Goal: Task Accomplishment & Management: Use online tool/utility

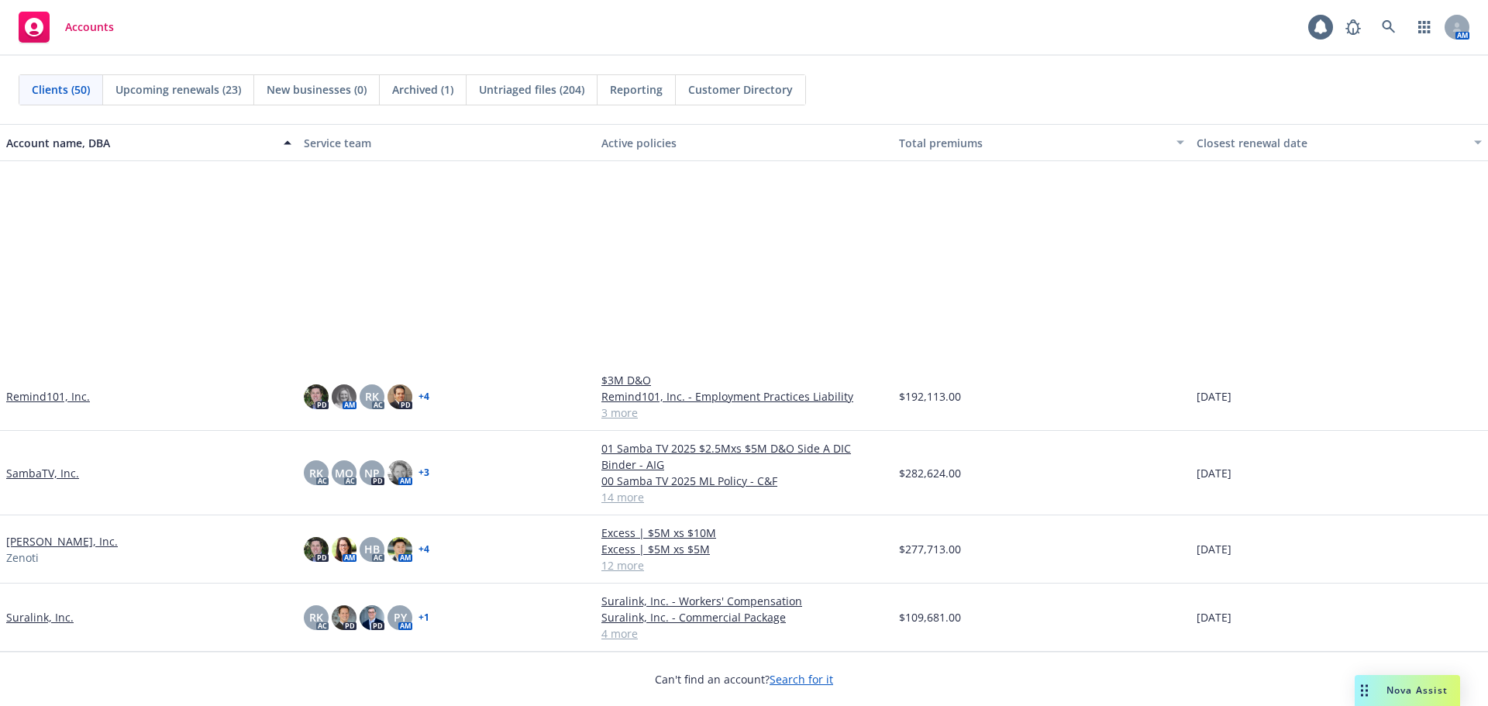
scroll to position [2480, 0]
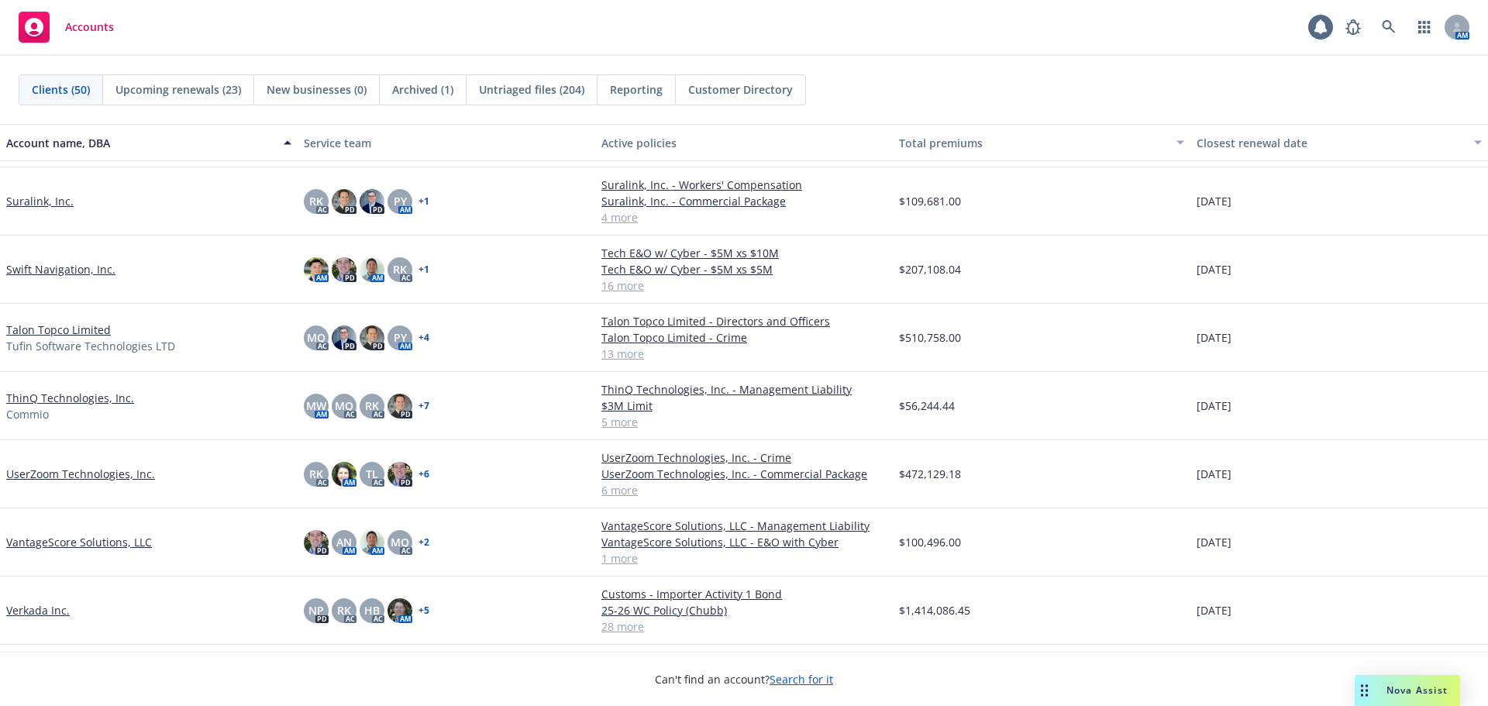
click at [126, 472] on link "UserZoom Technologies, Inc." at bounding box center [80, 474] width 149 height 16
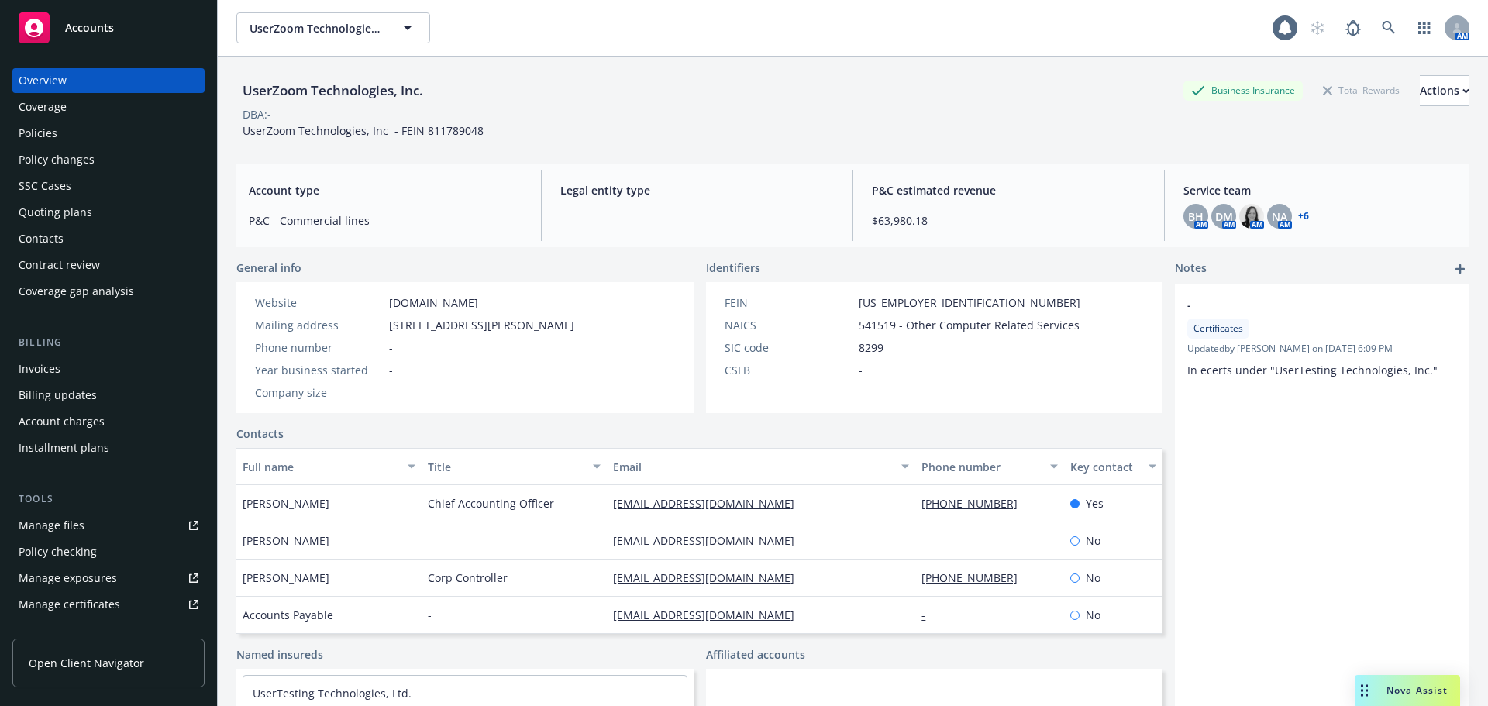
click at [74, 146] on div "Overview Coverage Policies Policy changes SSC Cases Quoting plans Contacts Cont…" at bounding box center [108, 186] width 192 height 236
click at [81, 139] on div "Policies" at bounding box center [109, 133] width 180 height 25
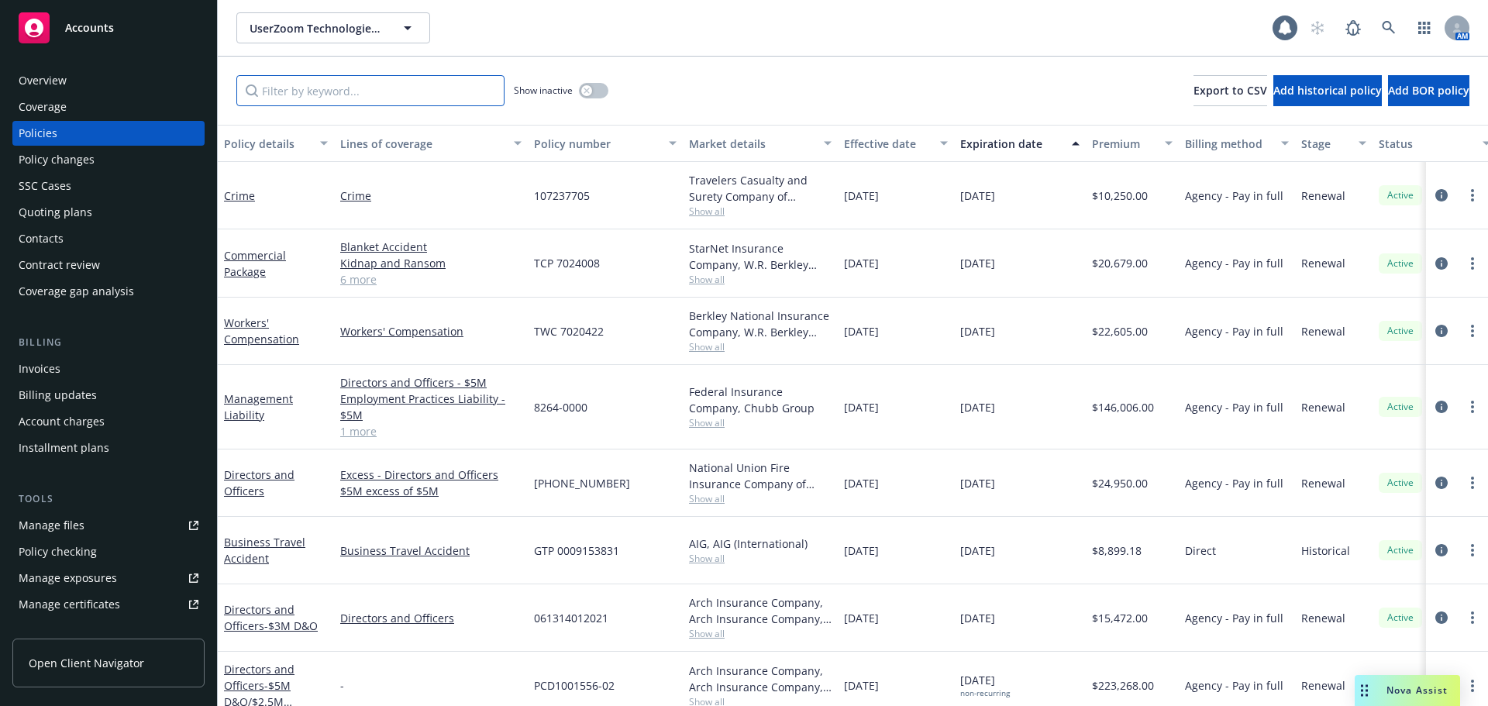
click at [343, 91] on input "Filter by keyword..." at bounding box center [370, 90] width 268 height 31
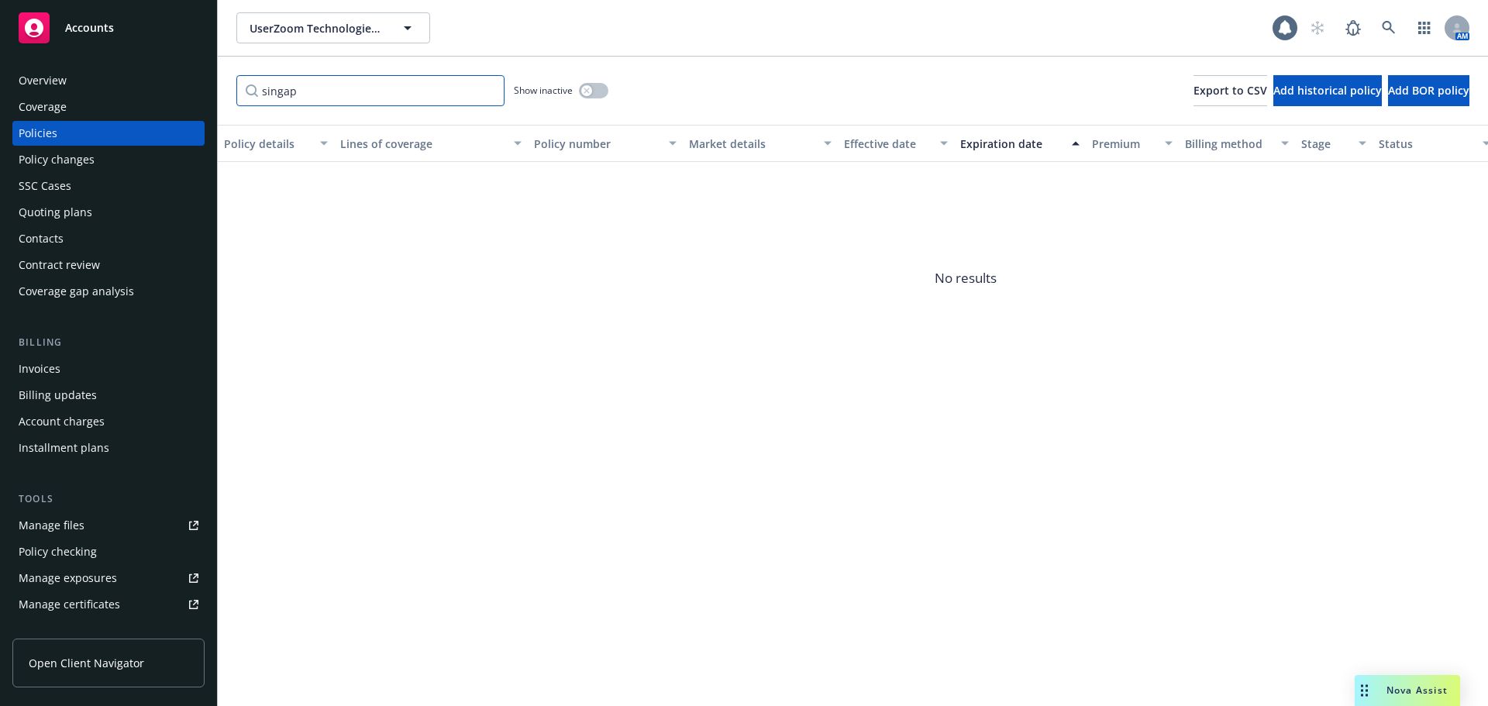
type input "singap"
click at [595, 88] on button "button" at bounding box center [593, 91] width 29 height 16
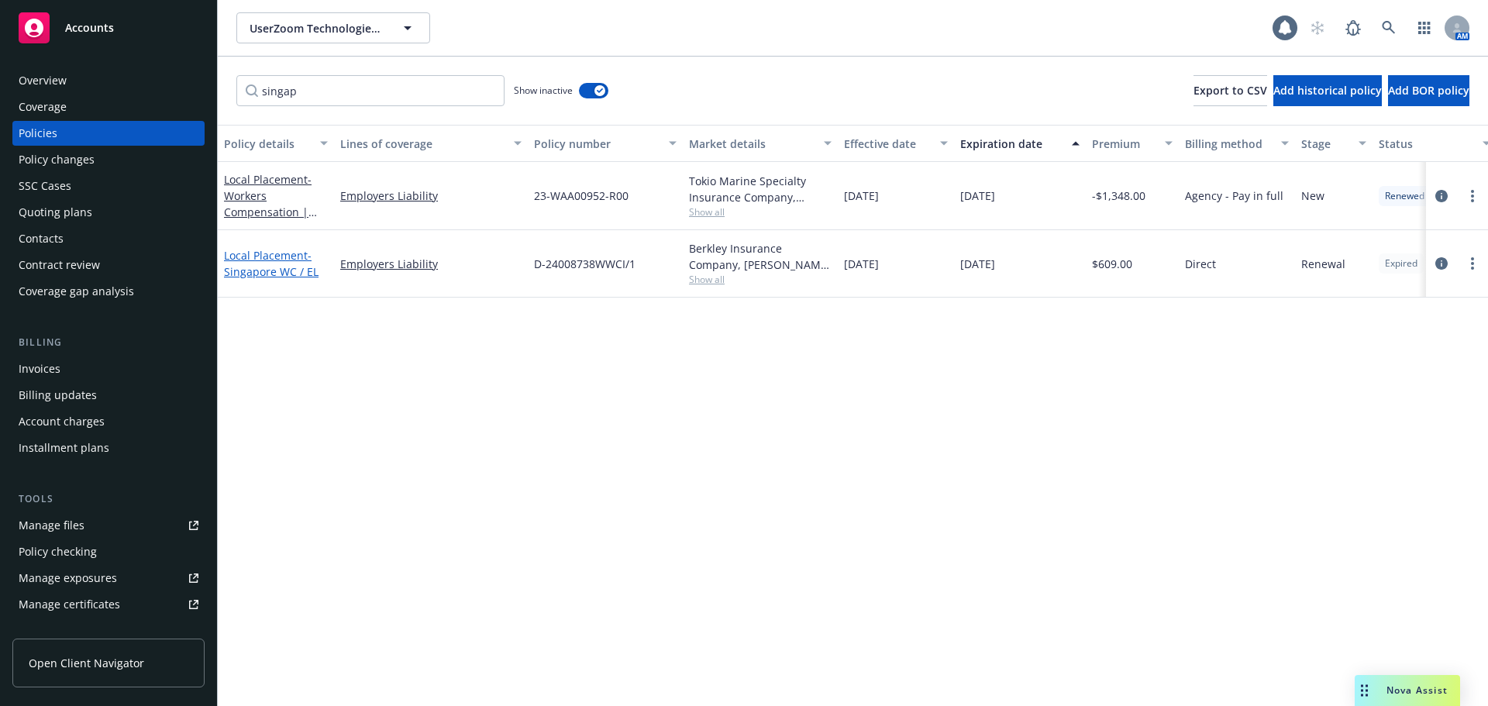
click at [249, 274] on span "- Singapore WC / EL" at bounding box center [271, 263] width 95 height 31
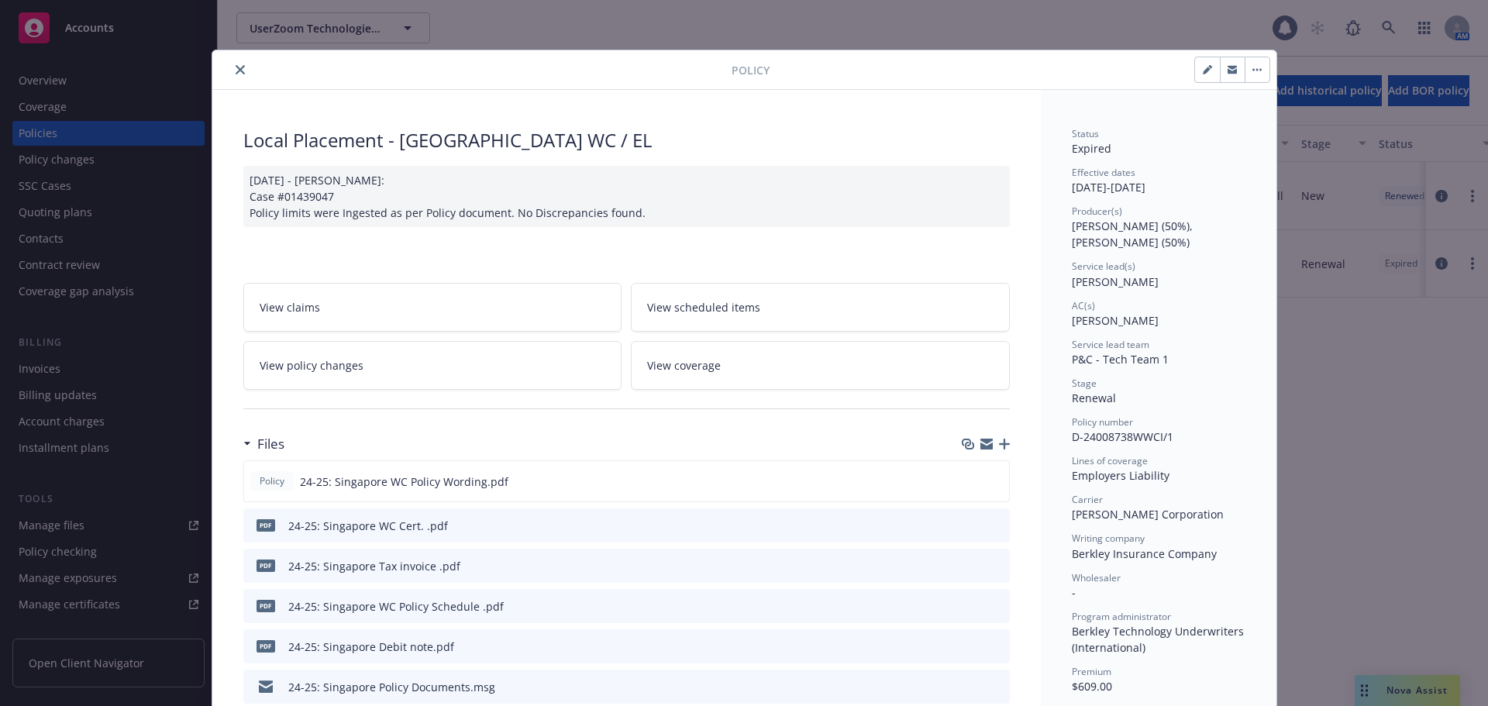
click at [1254, 75] on button "button" at bounding box center [1257, 69] width 25 height 25
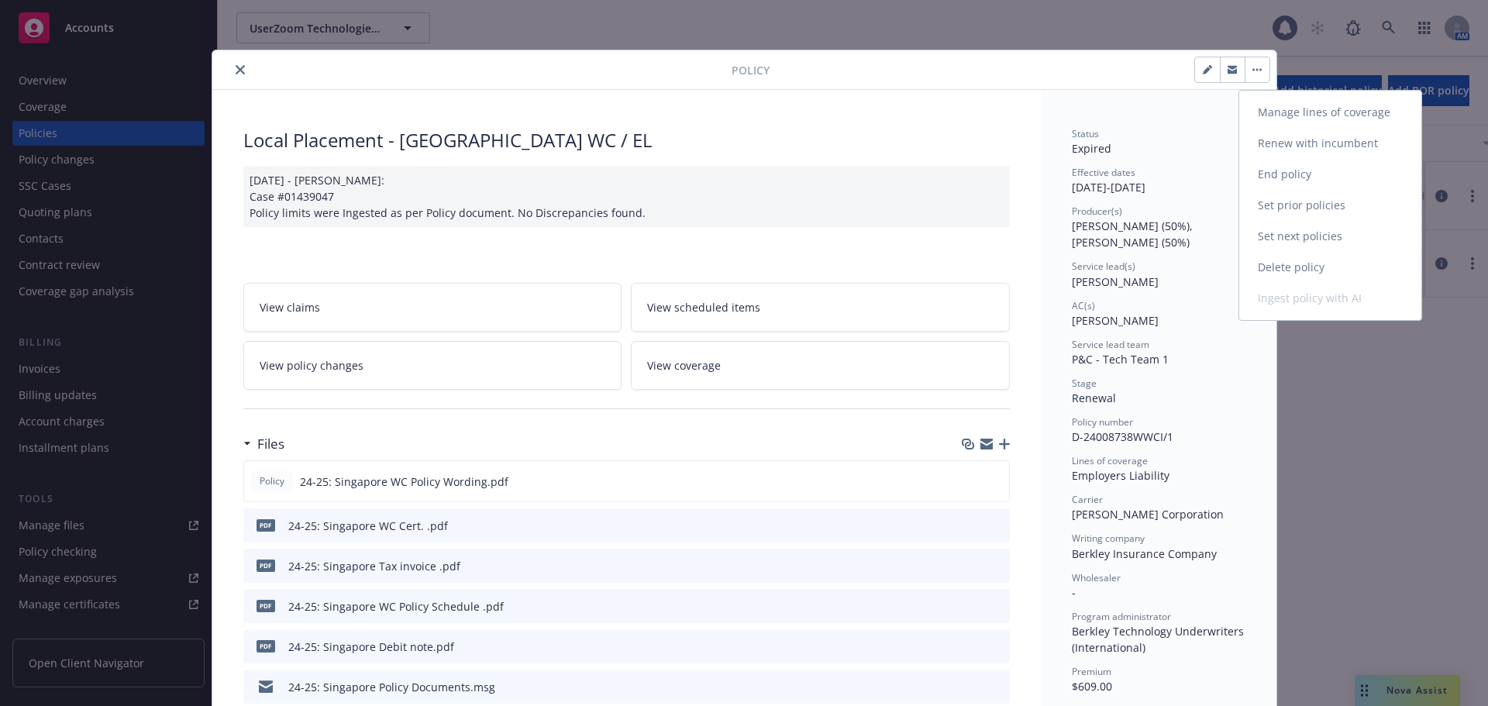
click at [1325, 141] on link "Renew with incumbent" at bounding box center [1330, 143] width 182 height 31
select select "12"
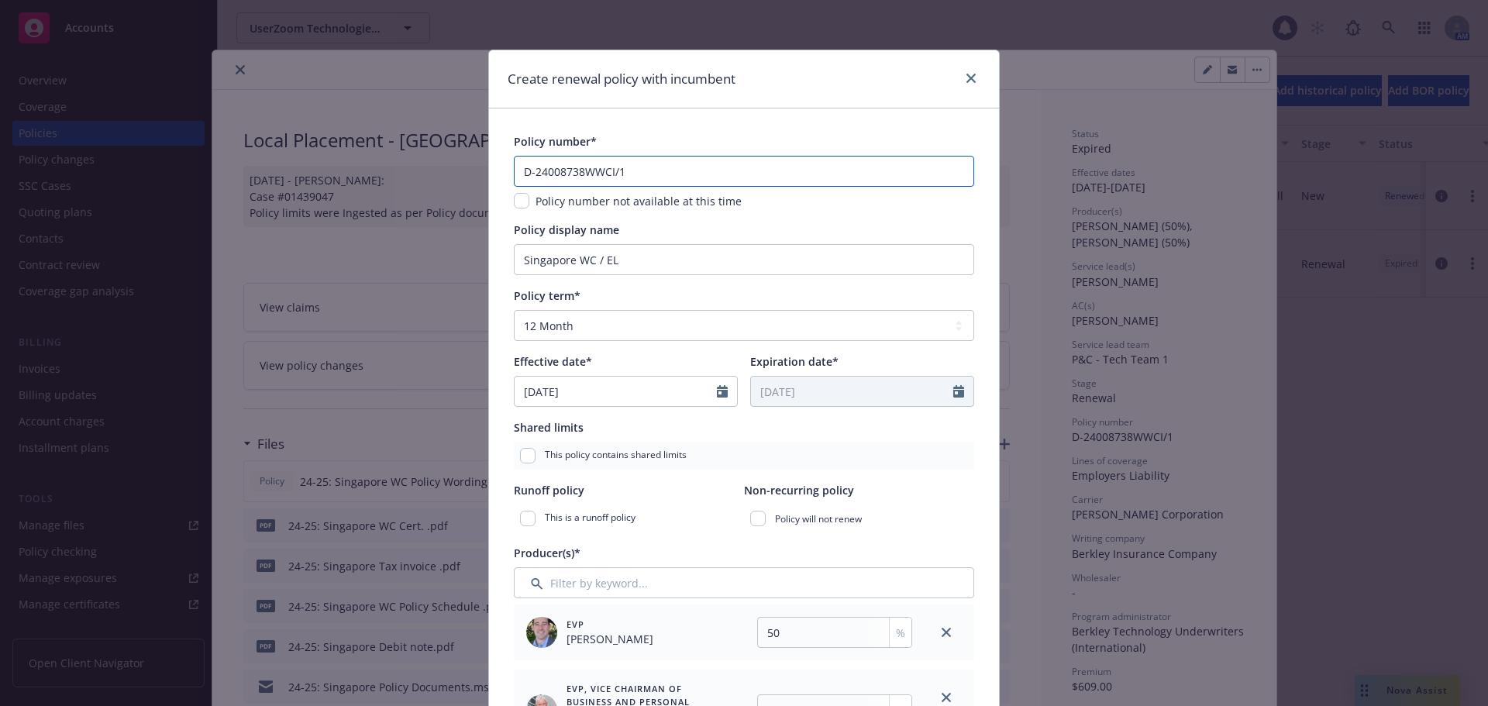
drag, startPoint x: 539, startPoint y: 166, endPoint x: 780, endPoint y: 195, distance: 242.8
click at [780, 195] on div "D-24008738WWCI/1 Policy number not available at this time" at bounding box center [744, 182] width 460 height 53
type input "D-25009043WWCI/2"
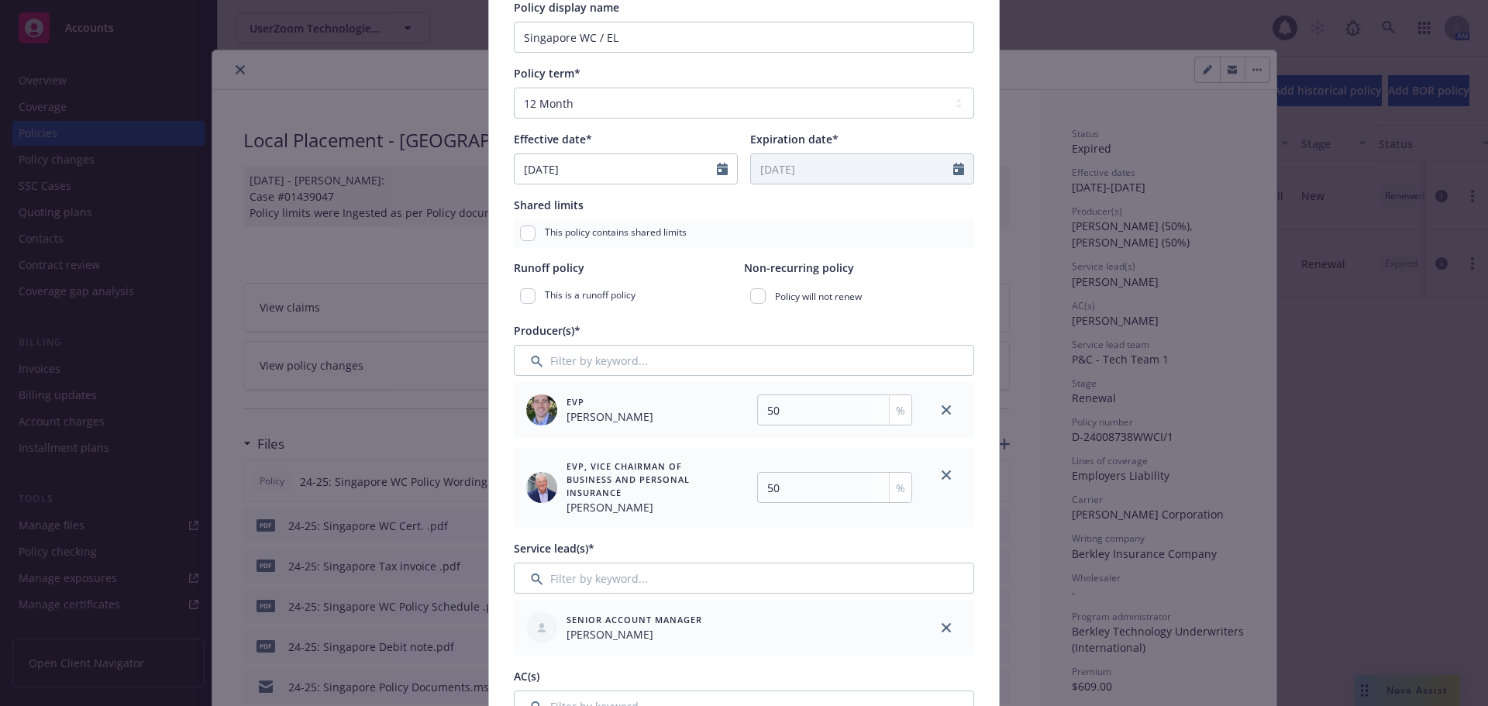
scroll to position [233, 0]
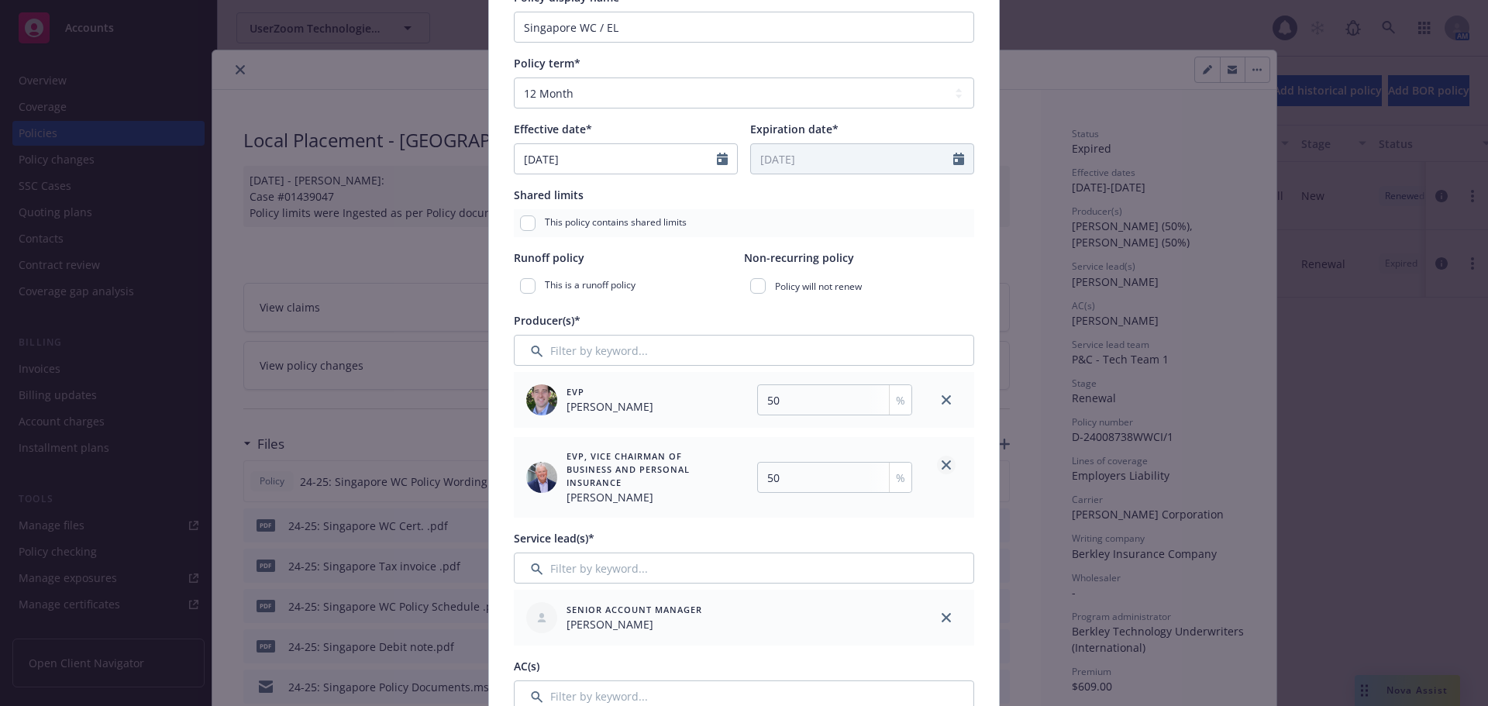
click at [947, 464] on link "close" at bounding box center [946, 465] width 19 height 19
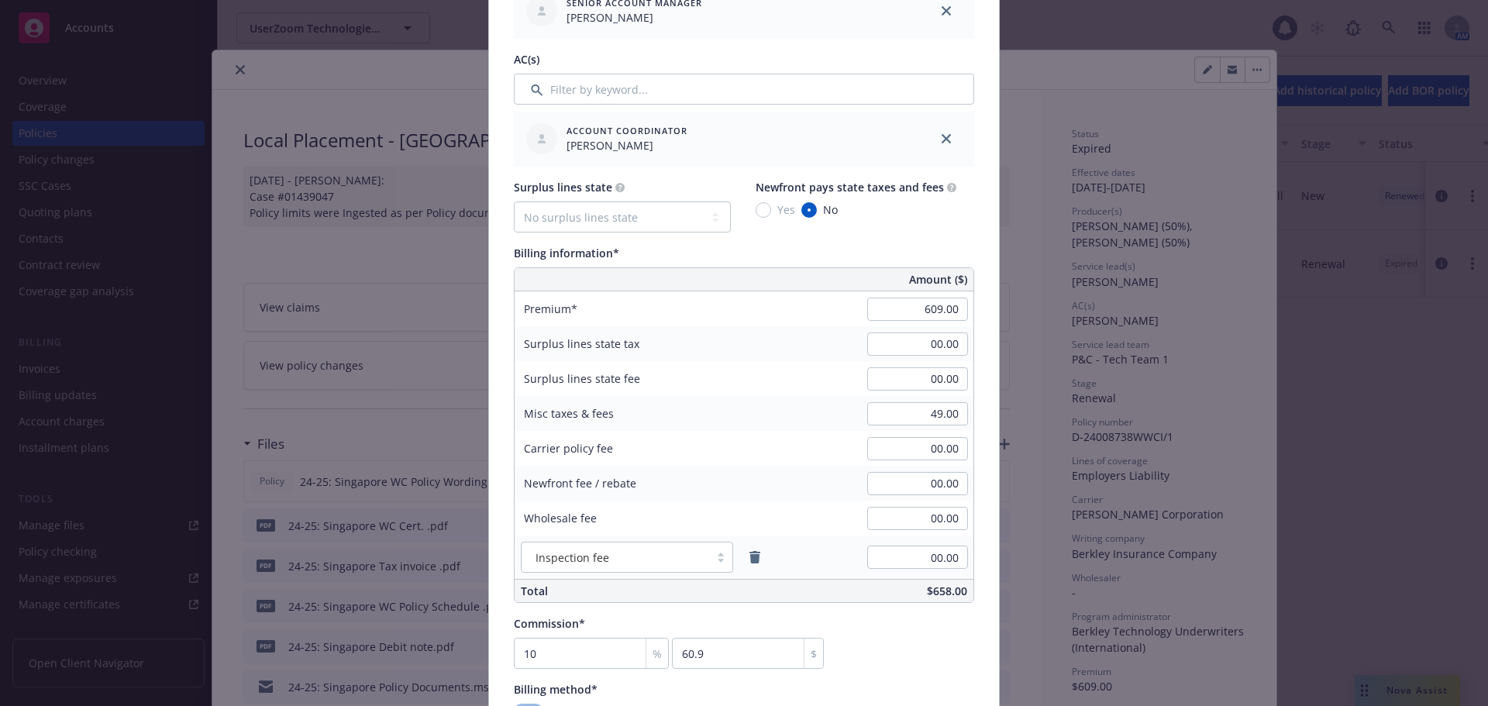
scroll to position [775, 0]
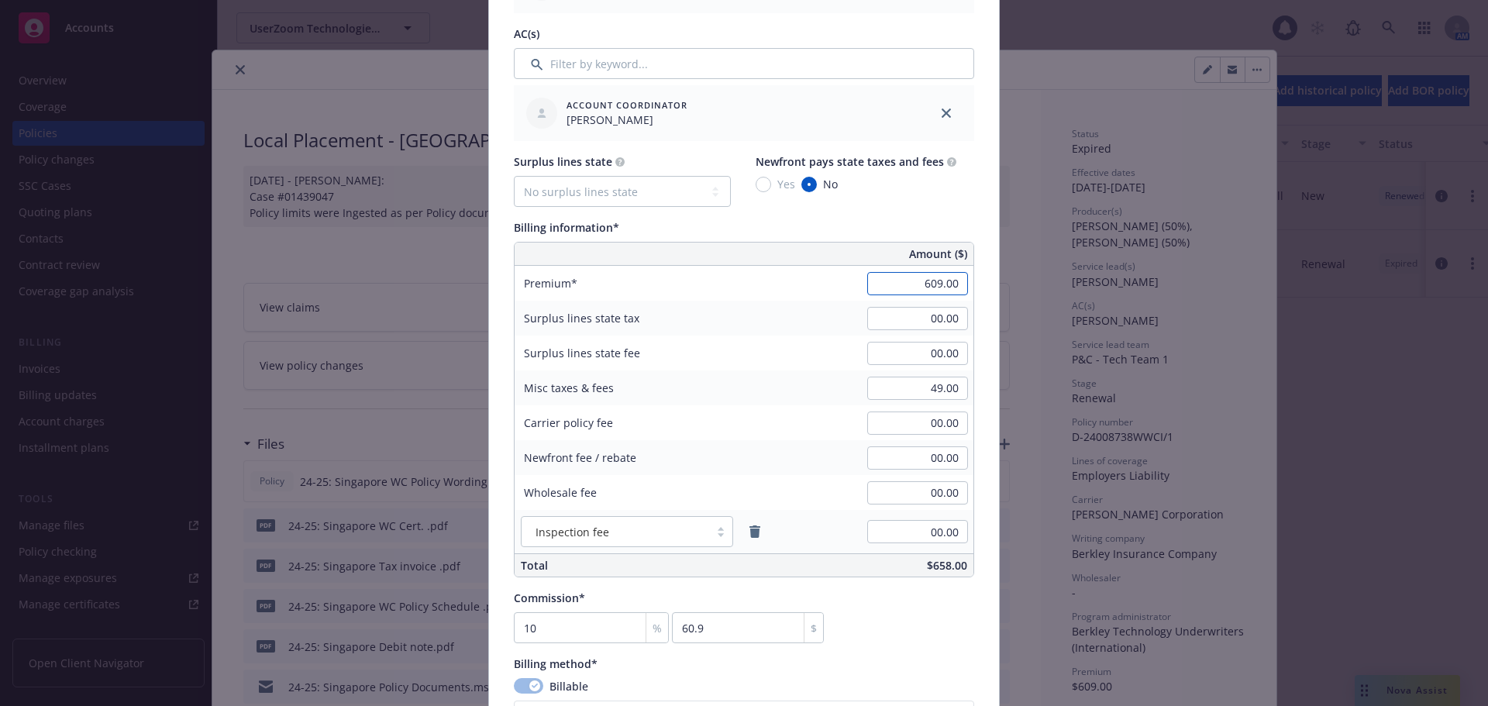
paste input "99.25"
type input "699.25"
type input "69.93"
paste input "62.93"
type input "62.93"
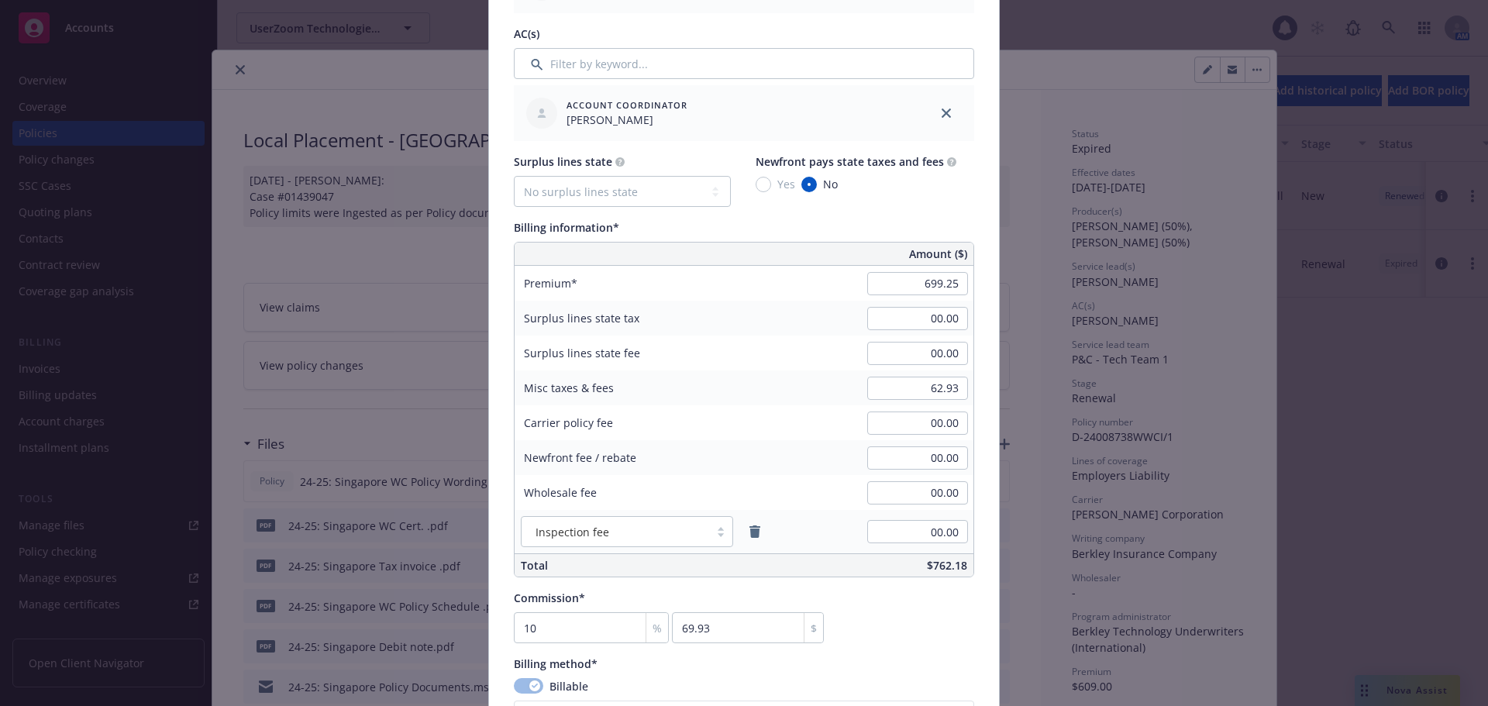
click at [984, 402] on div "Policy number* D-25009043WWCI/2 Policy number not available at this time Policy…" at bounding box center [744, 348] width 510 height 2030
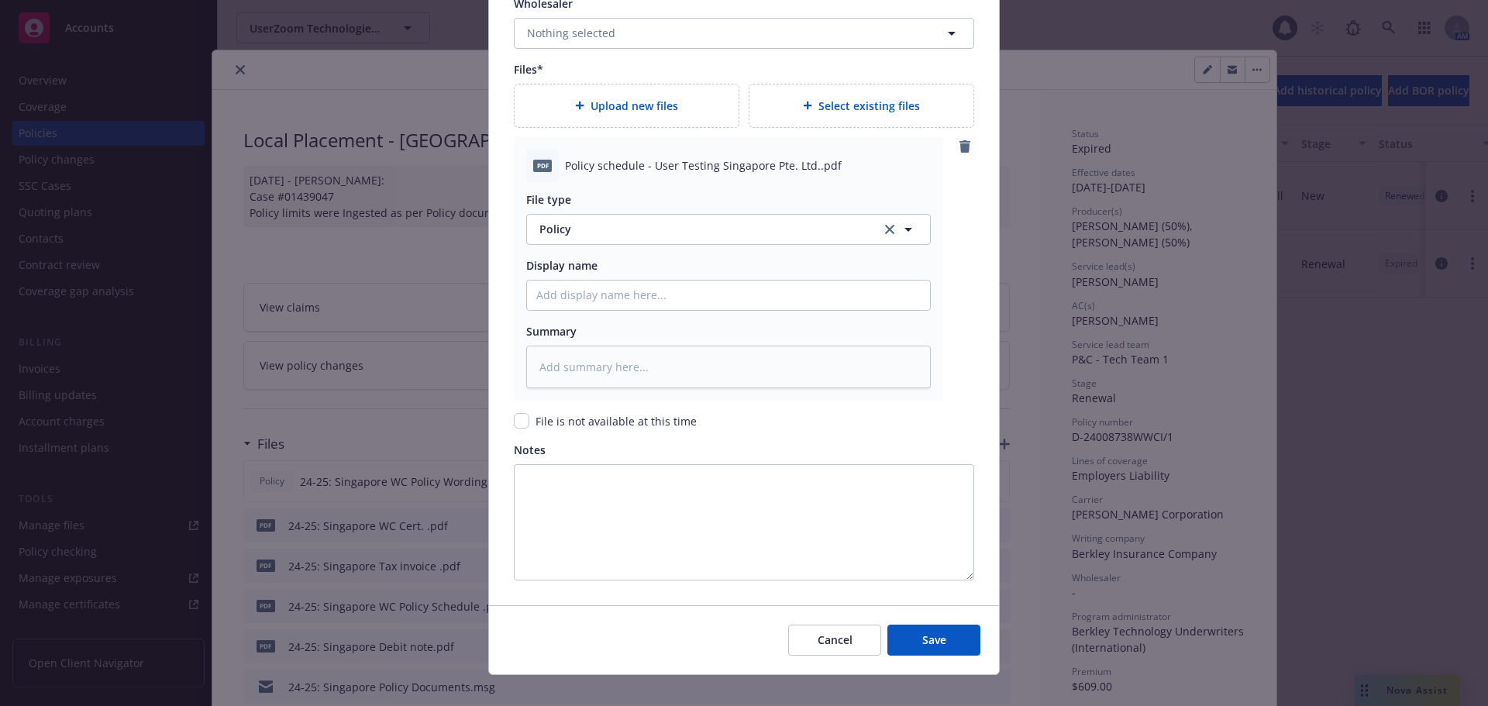
scroll to position [1825, 0]
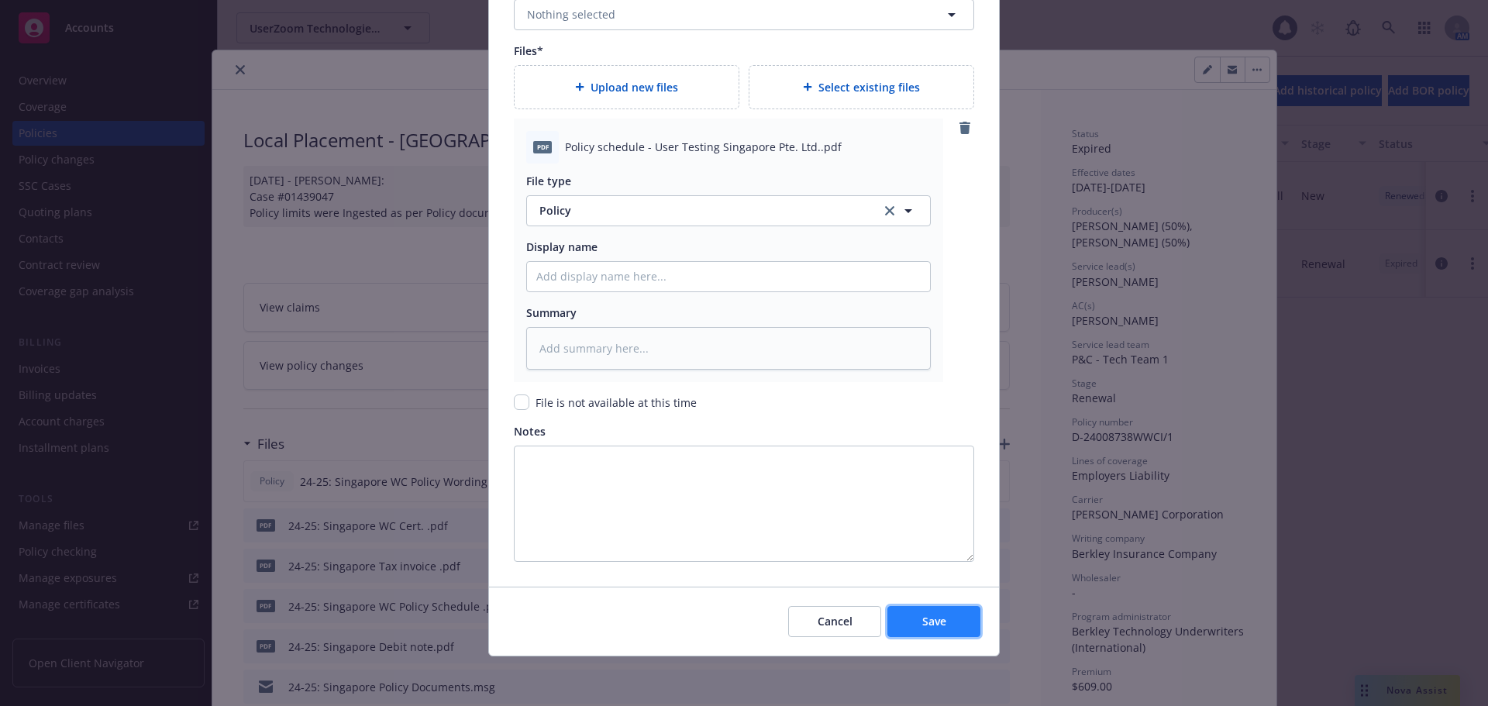
click at [922, 625] on span "Save" at bounding box center [934, 621] width 24 height 15
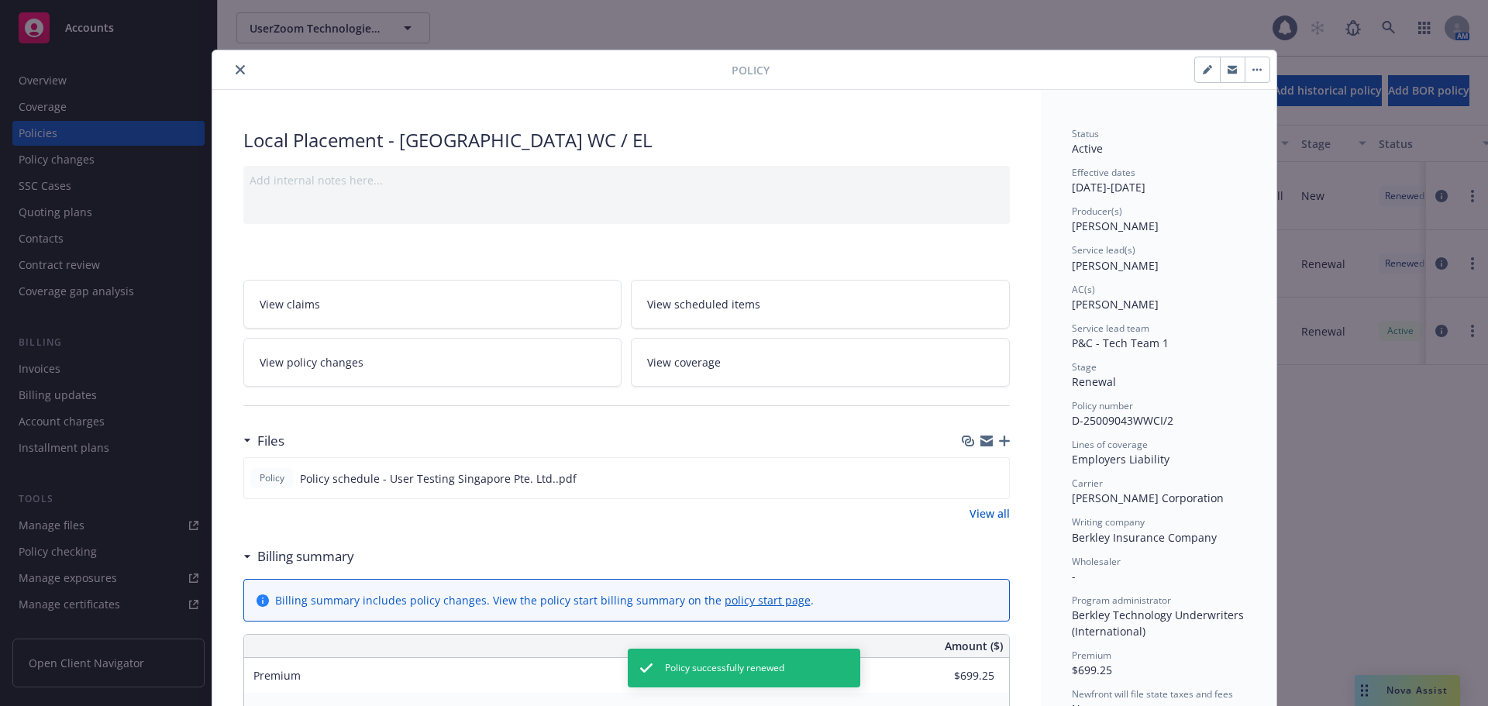
click at [999, 444] on icon "button" at bounding box center [1004, 441] width 11 height 11
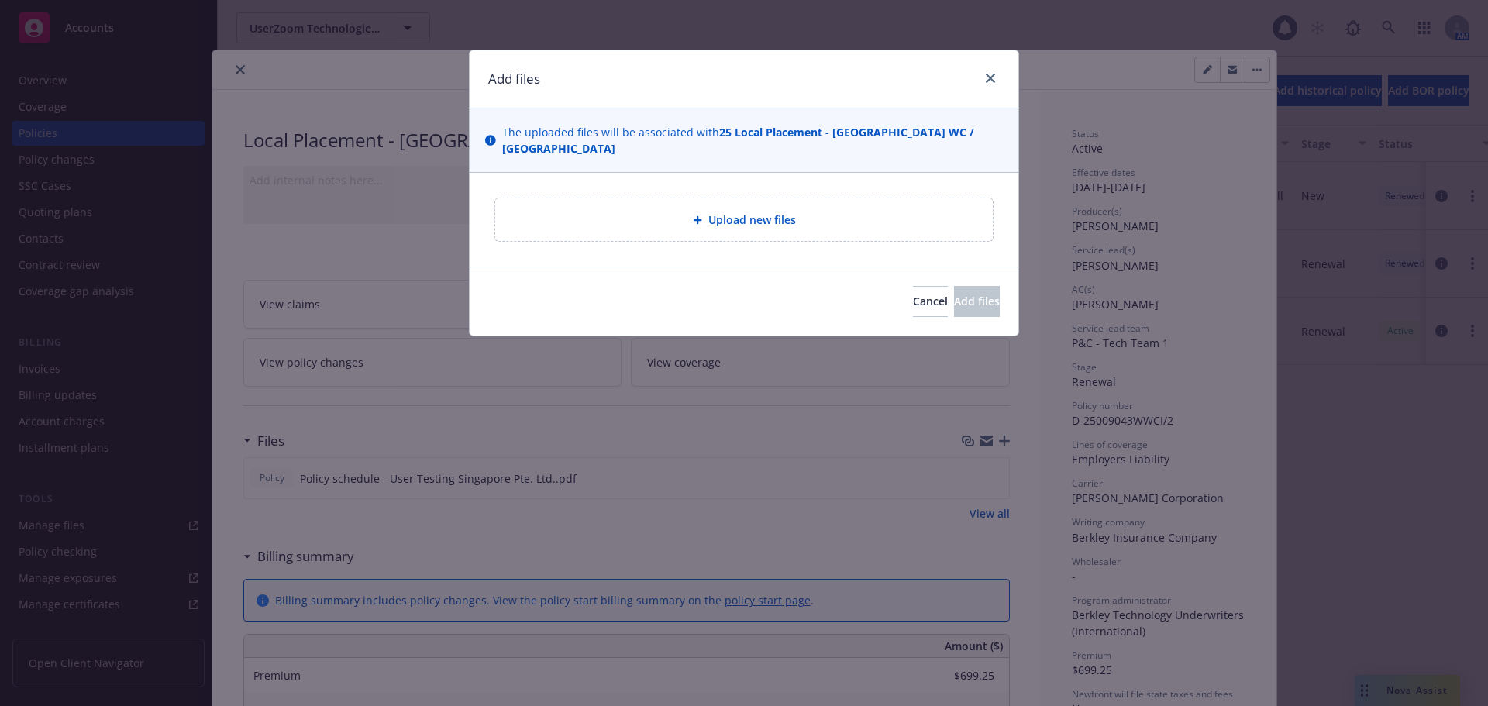
type textarea "x"
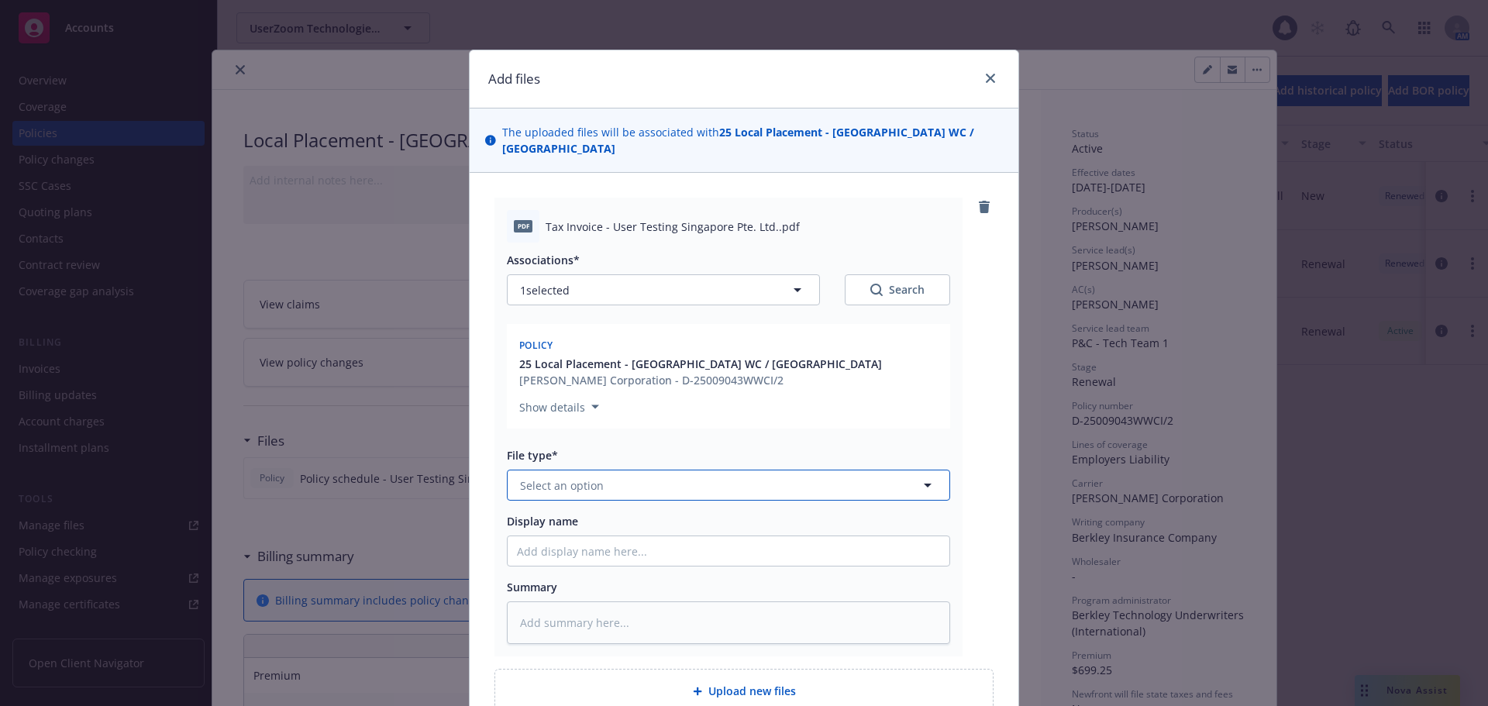
click at [653, 475] on button "Select an option" at bounding box center [728, 485] width 443 height 31
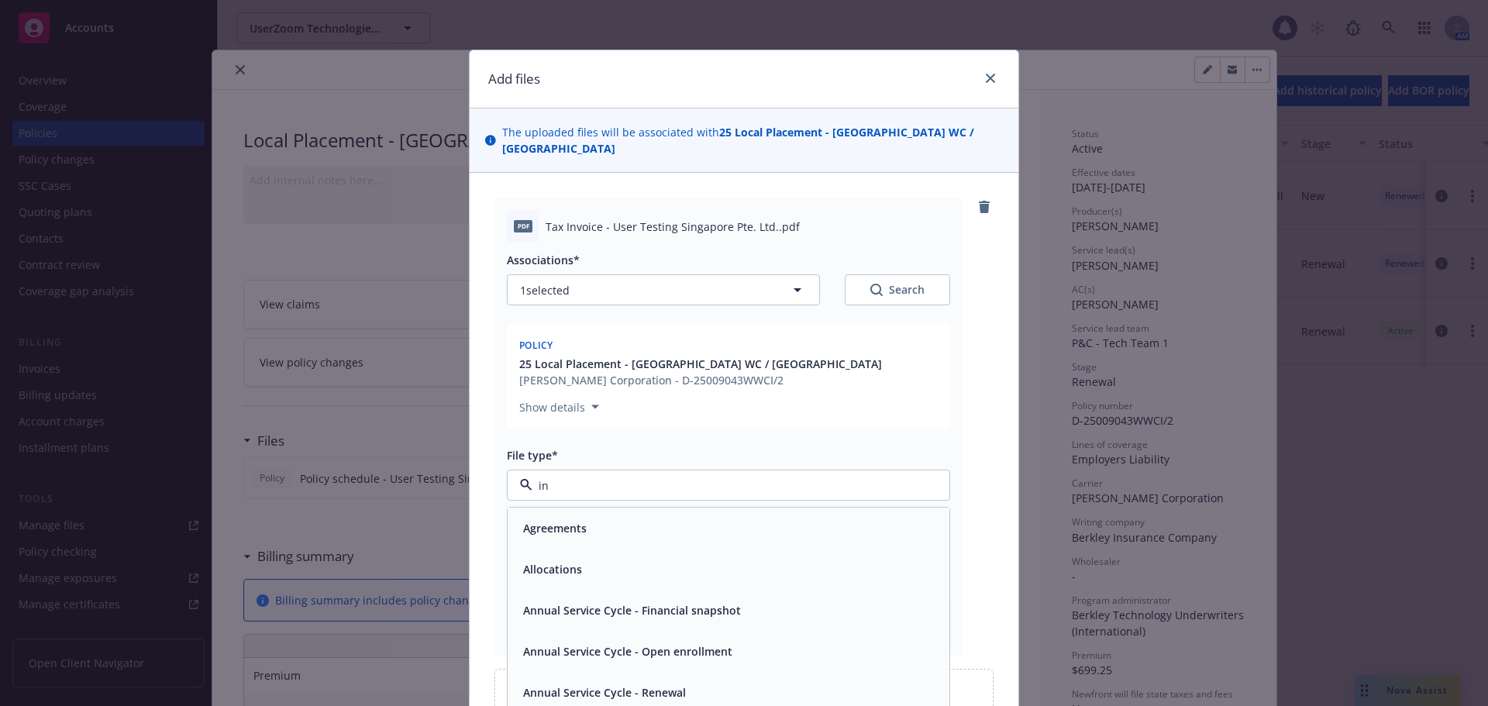
type input "inv"
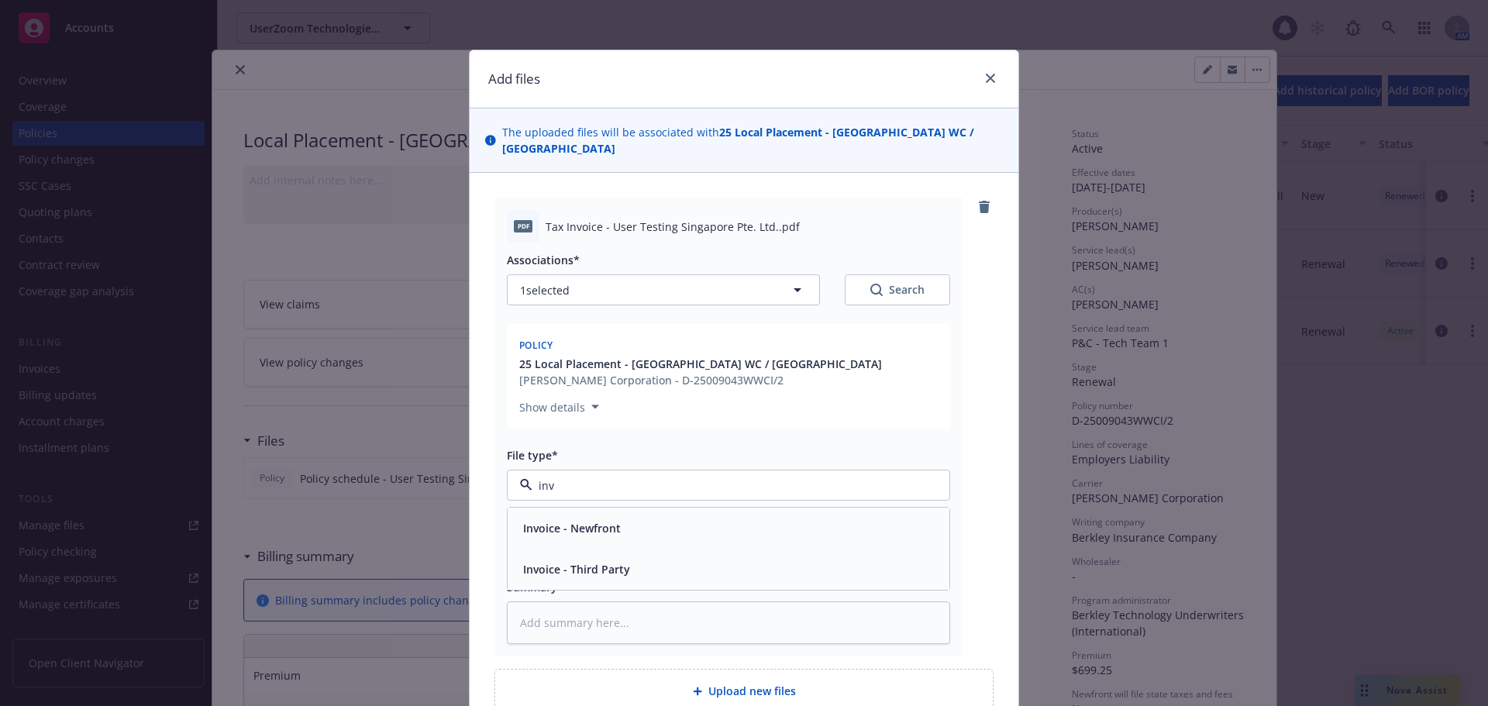
click at [639, 558] on div "Invoice - Third Party" at bounding box center [728, 569] width 423 height 22
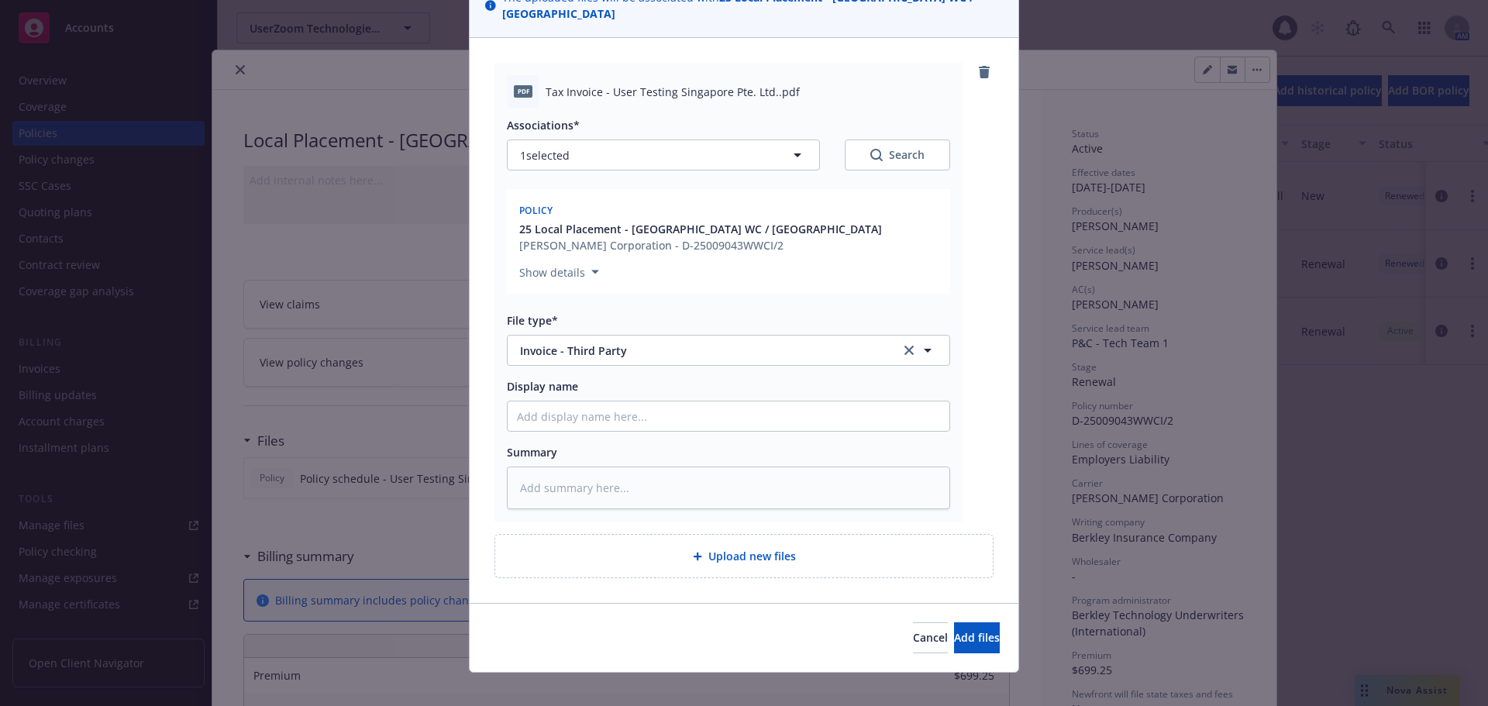
type textarea "x"
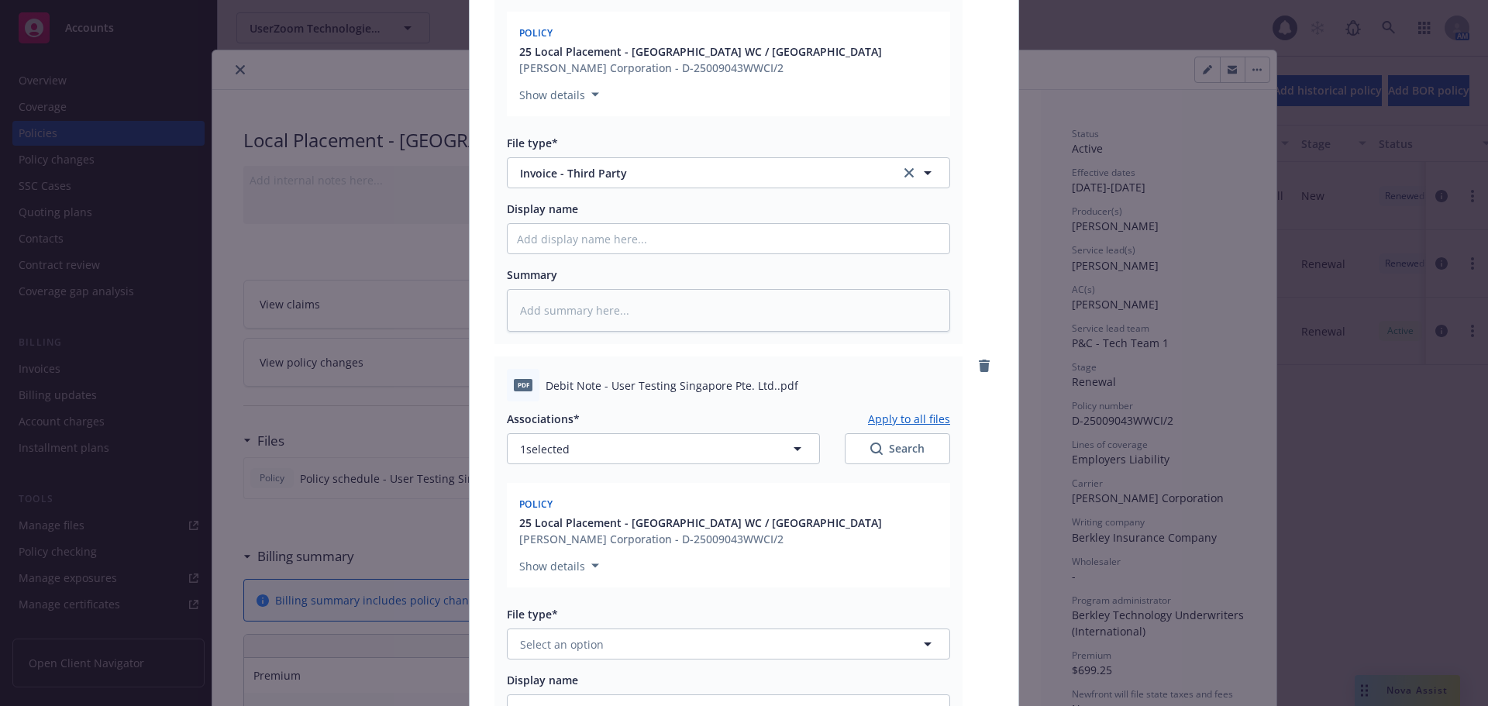
scroll to position [606, 0]
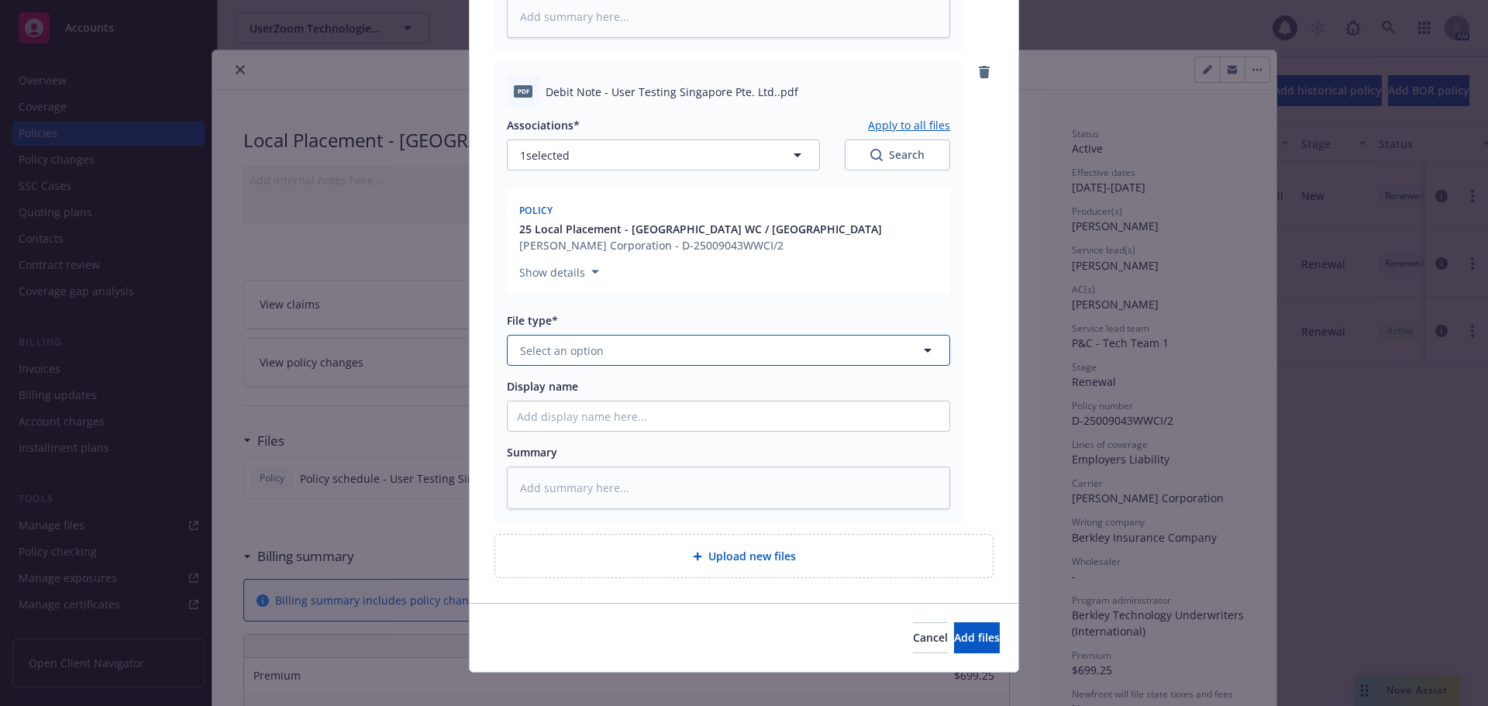
click at [653, 336] on button "Select an option" at bounding box center [728, 350] width 443 height 31
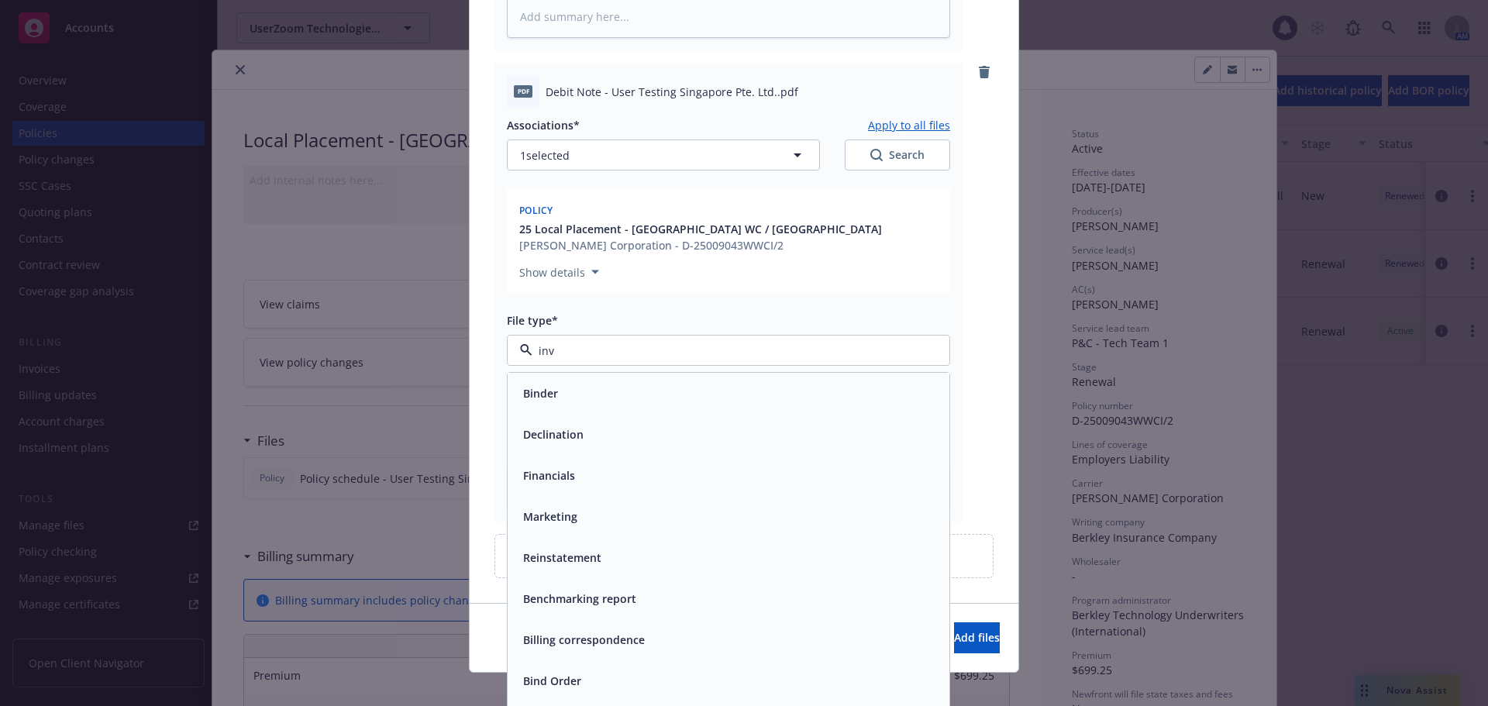
type input "invo"
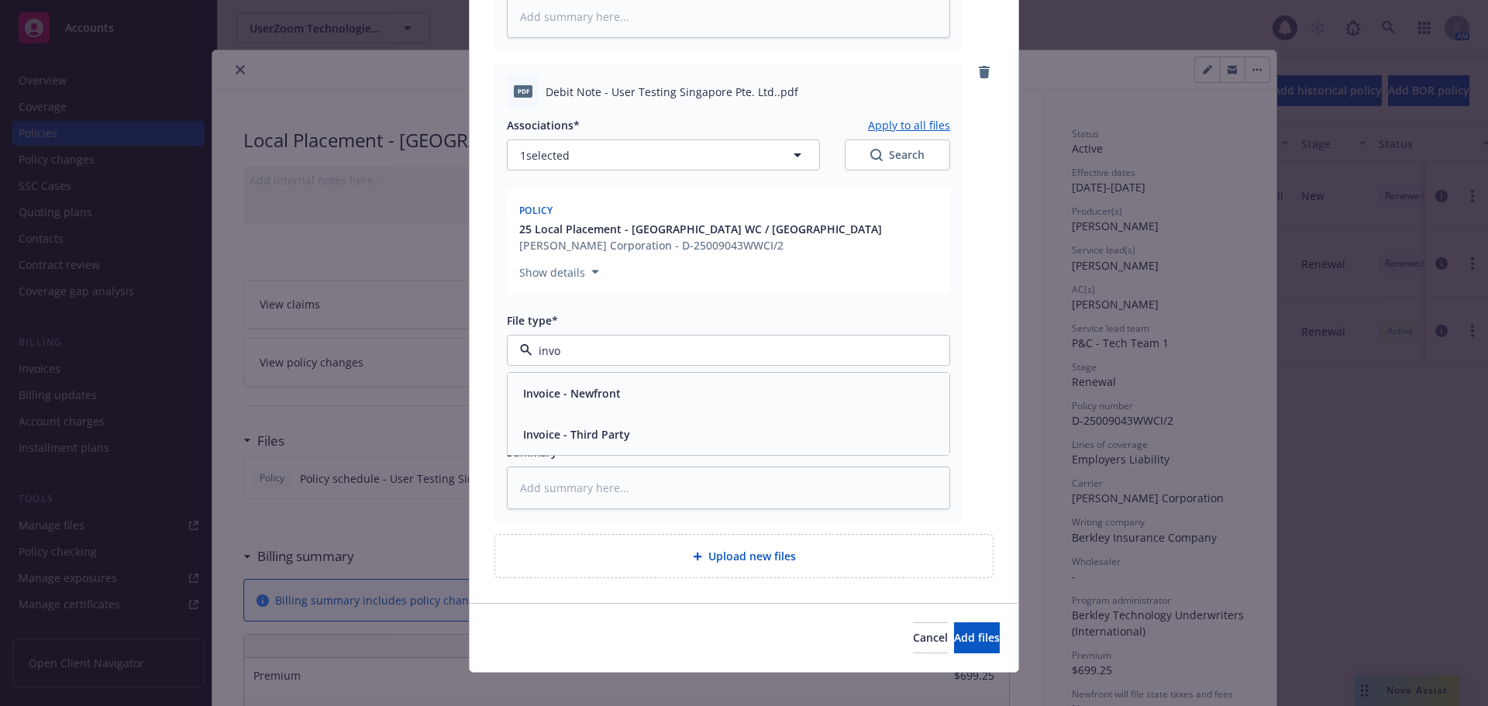
click at [654, 425] on div "Invoice - Third Party" at bounding box center [728, 434] width 423 height 22
type textarea "x"
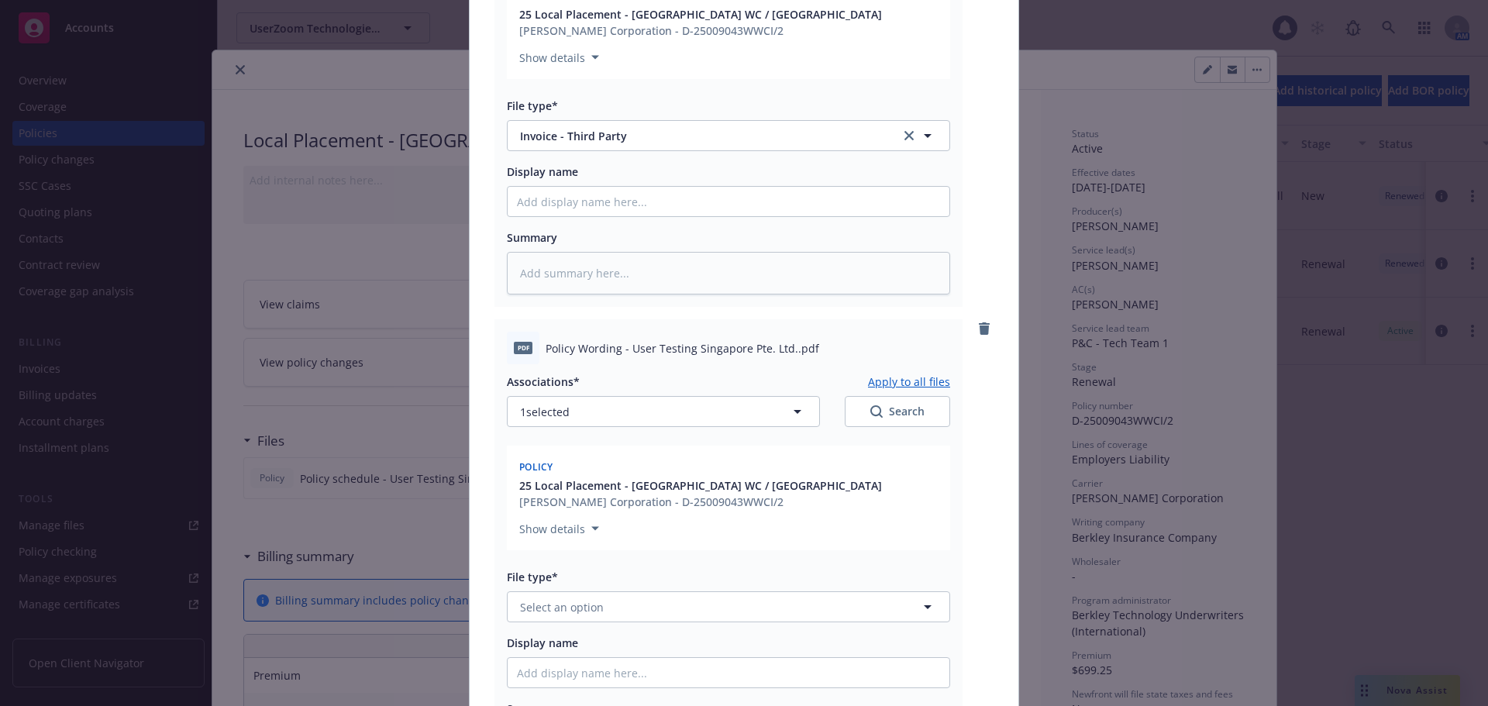
scroll to position [1071, 0]
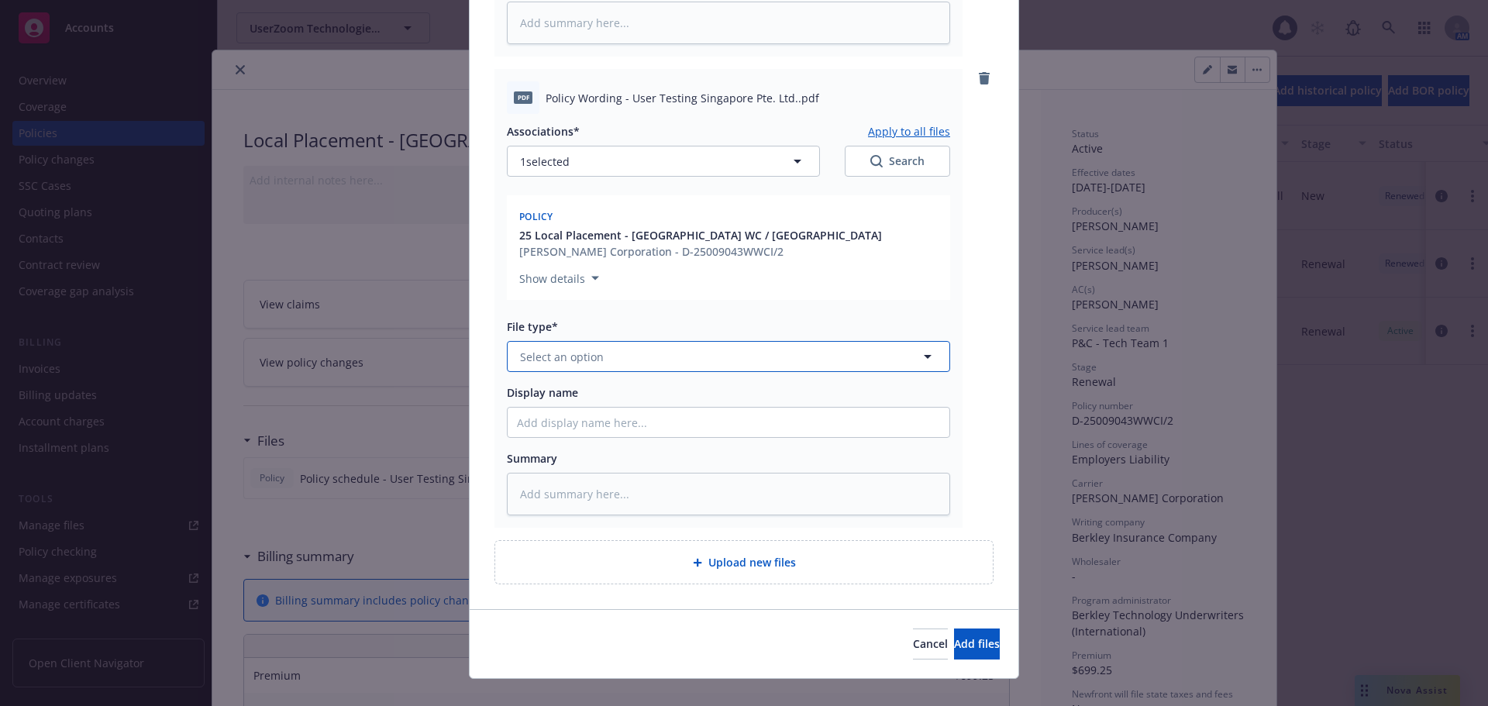
click at [695, 346] on button "Select an option" at bounding box center [728, 356] width 443 height 31
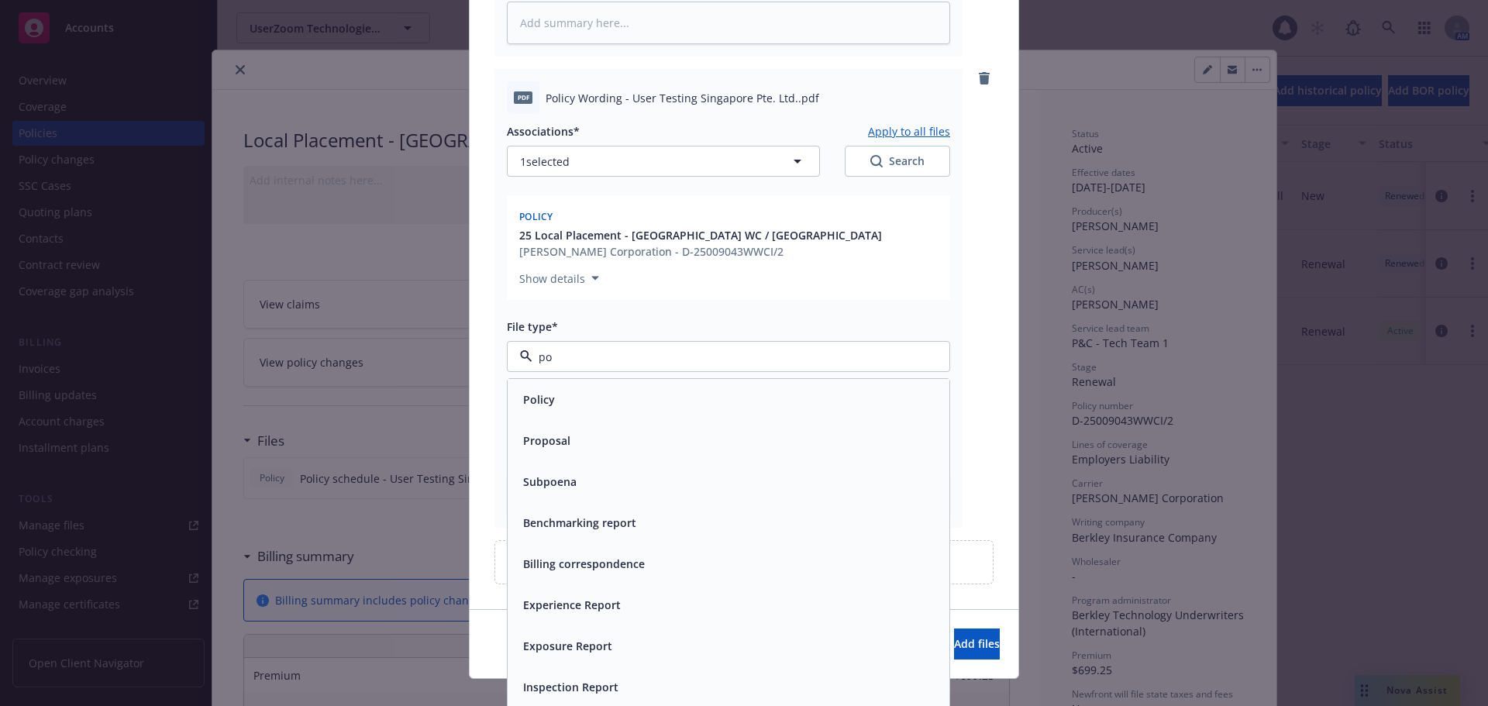
type input "pol"
click at [616, 388] on div "Policy" at bounding box center [728, 399] width 423 height 22
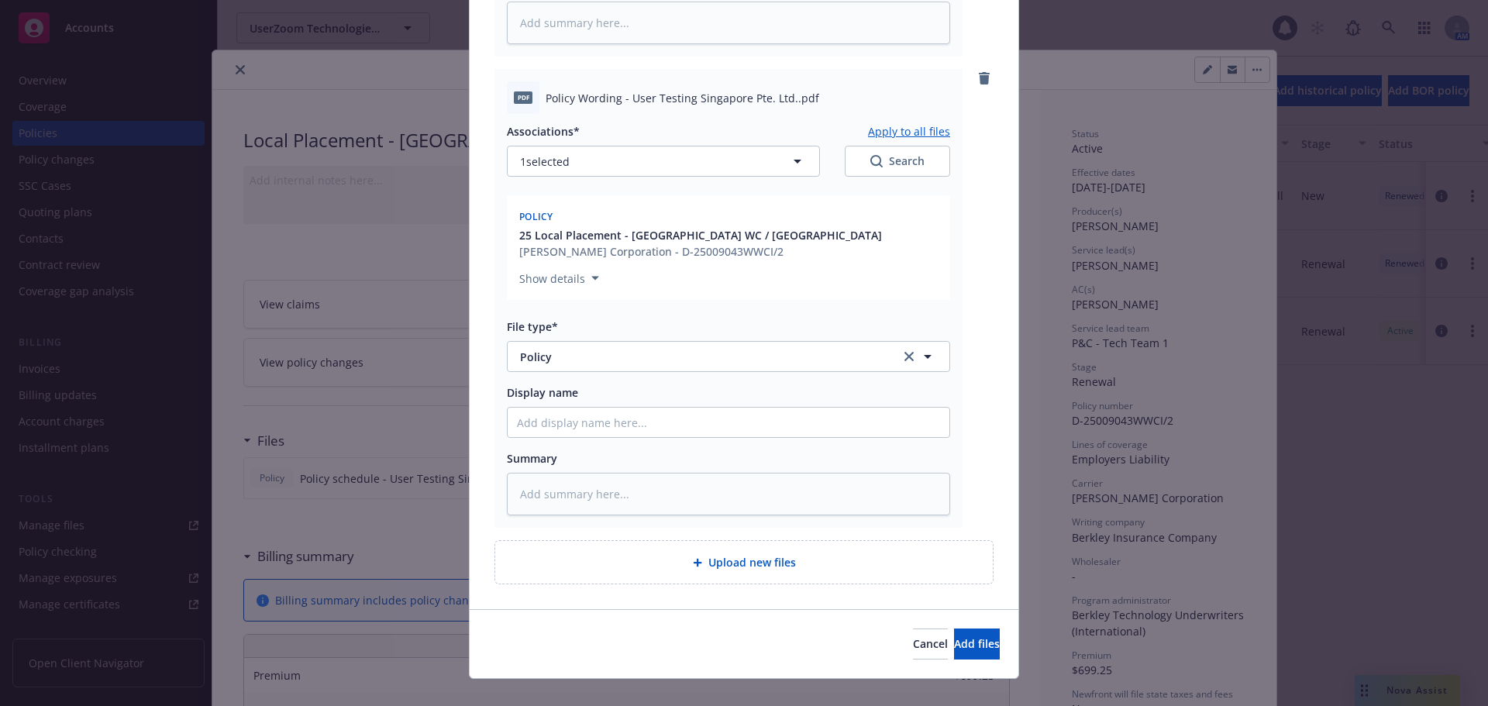
scroll to position [1077, 0]
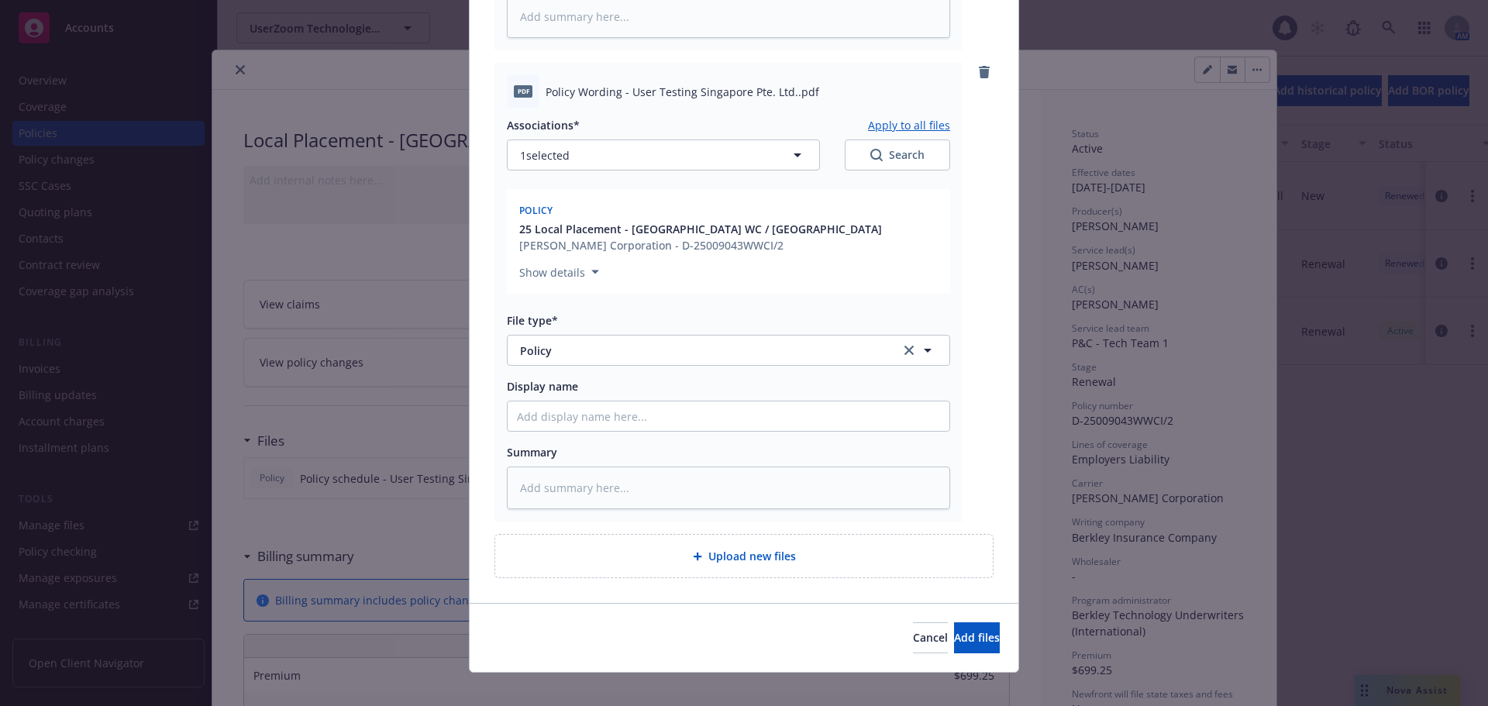
type textarea "x"
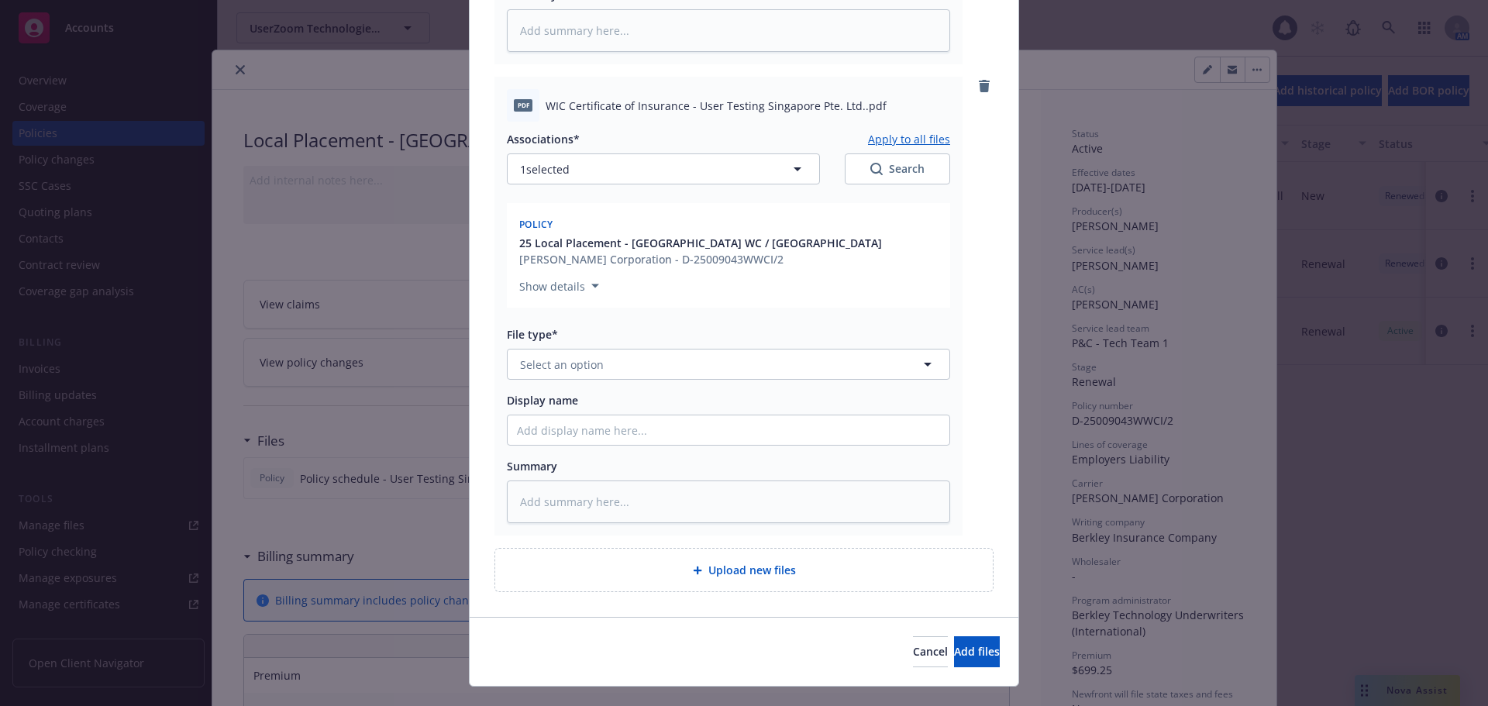
scroll to position [1542, 0]
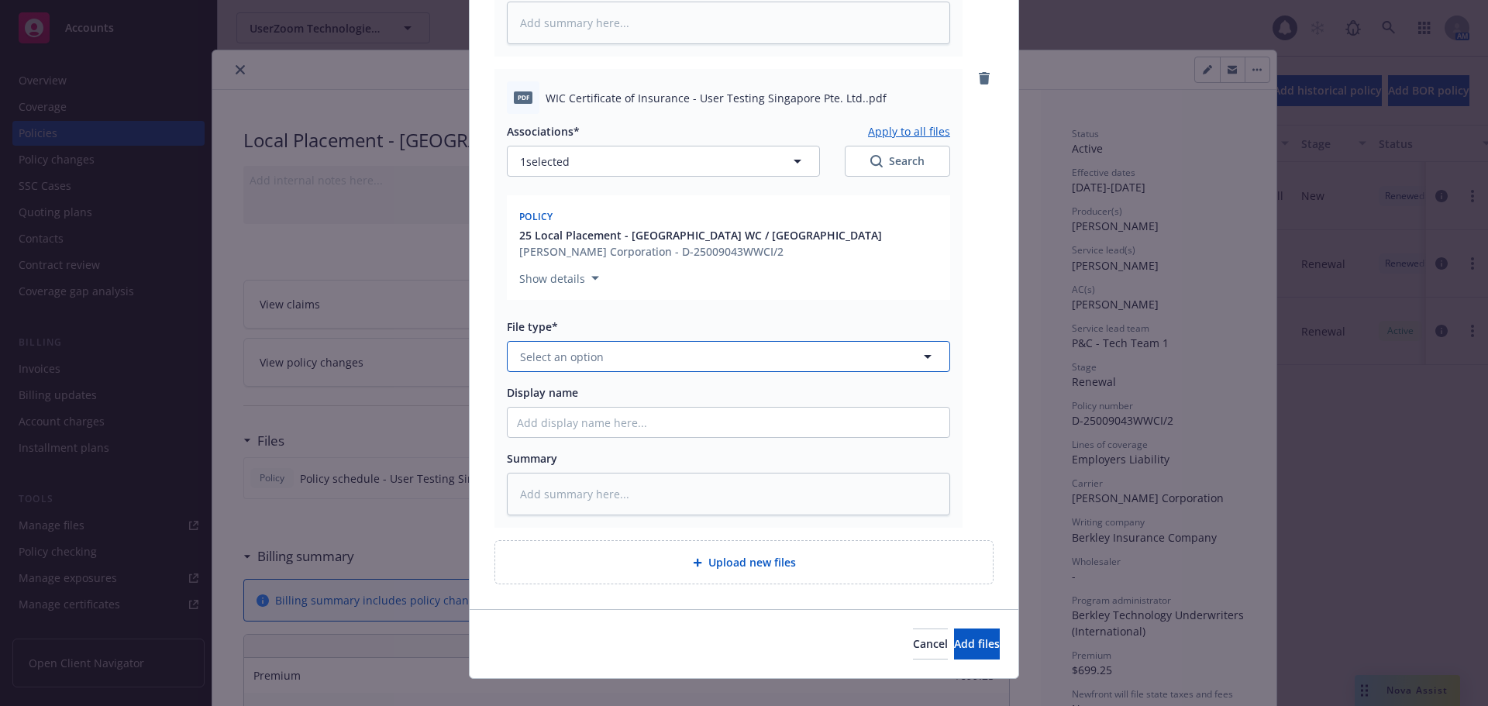
click at [605, 341] on button "Select an option" at bounding box center [728, 356] width 443 height 31
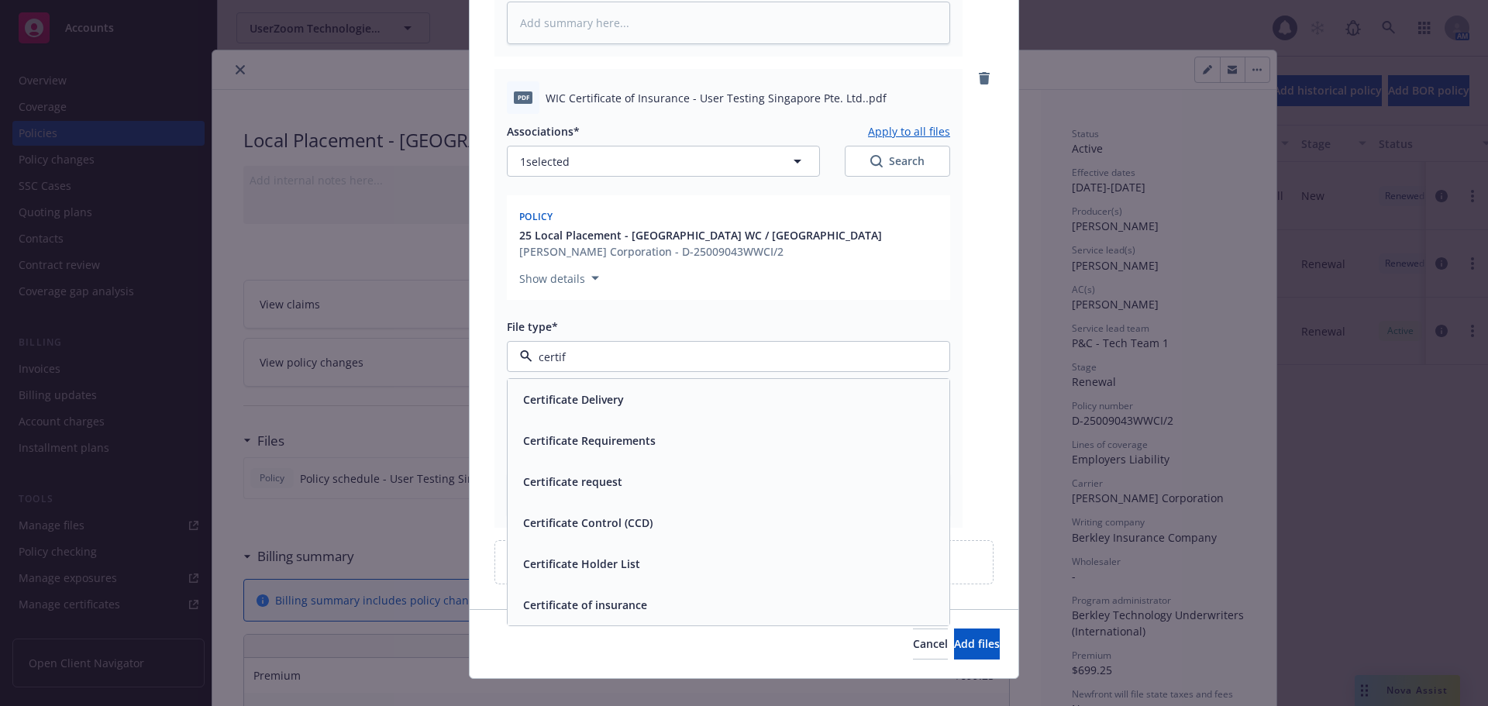
type input "certifi"
click at [645, 594] on div "Certificate of insurance" at bounding box center [728, 605] width 423 height 22
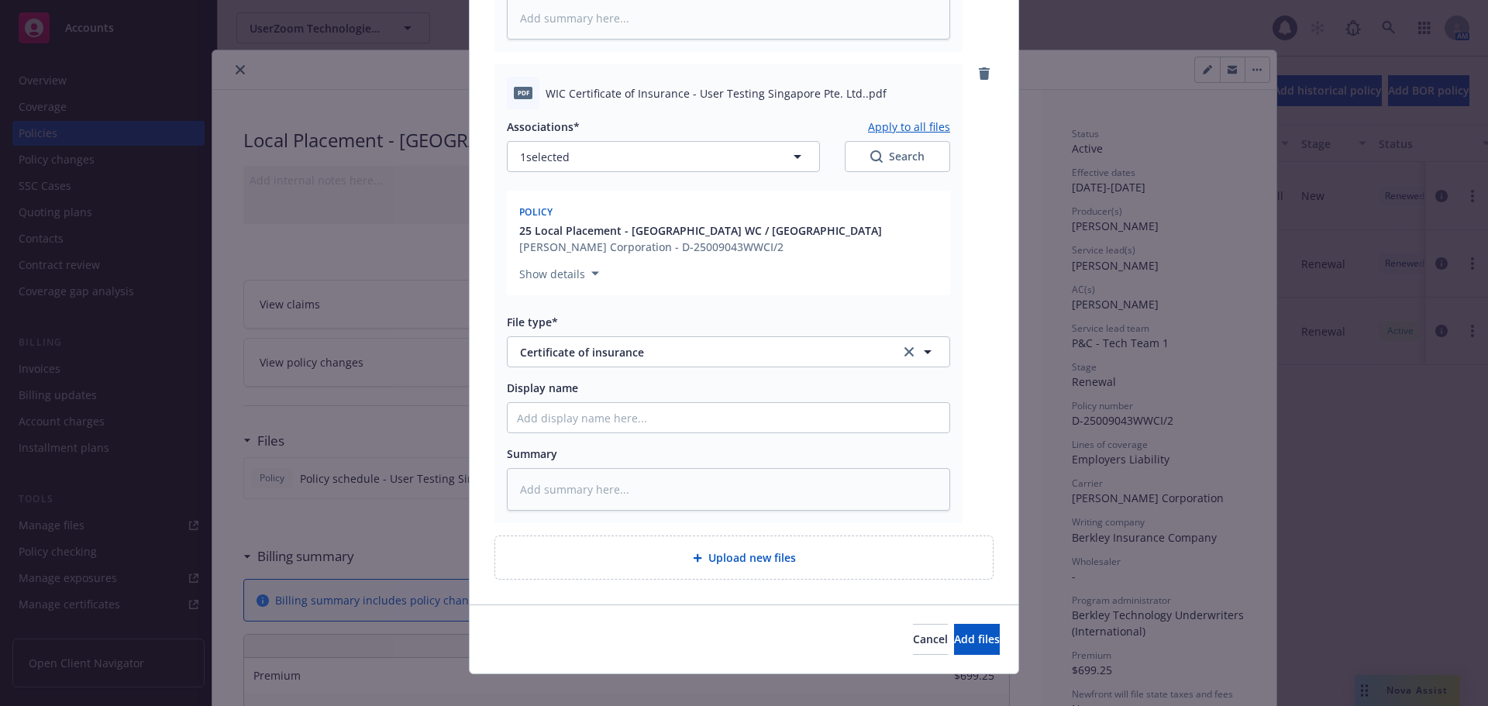
scroll to position [1549, 0]
type textarea "x"
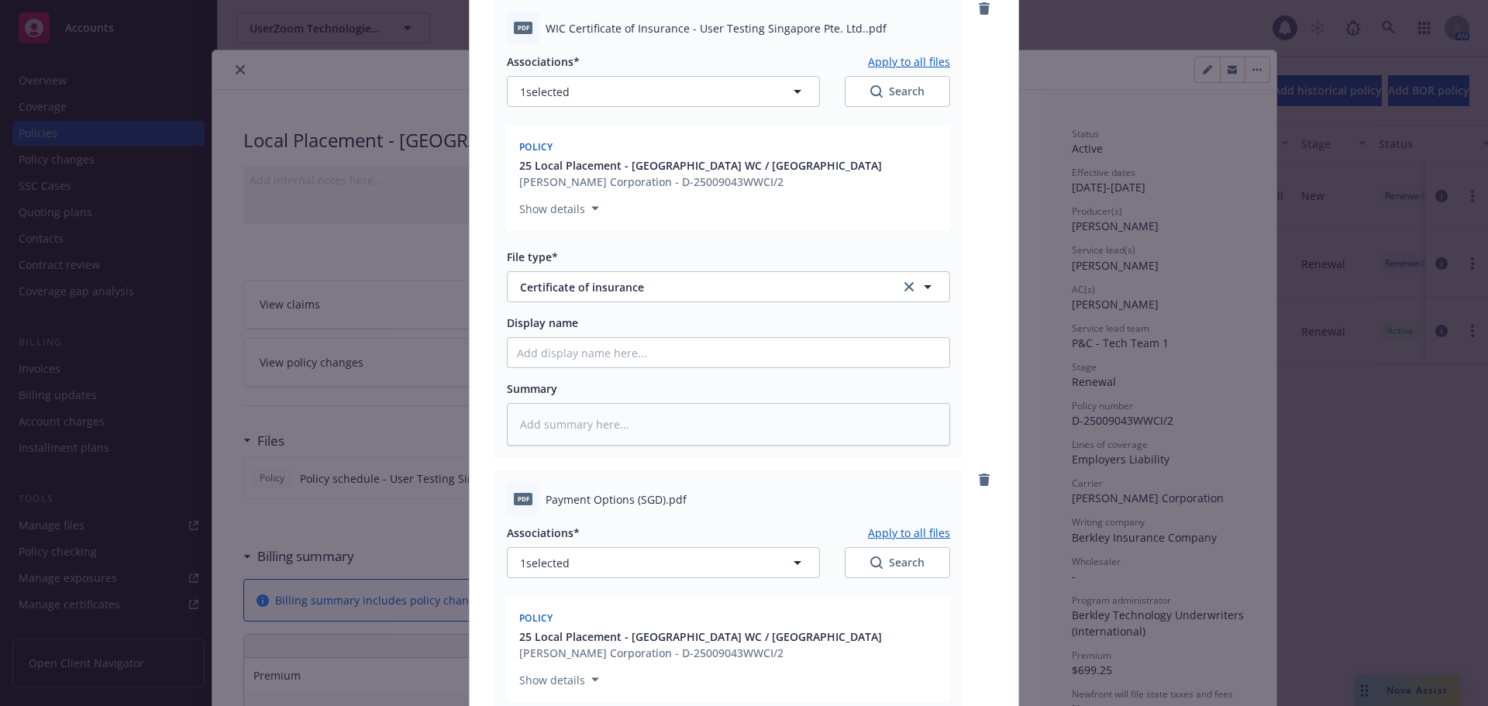
scroll to position [1936, 0]
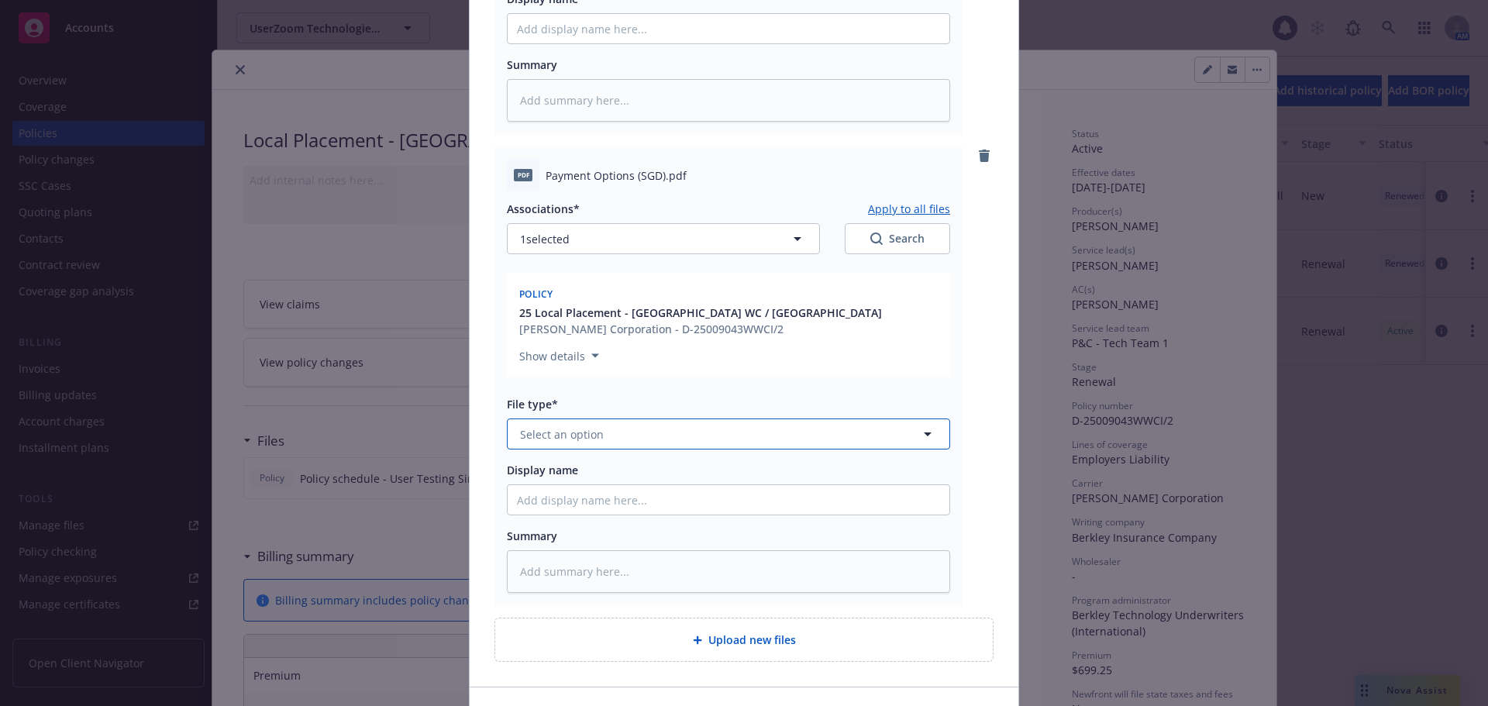
click at [666, 422] on button "Select an option" at bounding box center [728, 434] width 443 height 31
type input "other"
click at [661, 466] on div "Other" at bounding box center [728, 477] width 423 height 22
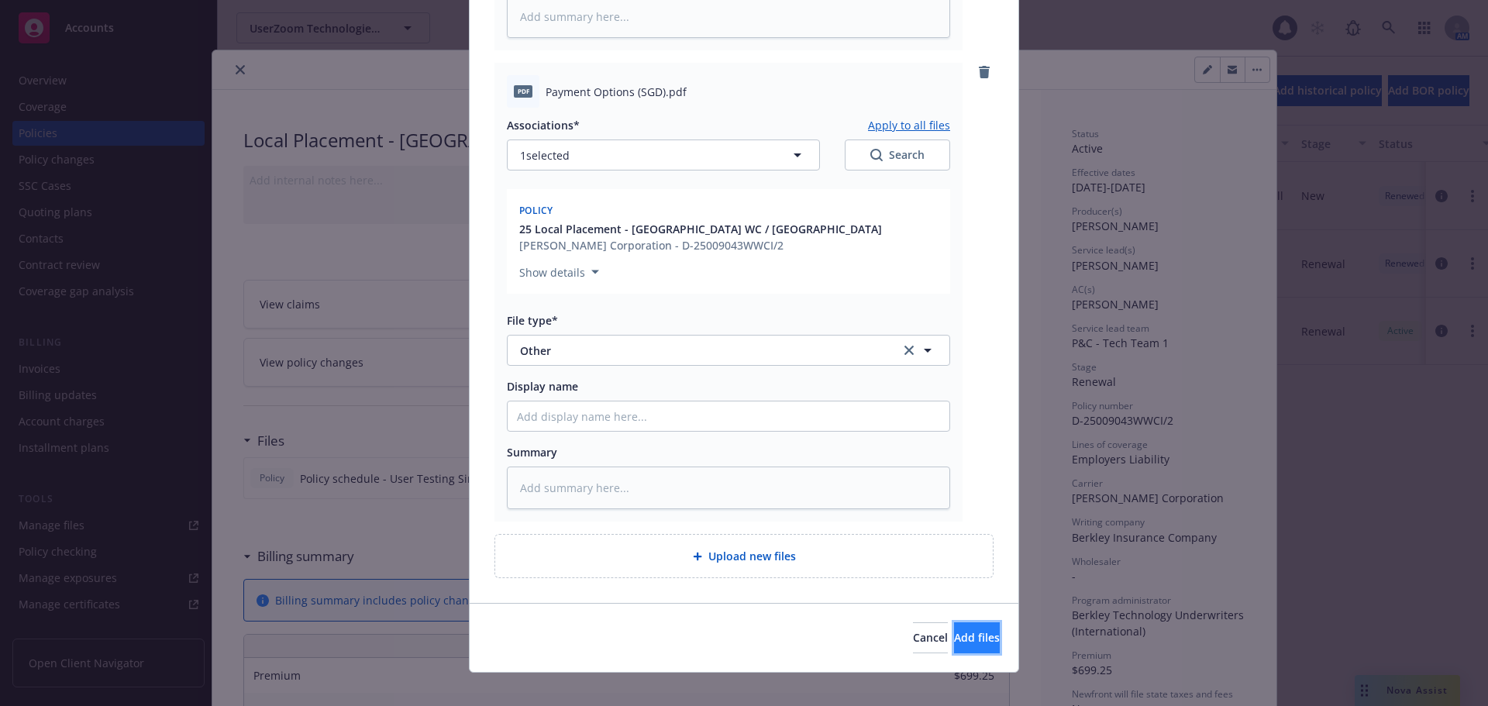
click at [985, 629] on button "Add files" at bounding box center [977, 637] width 46 height 31
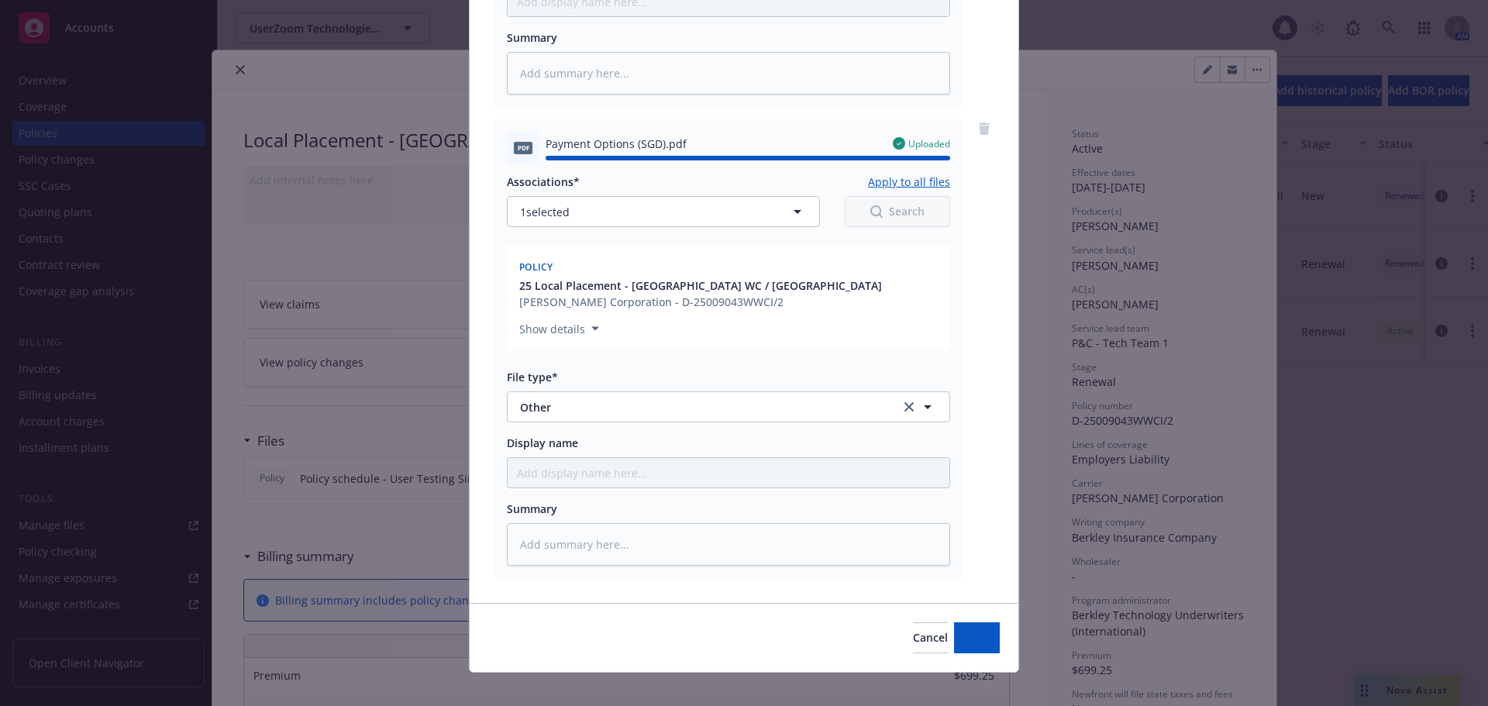
type textarea "x"
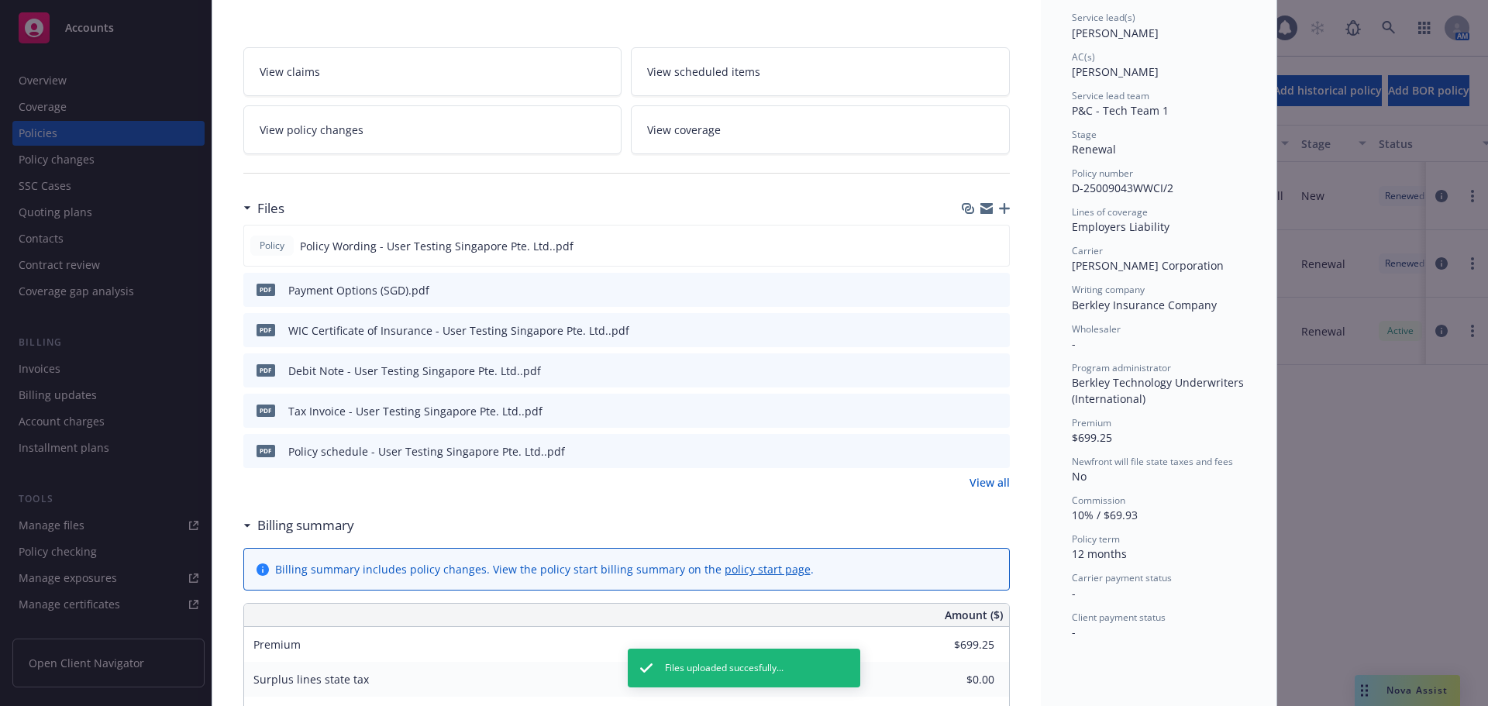
scroll to position [0, 0]
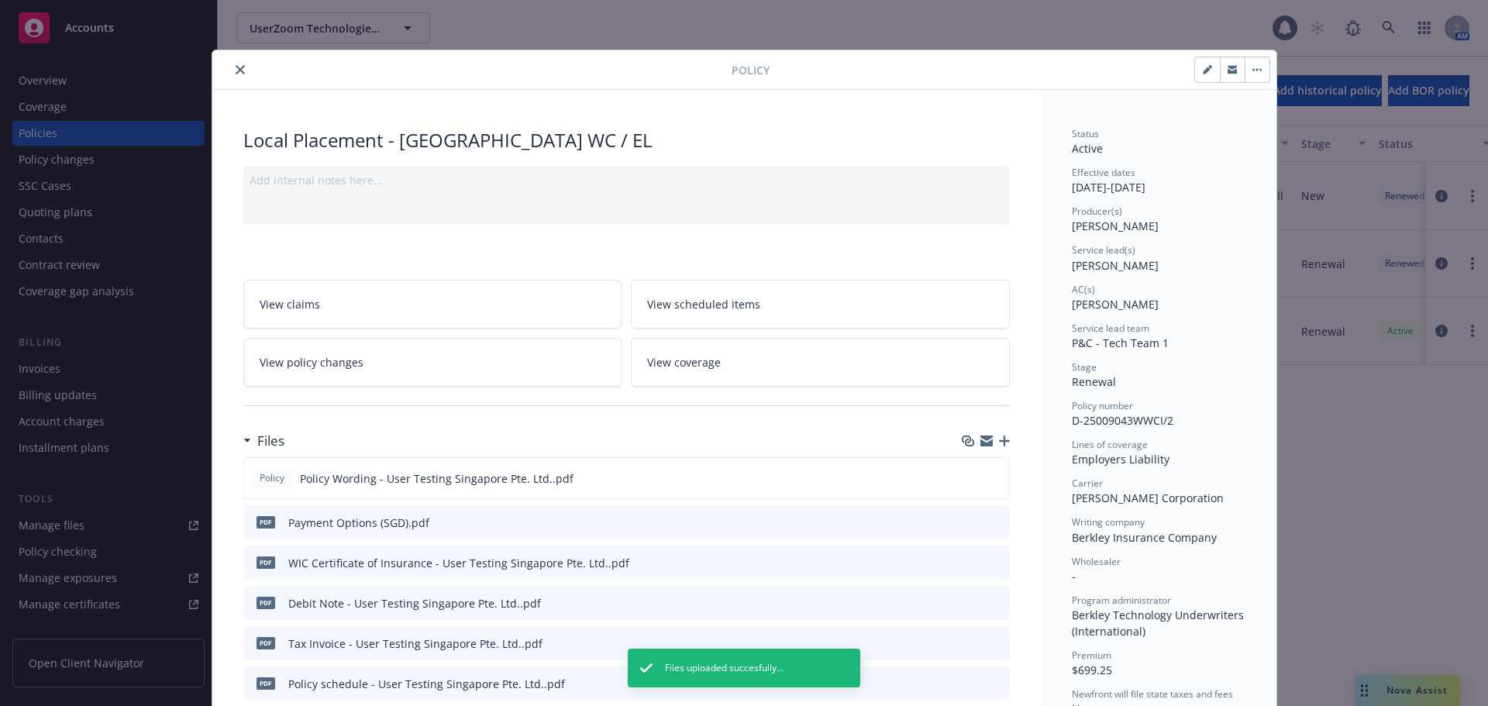
click at [235, 75] on button "close" at bounding box center [240, 69] width 19 height 19
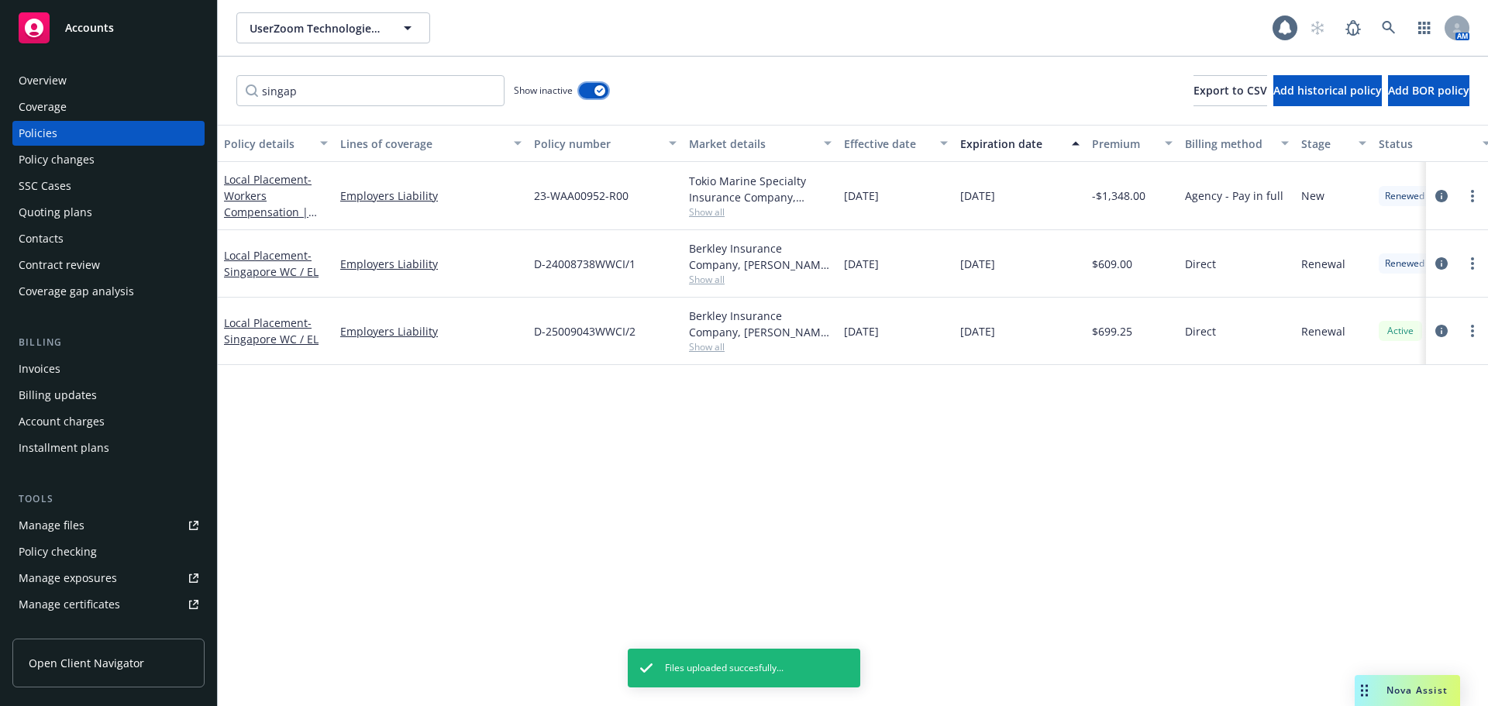
click at [603, 91] on icon "button" at bounding box center [600, 90] width 6 height 5
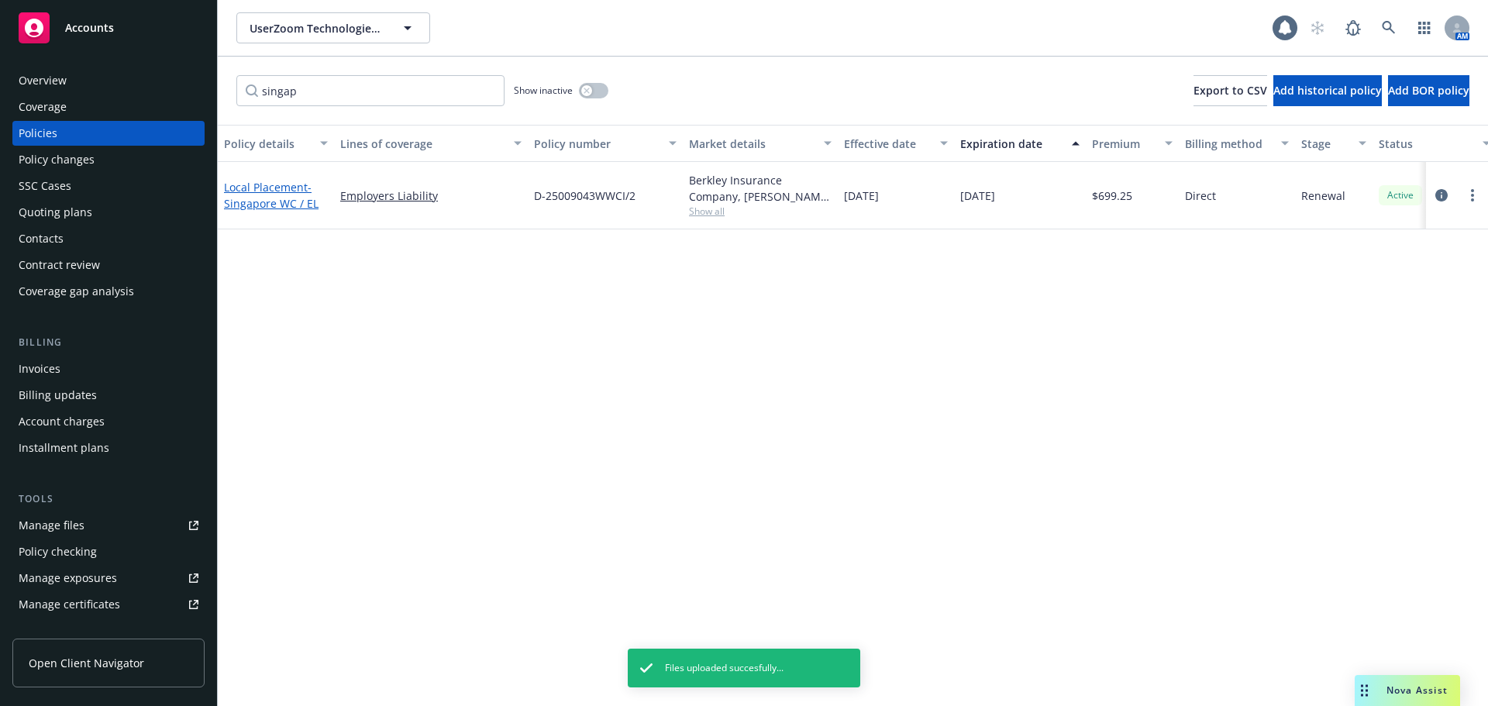
click at [285, 193] on link "Local Placement - Singapore WC / EL" at bounding box center [271, 195] width 95 height 31
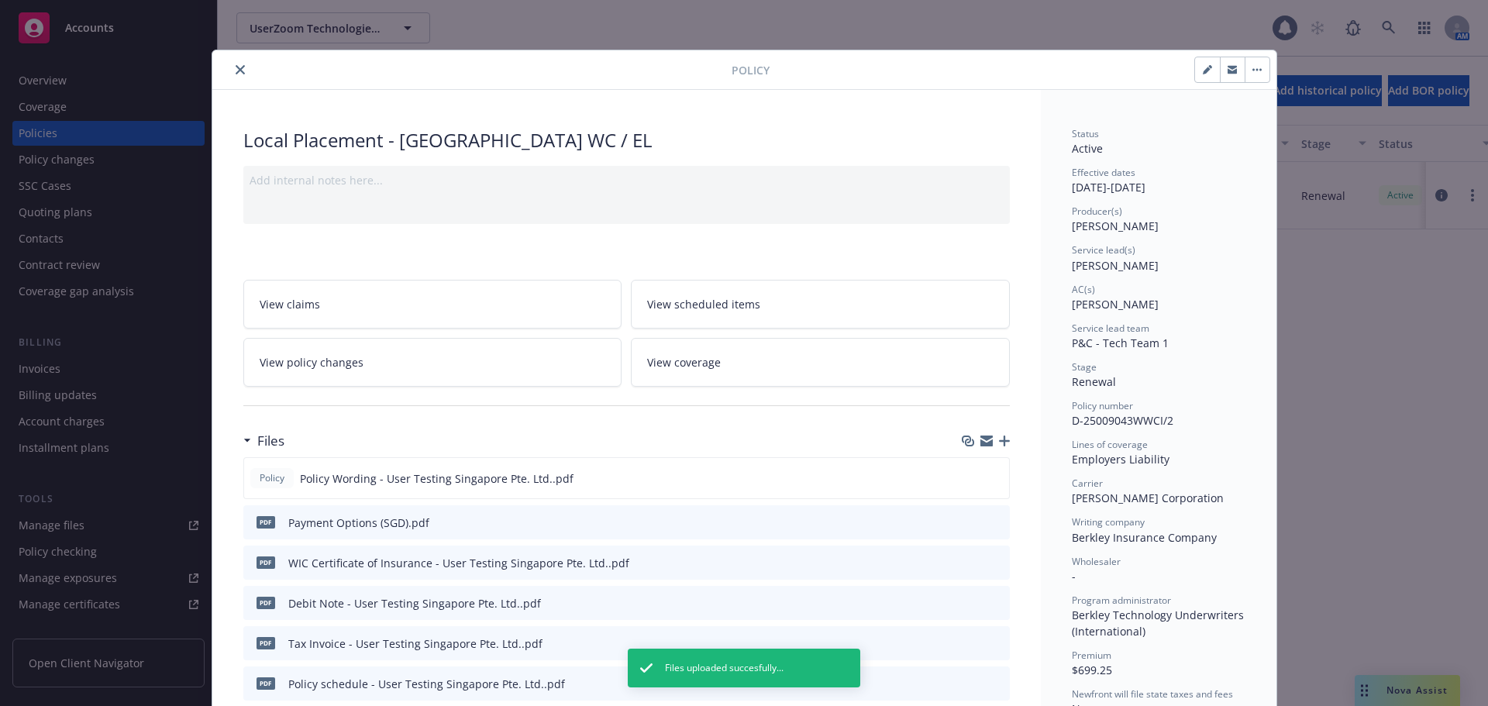
click at [237, 67] on icon "close" at bounding box center [240, 69] width 9 height 9
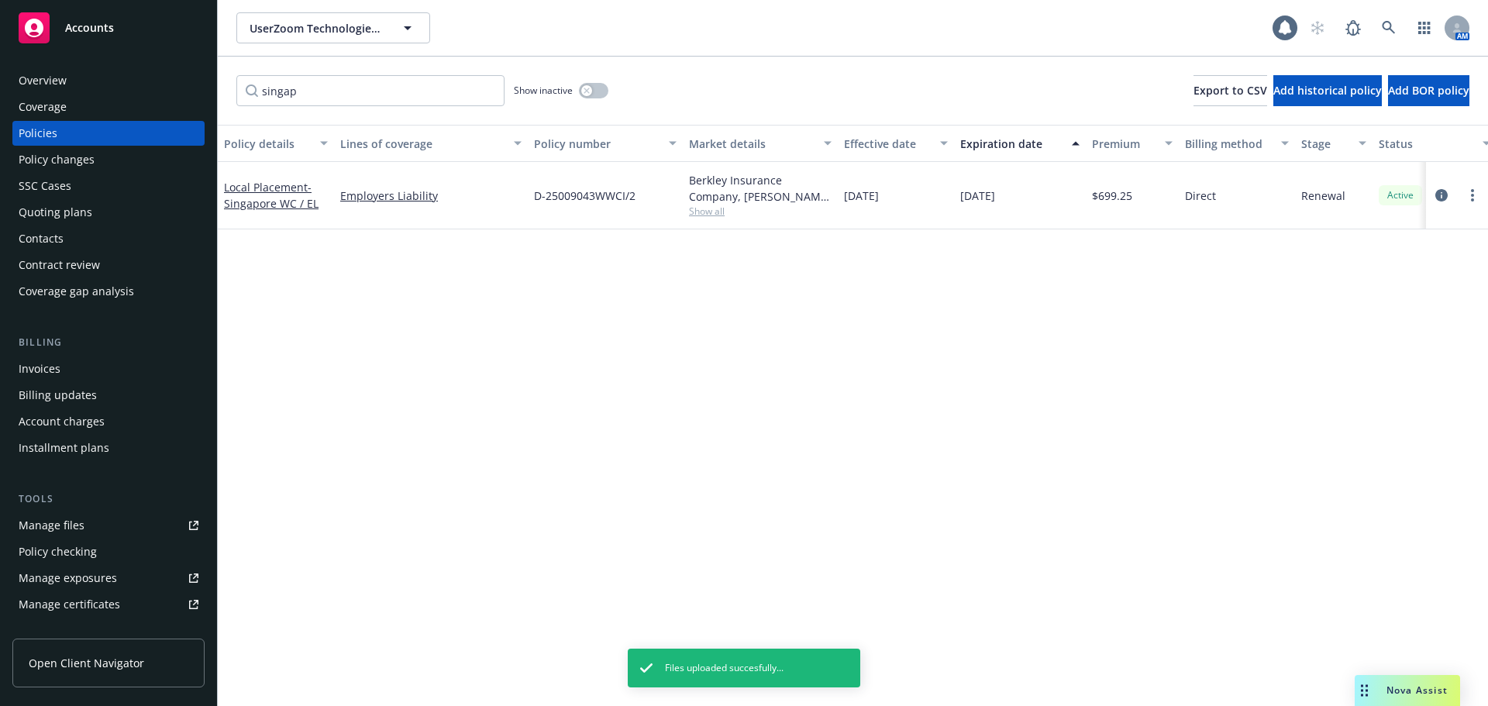
click at [161, 18] on div "Accounts" at bounding box center [109, 27] width 180 height 31
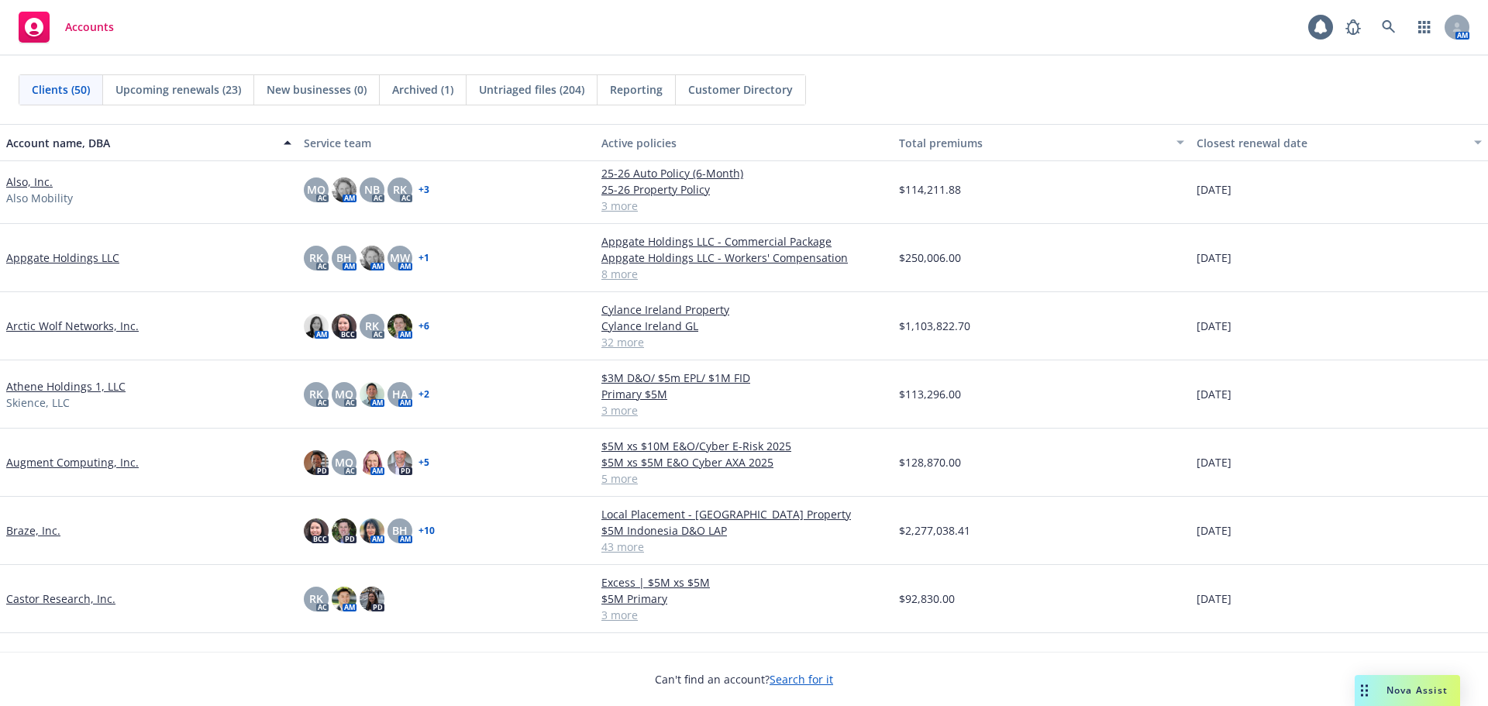
scroll to position [155, 0]
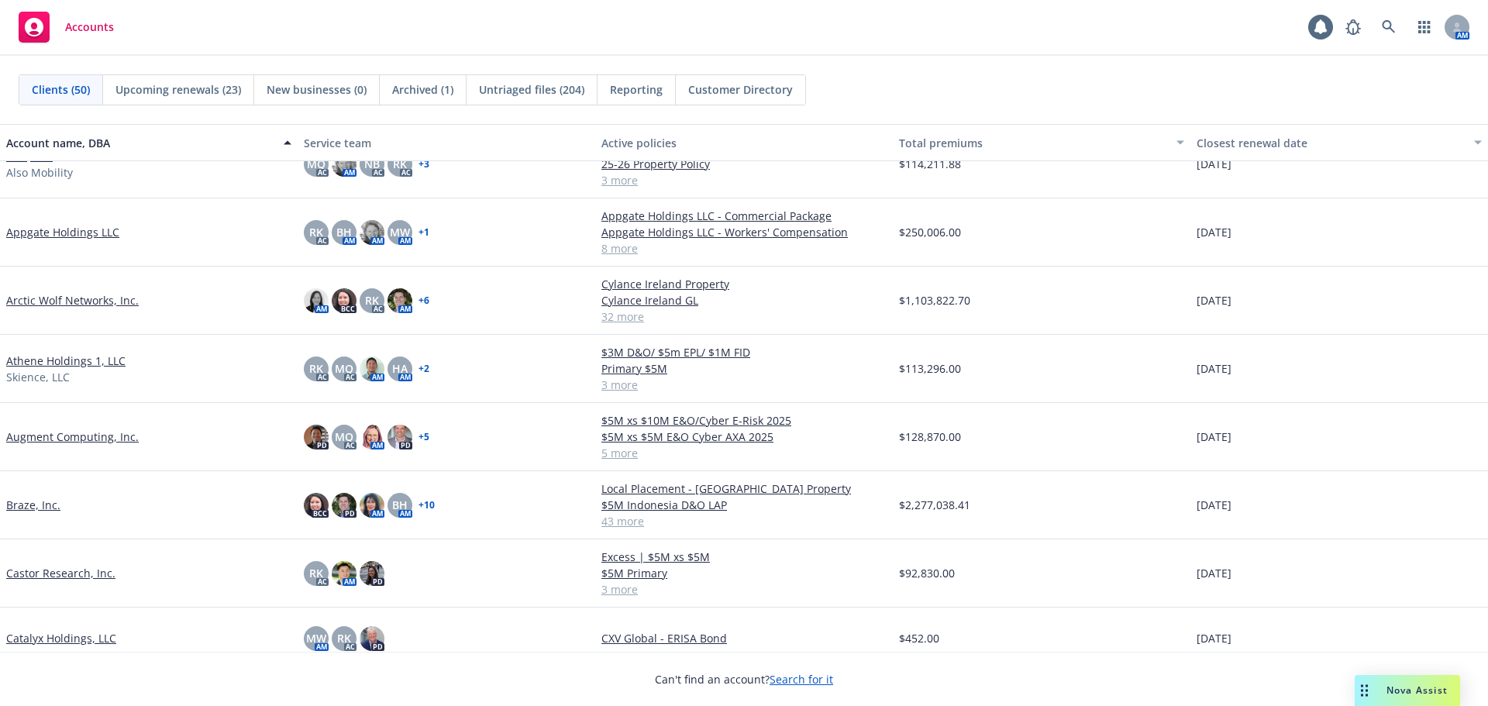
click at [29, 508] on link "Braze, Inc." at bounding box center [33, 505] width 54 height 16
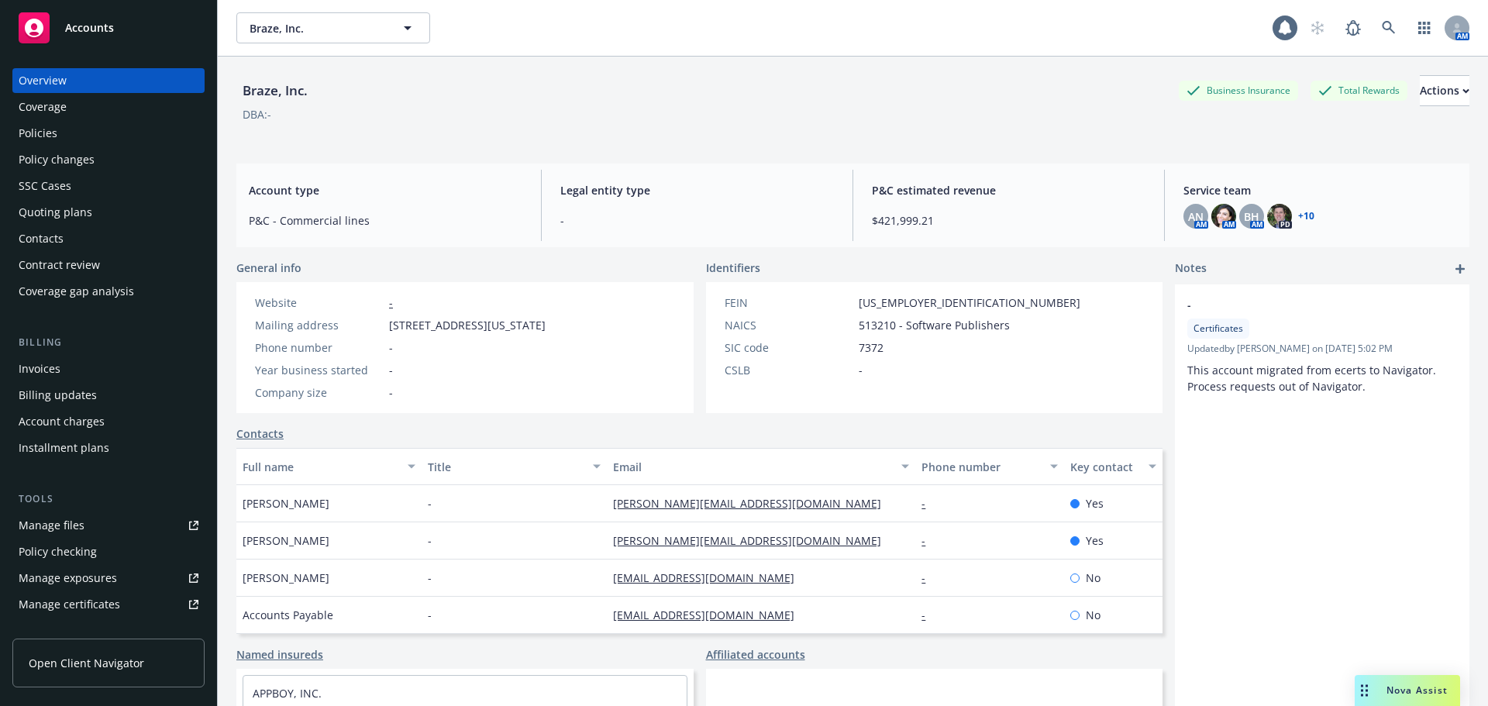
click at [106, 127] on div "Policies" at bounding box center [109, 133] width 180 height 25
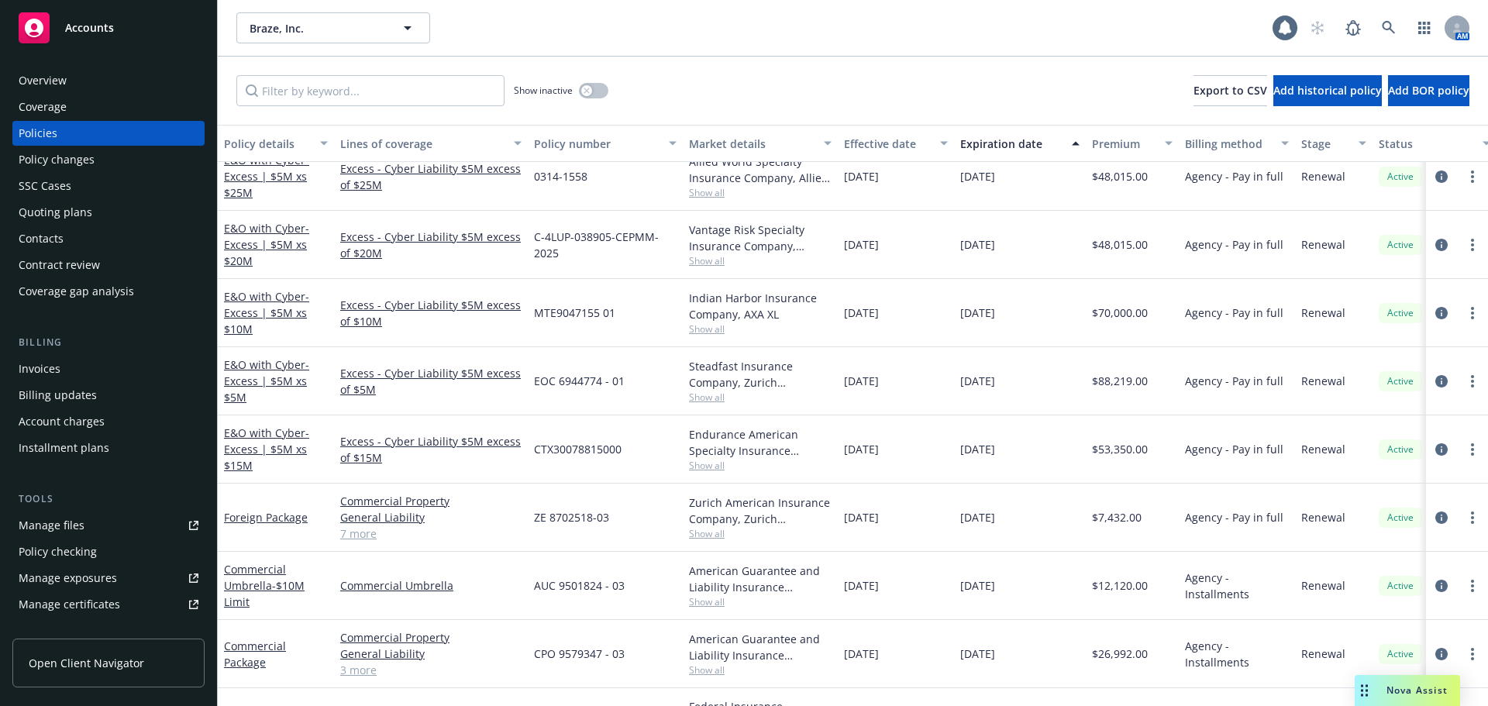
scroll to position [2313, 0]
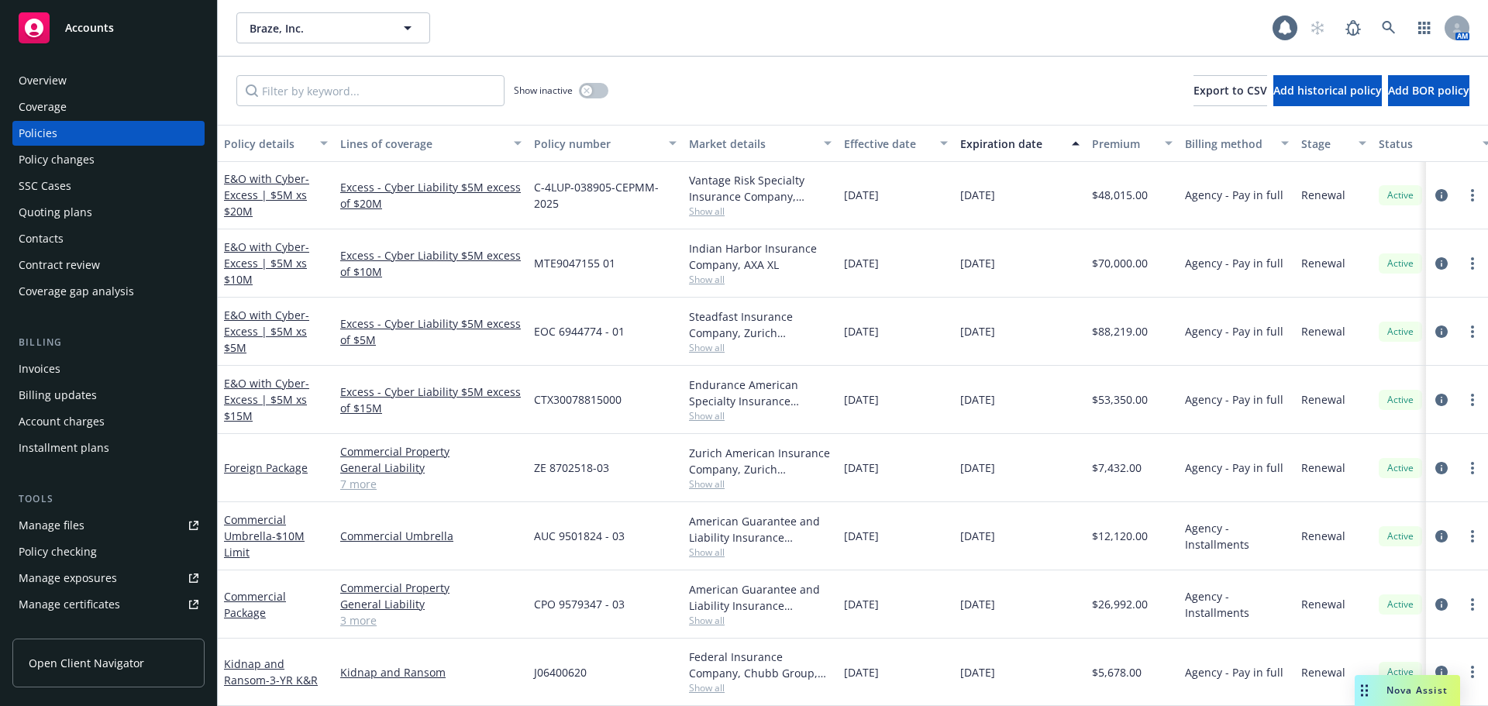
click at [116, 598] on div "Manage certificates" at bounding box center [70, 604] width 102 height 25
click at [260, 591] on link "Commercial Package" at bounding box center [255, 604] width 62 height 31
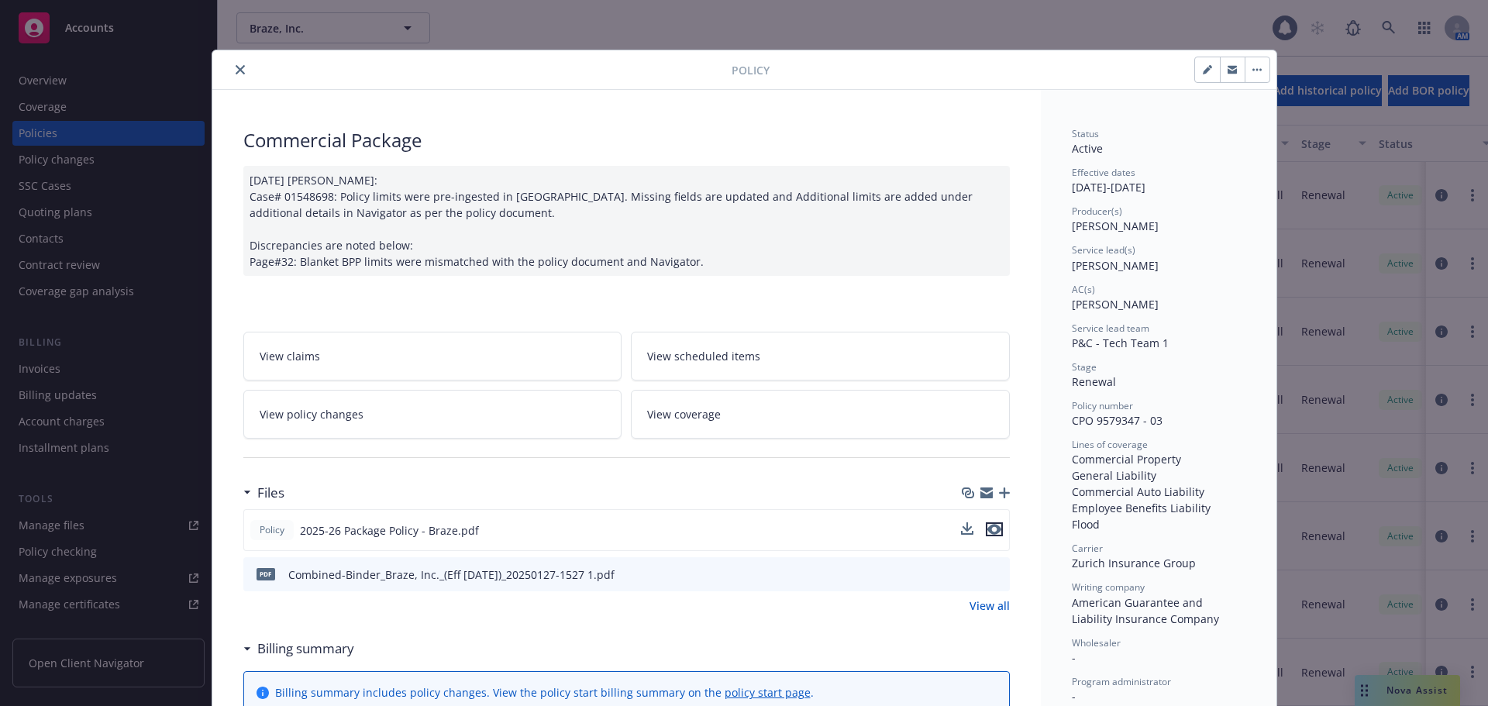
click at [993, 533] on icon "preview file" at bounding box center [995, 529] width 14 height 11
click at [231, 73] on button "close" at bounding box center [240, 69] width 19 height 19
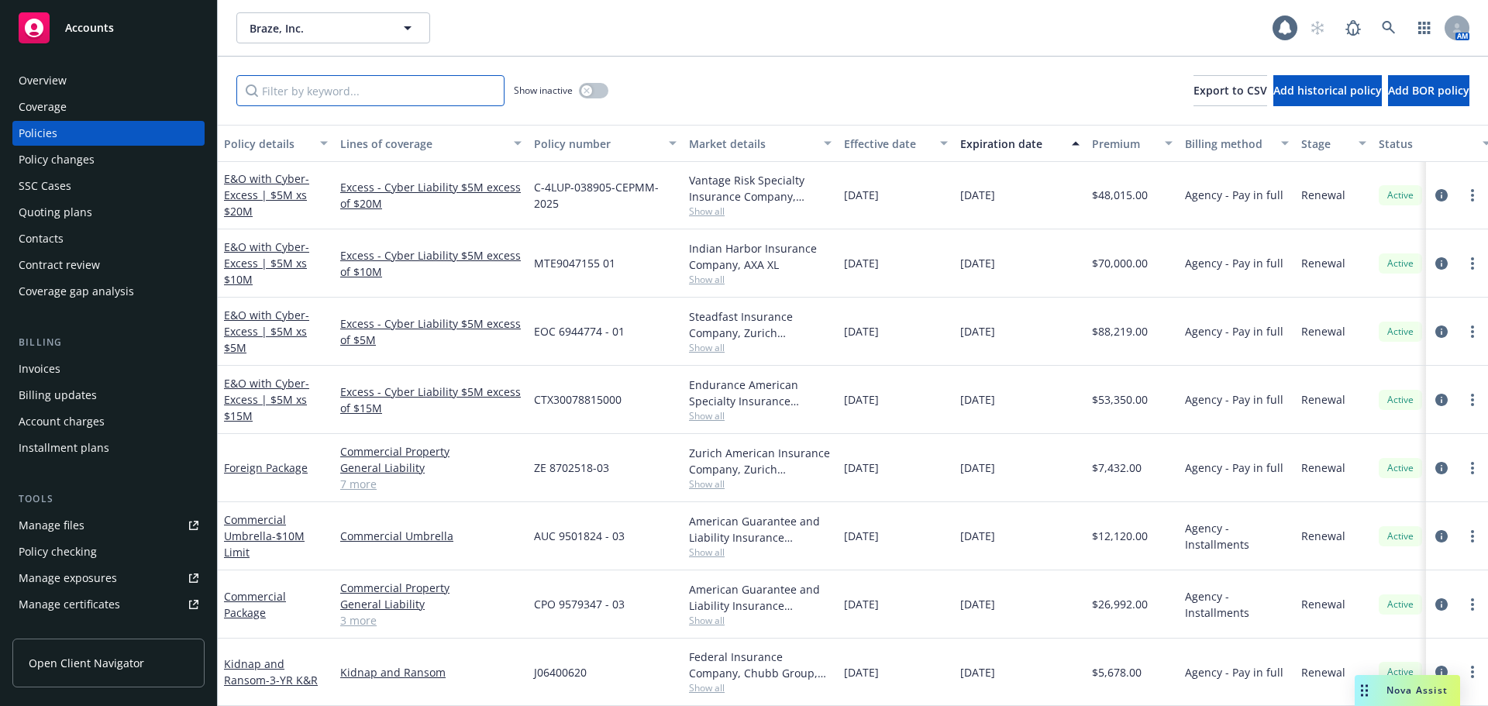
drag, startPoint x: 357, startPoint y: 83, endPoint x: 339, endPoint y: 84, distance: 17.9
click at [339, 84] on input "Filter by keyword..." at bounding box center [370, 90] width 268 height 31
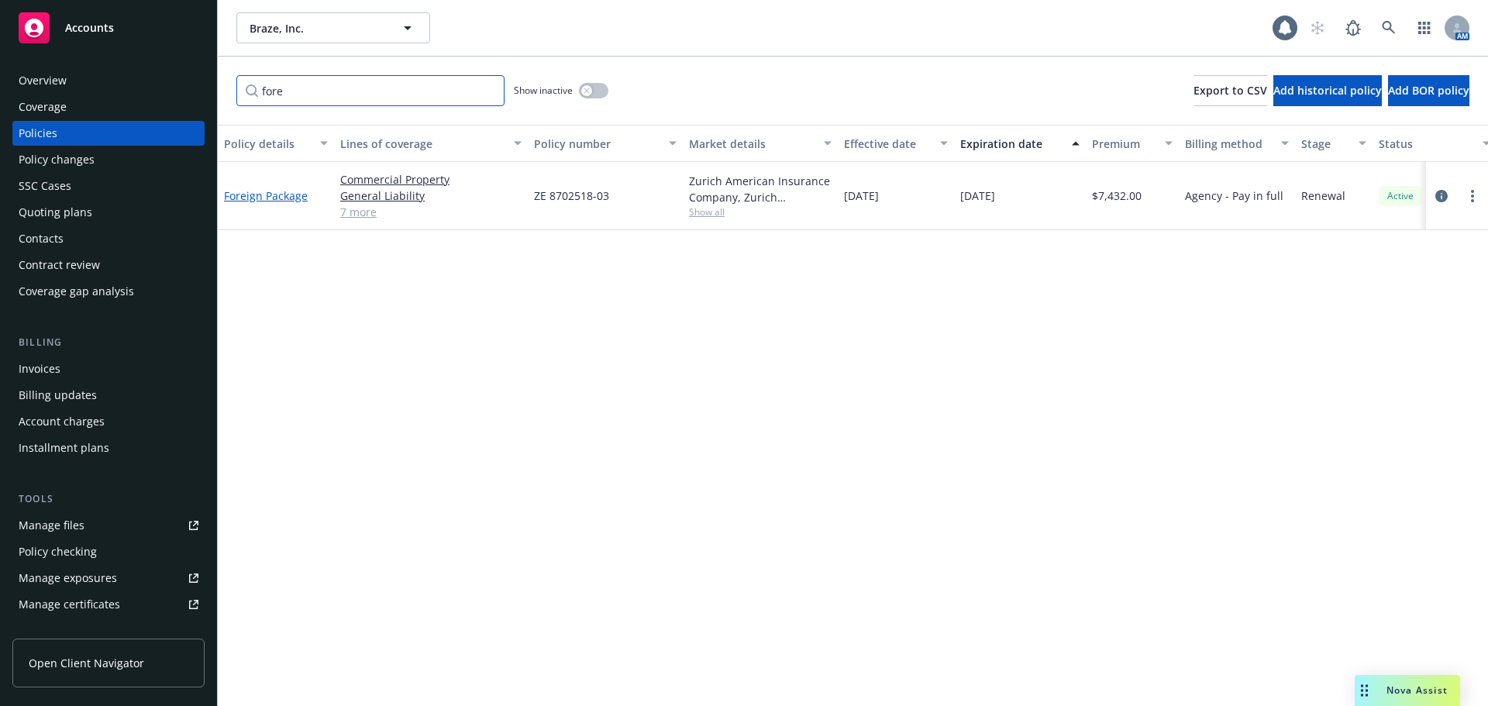
type input "fore"
click at [282, 196] on link "Foreign Package" at bounding box center [266, 195] width 84 height 15
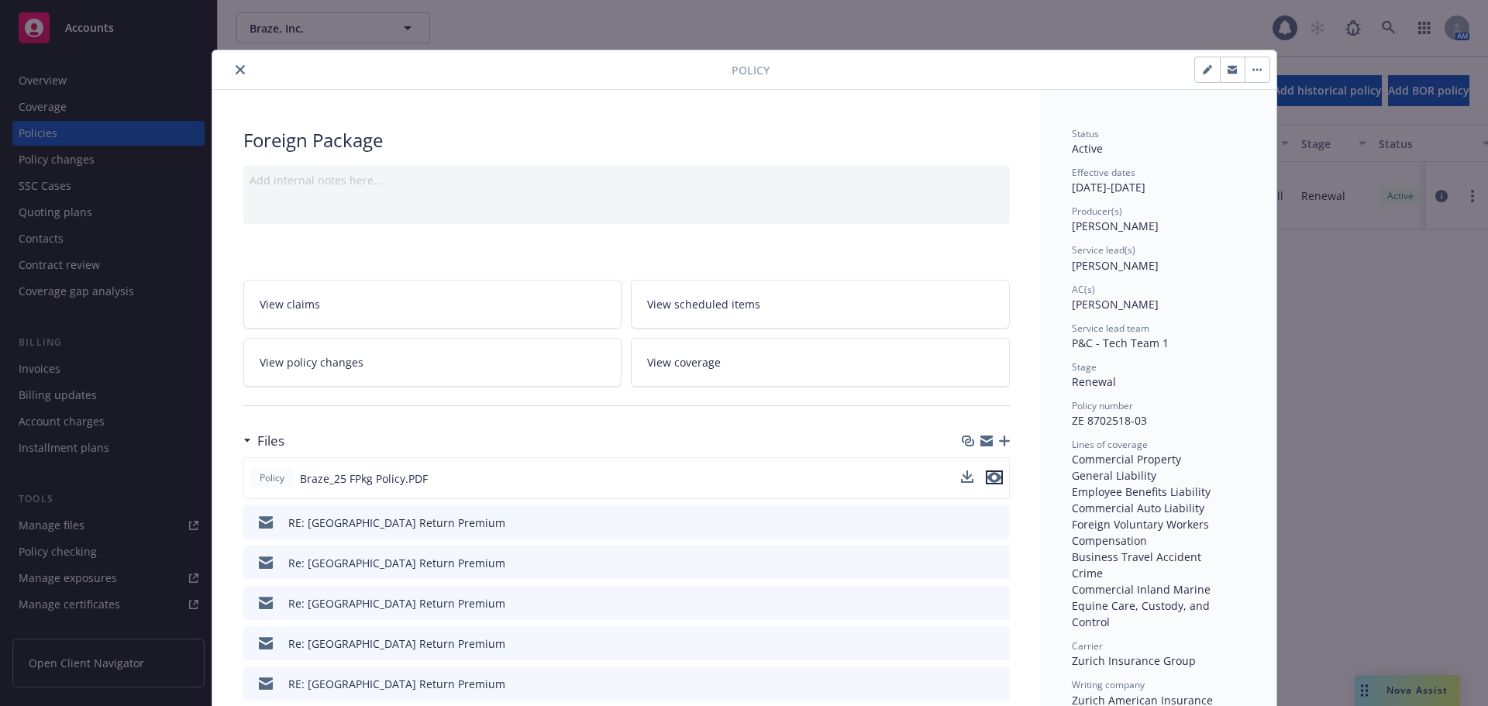
click at [988, 476] on icon "preview file" at bounding box center [995, 477] width 14 height 11
click at [231, 71] on button "close" at bounding box center [240, 69] width 19 height 19
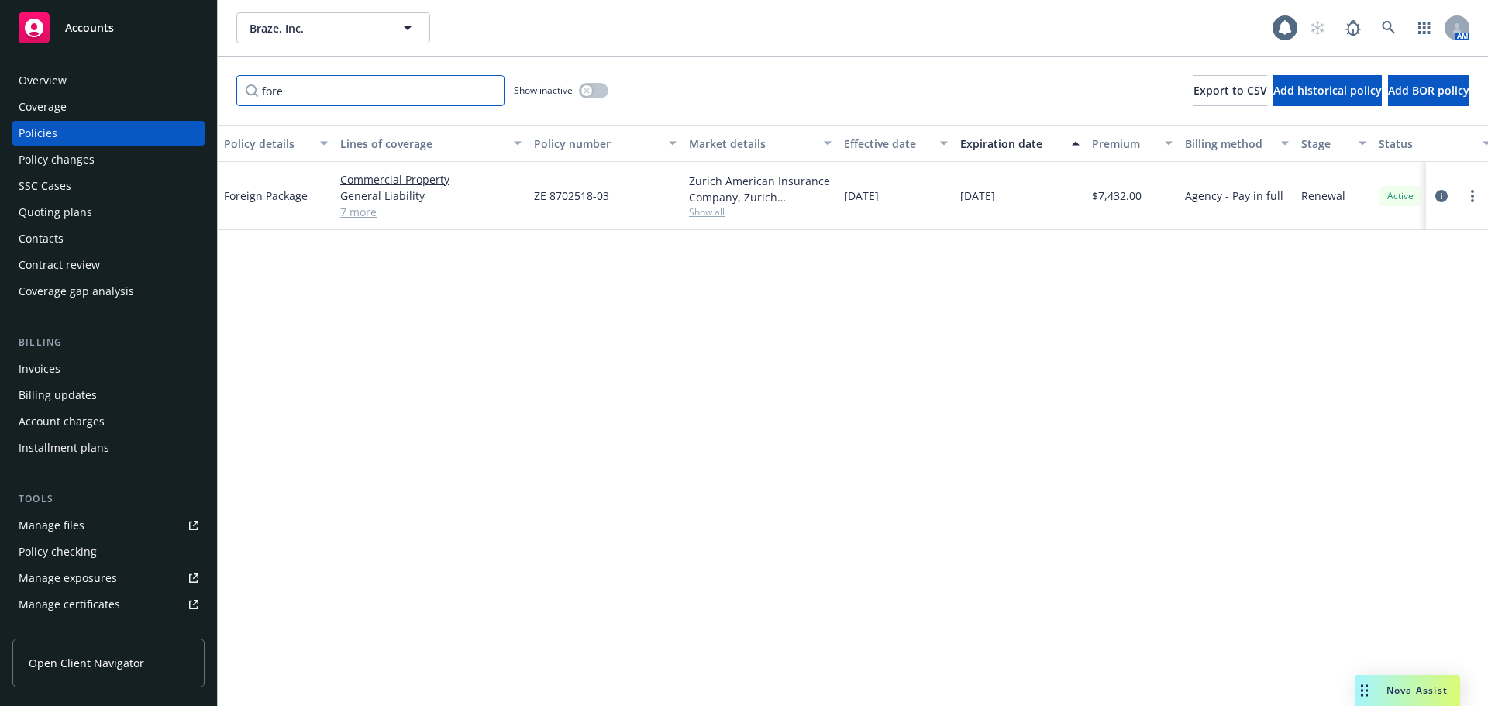
click at [491, 88] on input "fore" at bounding box center [370, 90] width 268 height 31
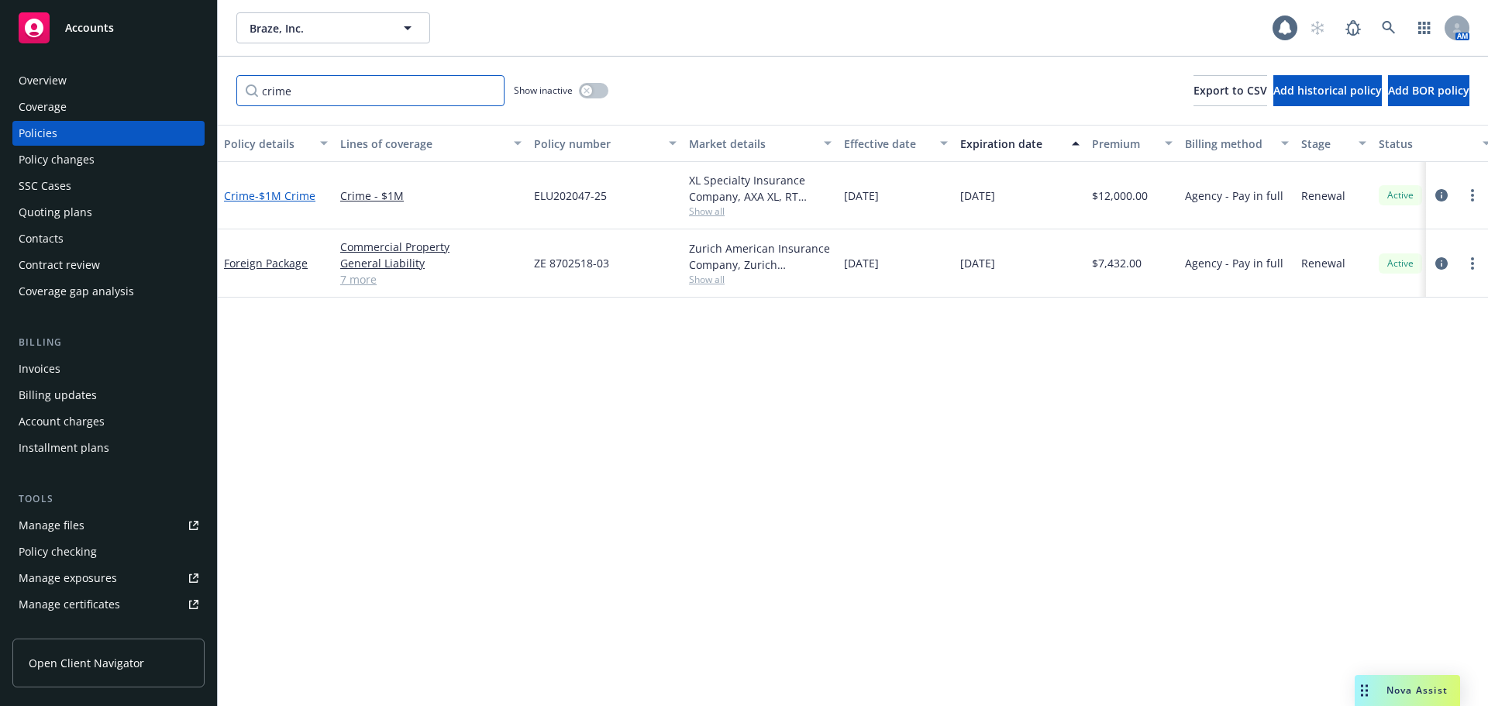
type input "crime"
click at [288, 198] on span "- $1M Crime" at bounding box center [285, 195] width 60 height 15
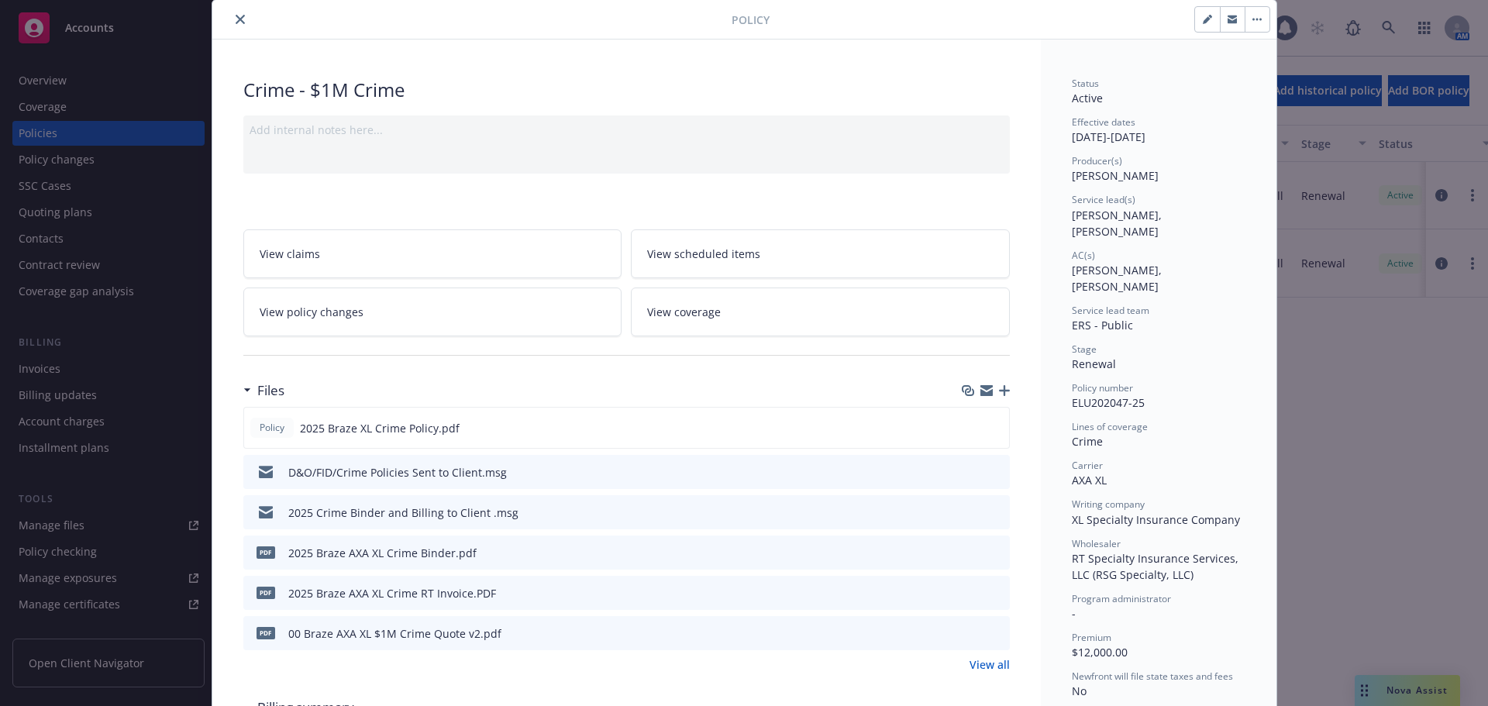
scroll to position [78, 0]
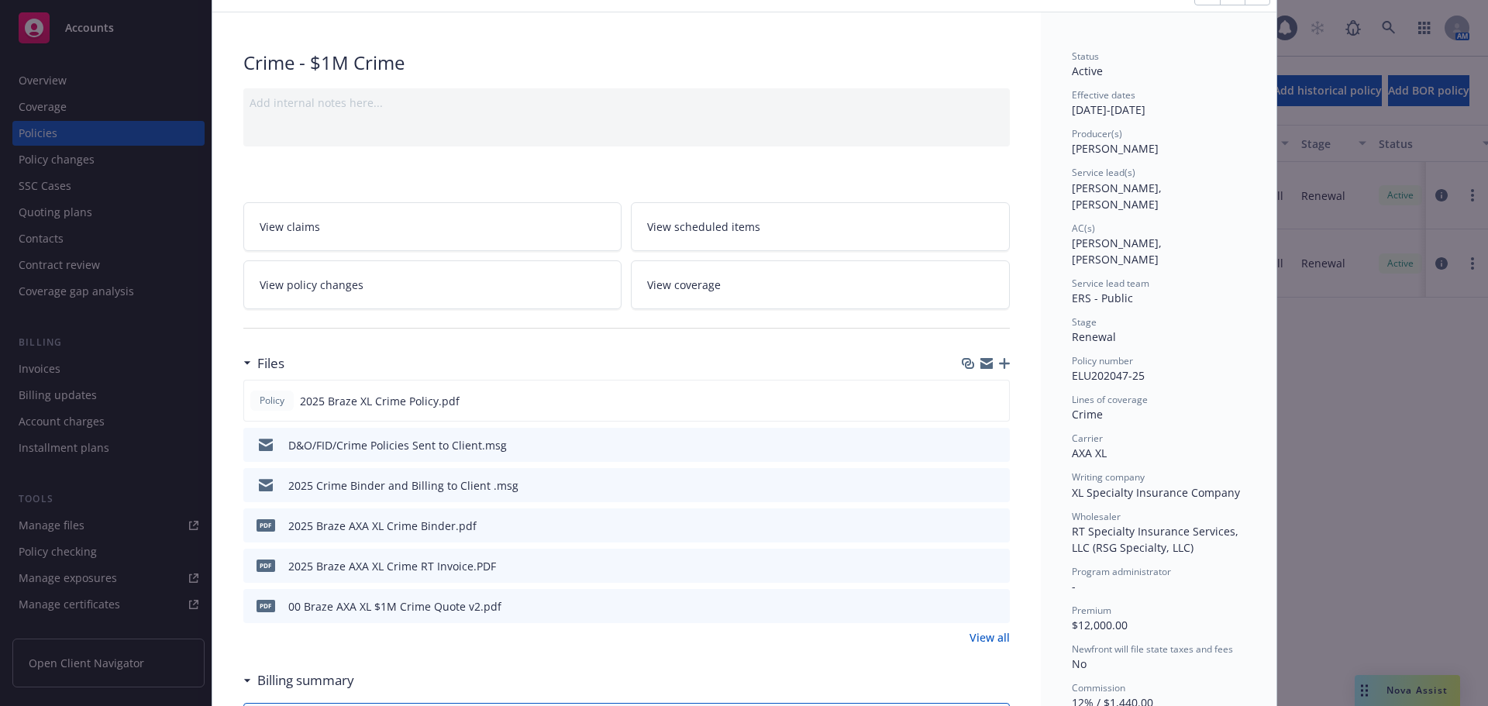
click at [991, 485] on icon "preview file" at bounding box center [995, 484] width 14 height 11
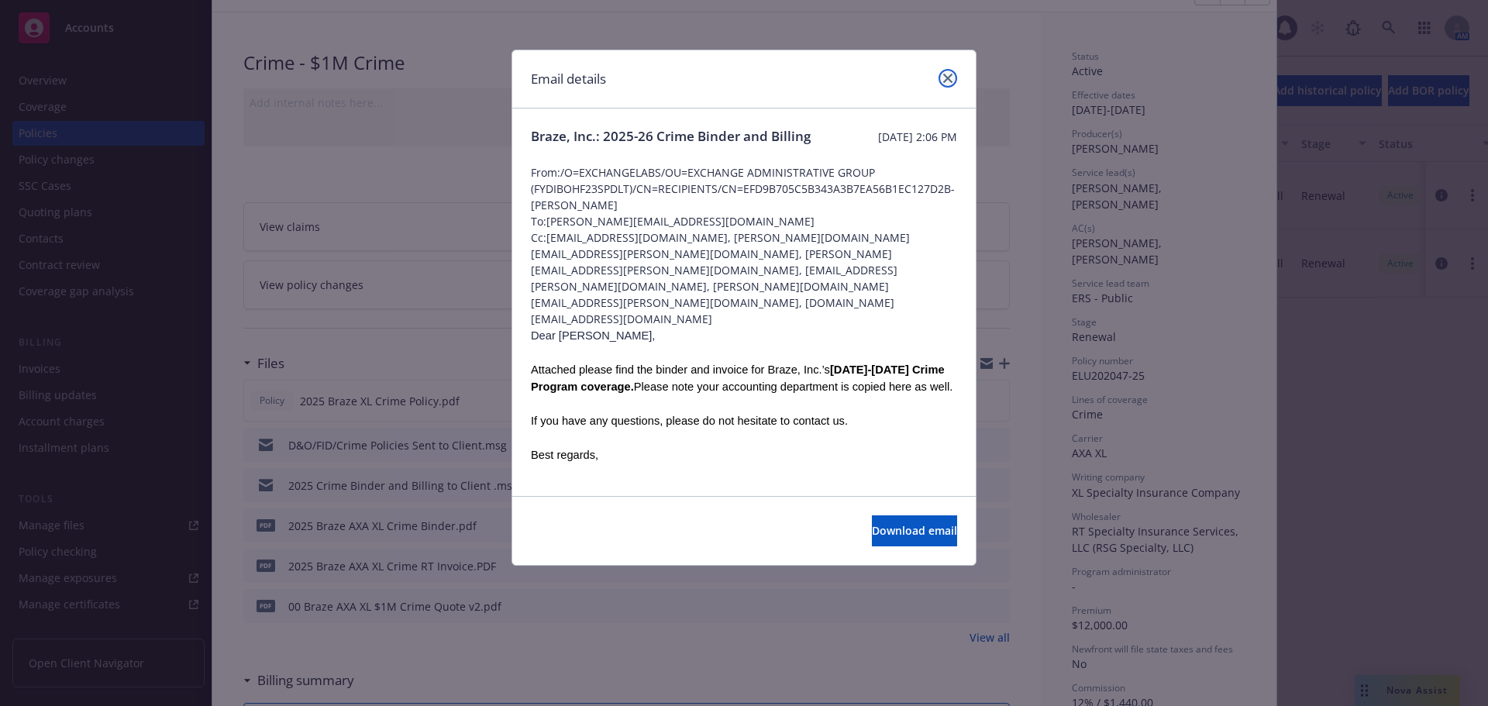
click at [943, 80] on link "close" at bounding box center [948, 78] width 19 height 19
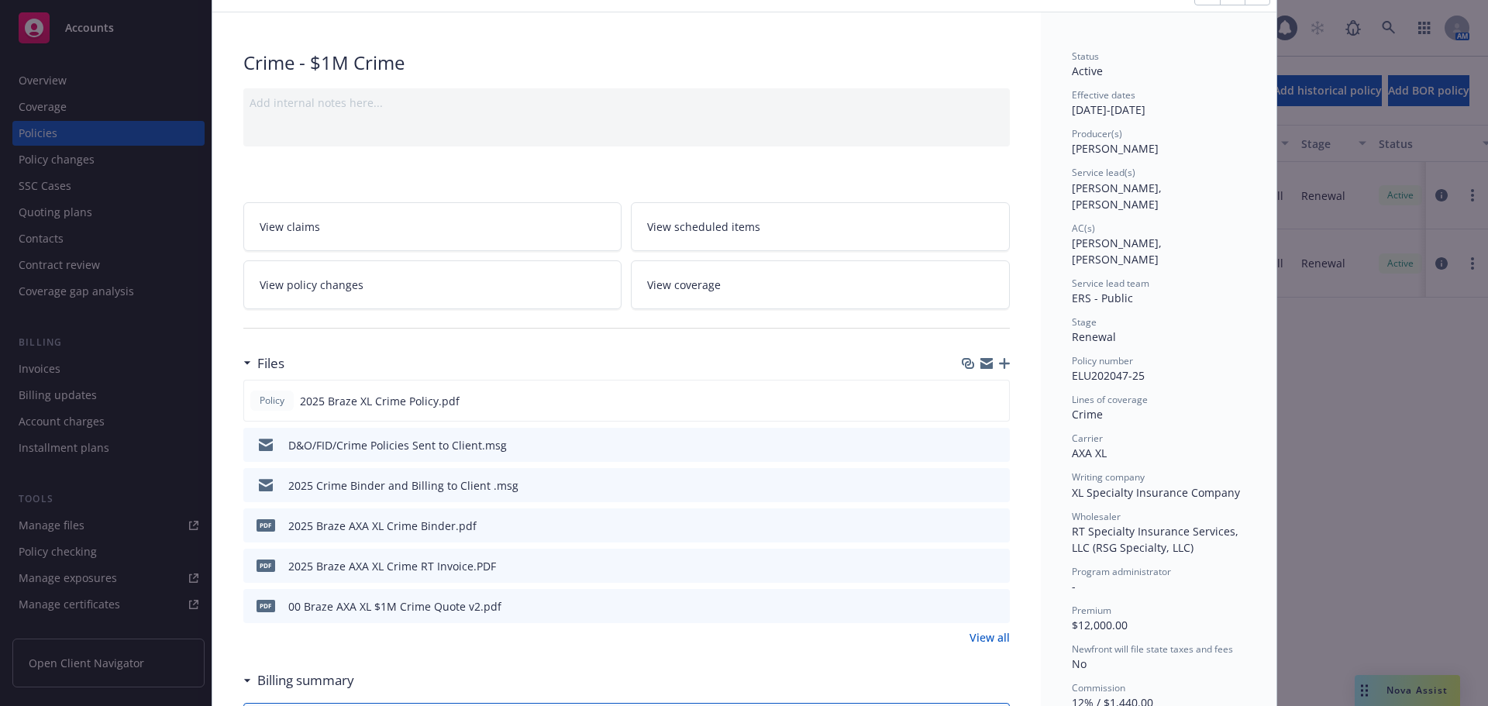
click at [993, 443] on icon "preview file" at bounding box center [995, 444] width 14 height 11
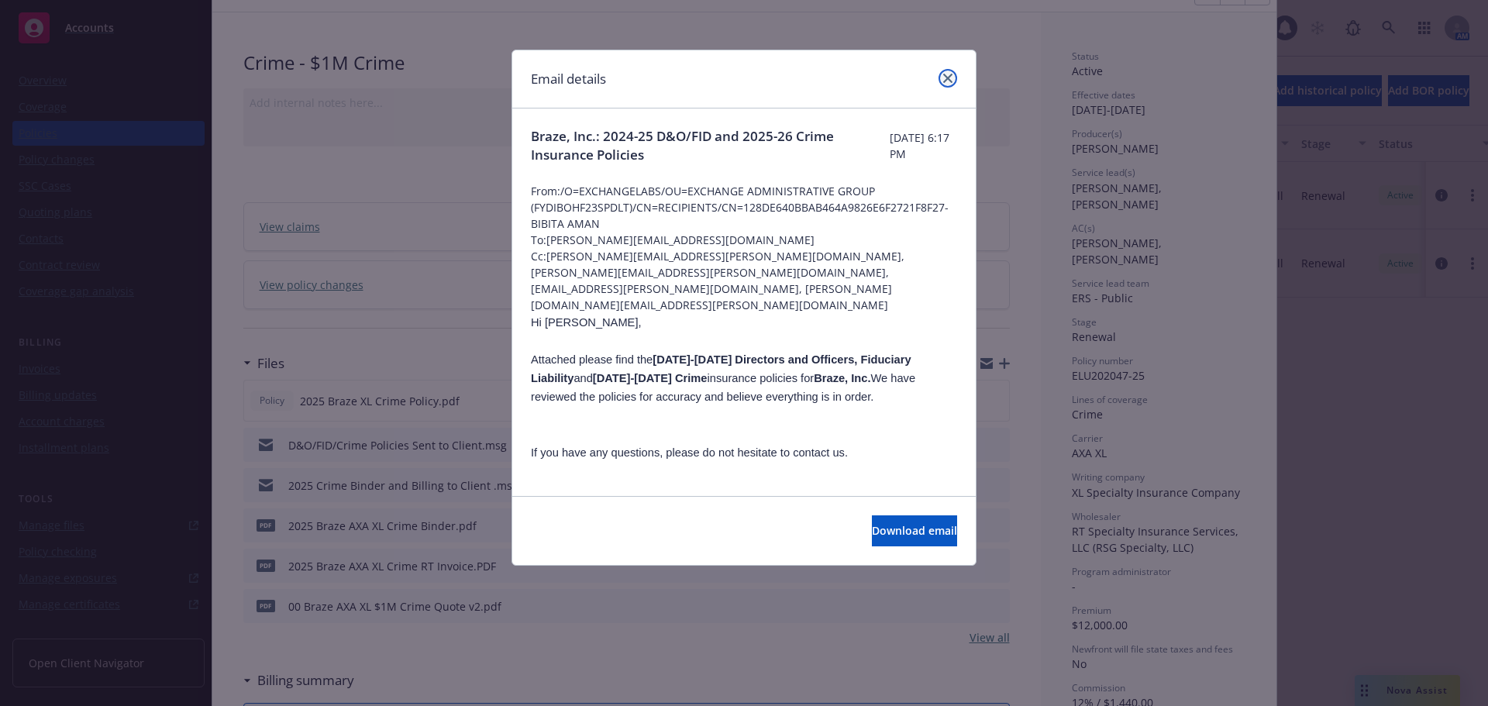
click at [946, 81] on icon "close" at bounding box center [947, 78] width 9 height 9
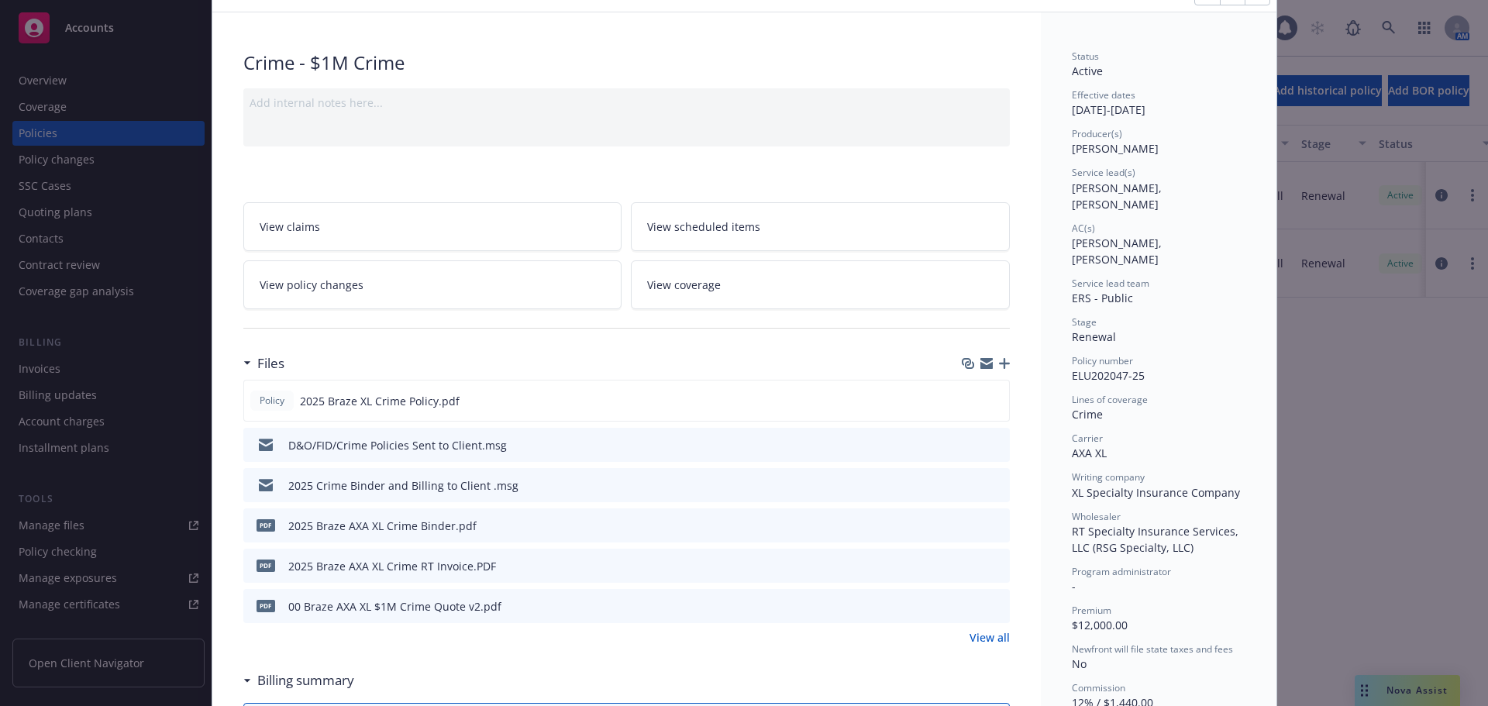
scroll to position [0, 0]
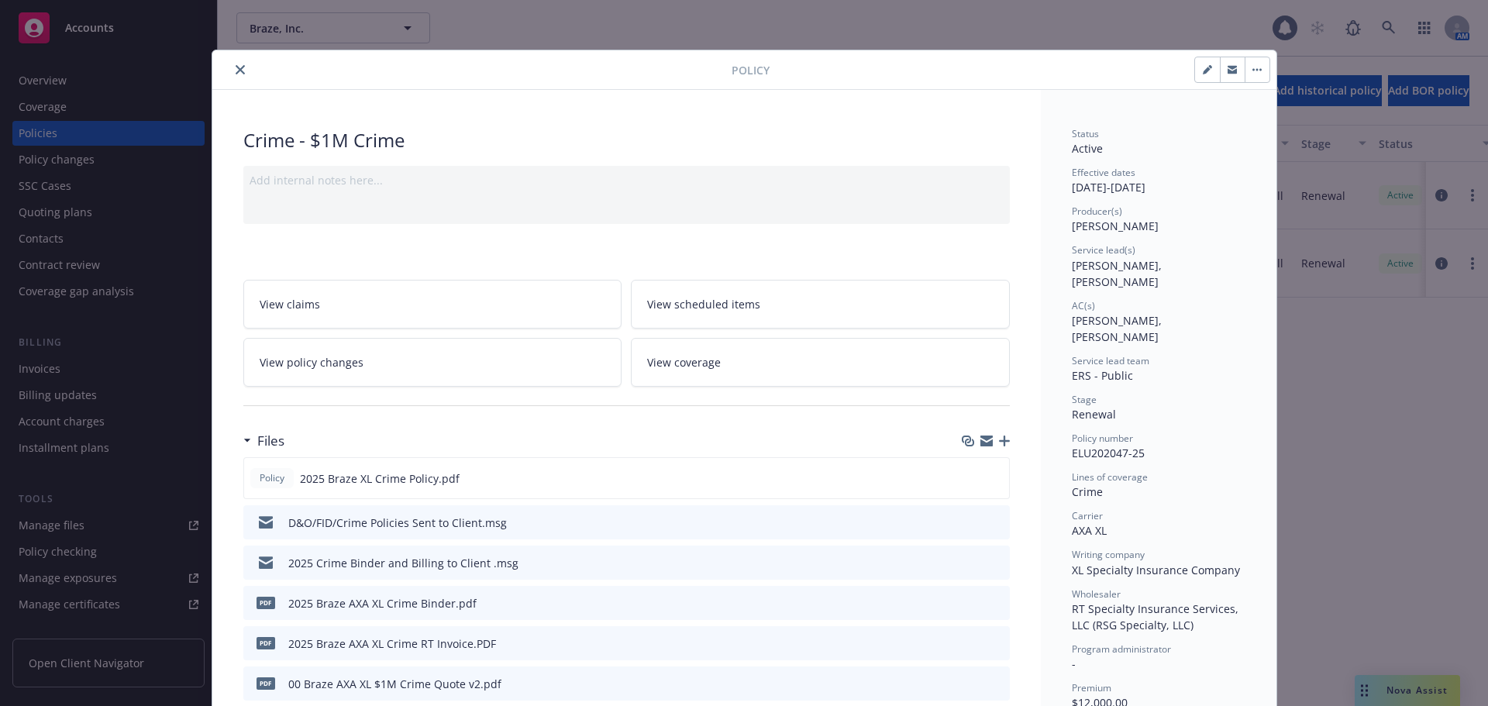
click at [236, 74] on icon "close" at bounding box center [240, 69] width 9 height 9
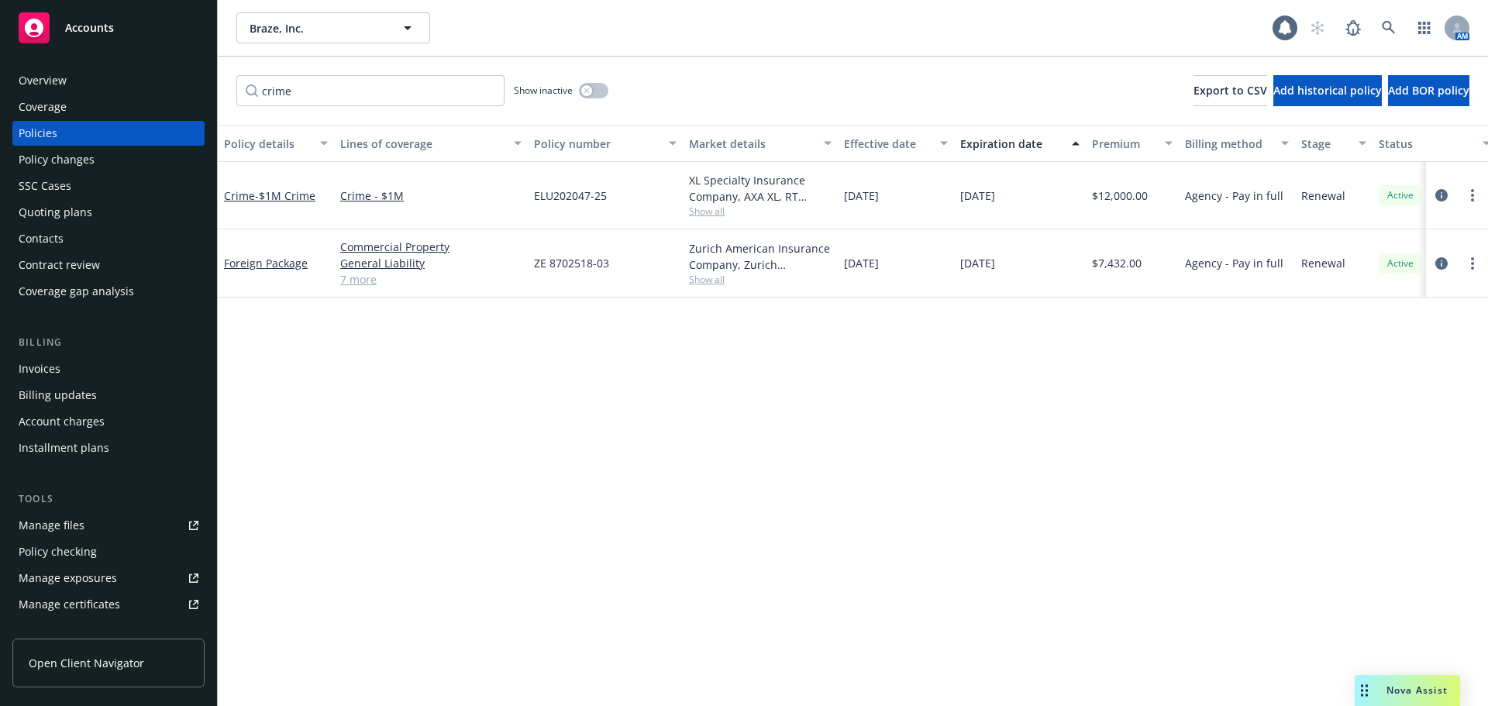
click at [105, 206] on div "Quoting plans" at bounding box center [109, 212] width 180 height 25
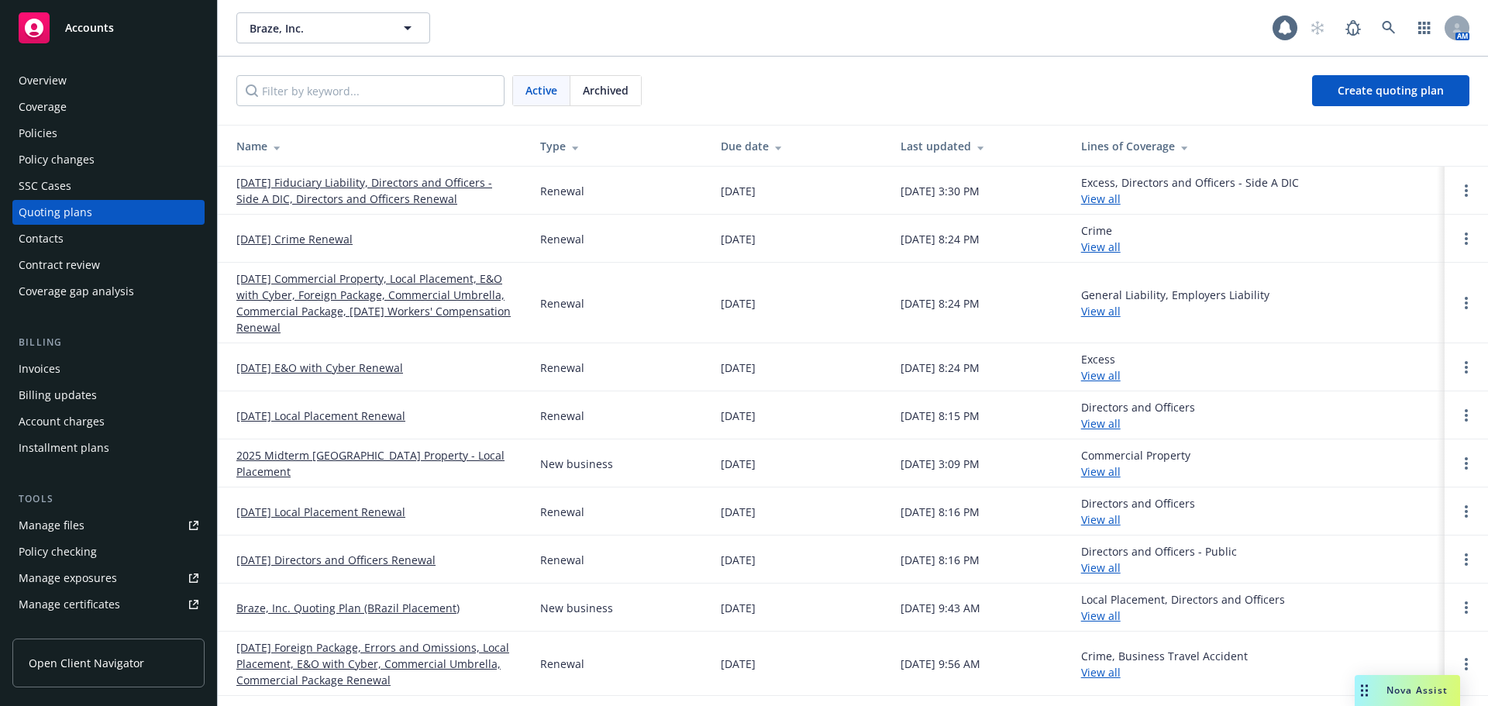
click at [326, 240] on link "01/28/26 Crime Renewal" at bounding box center [294, 239] width 116 height 16
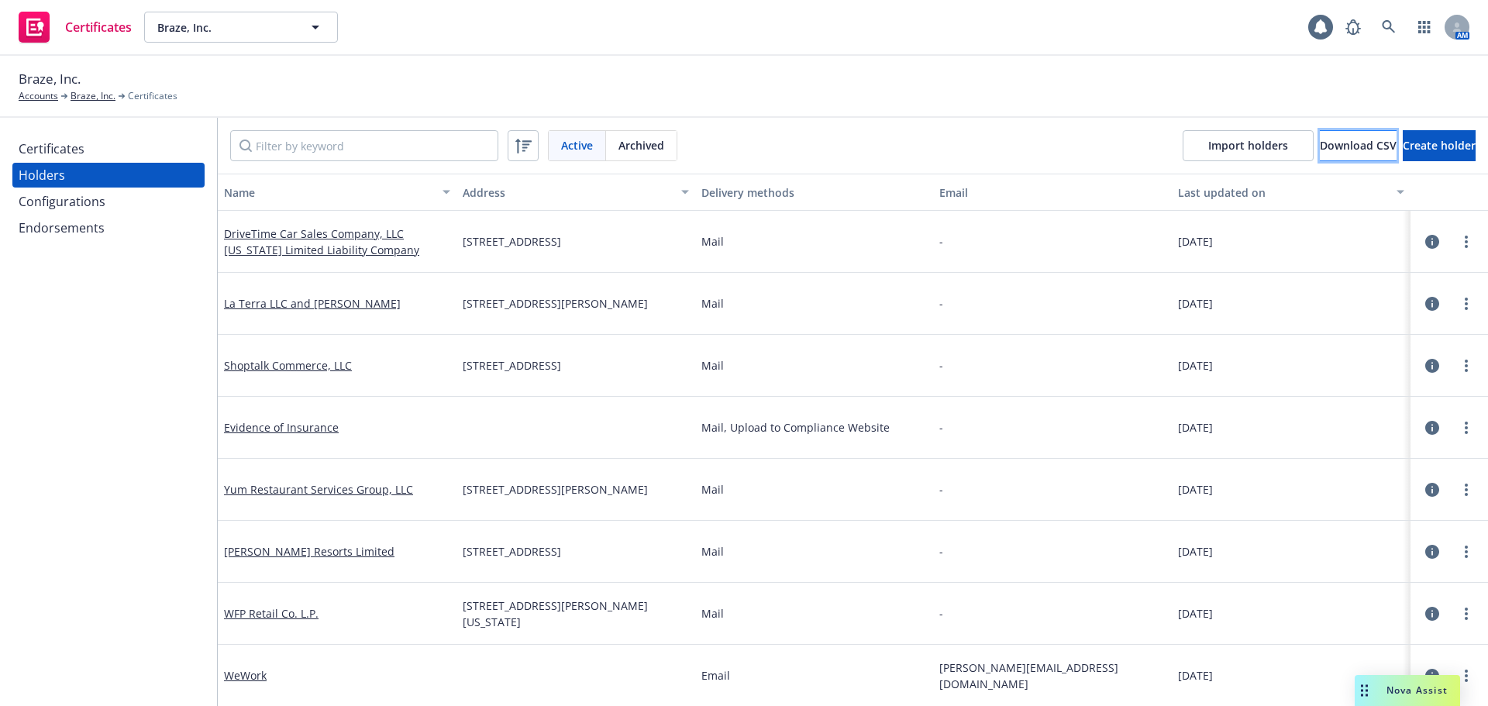
click at [1320, 142] on button "Download CSV" at bounding box center [1358, 145] width 77 height 31
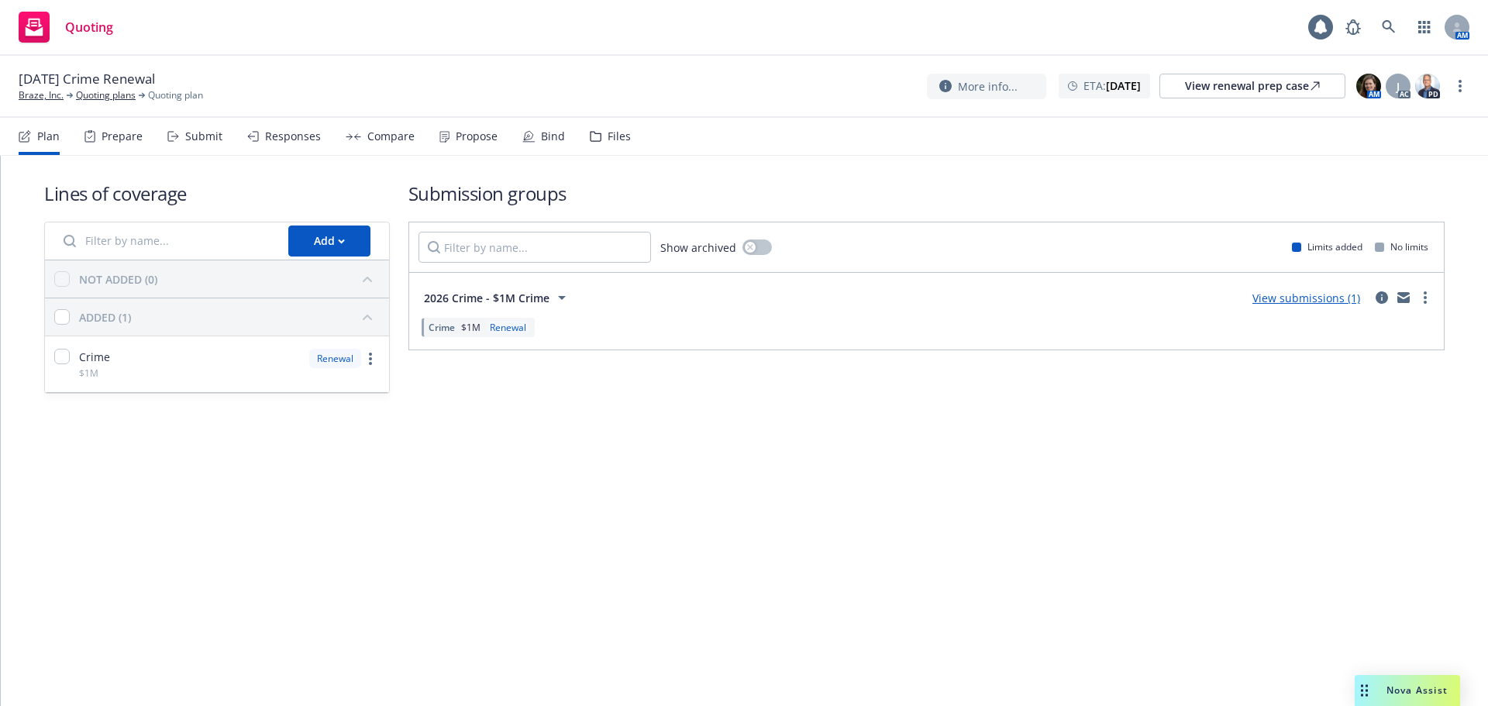
click at [208, 140] on div "Submit" at bounding box center [203, 136] width 37 height 12
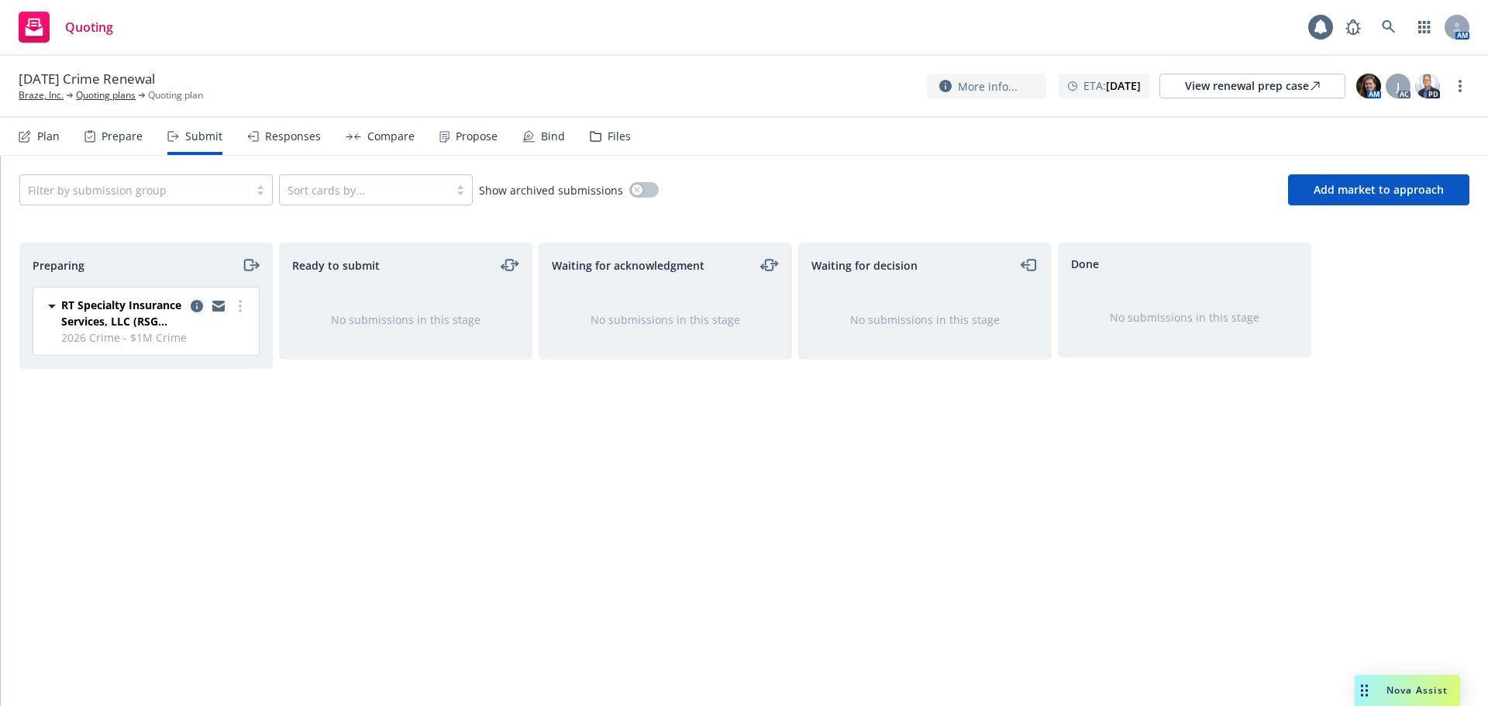
click at [193, 309] on icon "copy logging email" at bounding box center [197, 306] width 12 height 12
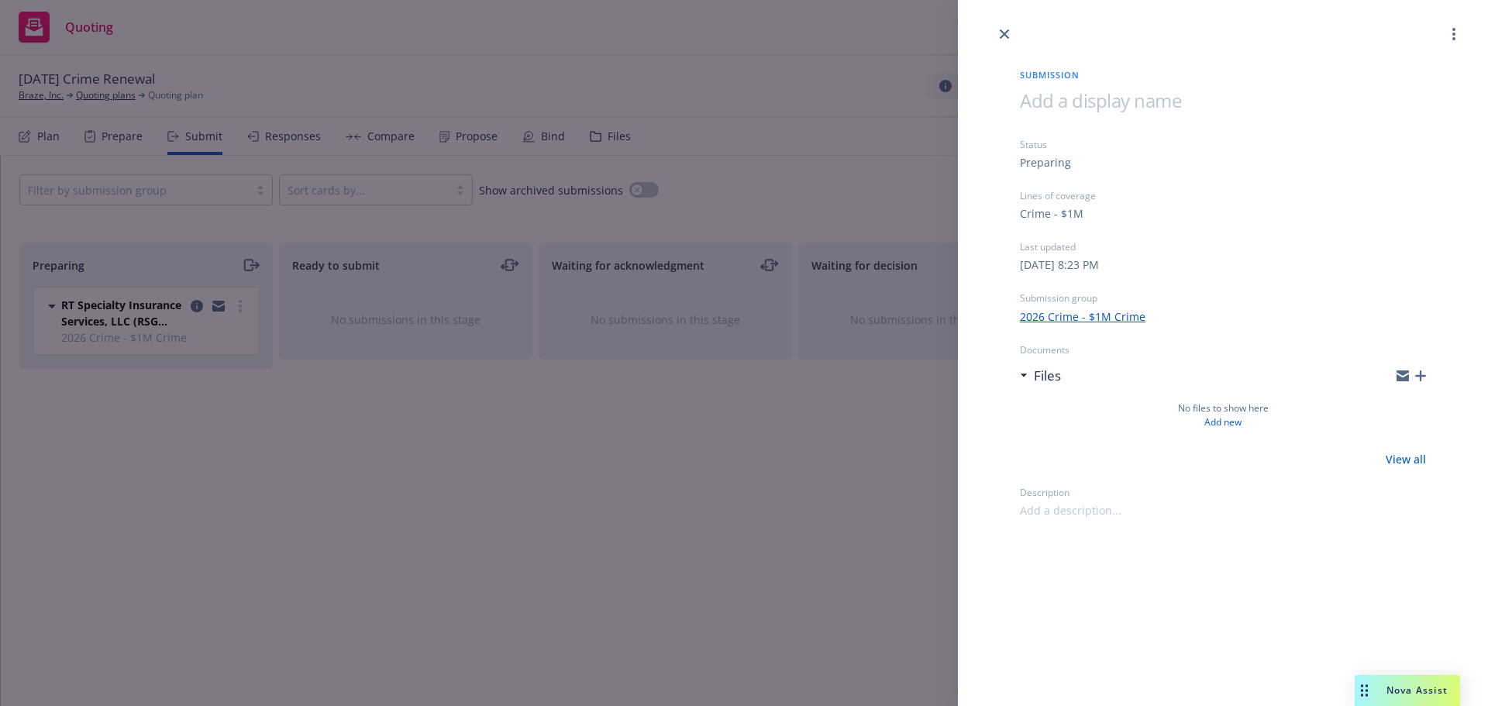
click at [139, 97] on div "Submission Status Preparing Lines of coverage Crime - $1M Last updated Sunday, …" at bounding box center [744, 353] width 1488 height 706
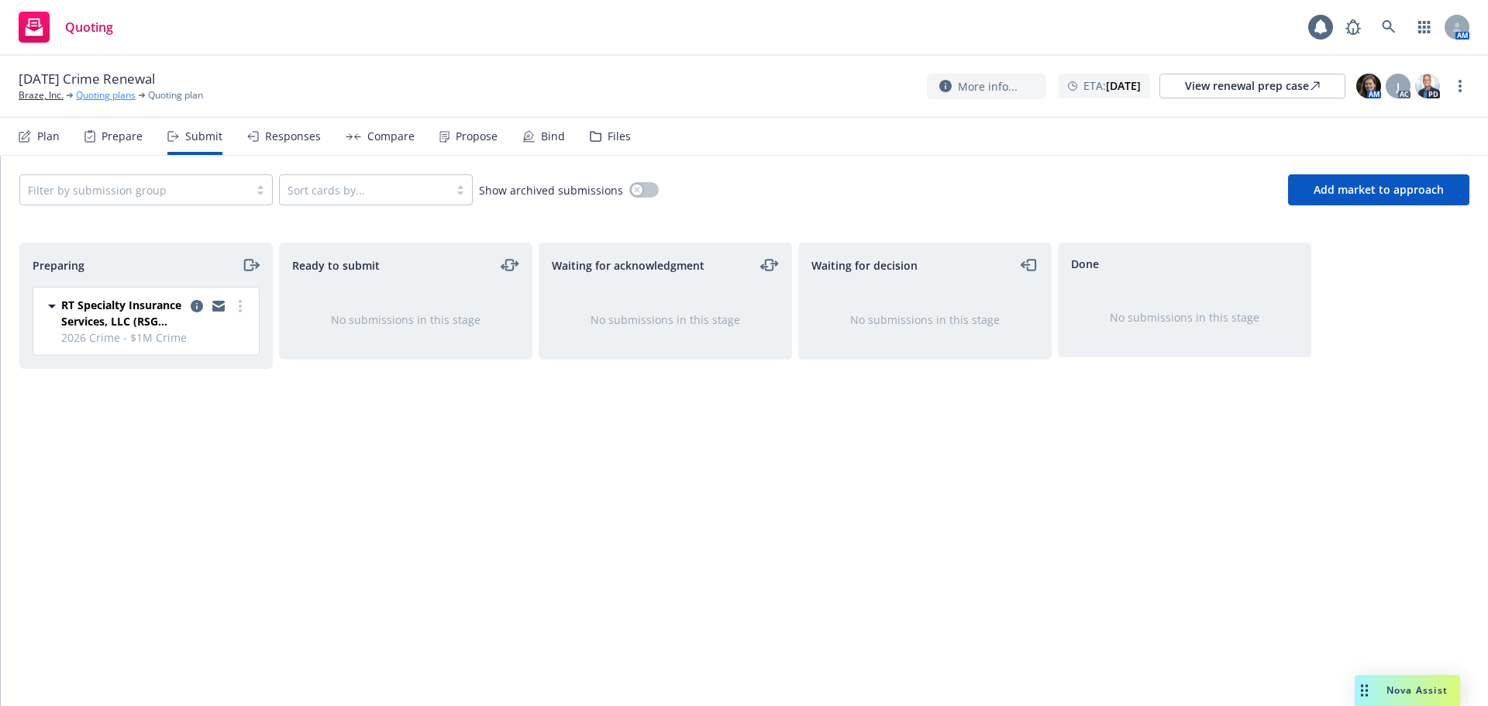
click at [134, 95] on link "Quoting plans" at bounding box center [106, 95] width 60 height 14
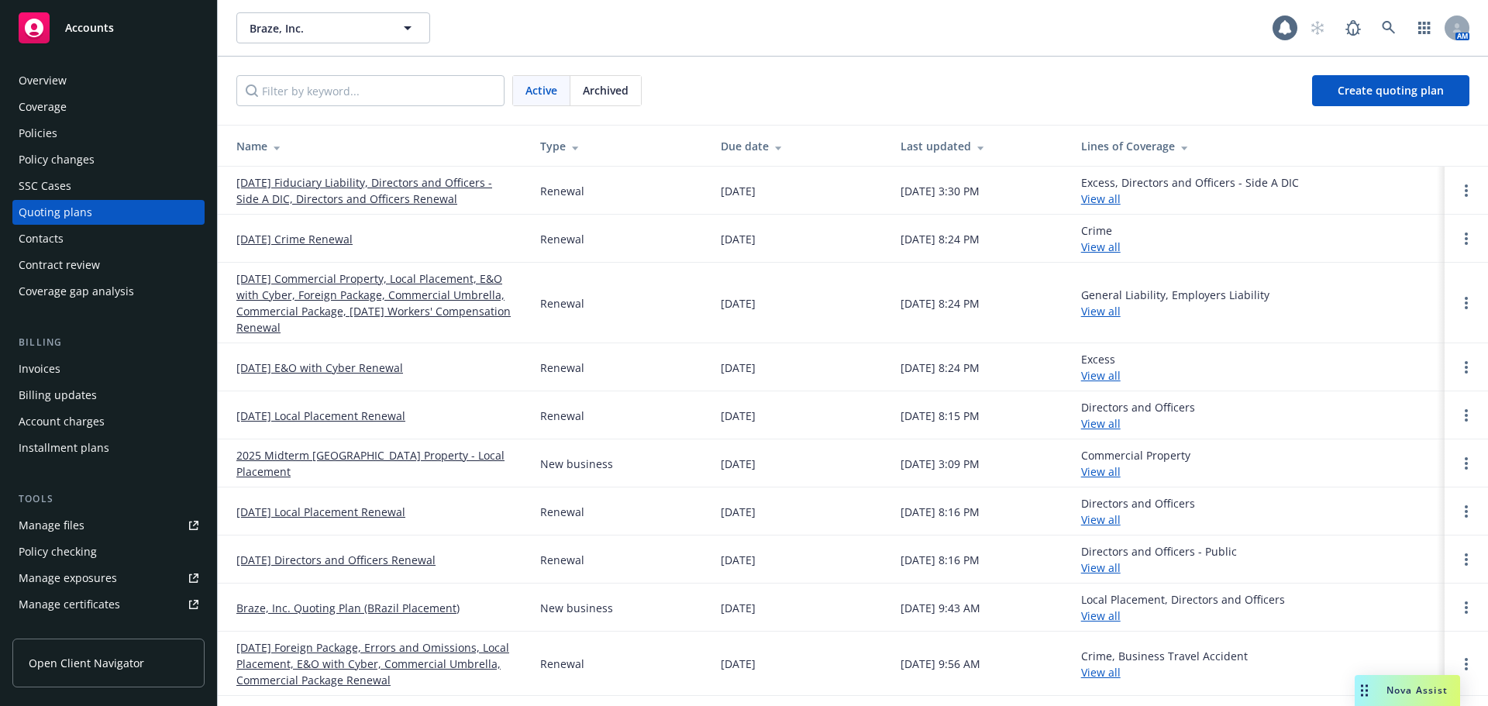
click at [345, 242] on link "[DATE] Crime Renewal" at bounding box center [294, 239] width 116 height 16
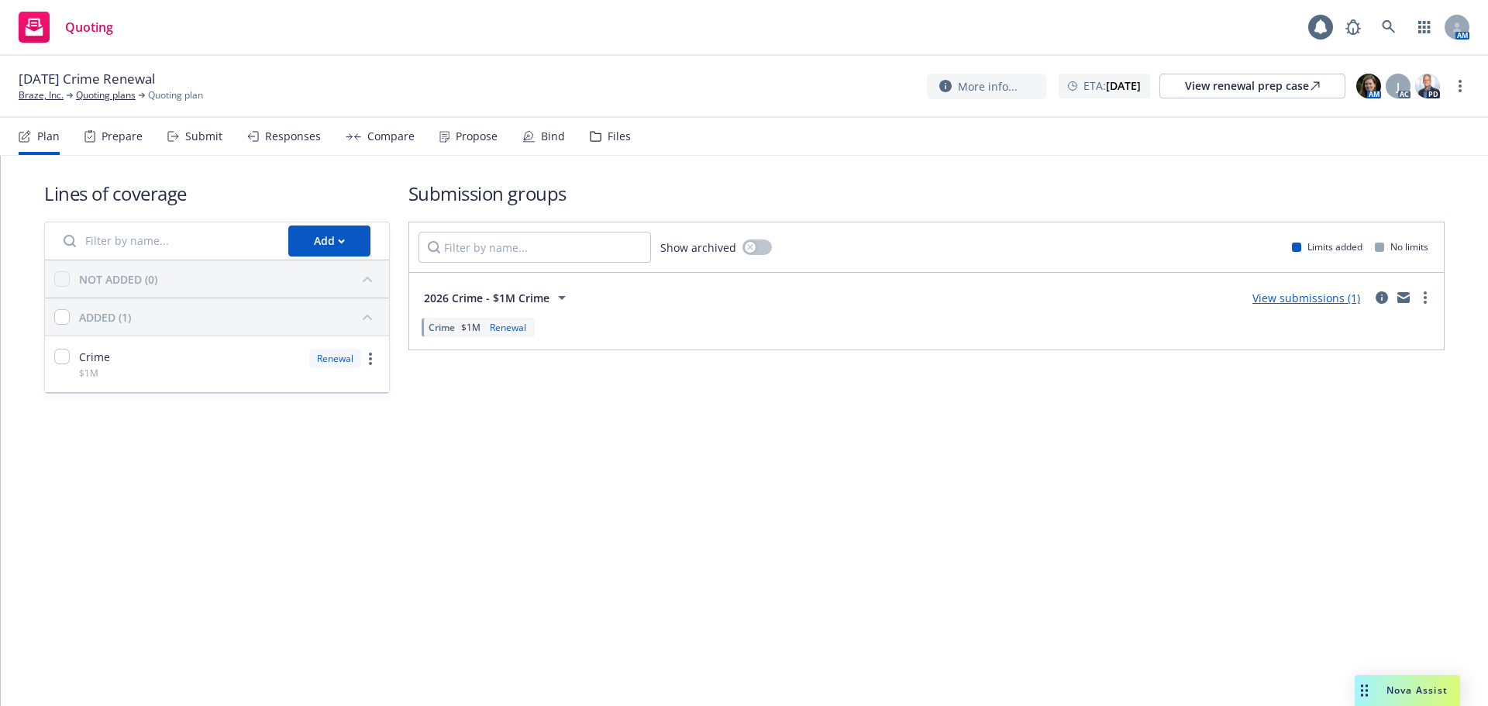
click at [184, 143] on div "Submit" at bounding box center [194, 136] width 55 height 37
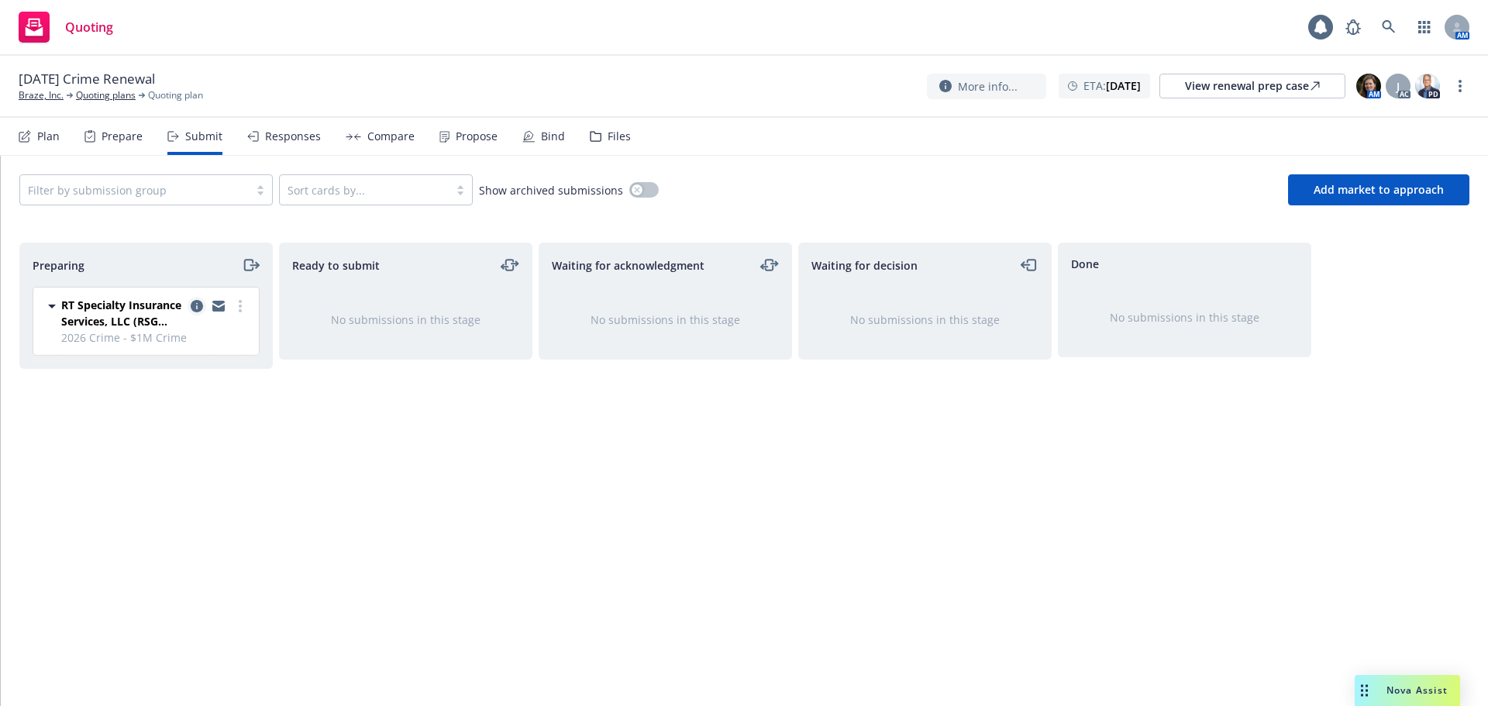
click at [195, 304] on icon "copy logging email" at bounding box center [197, 306] width 12 height 12
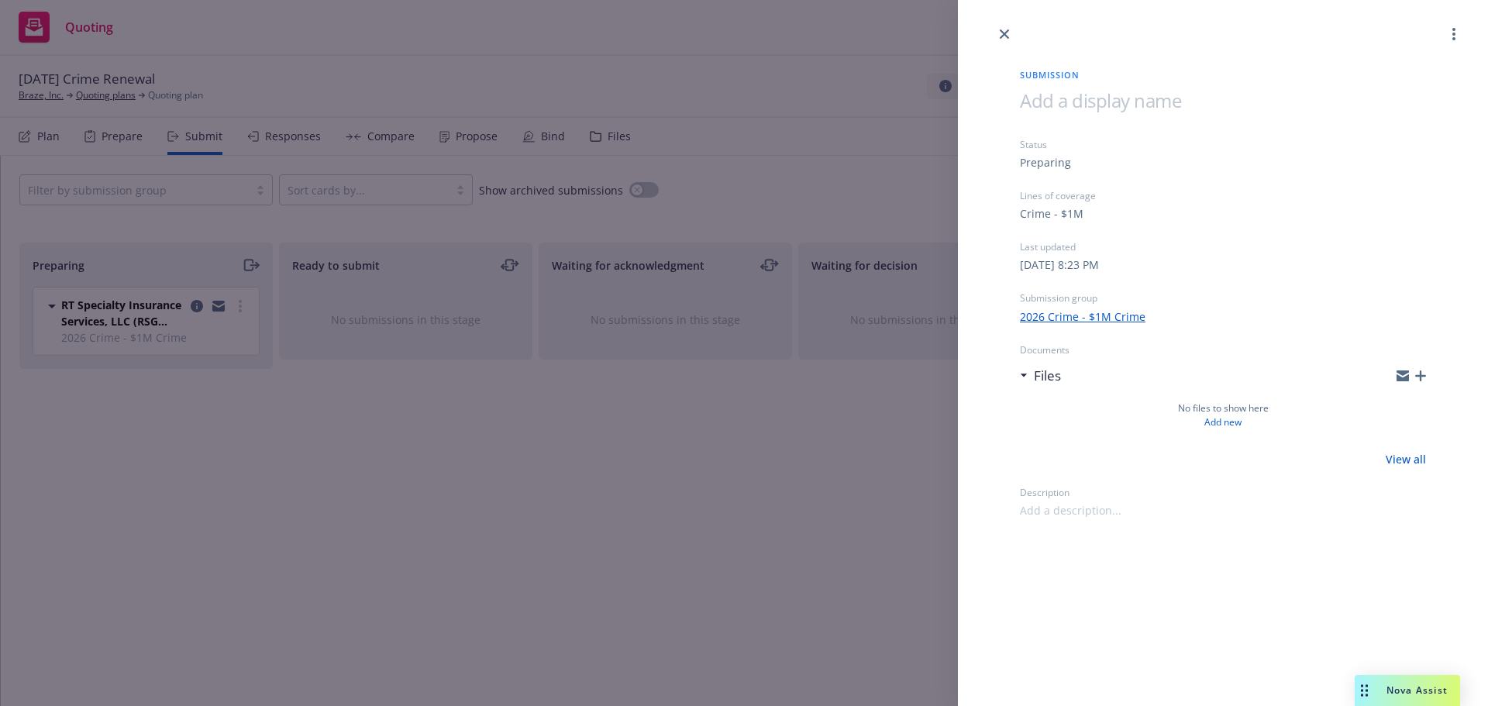
click at [1425, 375] on icon "button" at bounding box center [1420, 376] width 11 height 11
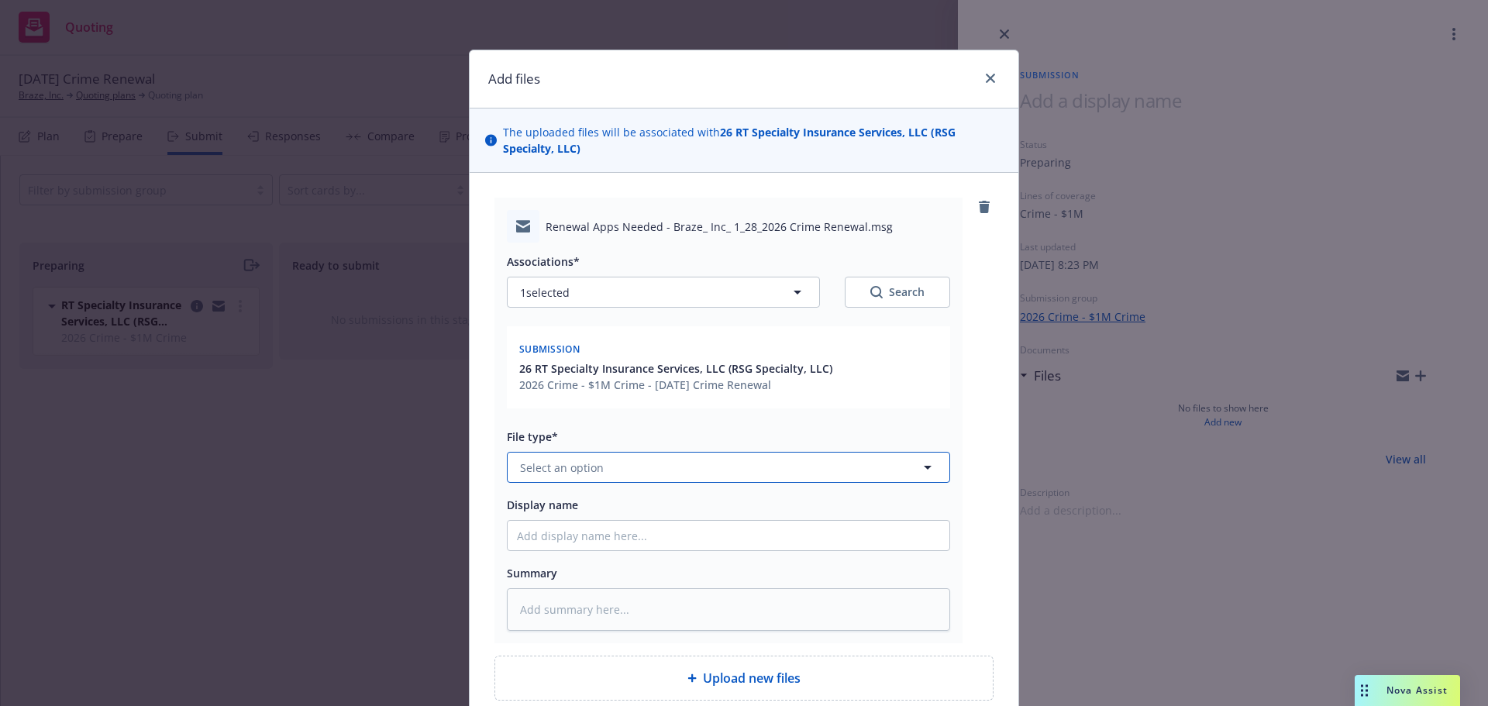
click at [570, 467] on span "Select an option" at bounding box center [562, 468] width 84 height 16
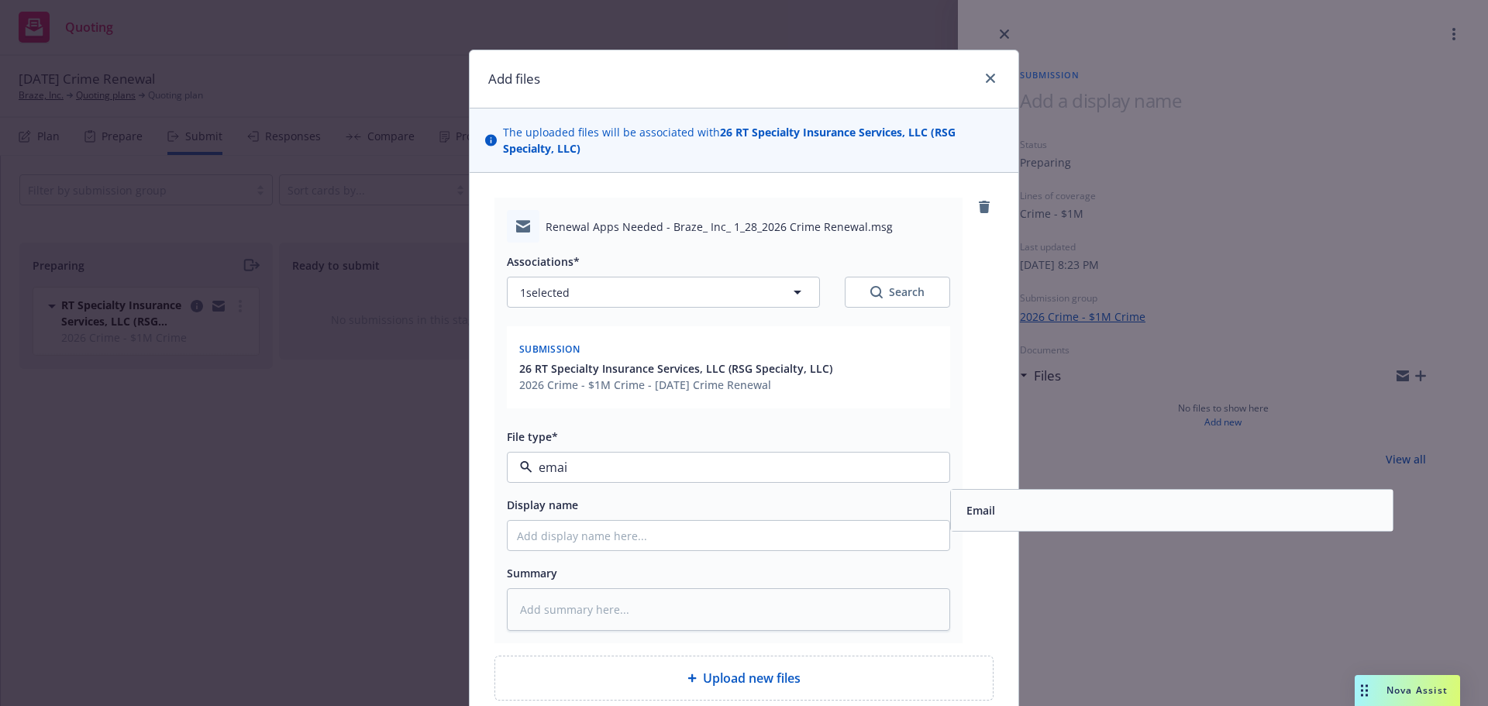
type input "email"
click at [969, 508] on span "Email" at bounding box center [981, 510] width 29 height 16
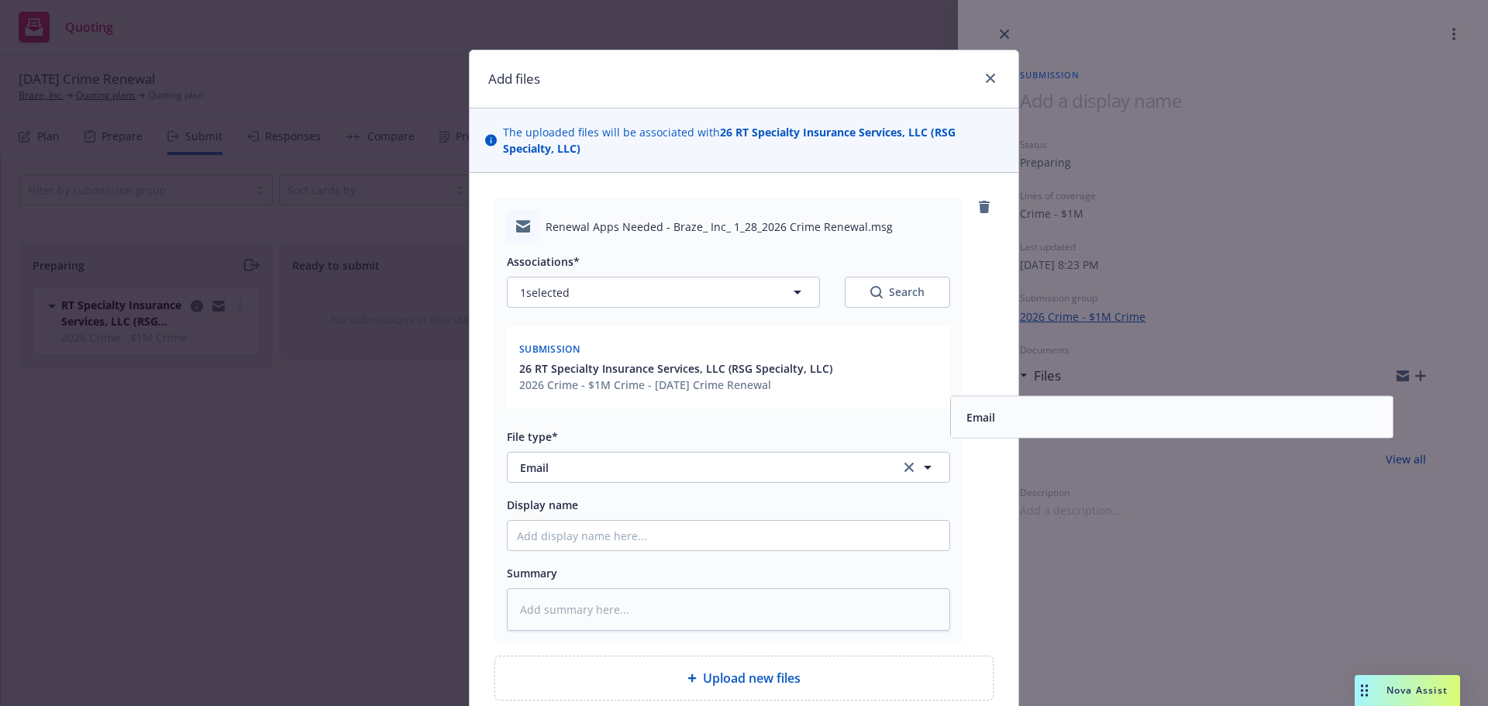
click at [972, 537] on div "Renewal Apps Needed - Braze_ Inc_ 1_28_2026 Crime Renewal.msg Associations* 1 s…" at bounding box center [744, 421] width 499 height 446
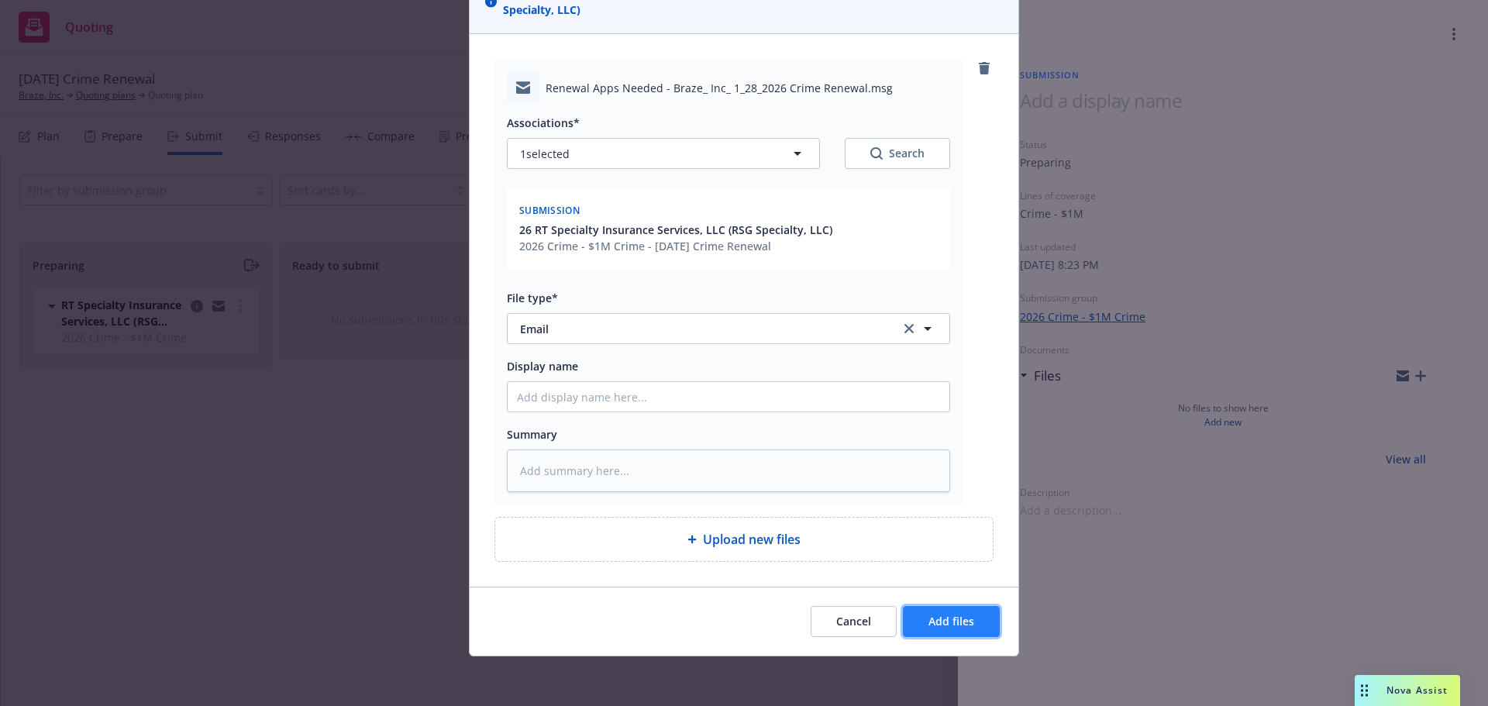
click at [952, 619] on span "Add files" at bounding box center [952, 621] width 46 height 15
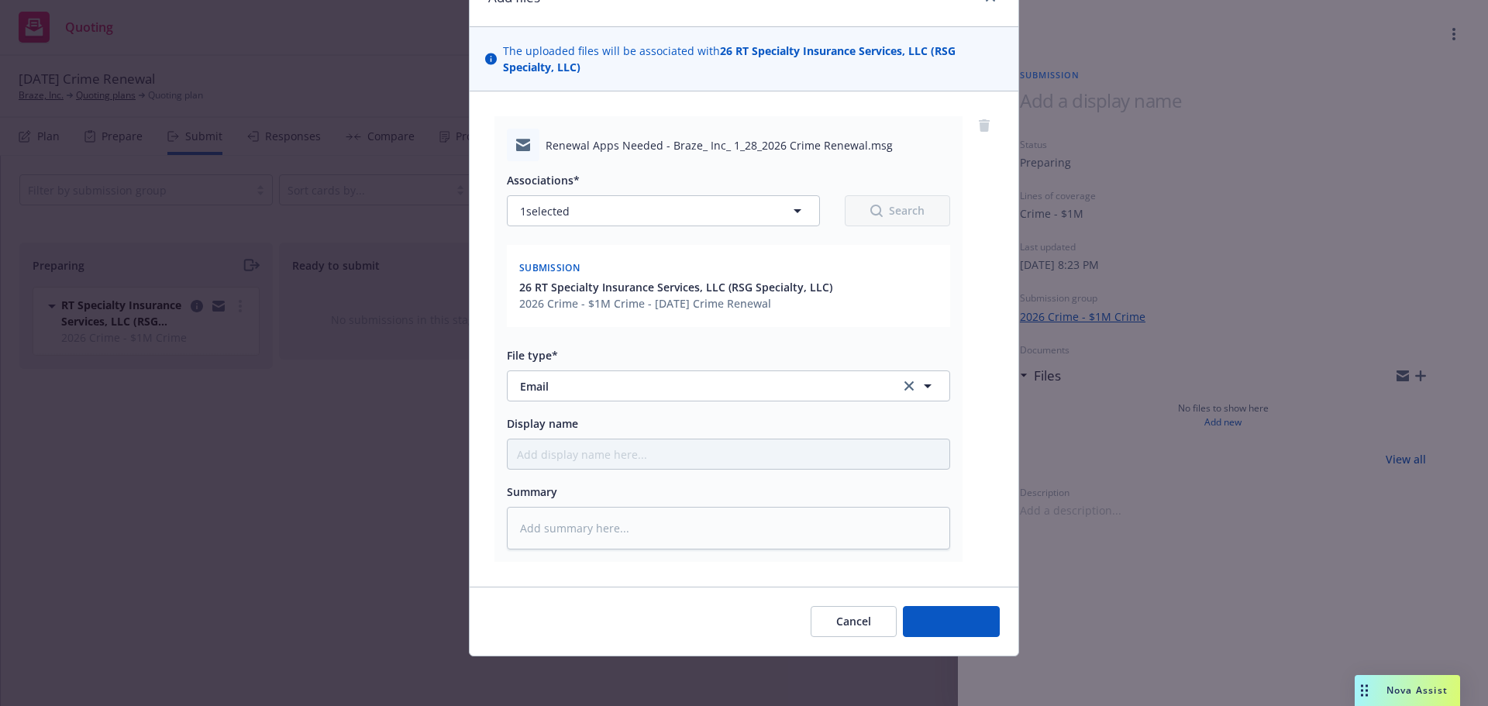
scroll to position [81, 0]
type textarea "x"
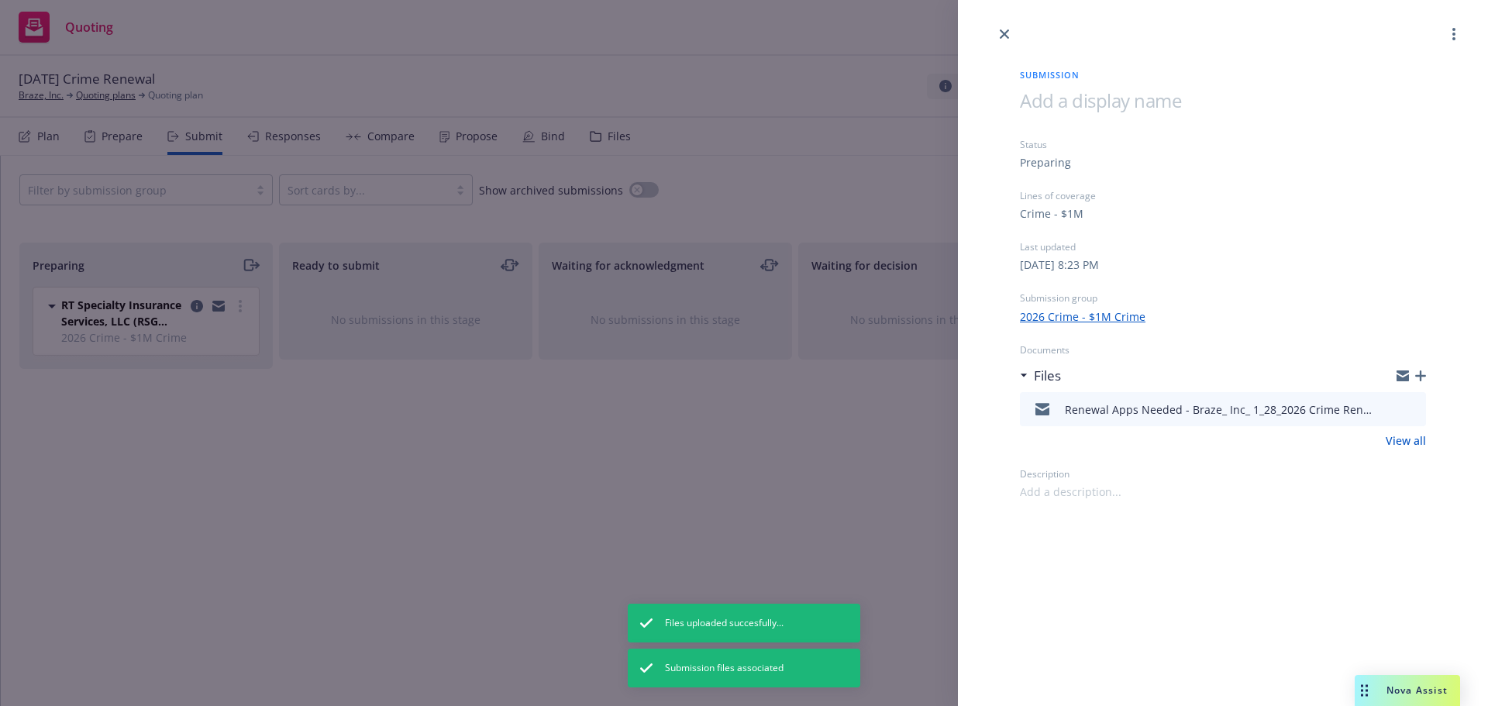
click at [419, 483] on div "Submission Status Preparing Lines of coverage Crime - $1M Last updated Sunday, …" at bounding box center [744, 353] width 1488 height 706
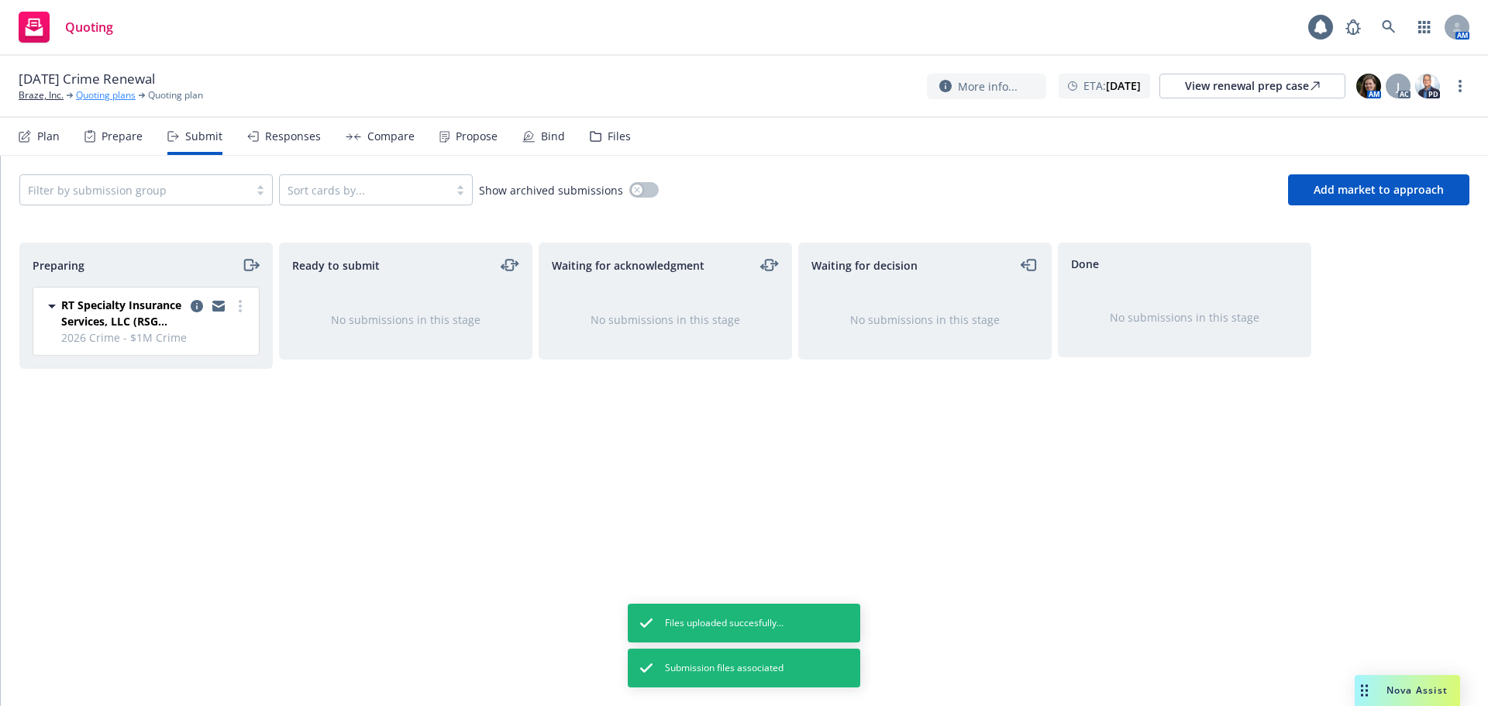
click at [92, 95] on link "Quoting plans" at bounding box center [106, 95] width 60 height 14
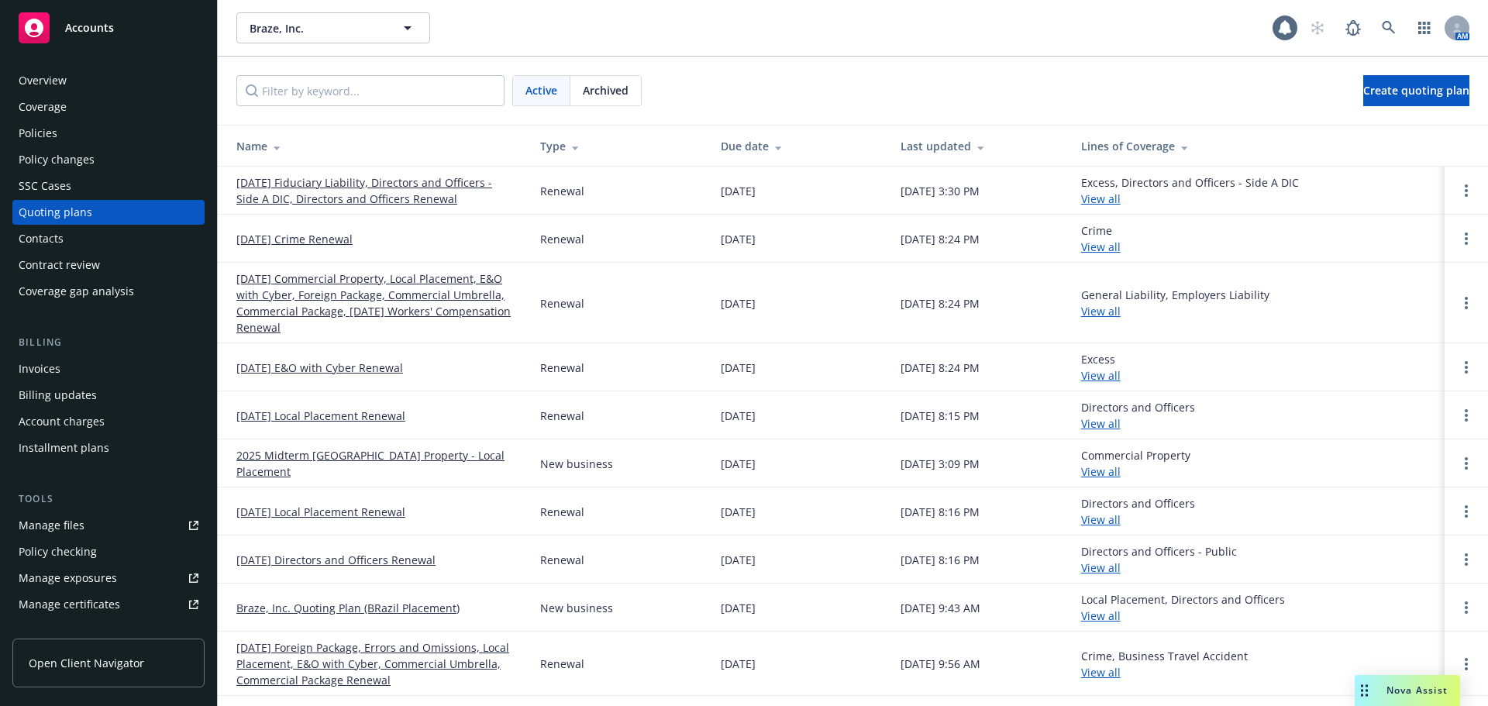
click at [322, 290] on link "[DATE] Commercial Property, Local Placement, E&O with Cyber, Foreign Package, C…" at bounding box center [375, 303] width 279 height 65
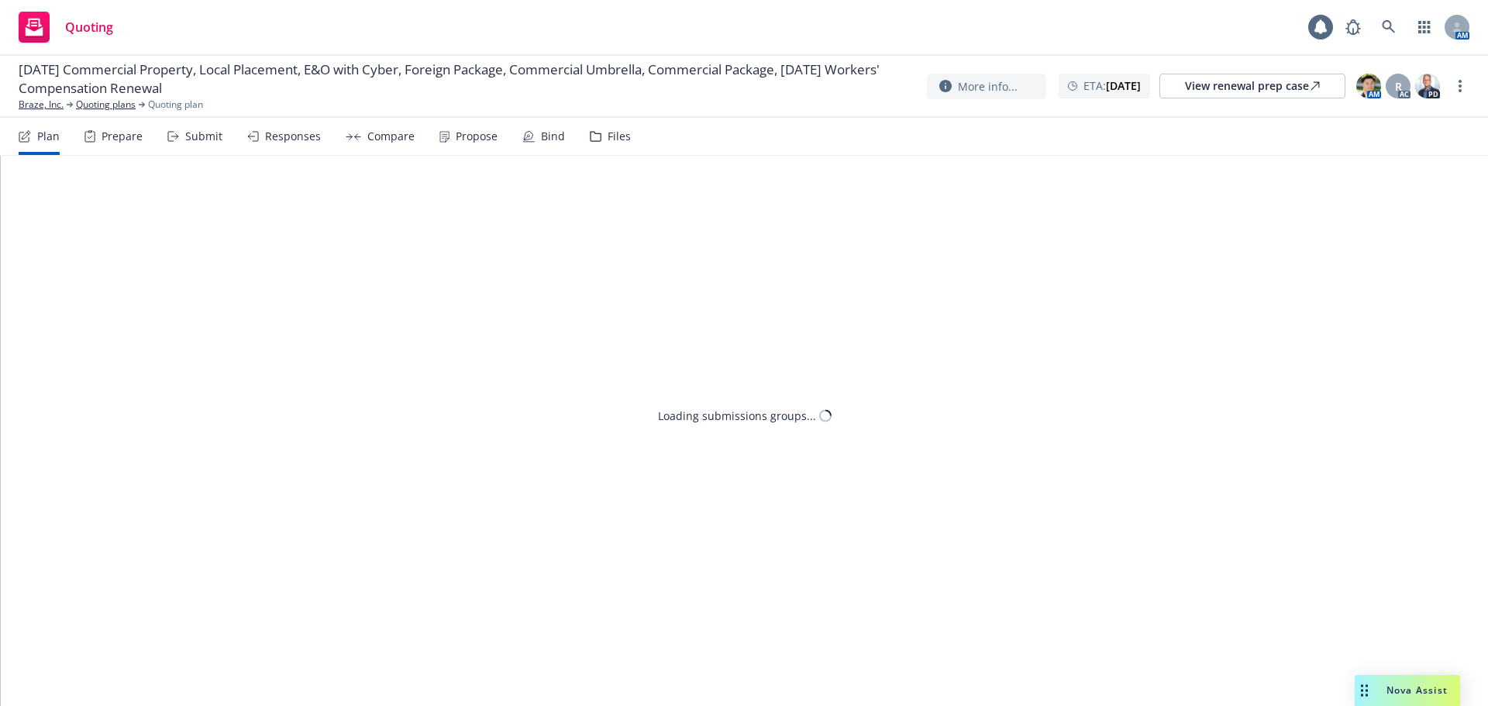
click at [132, 135] on div "Prepare" at bounding box center [122, 136] width 41 height 12
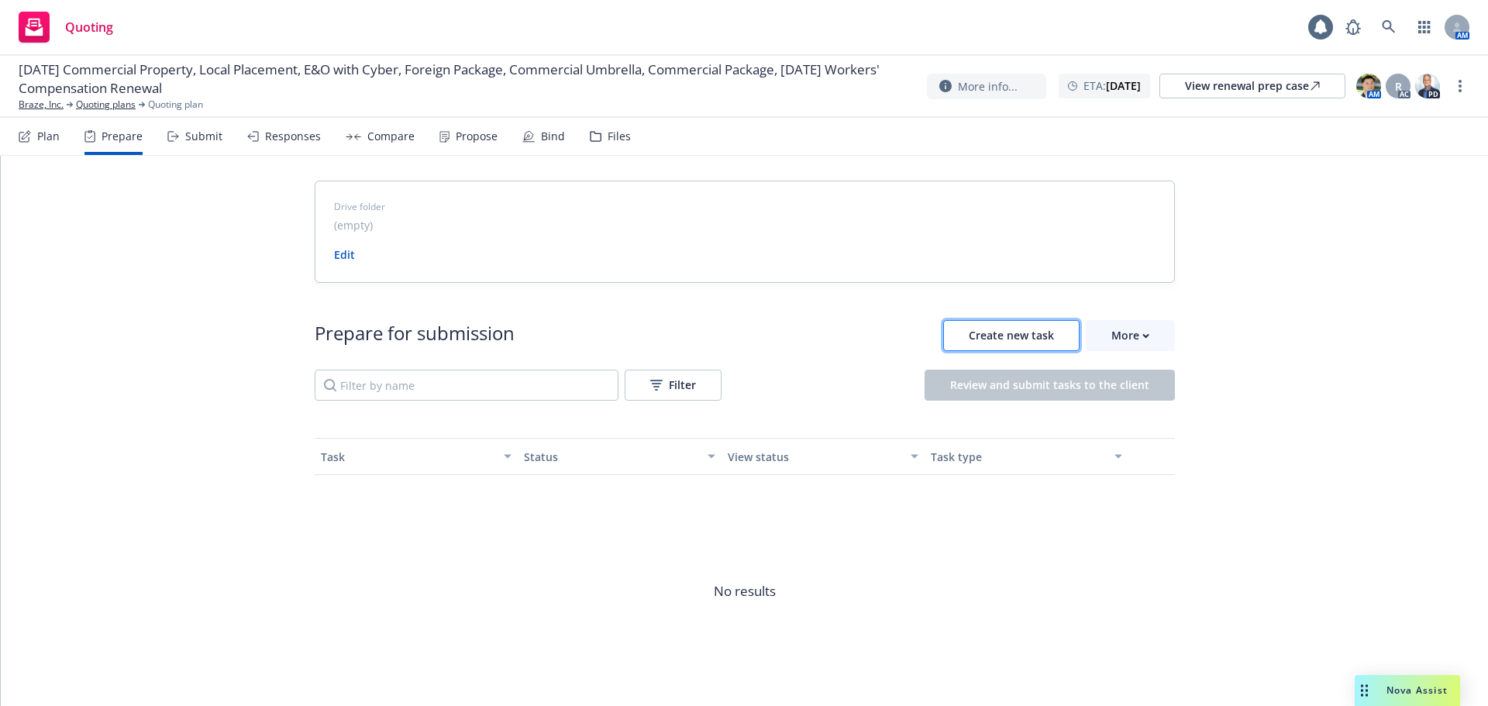
click at [1037, 346] on button "Create new task" at bounding box center [1011, 335] width 136 height 31
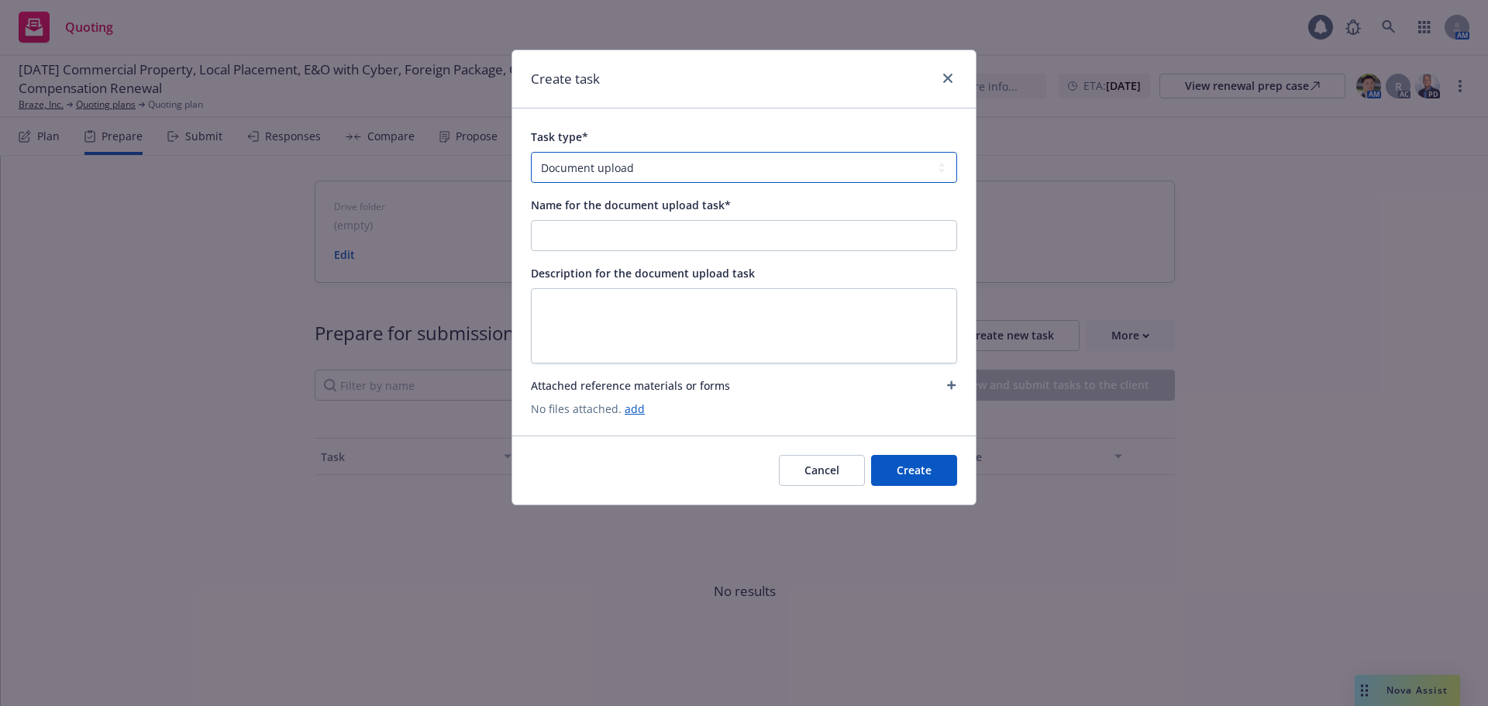
click at [673, 169] on select "Document upload Complete Workbook application Complete Indio application by link" at bounding box center [744, 167] width 426 height 31
select select "INDIO_SUBMISSION"
click at [531, 152] on select "Document upload Complete Workbook application Complete Indio application by link" at bounding box center [744, 167] width 426 height 31
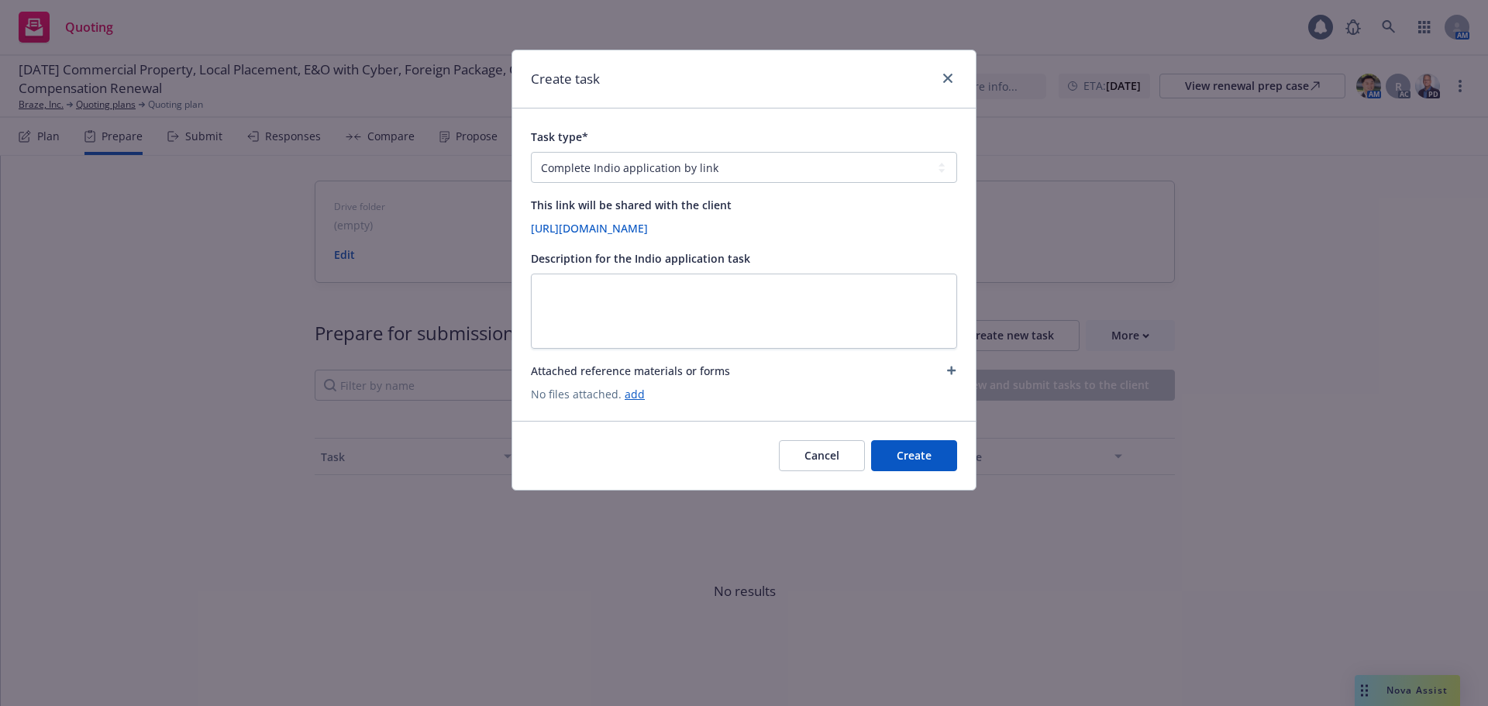
click at [906, 456] on button "Create" at bounding box center [914, 455] width 86 height 31
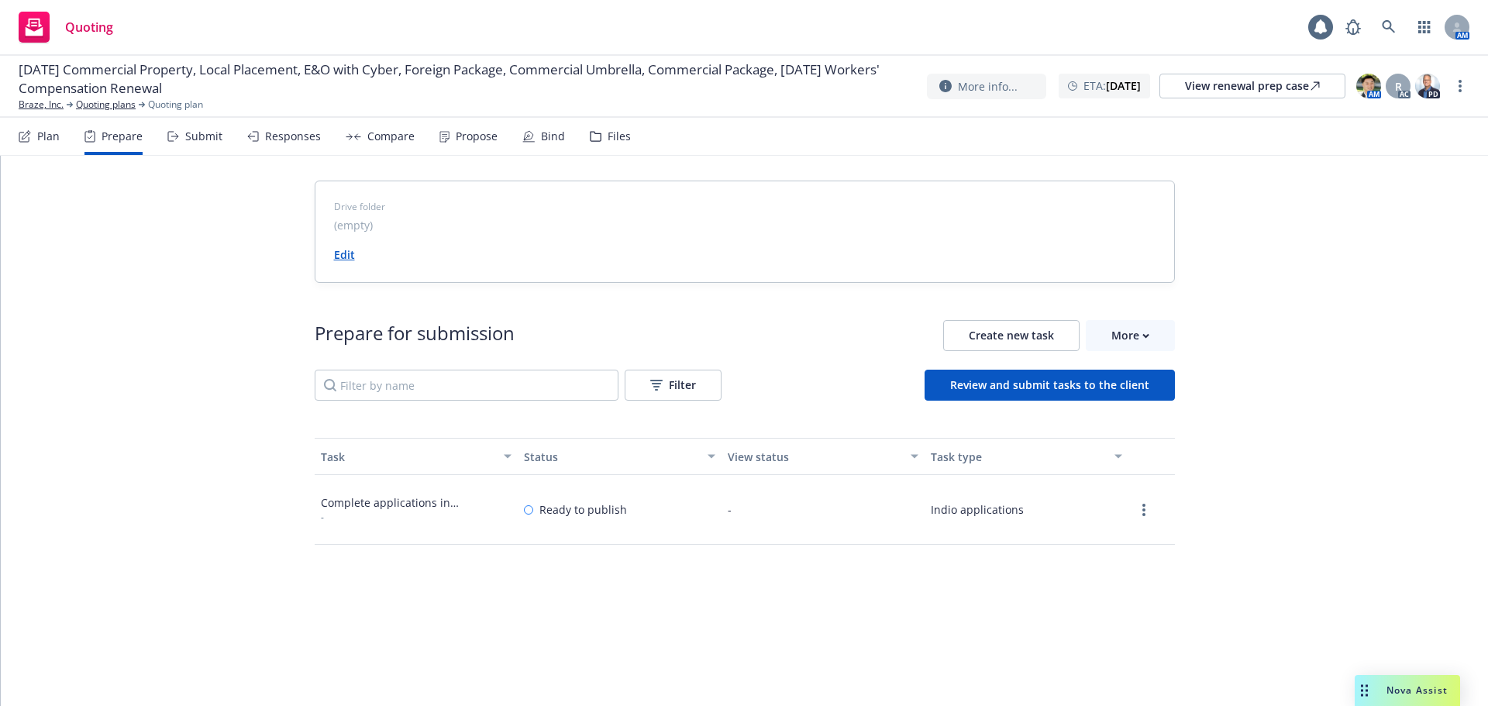
click at [336, 253] on link "Edit" at bounding box center [344, 254] width 21 height 15
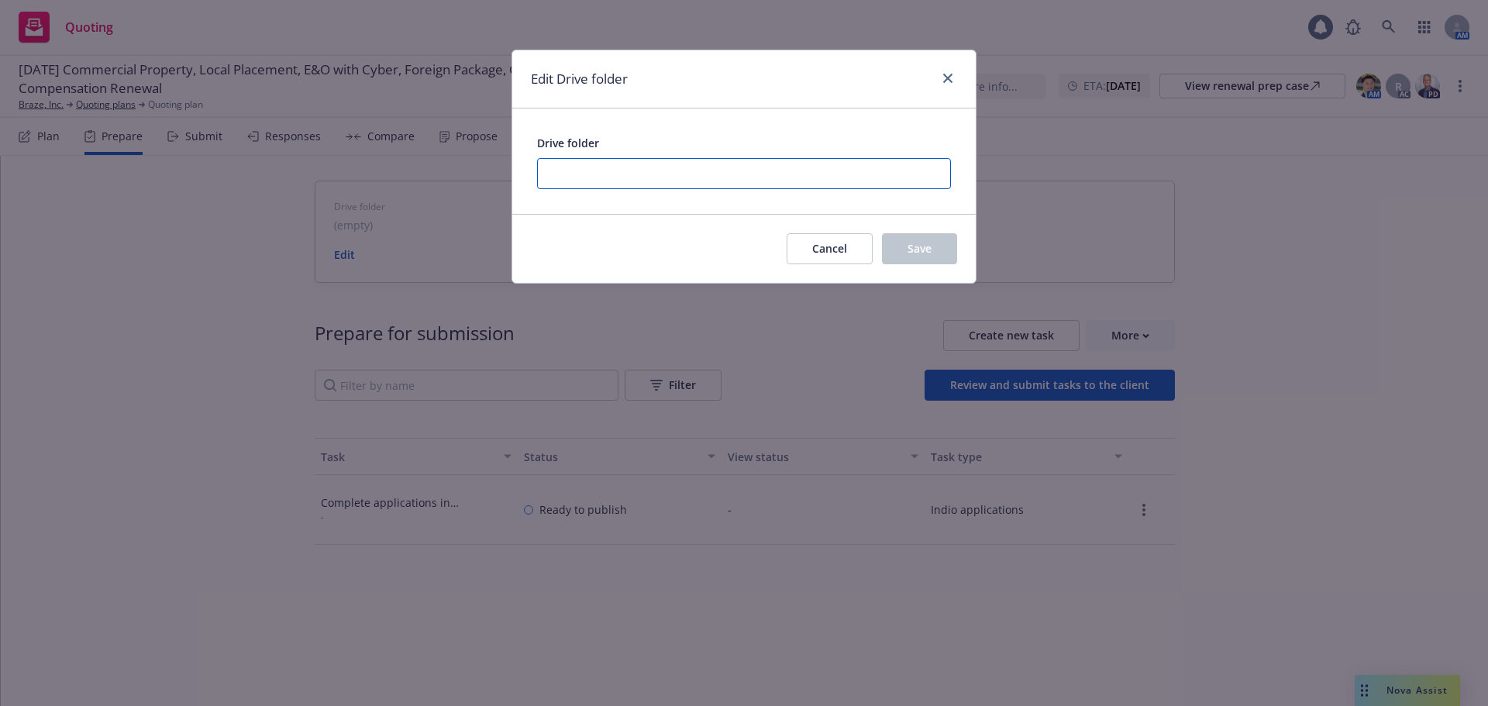
click at [622, 174] on input "Drive folder" at bounding box center [744, 173] width 414 height 31
paste input "https://newfront.useindio.com/accounts/1129432/submissions/2211894/data-collect…"
type input "https://newfront.useindio.com/accounts/1129432/submissions/2211894/data-collect…"
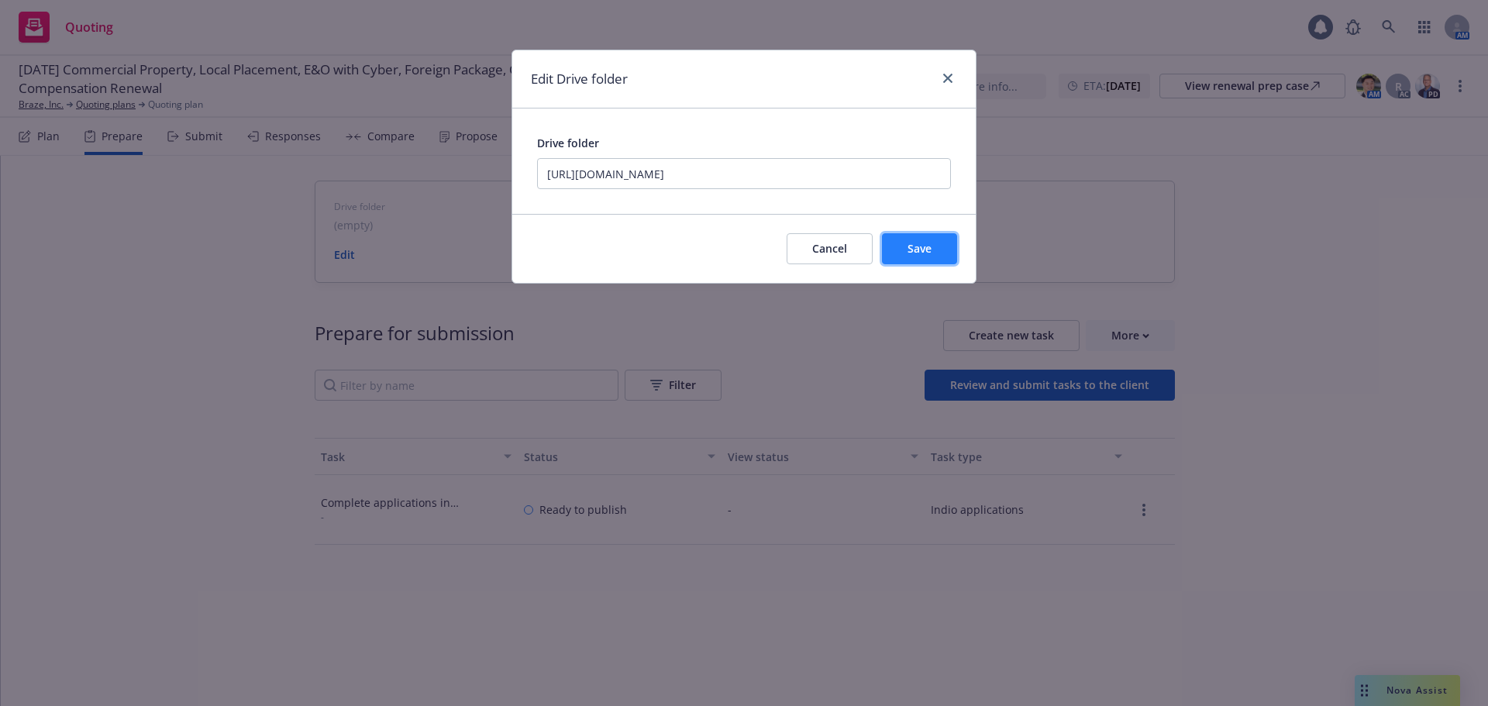
click at [918, 251] on span "Save" at bounding box center [920, 248] width 24 height 15
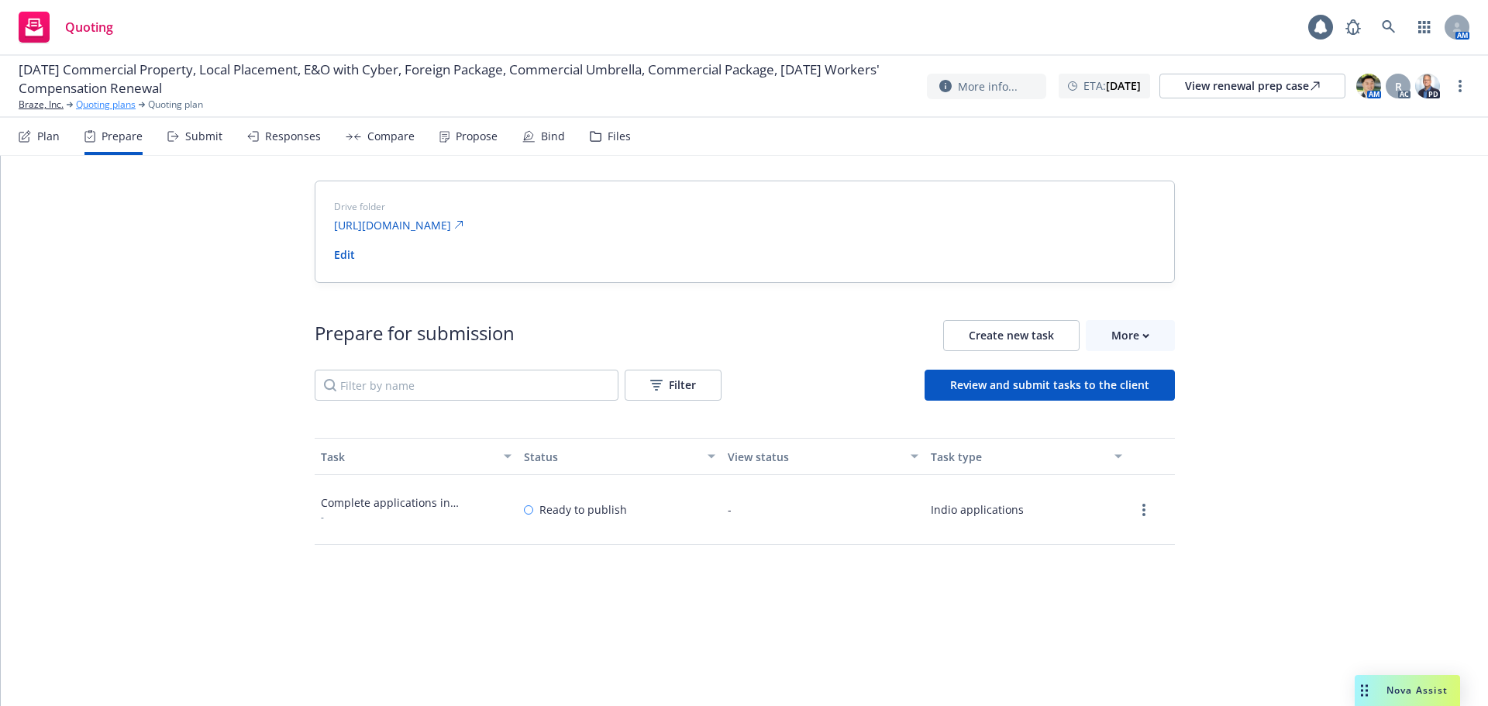
click at [88, 99] on link "Quoting plans" at bounding box center [106, 105] width 60 height 14
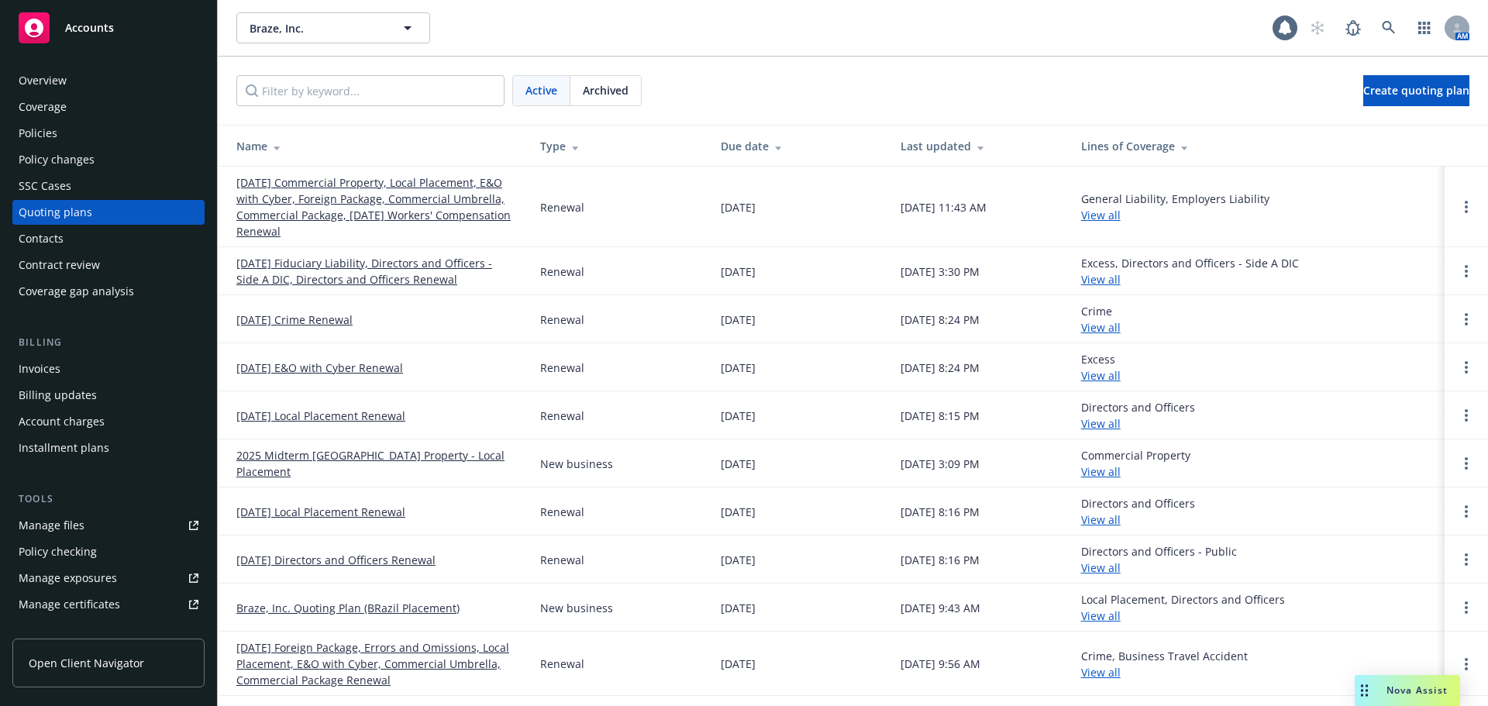
click at [312, 319] on link "[DATE] Crime Renewal" at bounding box center [294, 320] width 116 height 16
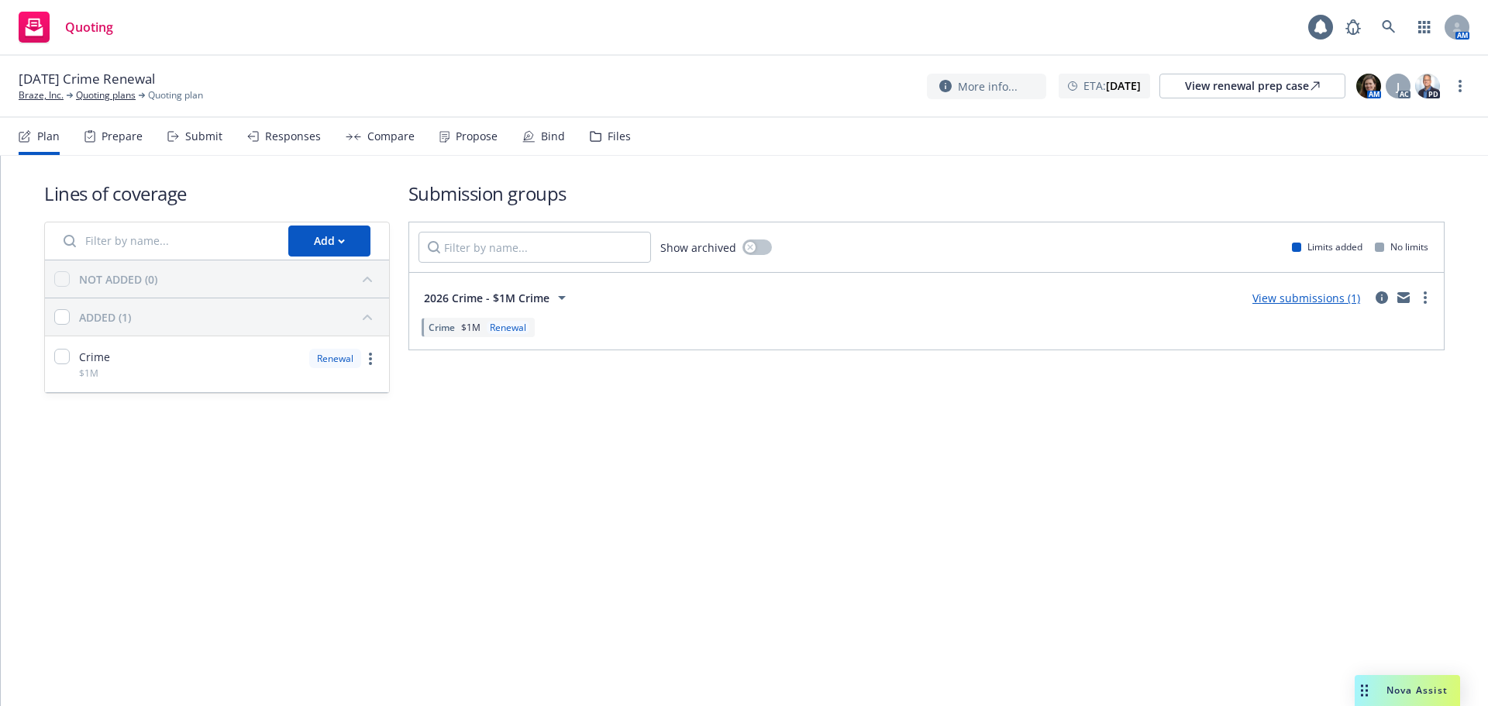
click at [134, 140] on div "Prepare" at bounding box center [122, 136] width 41 height 12
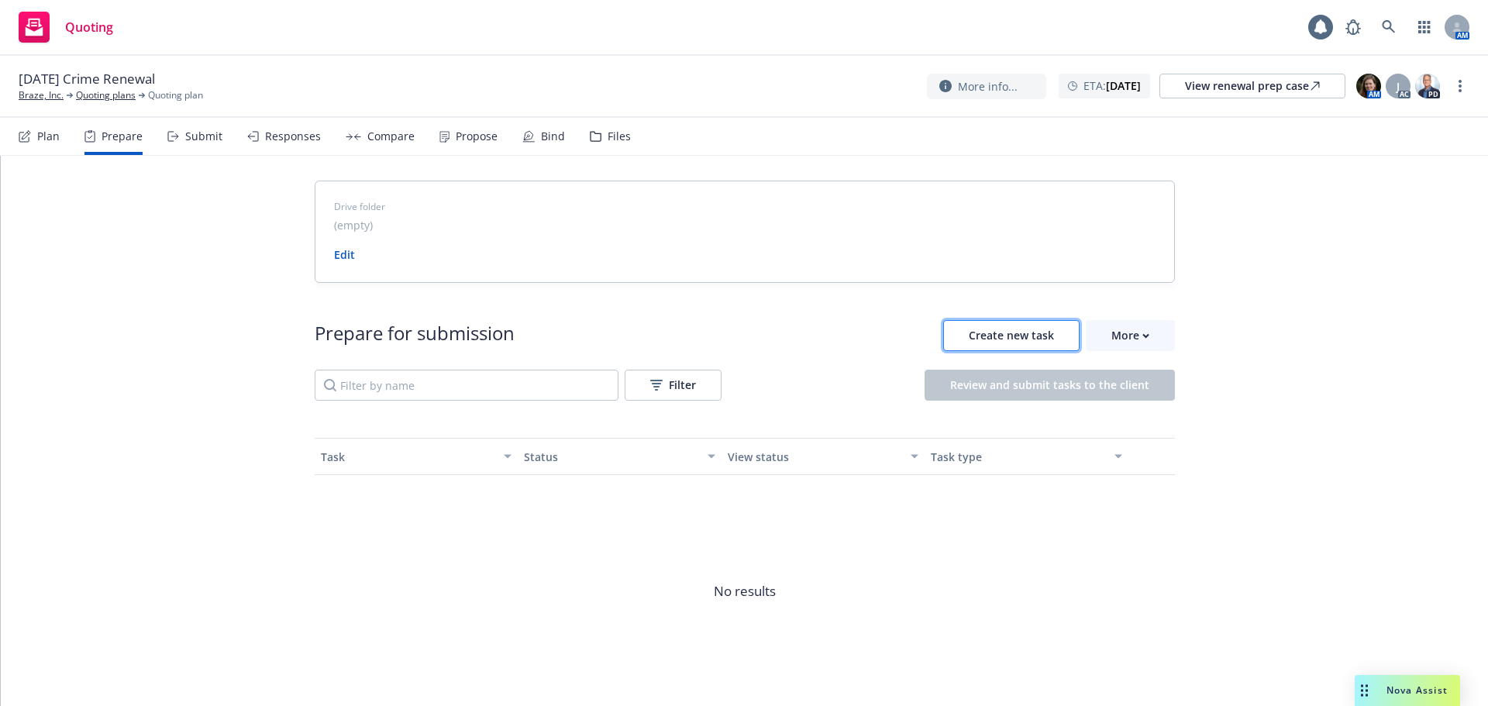
click at [984, 330] on span "Create new task" at bounding box center [1011, 335] width 85 height 15
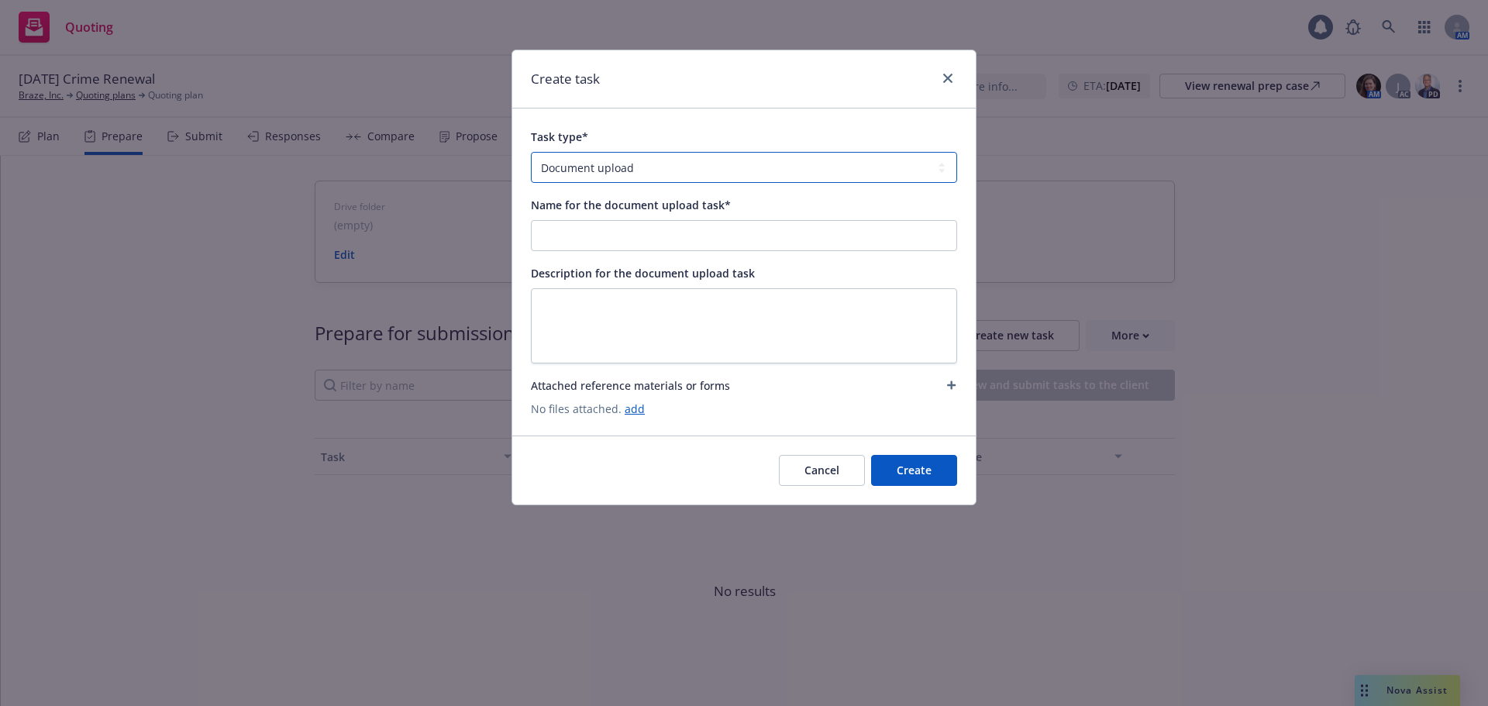
click at [648, 159] on select "Document upload Complete Workbook application Complete Indio application by link" at bounding box center [744, 167] width 426 height 31
select select "INDIO_SUBMISSION"
click at [531, 152] on select "Document upload Complete Workbook application Complete Indio application by link" at bounding box center [744, 167] width 426 height 31
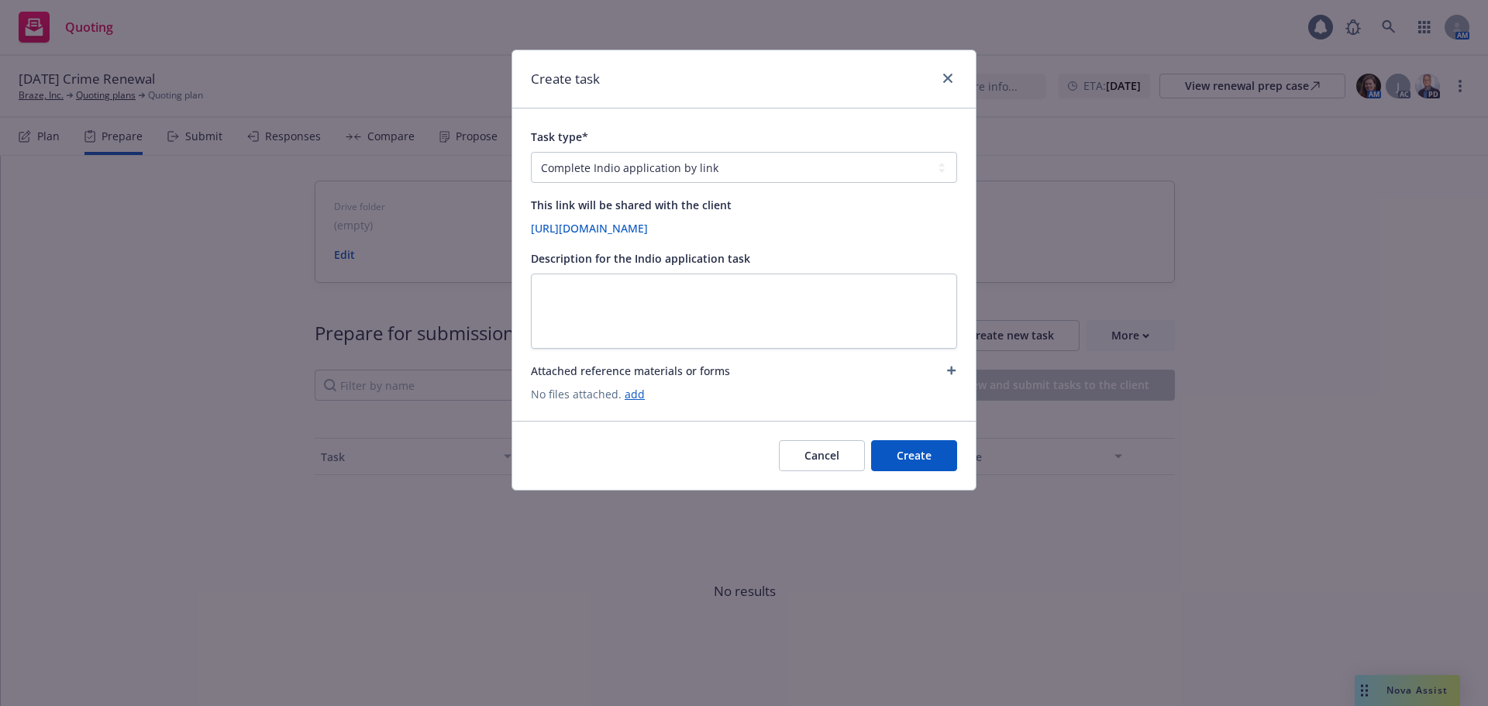
click at [920, 451] on button "Create" at bounding box center [914, 455] width 86 height 31
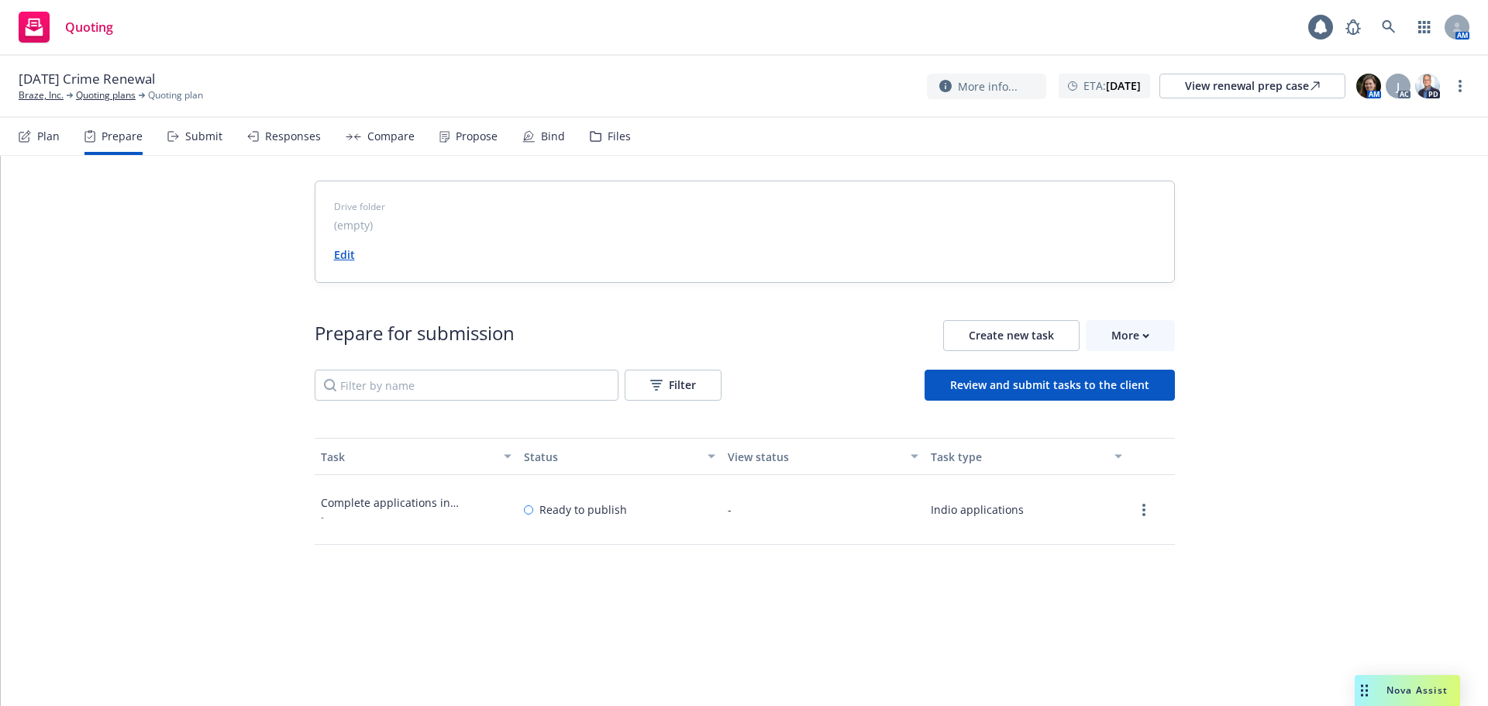
click at [347, 254] on link "Edit" at bounding box center [344, 254] width 21 height 15
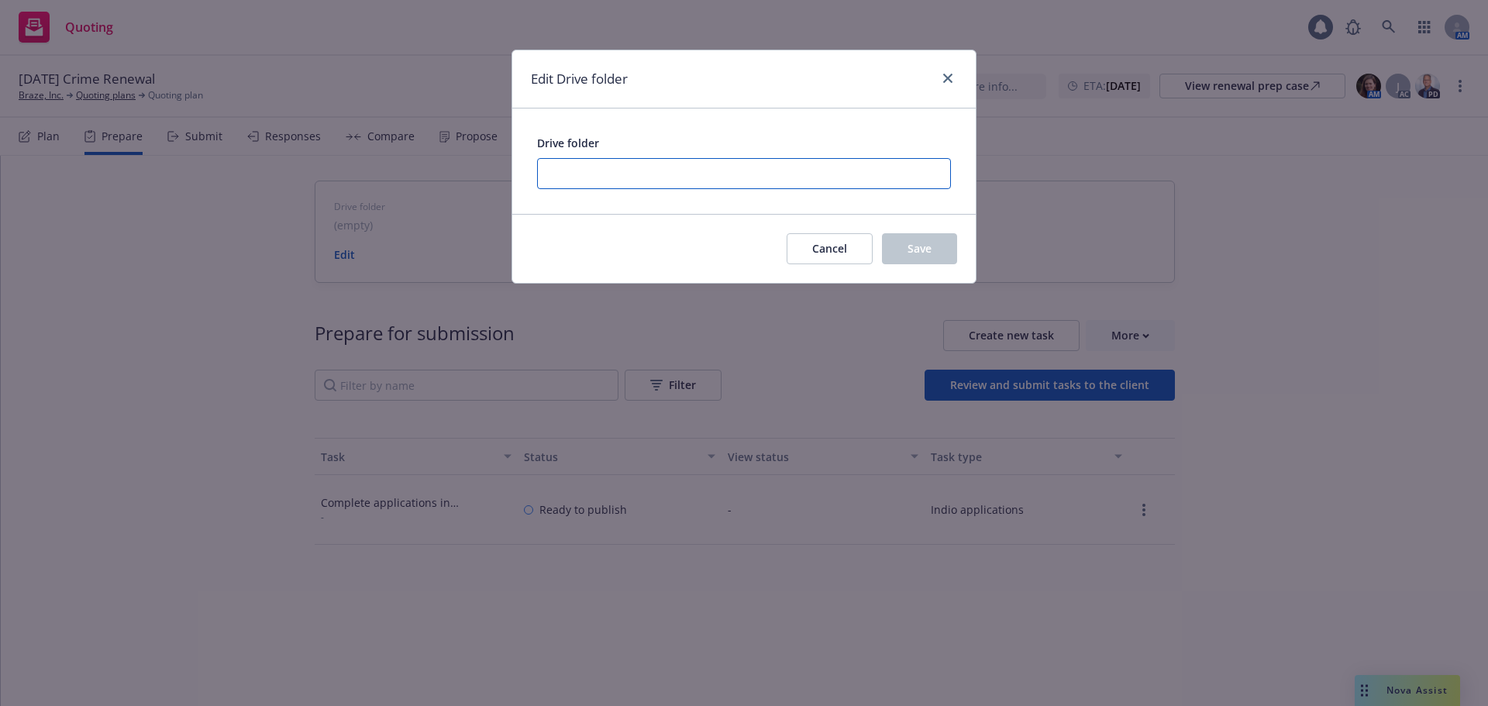
paste input "https://newfront.useindio.com/accounts/1129432/submissions/2211894/data-collect…"
type input "https://newfront.useindio.com/accounts/1129432/submissions/2211894/data-collect…"
click at [906, 248] on button "Save" at bounding box center [919, 248] width 75 height 31
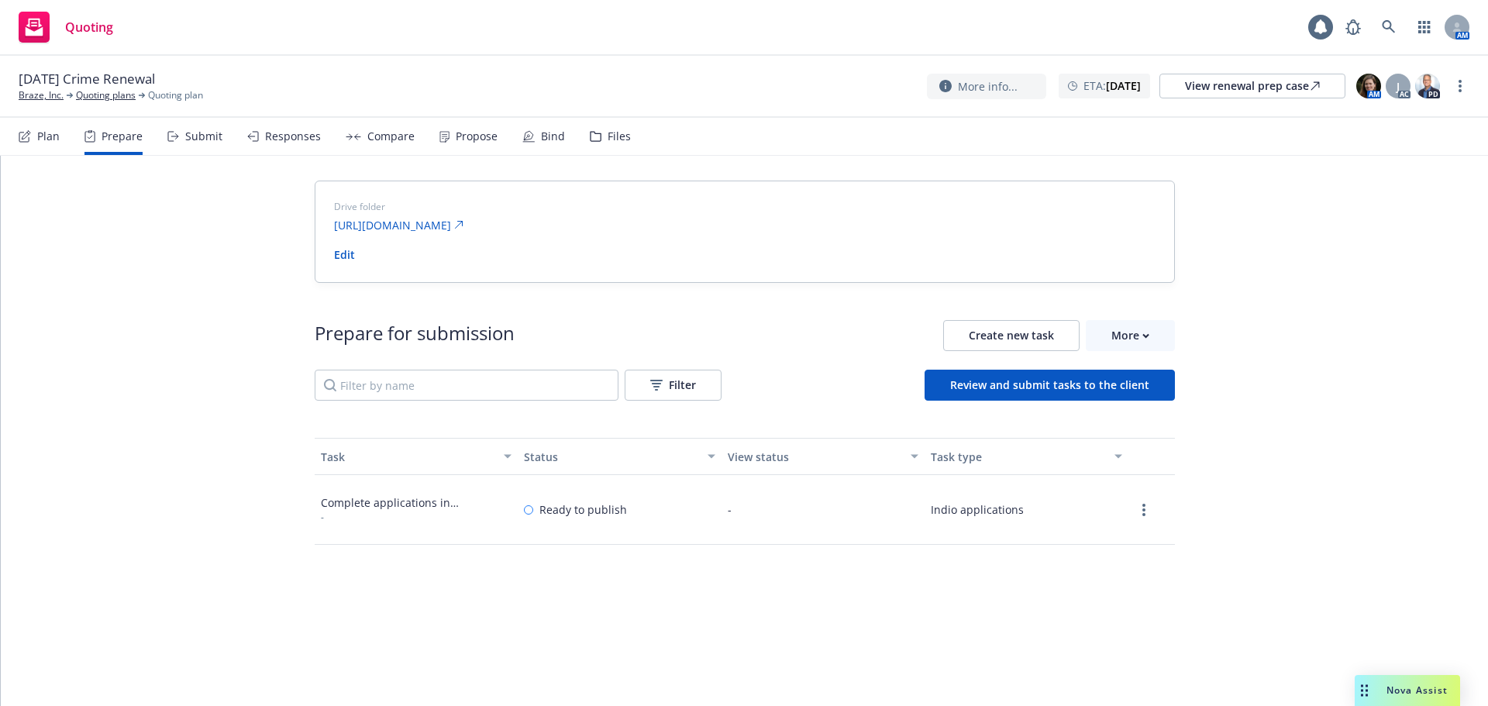
click at [180, 130] on div "Submit" at bounding box center [194, 136] width 55 height 37
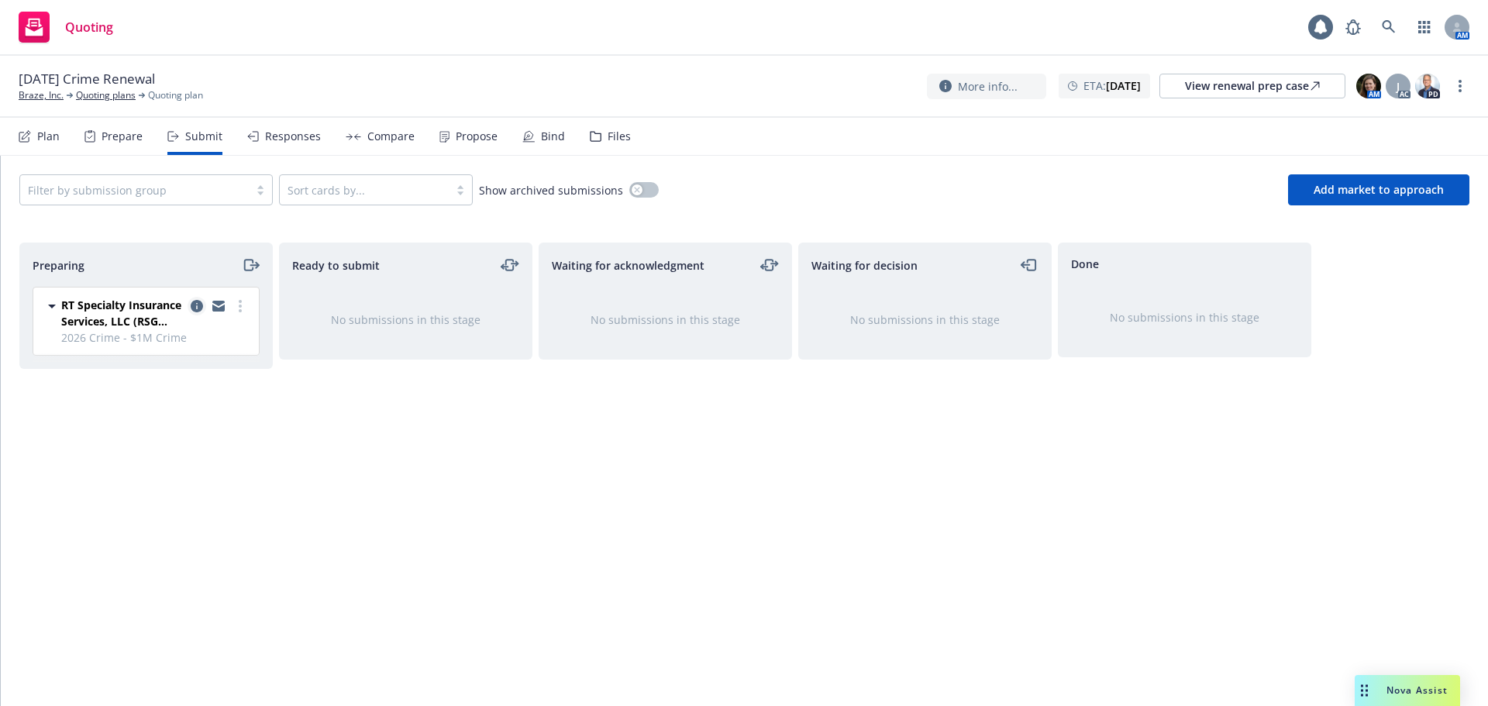
click at [198, 306] on icon "copy logging email" at bounding box center [197, 306] width 12 height 12
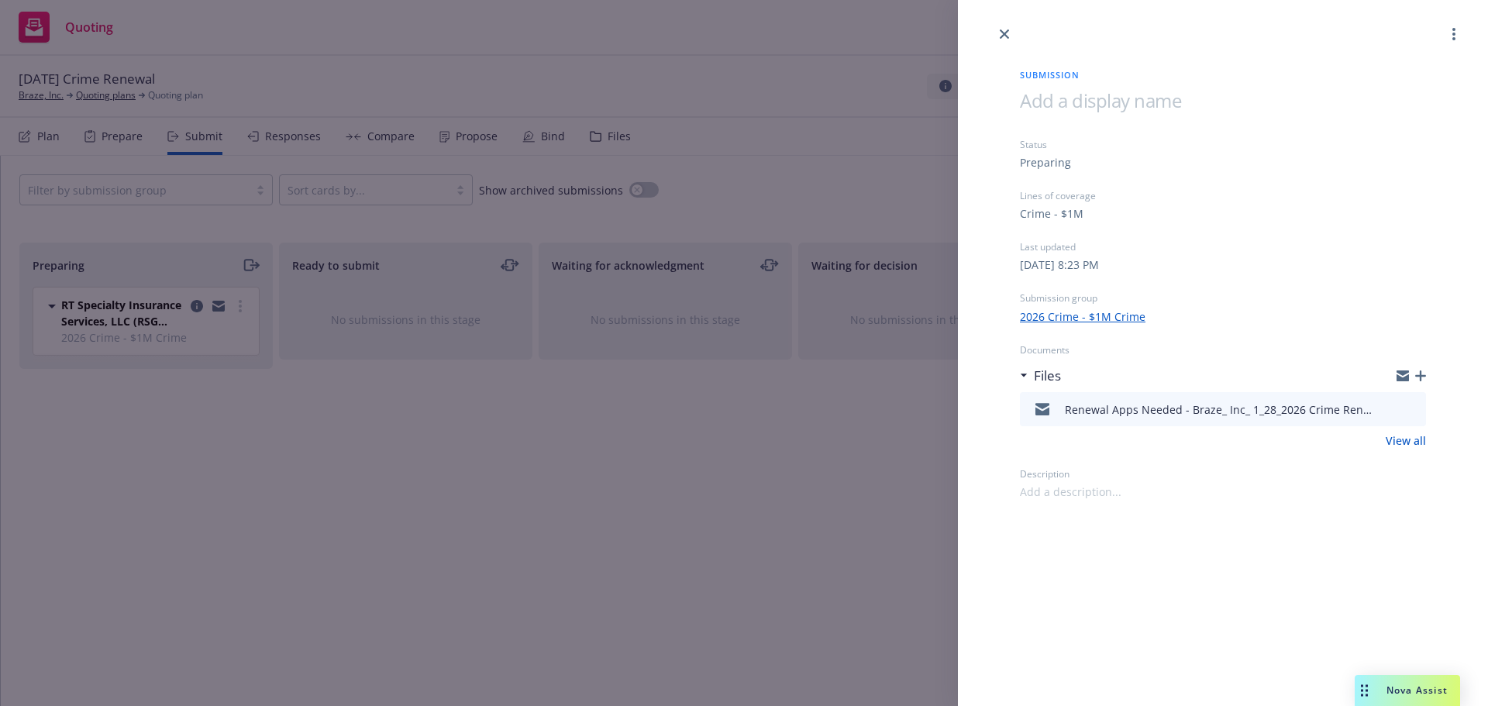
click at [594, 510] on div "Submission Status Preparing Lines of coverage Crime - $1M Last updated Sunday, …" at bounding box center [744, 353] width 1488 height 706
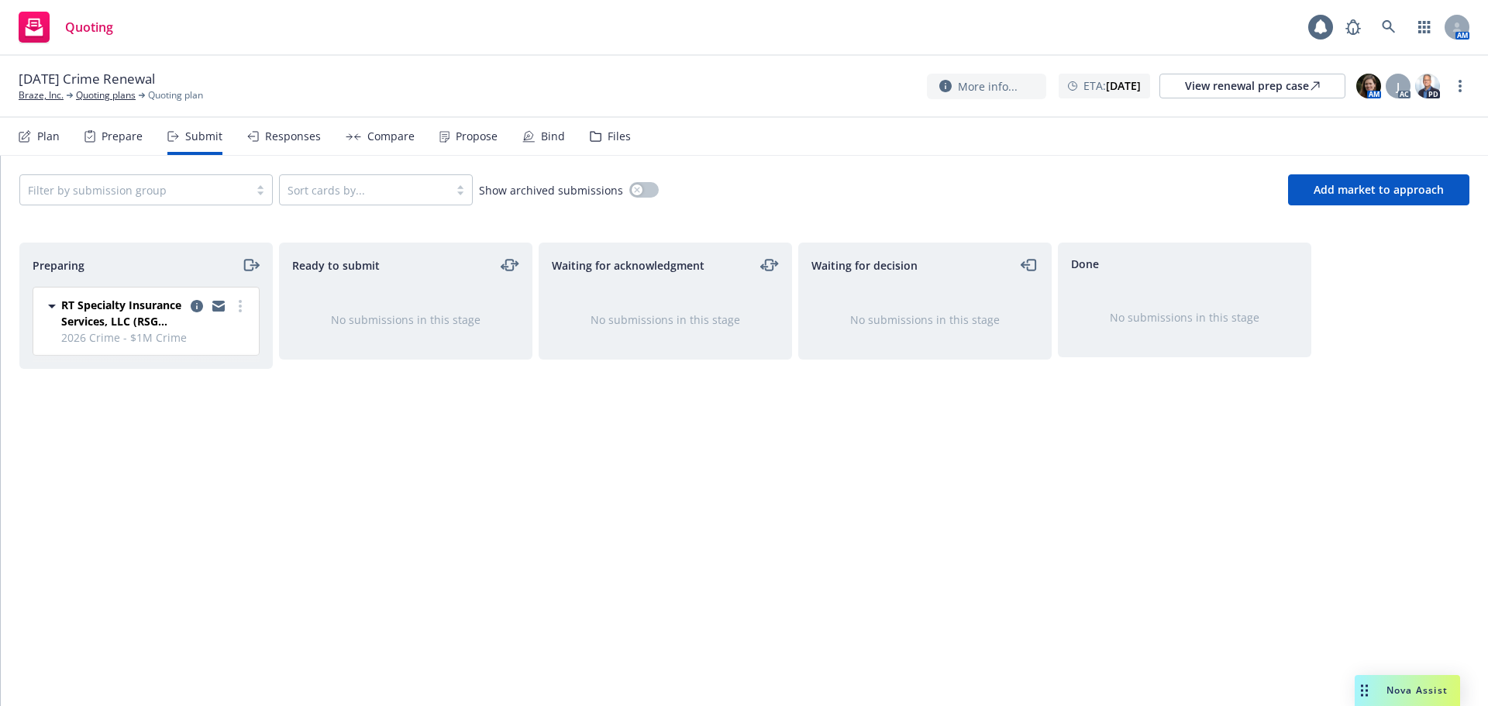
click at [127, 136] on div "Prepare" at bounding box center [122, 136] width 41 height 12
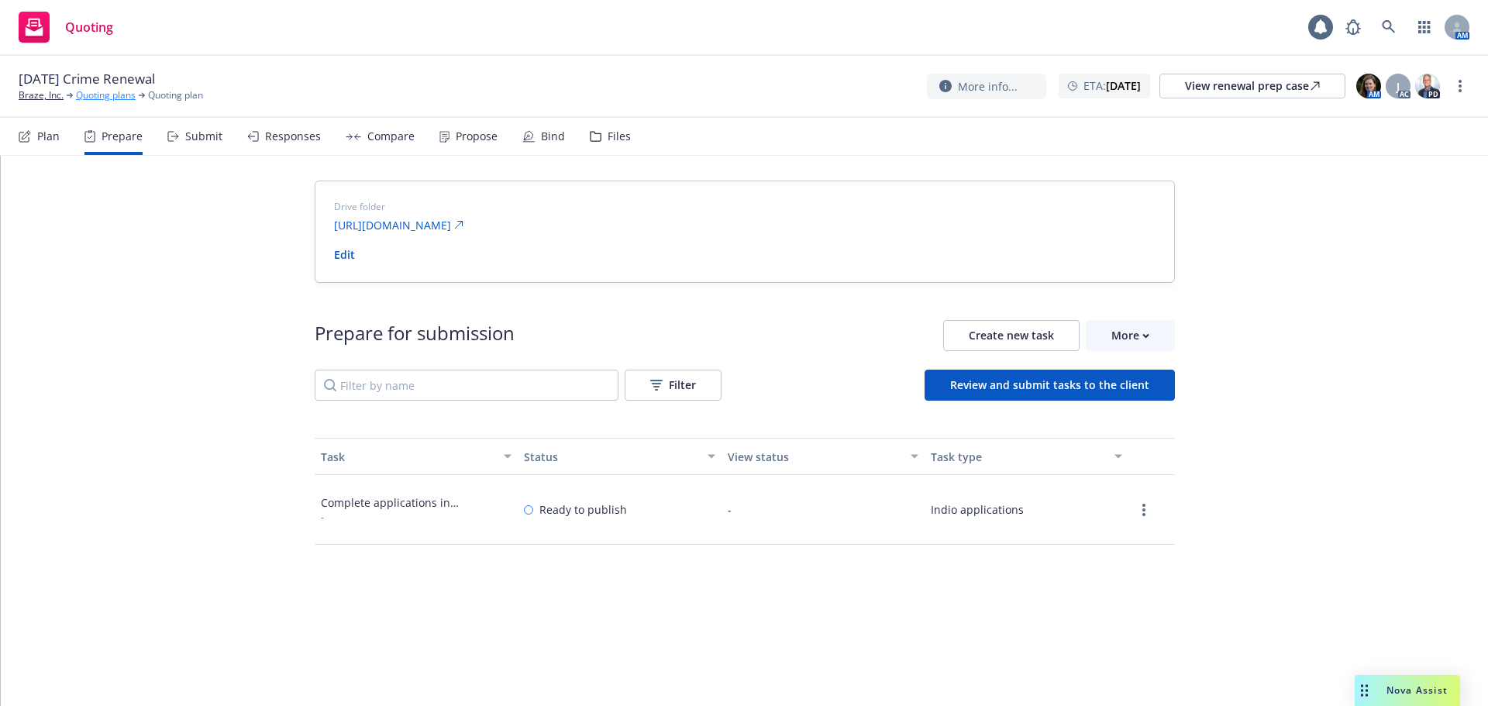
click at [109, 97] on link "Quoting plans" at bounding box center [106, 95] width 60 height 14
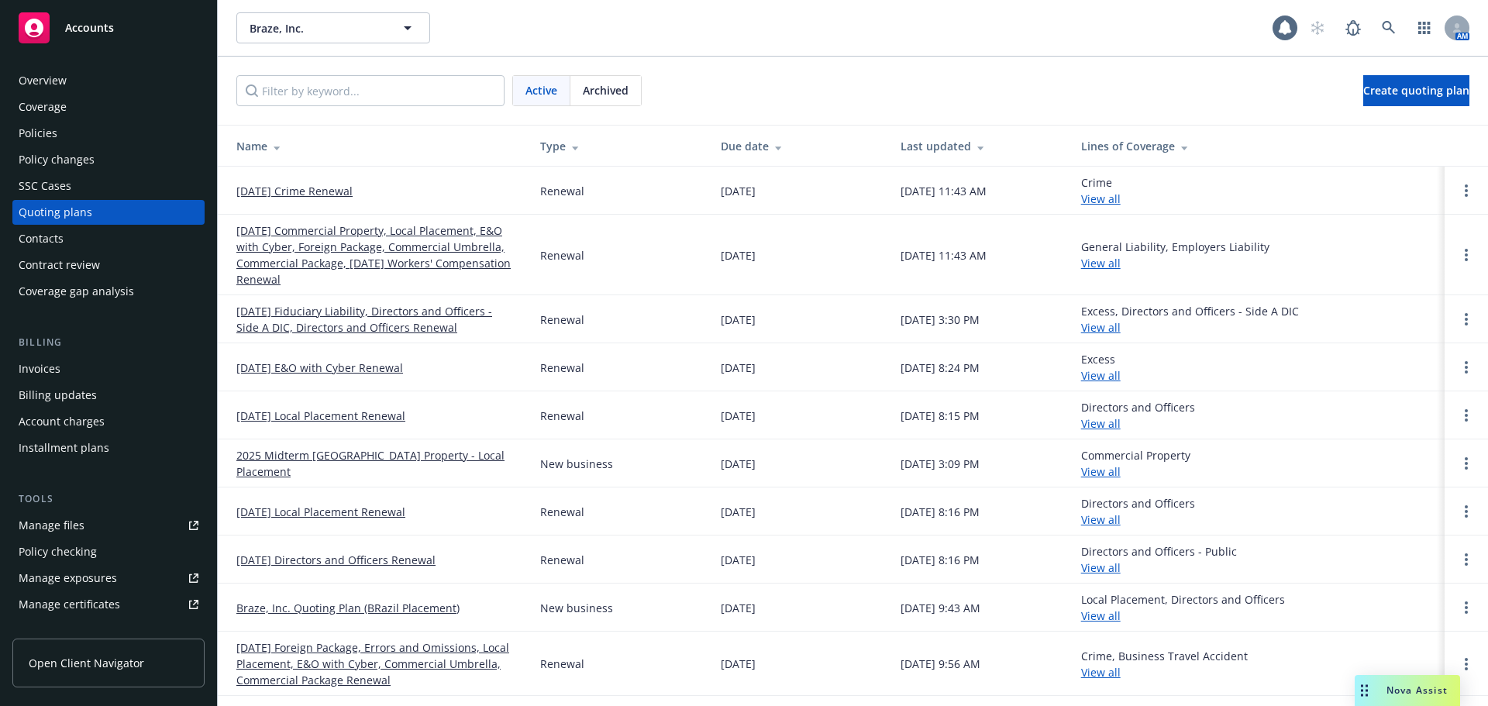
click at [314, 239] on link "[DATE] Commercial Property, Local Placement, E&O with Cyber, Foreign Package, C…" at bounding box center [375, 254] width 279 height 65
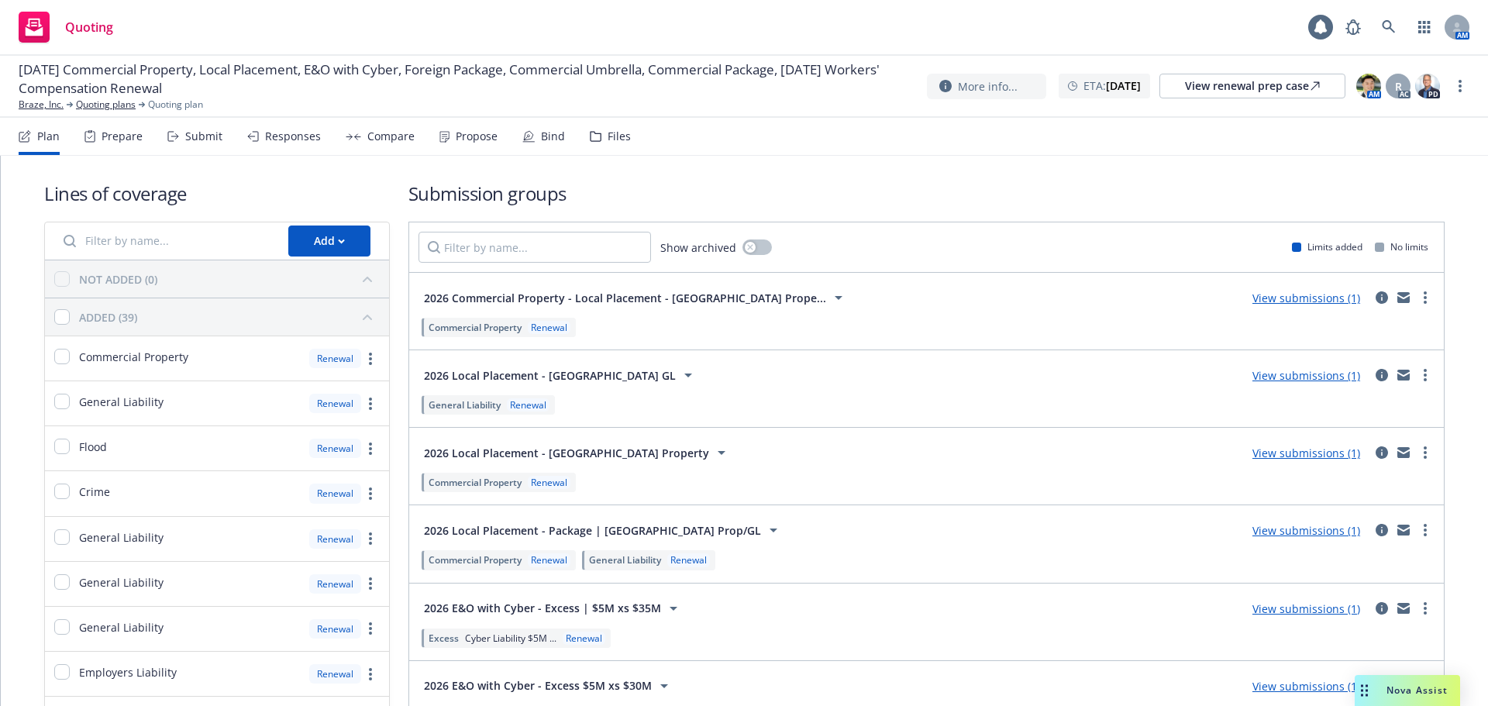
click at [212, 146] on div "Submit" at bounding box center [194, 136] width 55 height 37
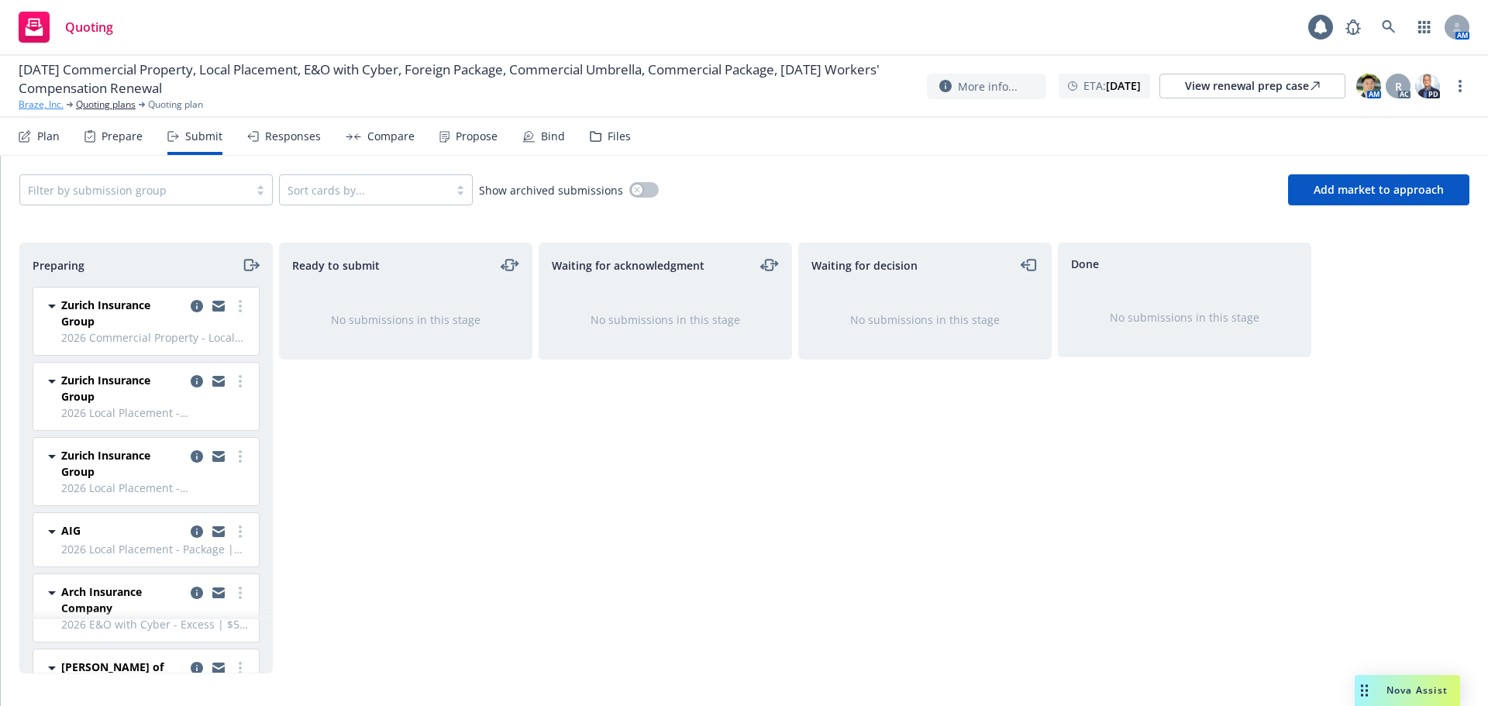
click at [44, 102] on link "Braze, Inc." at bounding box center [41, 105] width 45 height 14
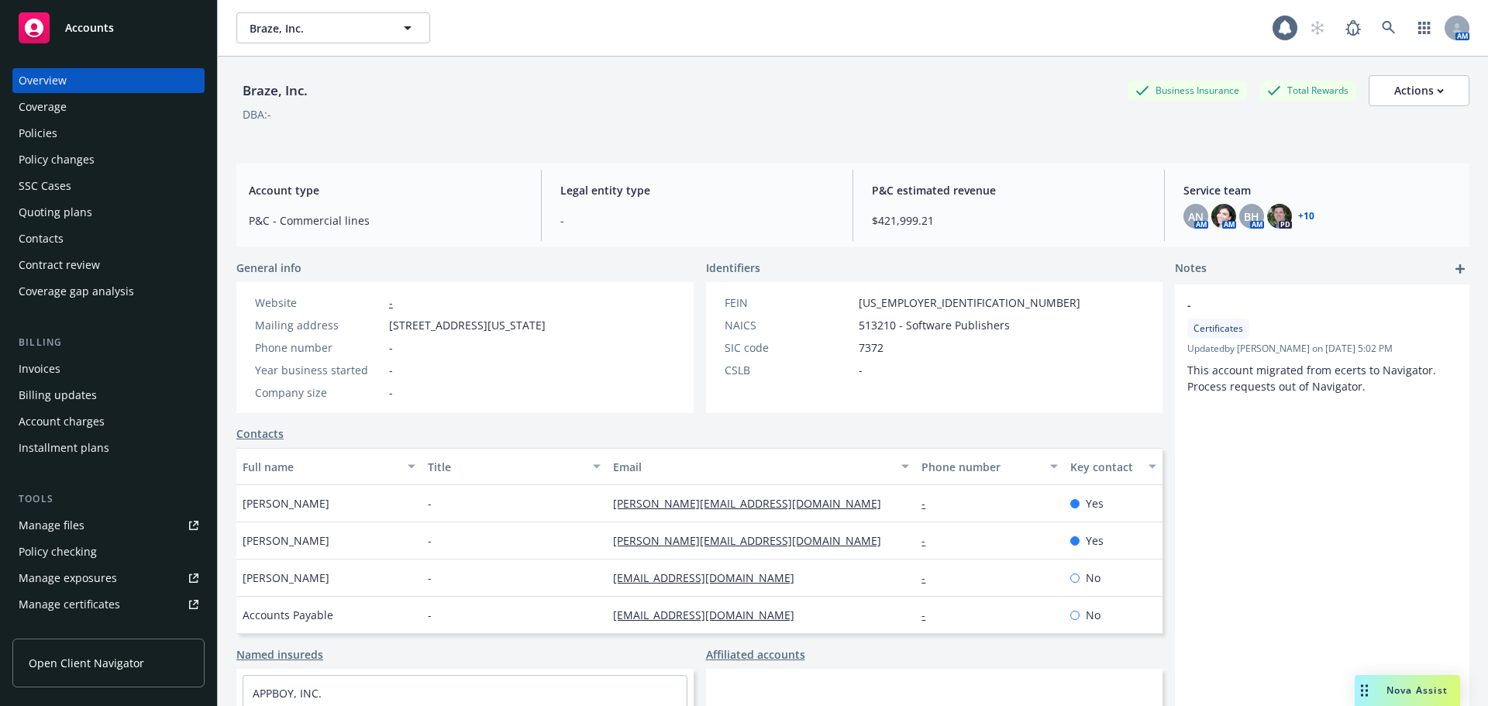
click at [91, 139] on div "Policies" at bounding box center [109, 133] width 180 height 25
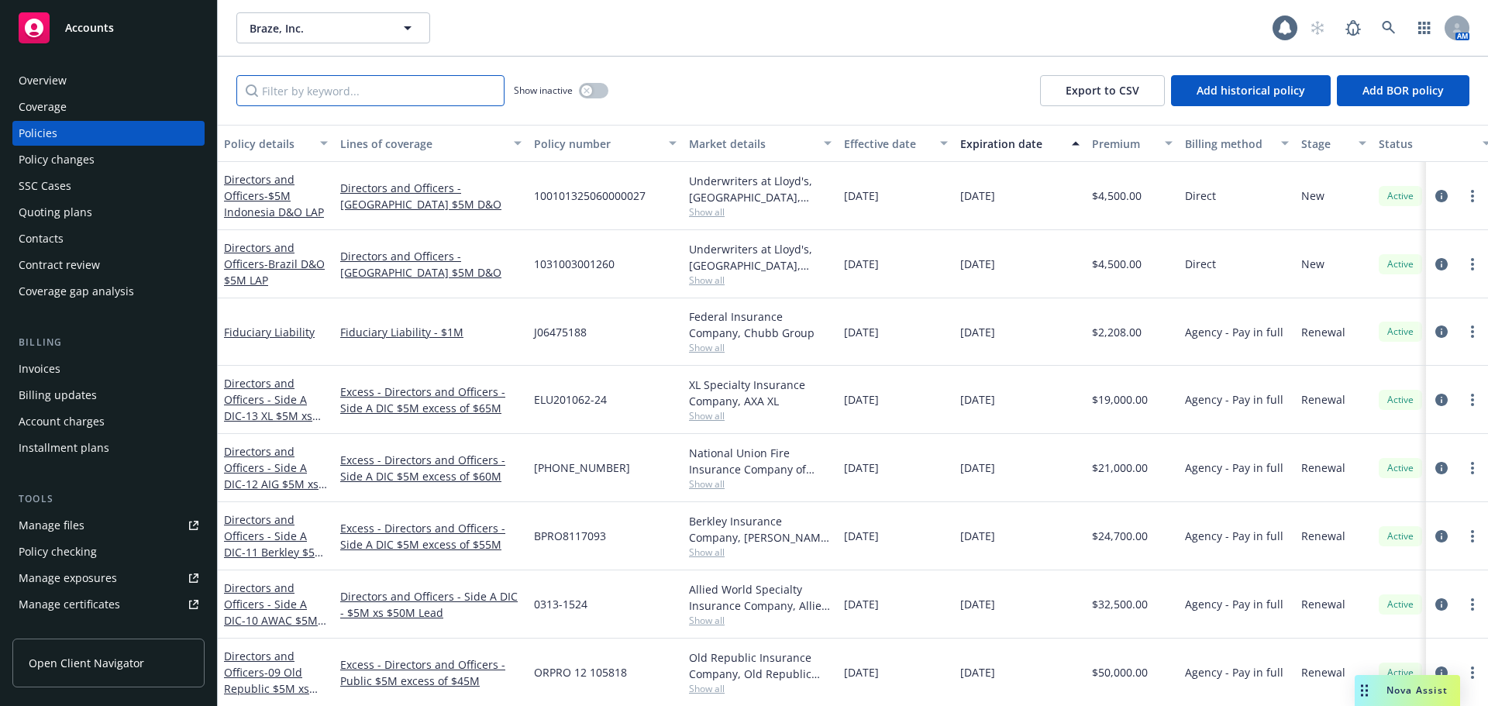
click at [294, 102] on input "Filter by keyword..." at bounding box center [370, 90] width 268 height 31
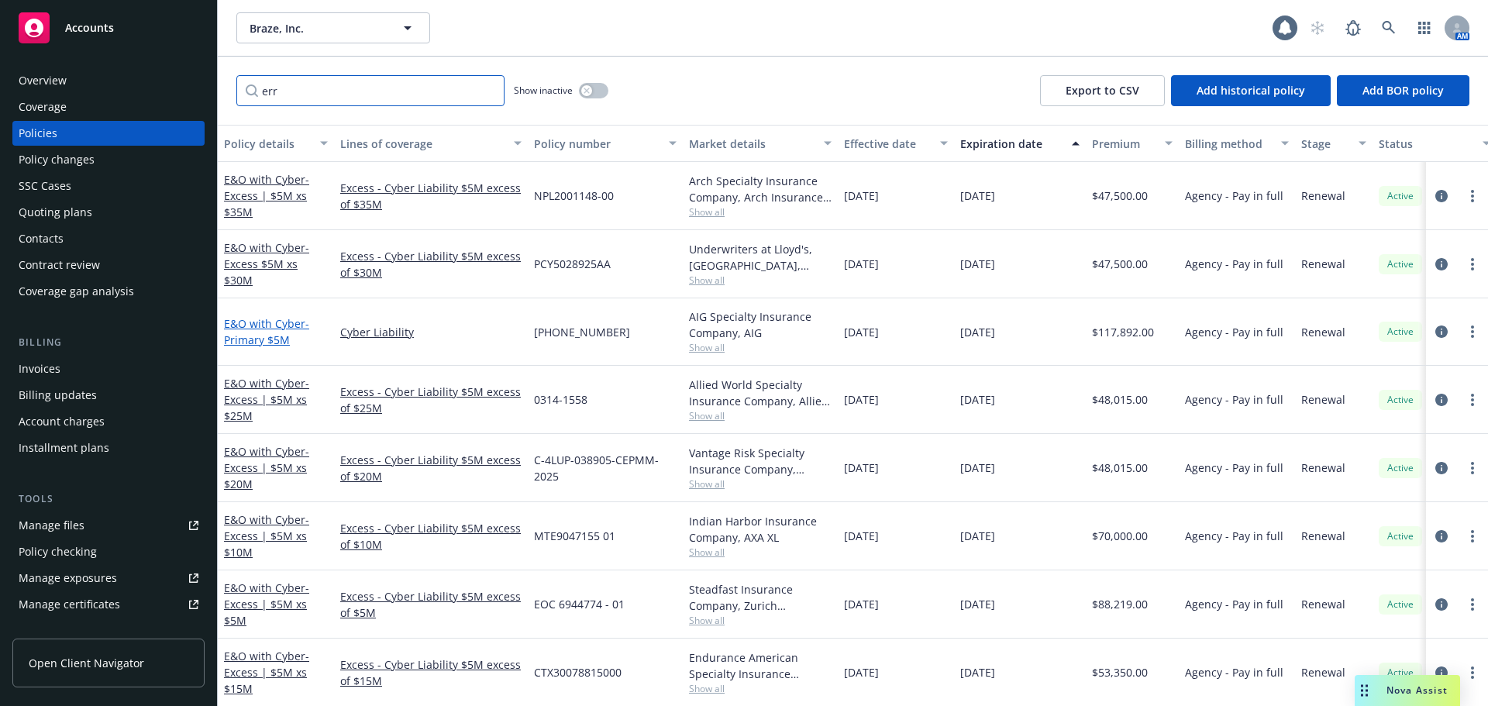
type input "err"
click at [269, 324] on link "E&O with Cyber - Primary $5M" at bounding box center [266, 331] width 85 height 31
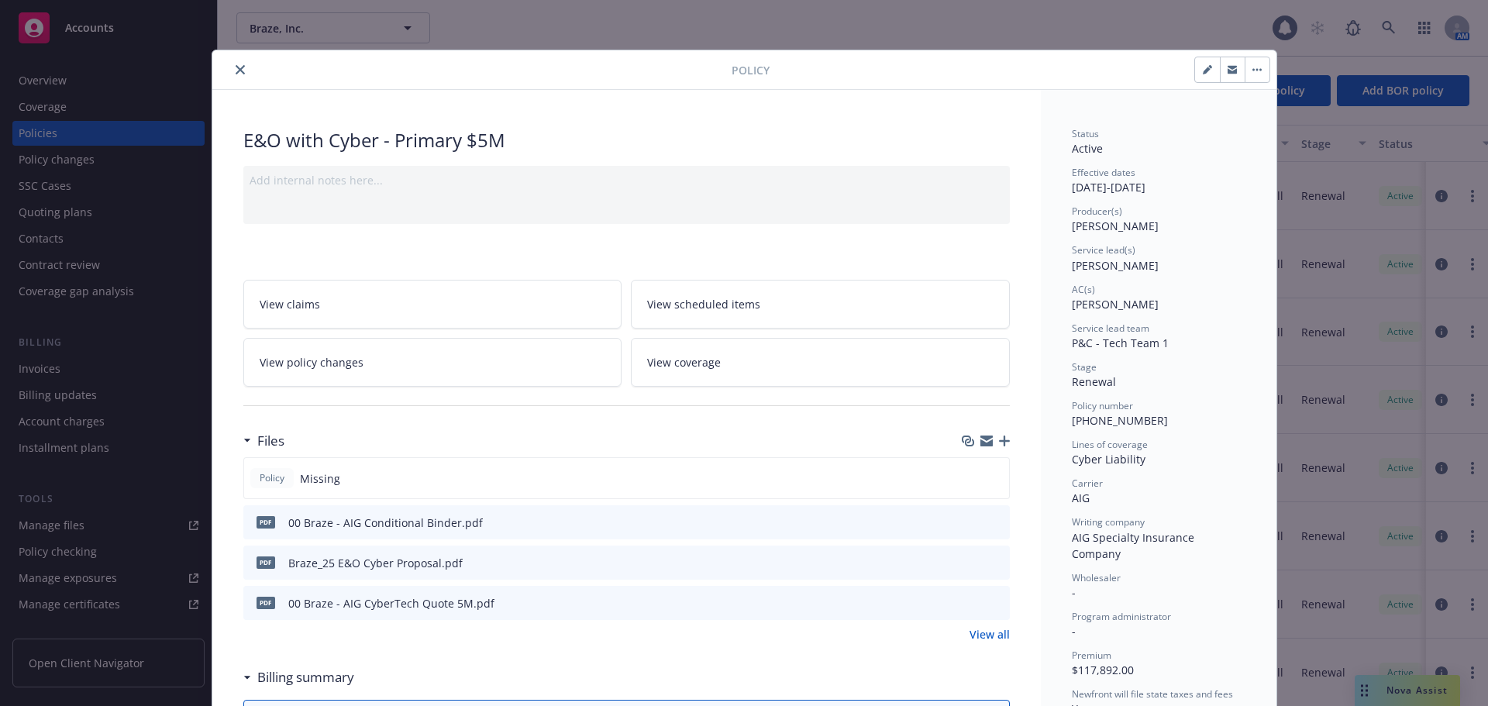
click at [236, 73] on icon "close" at bounding box center [240, 69] width 9 height 9
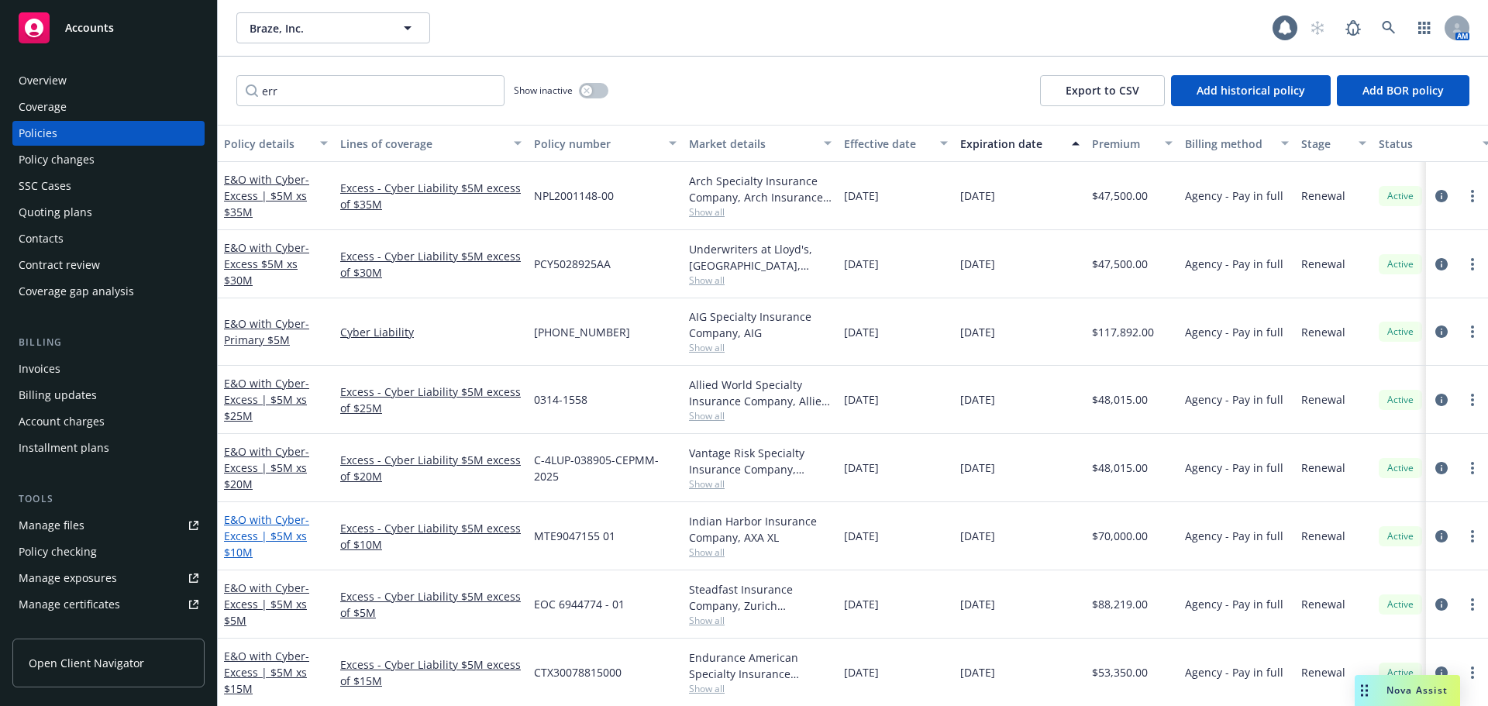
click at [273, 542] on span "- Excess | $5M xs $10M" at bounding box center [266, 535] width 85 height 47
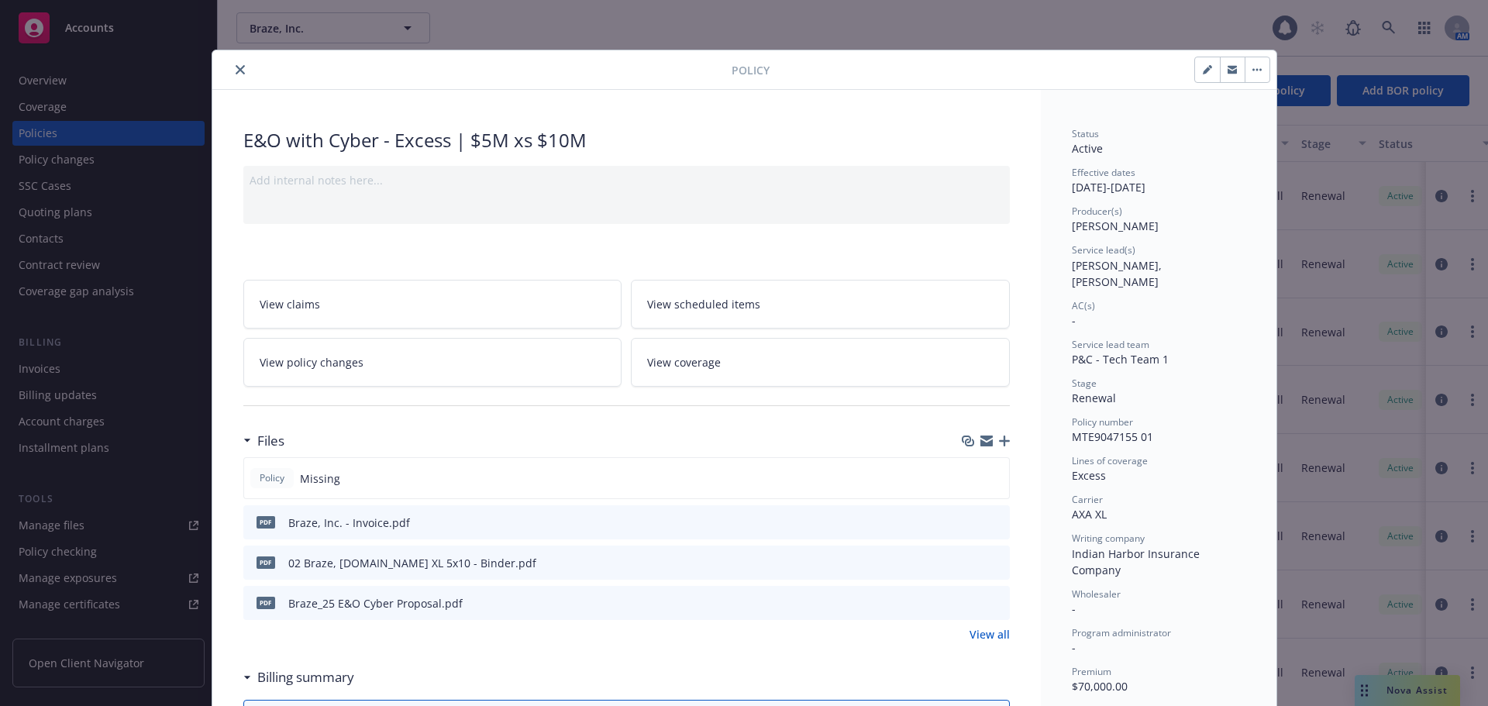
click at [236, 71] on icon "close" at bounding box center [240, 69] width 9 height 9
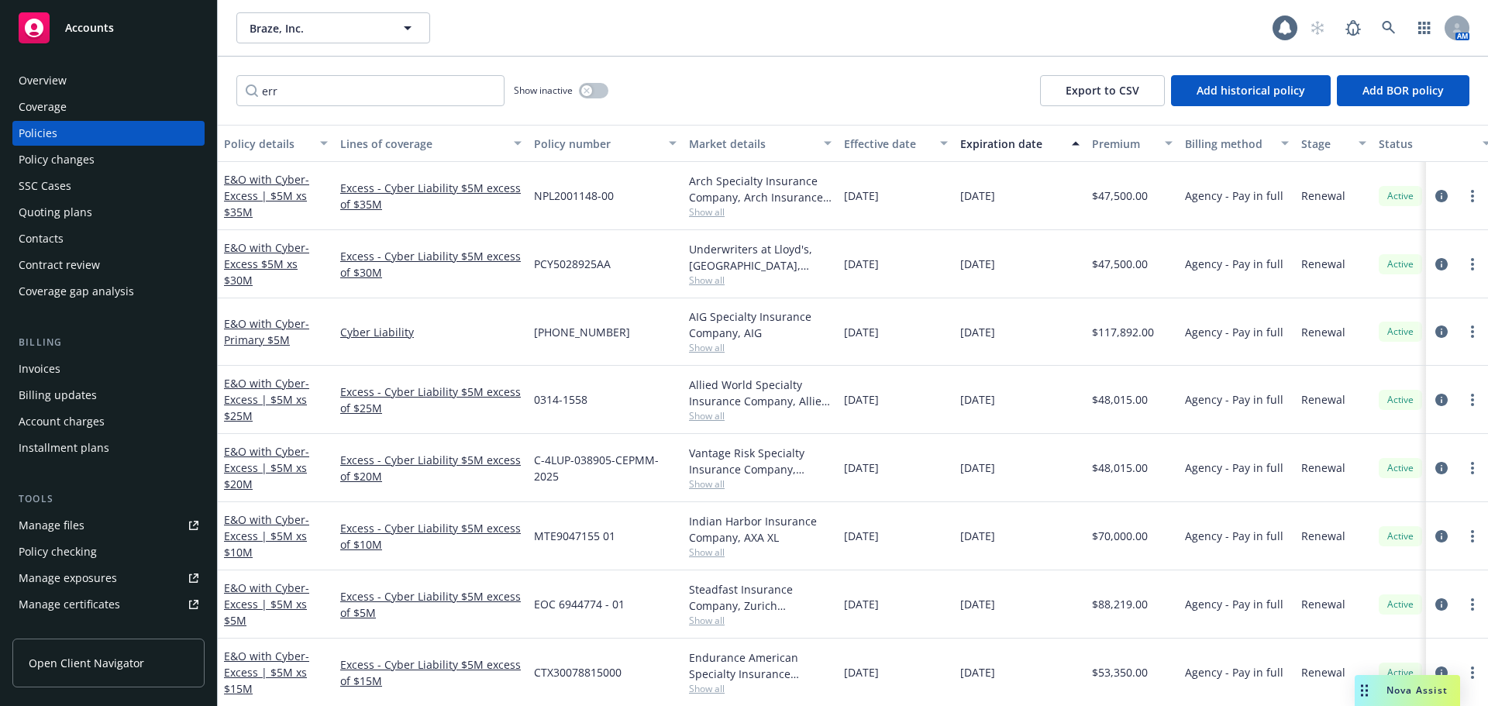
click at [158, 31] on div "Accounts" at bounding box center [109, 27] width 180 height 31
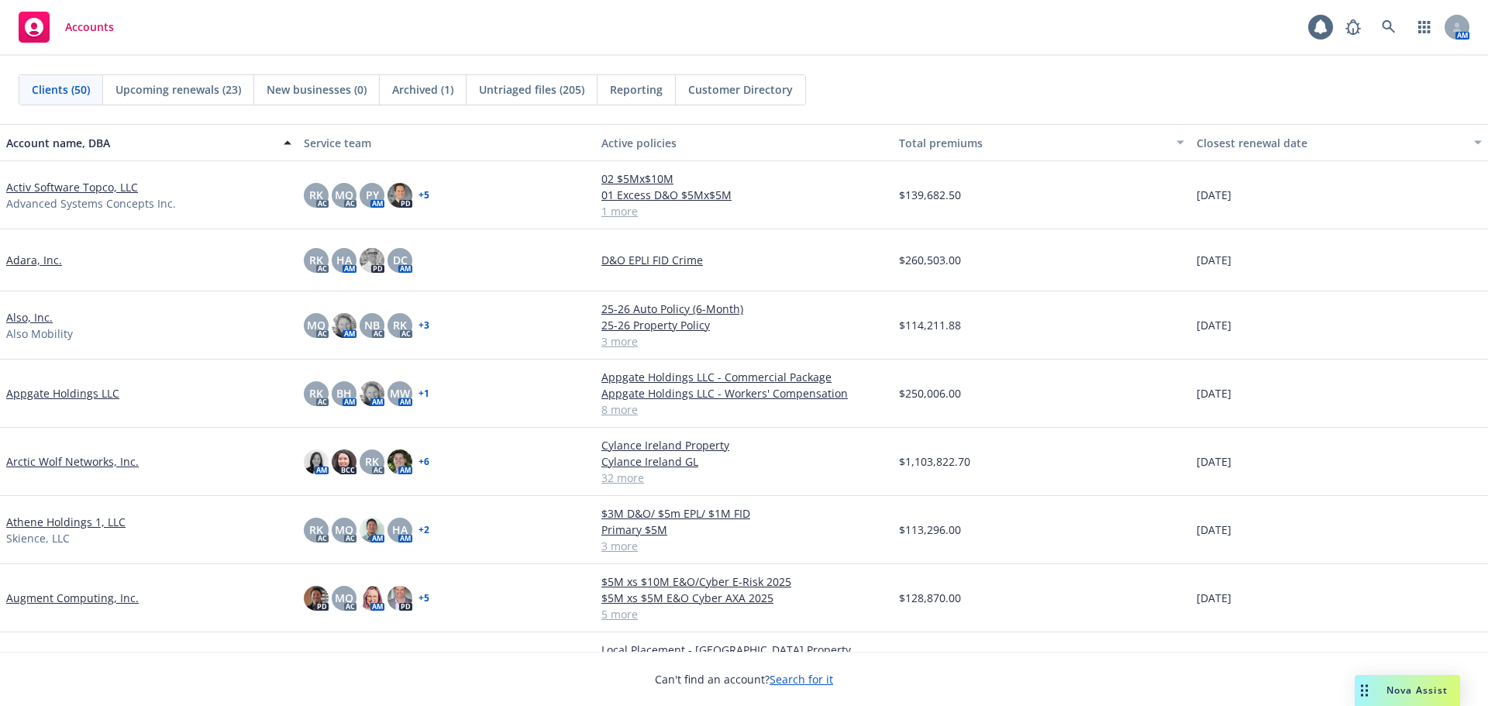
click at [106, 460] on link "Arctic Wolf Networks, Inc." at bounding box center [72, 461] width 133 height 16
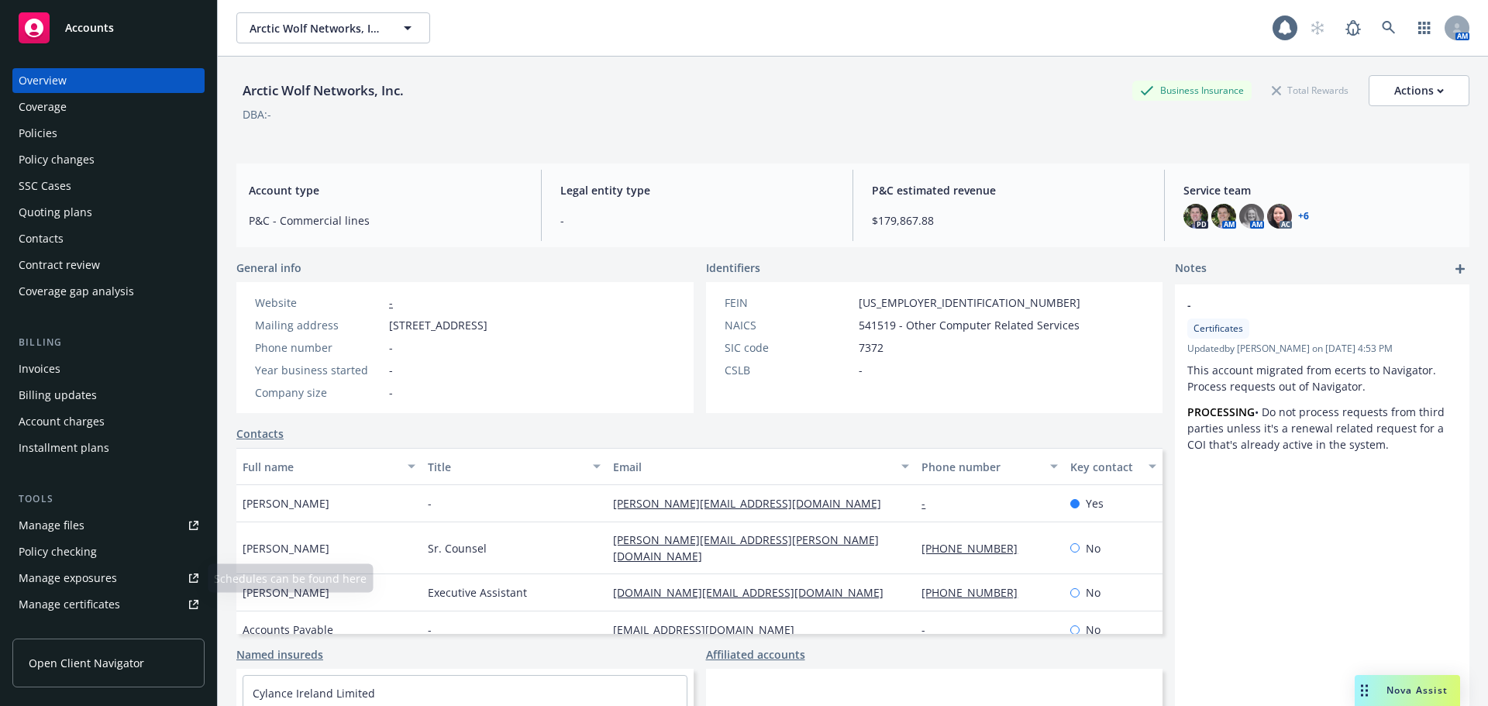
click at [112, 611] on div "Manage certificates" at bounding box center [70, 604] width 102 height 25
click at [44, 41] on rect at bounding box center [34, 27] width 31 height 31
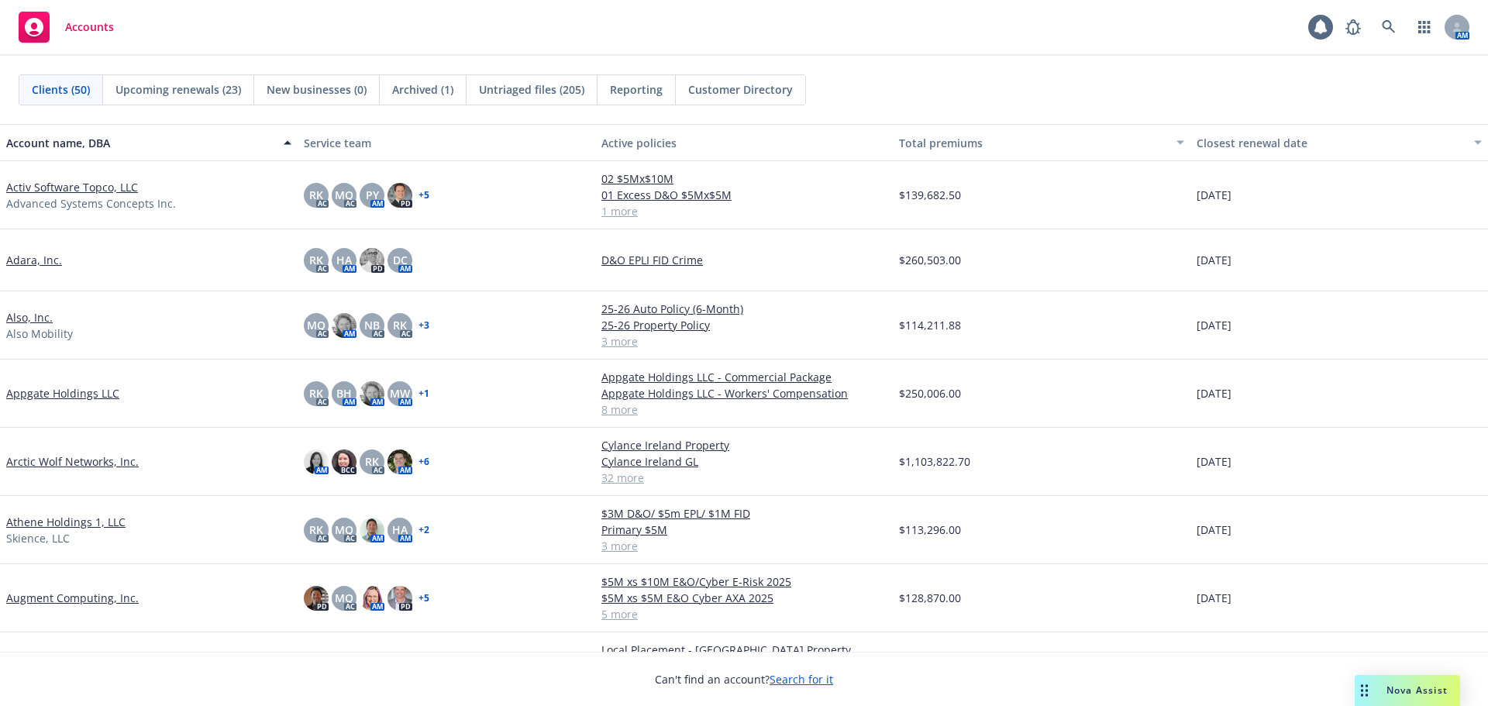
click at [97, 468] on link "Arctic Wolf Networks, Inc." at bounding box center [72, 461] width 133 height 16
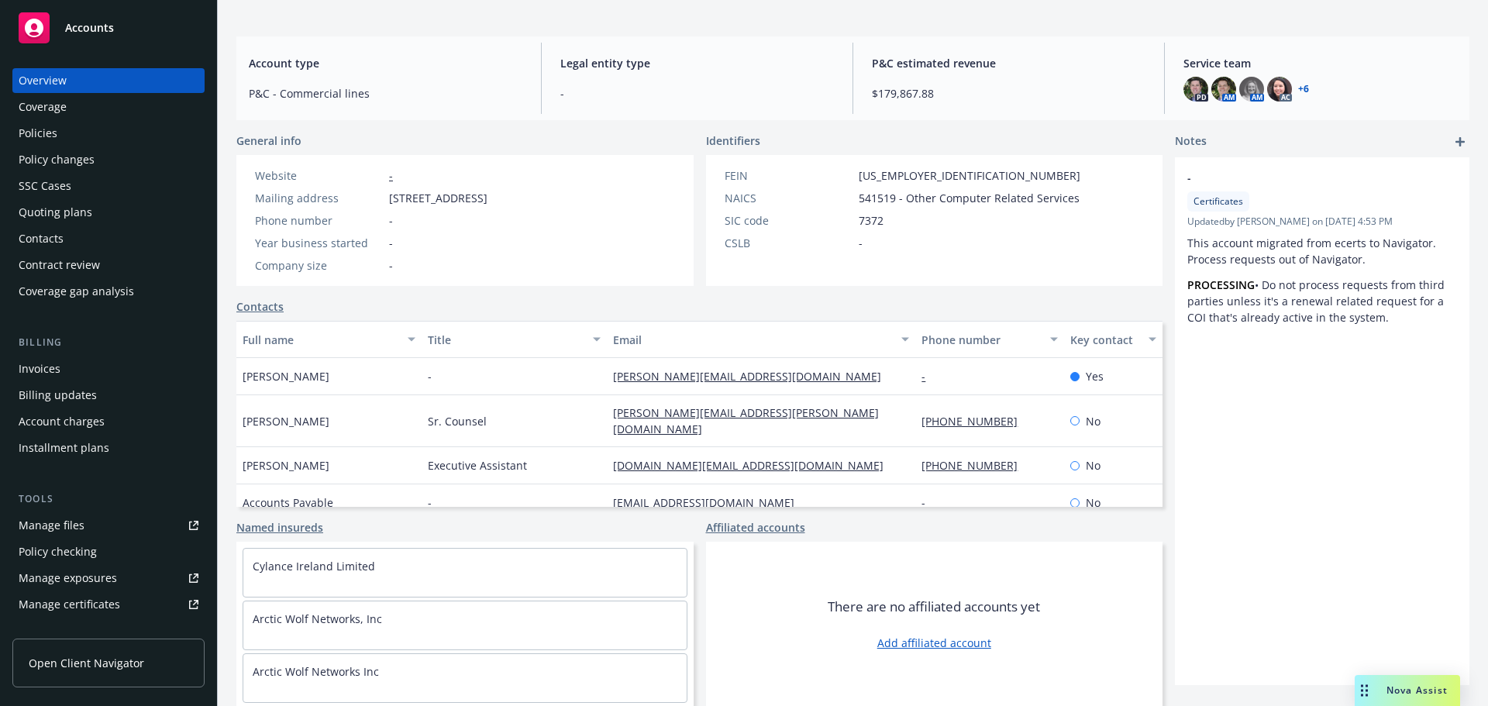
click at [302, 529] on link "Named insureds" at bounding box center [279, 527] width 87 height 16
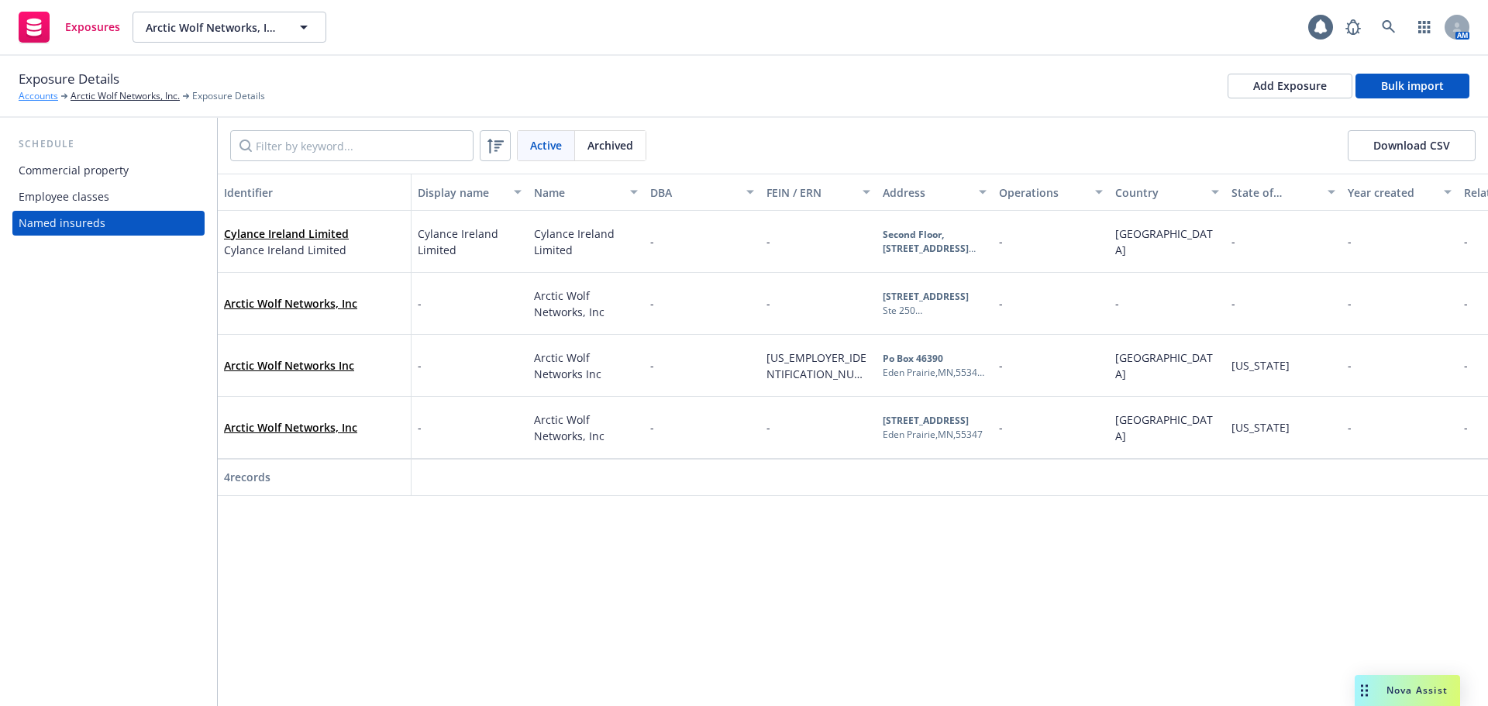
click at [47, 93] on link "Accounts" at bounding box center [39, 96] width 40 height 14
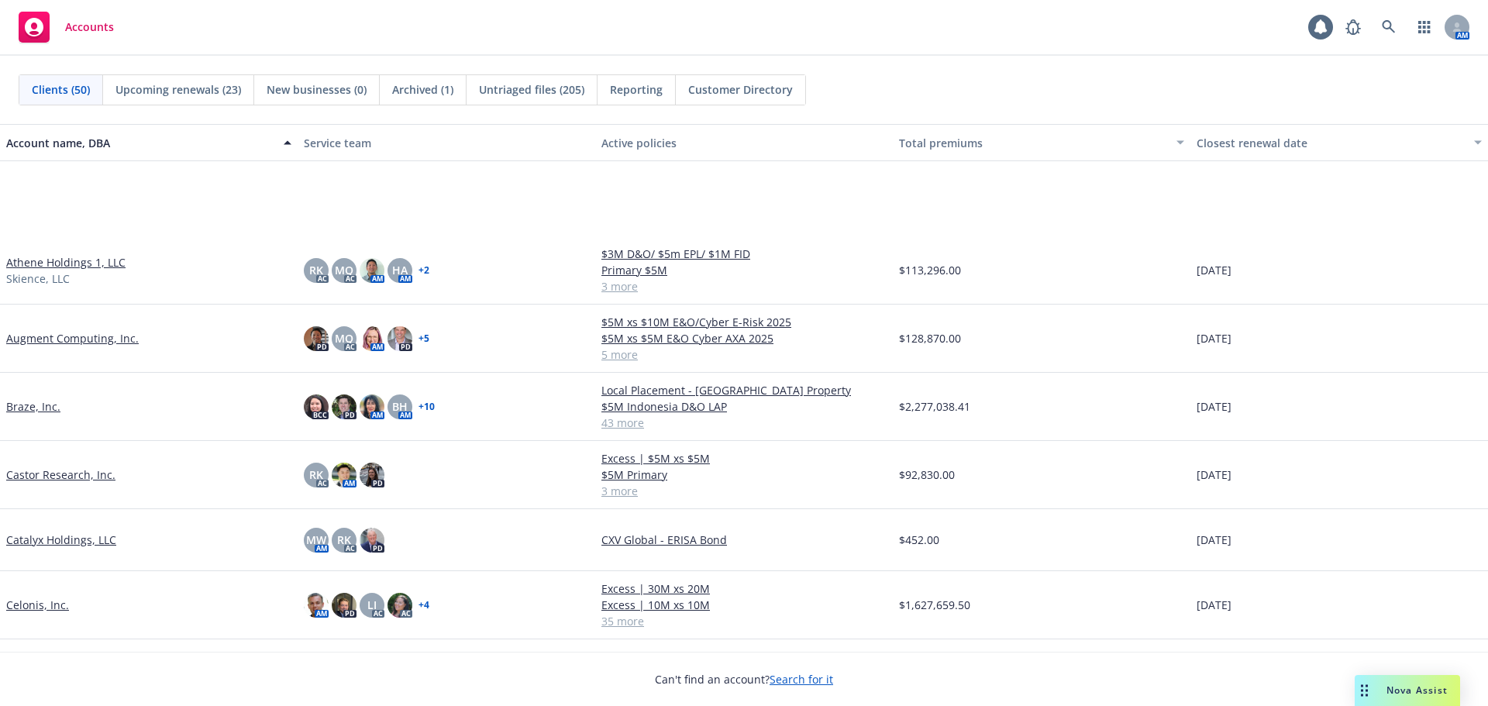
scroll to position [388, 0]
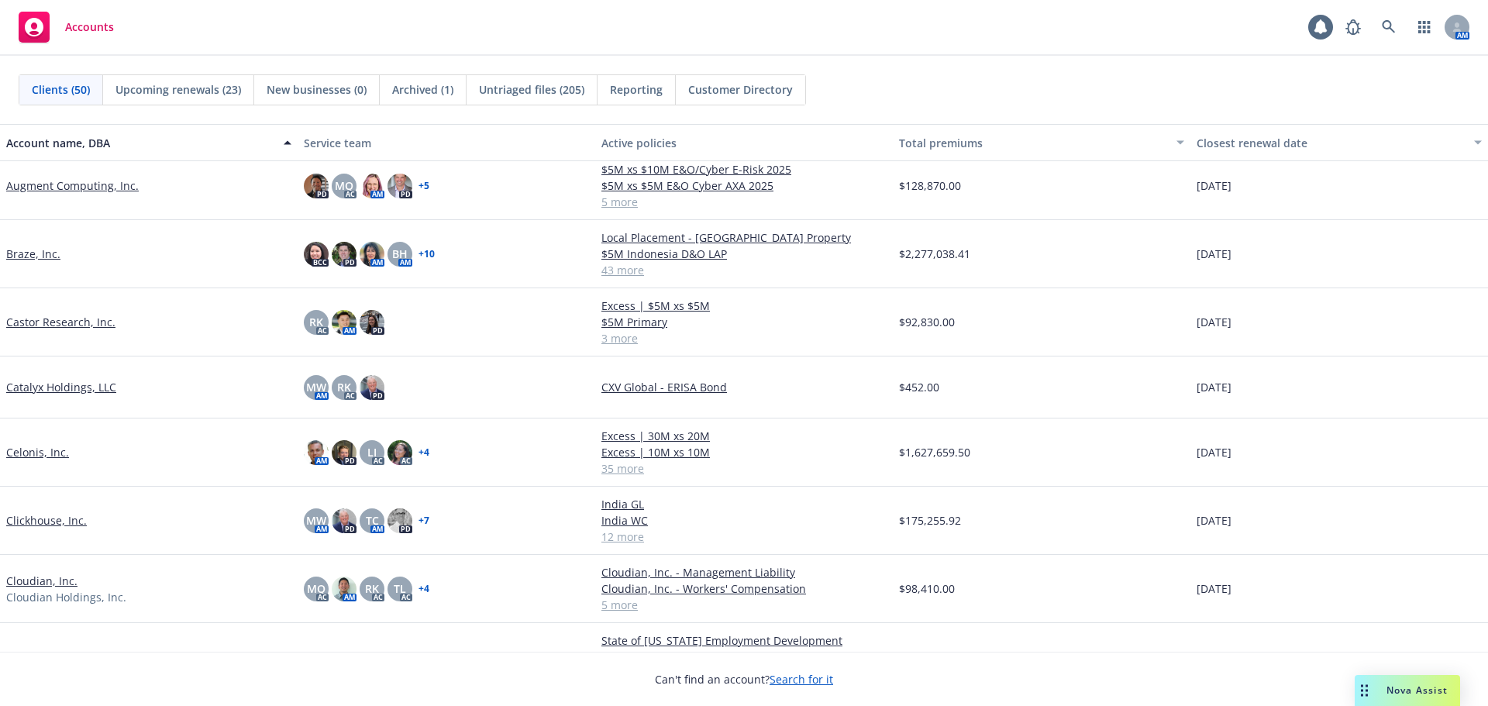
click at [106, 392] on link "Catalyx Holdings, LLC" at bounding box center [61, 387] width 110 height 16
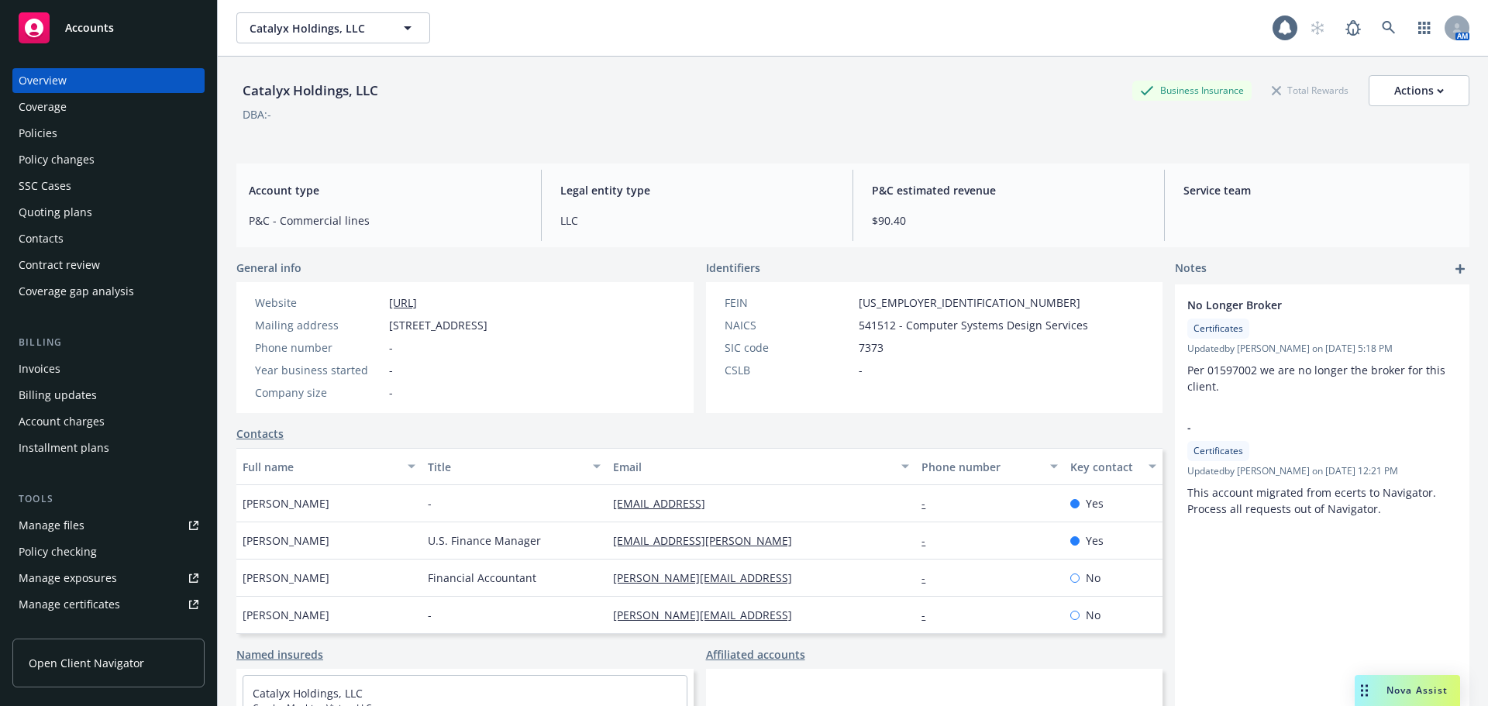
click at [119, 126] on div "Policies" at bounding box center [109, 133] width 180 height 25
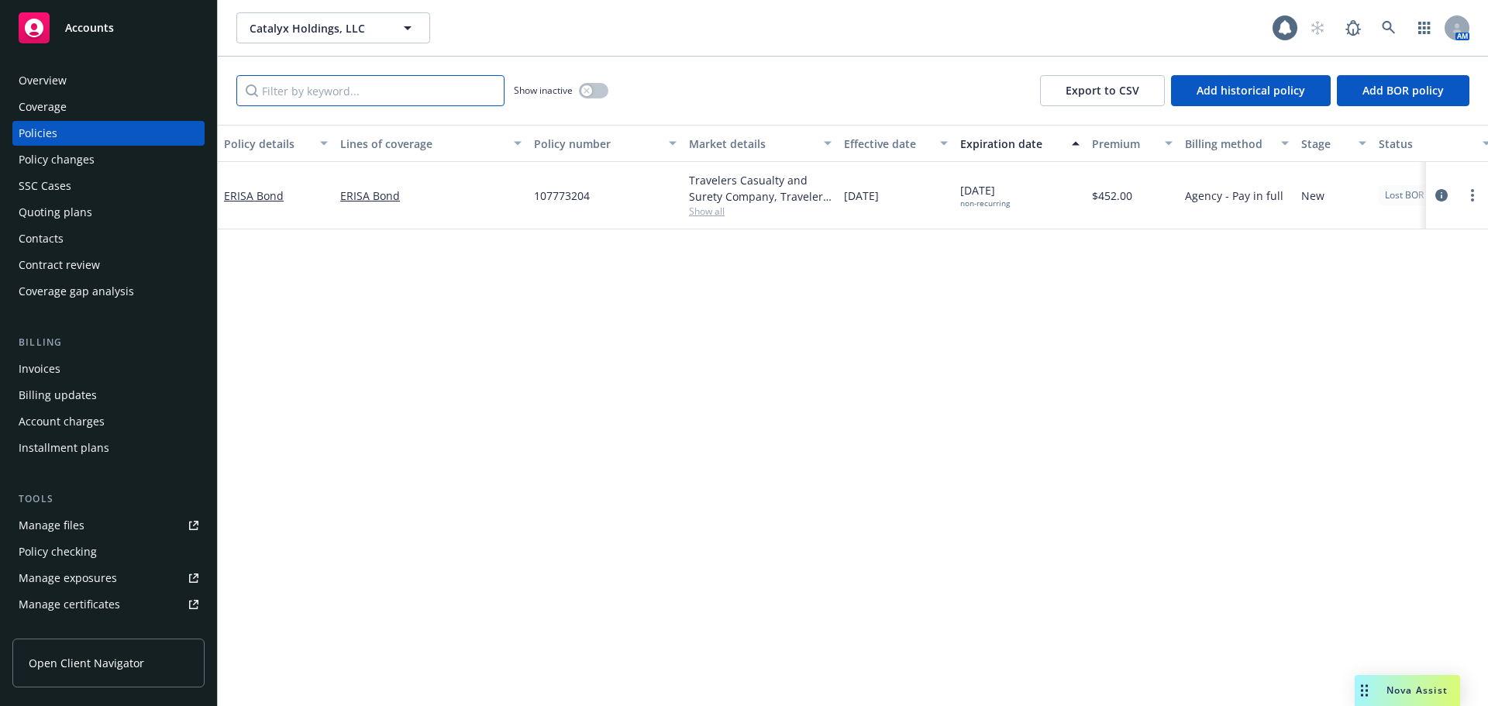
click at [303, 88] on input "Filter by keyword..." at bounding box center [370, 90] width 268 height 31
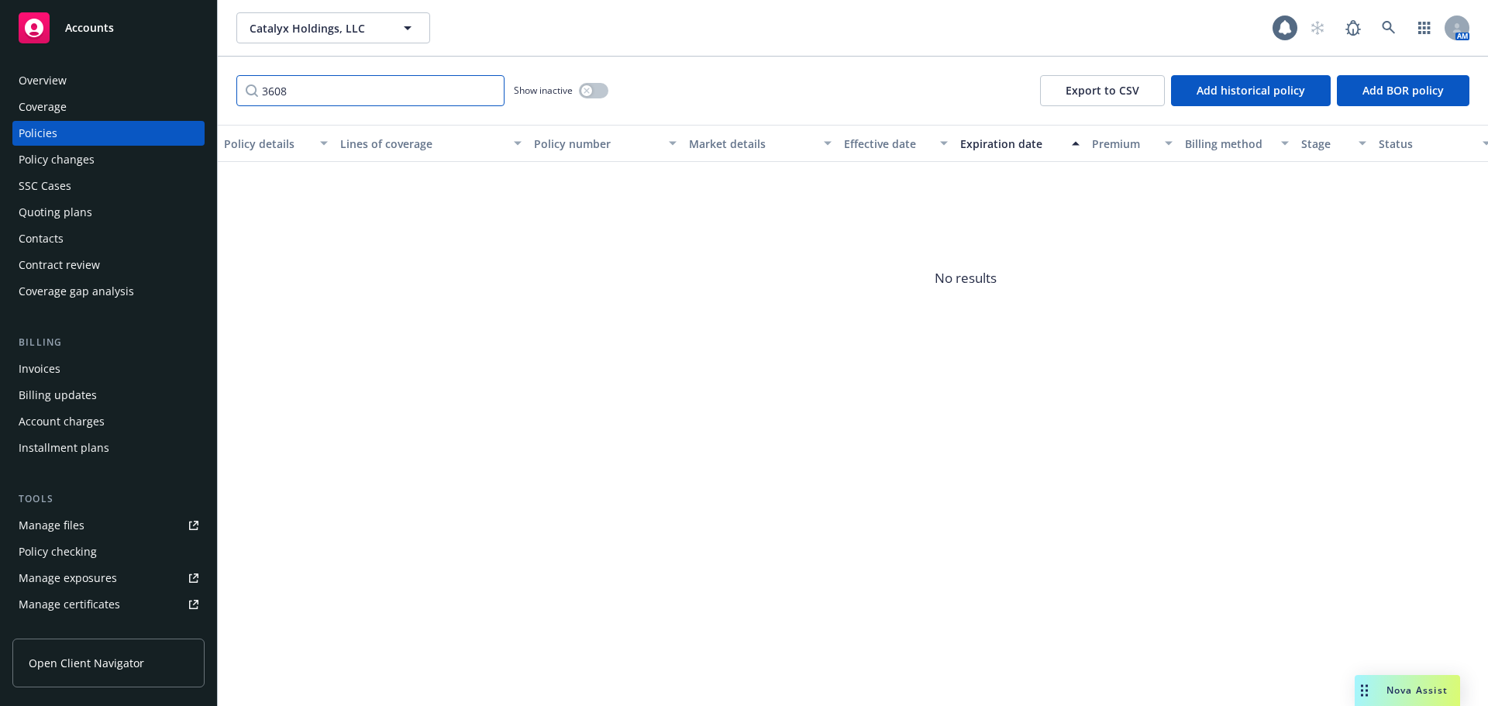
type input "3608"
click at [584, 90] on icon "button" at bounding box center [587, 91] width 6 height 6
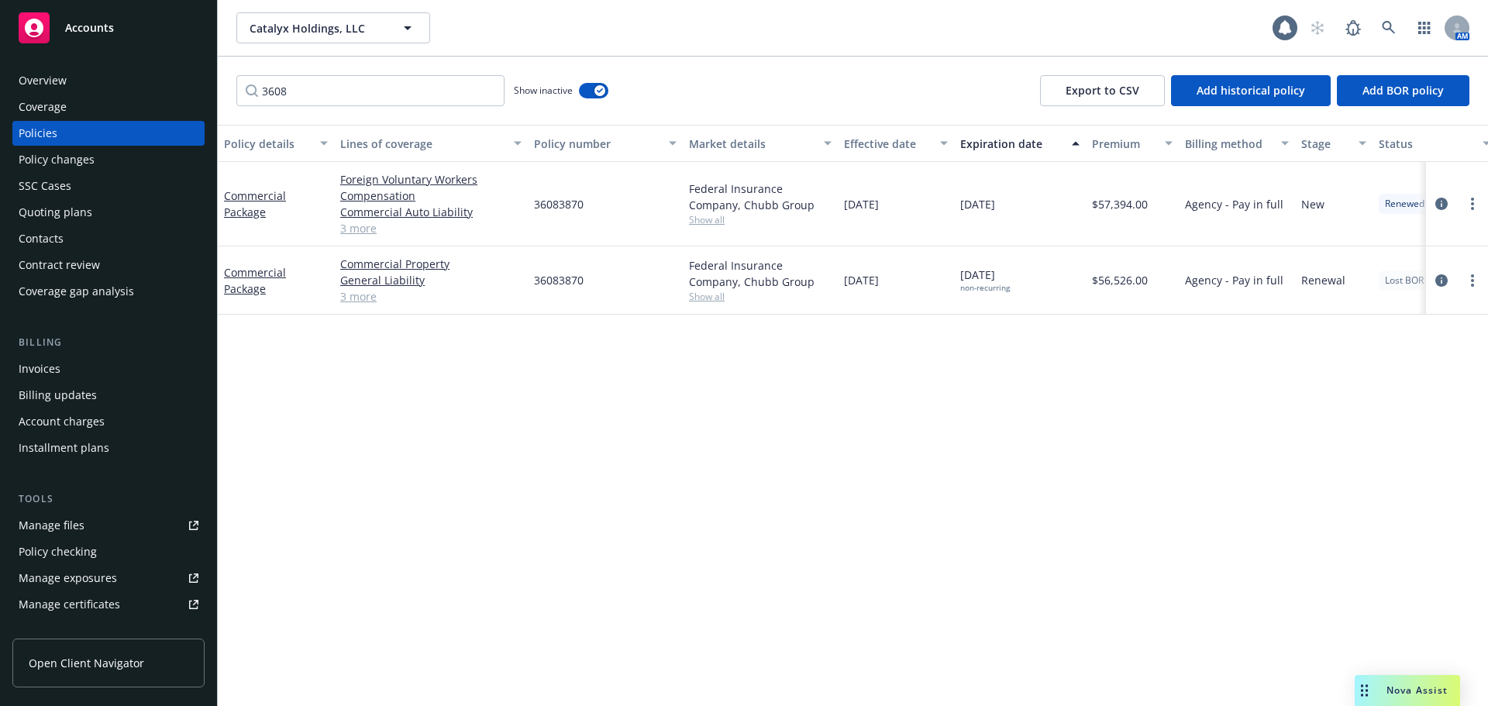
click at [136, 374] on div "Invoices" at bounding box center [109, 369] width 180 height 25
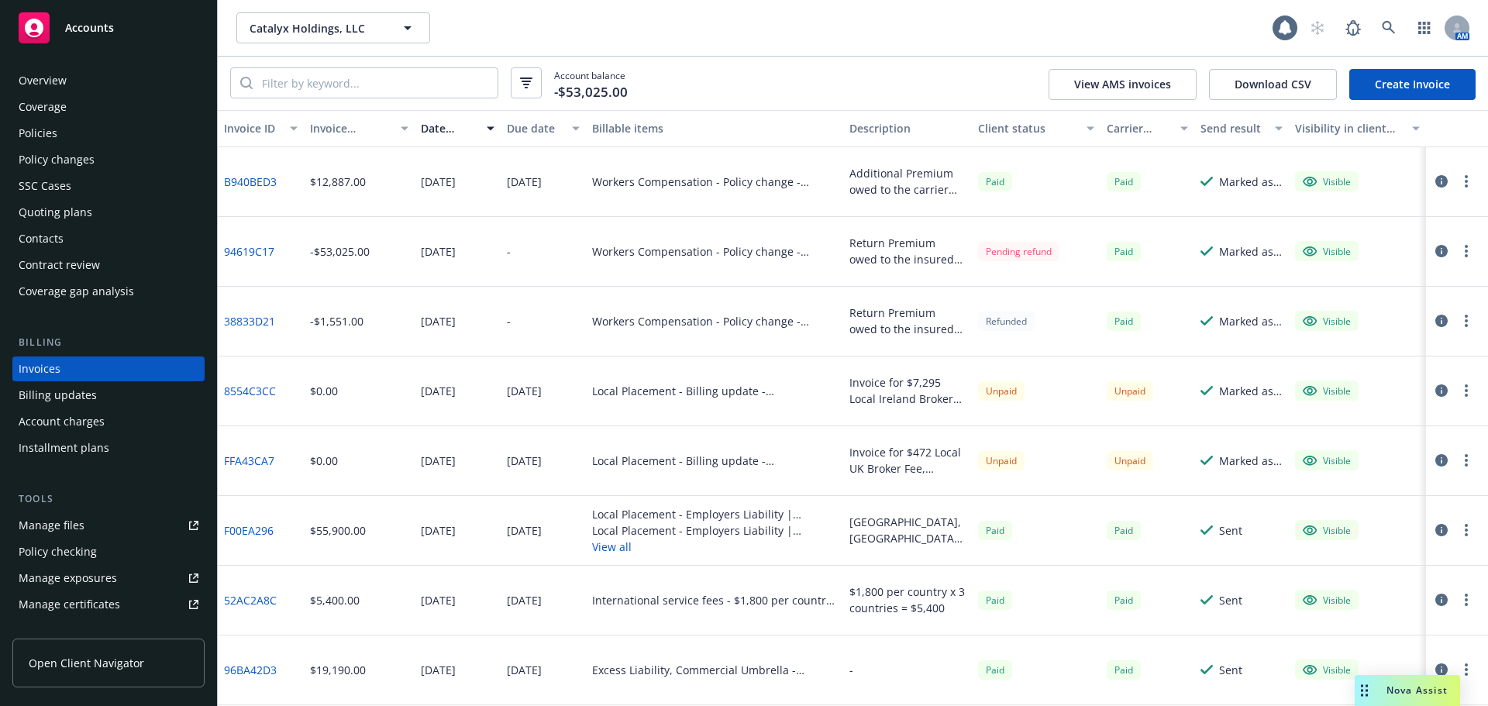
click at [138, 130] on div "Policies" at bounding box center [109, 133] width 180 height 25
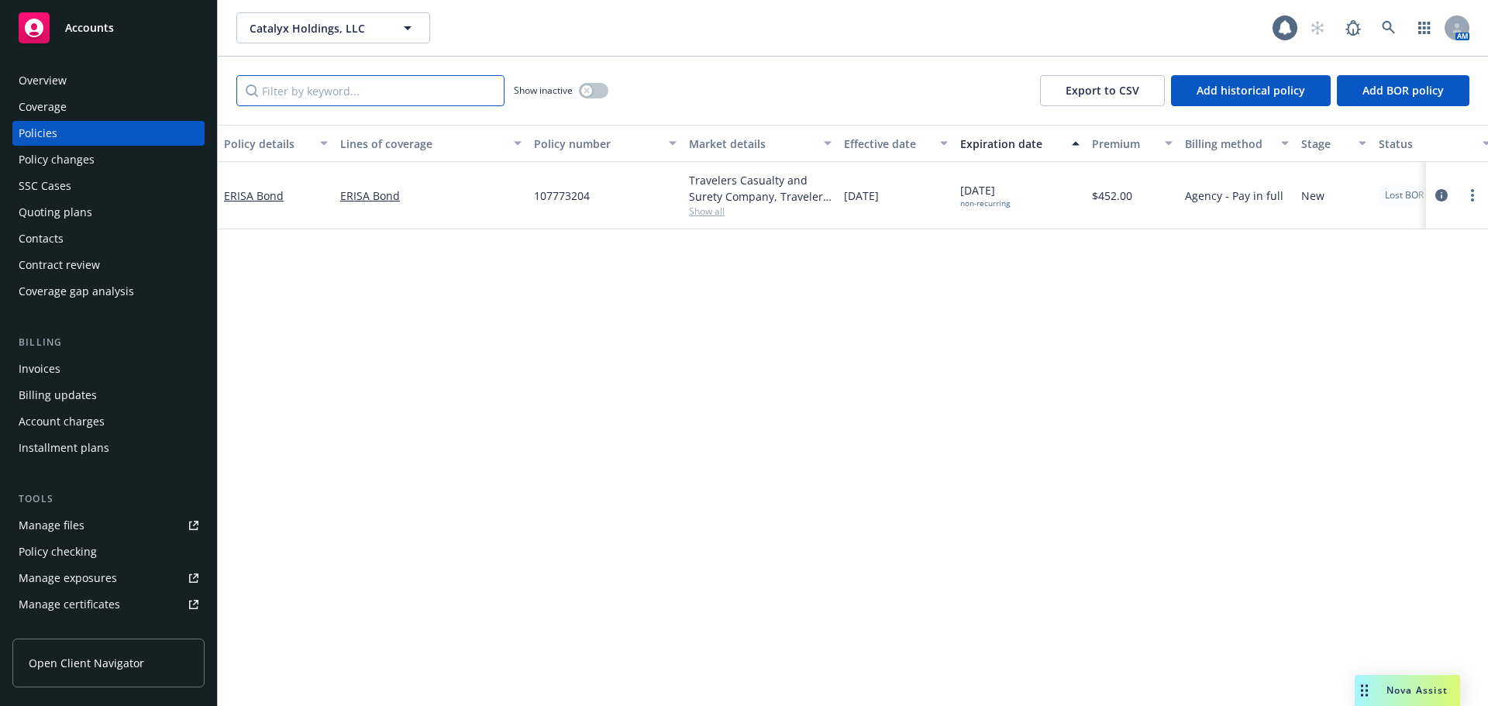
click at [385, 88] on input "Filter by keyword..." at bounding box center [370, 90] width 268 height 31
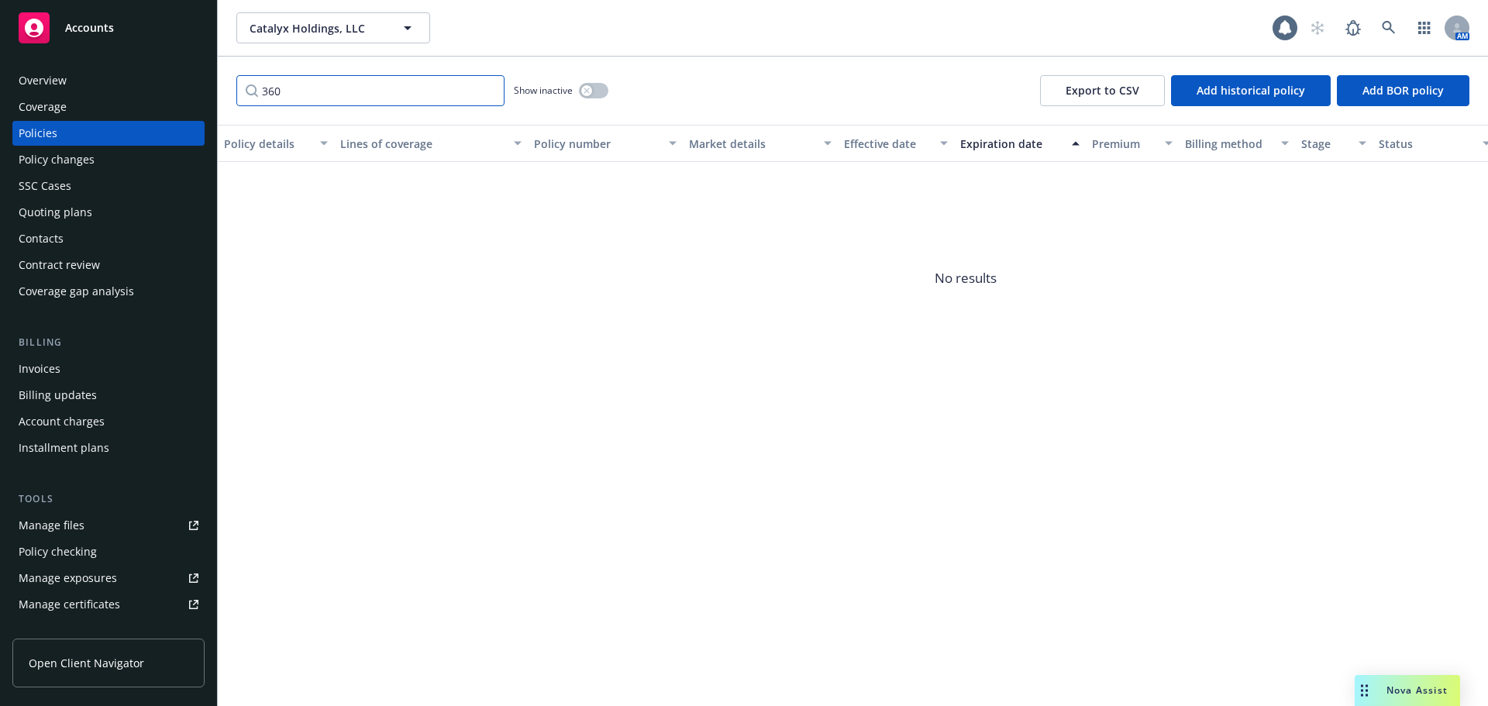
type input "360"
click at [582, 91] on div "button" at bounding box center [586, 90] width 11 height 11
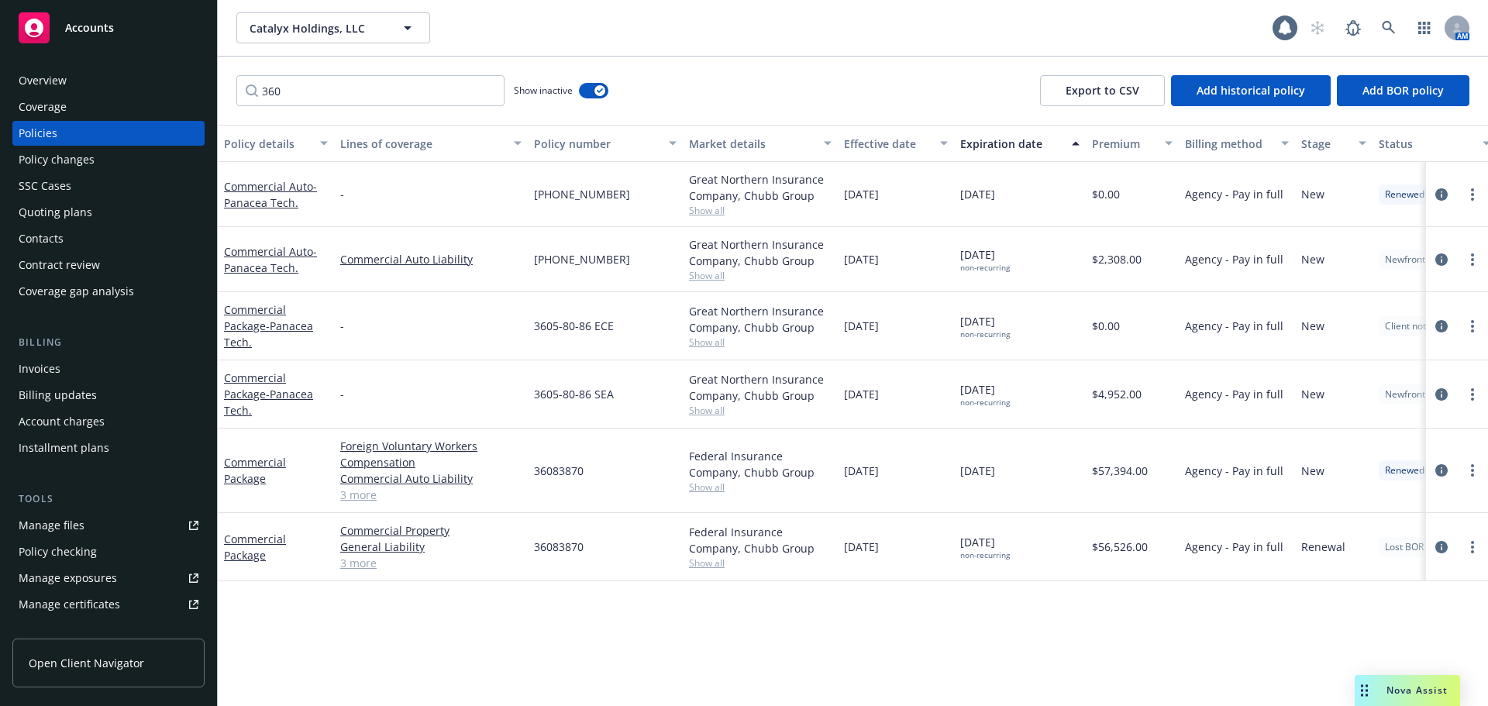
click at [141, 40] on div "Accounts" at bounding box center [109, 27] width 180 height 31
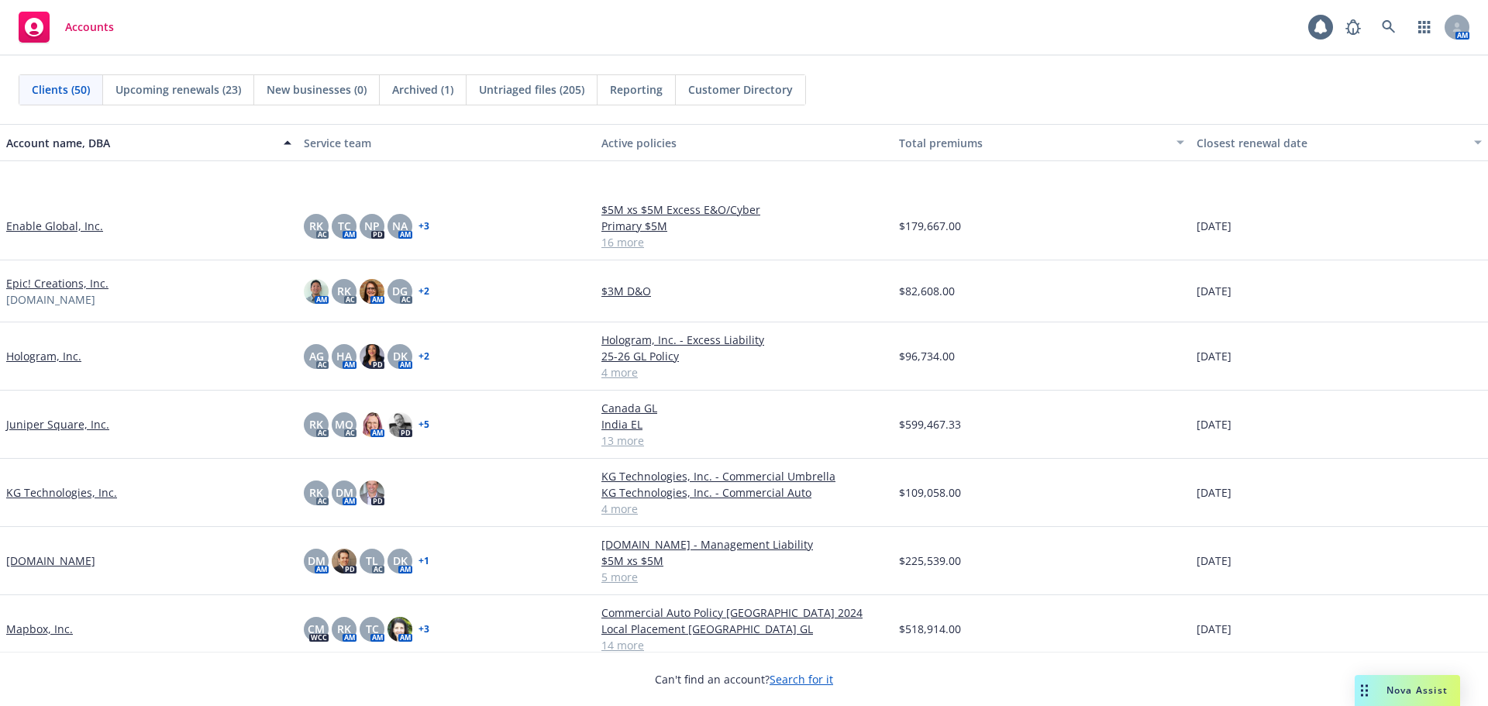
scroll to position [1473, 0]
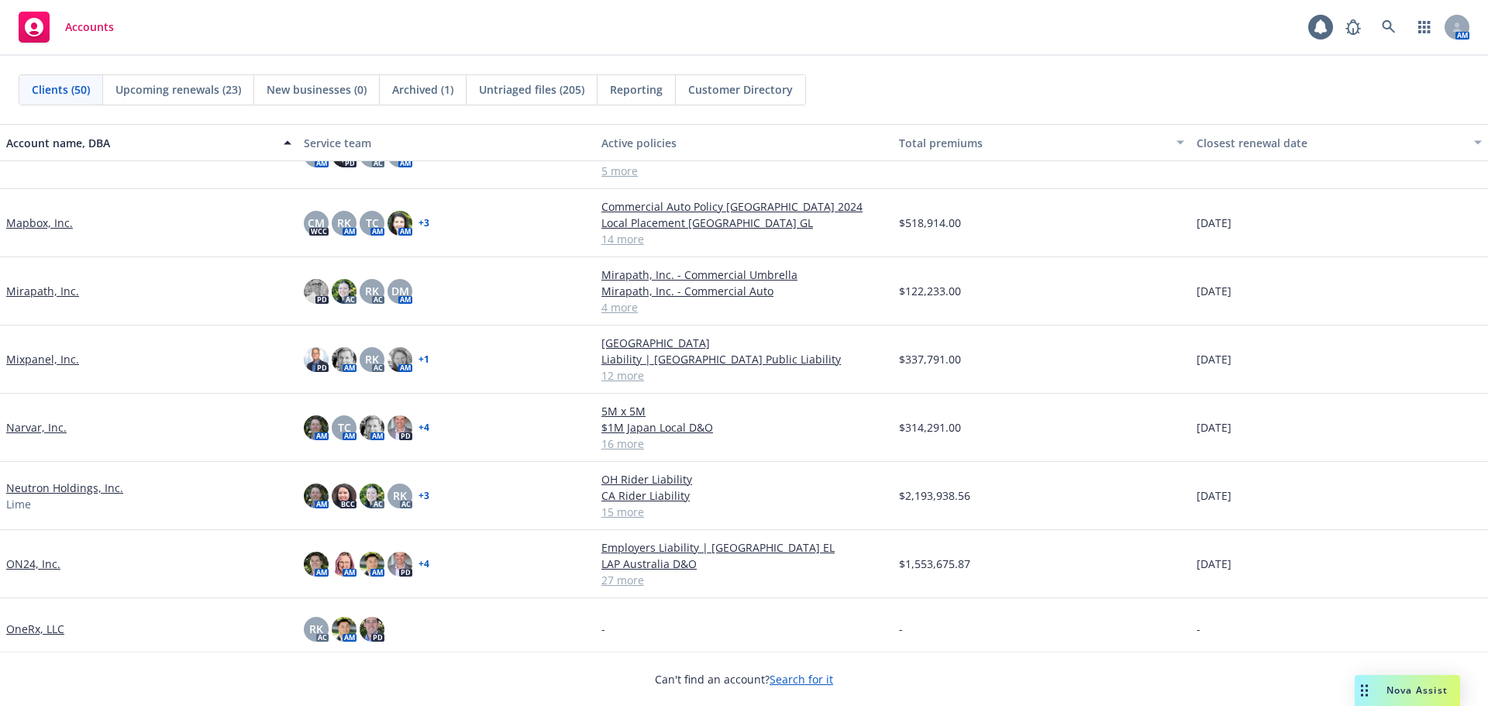
click at [44, 222] on link "Mapbox, Inc." at bounding box center [39, 223] width 67 height 16
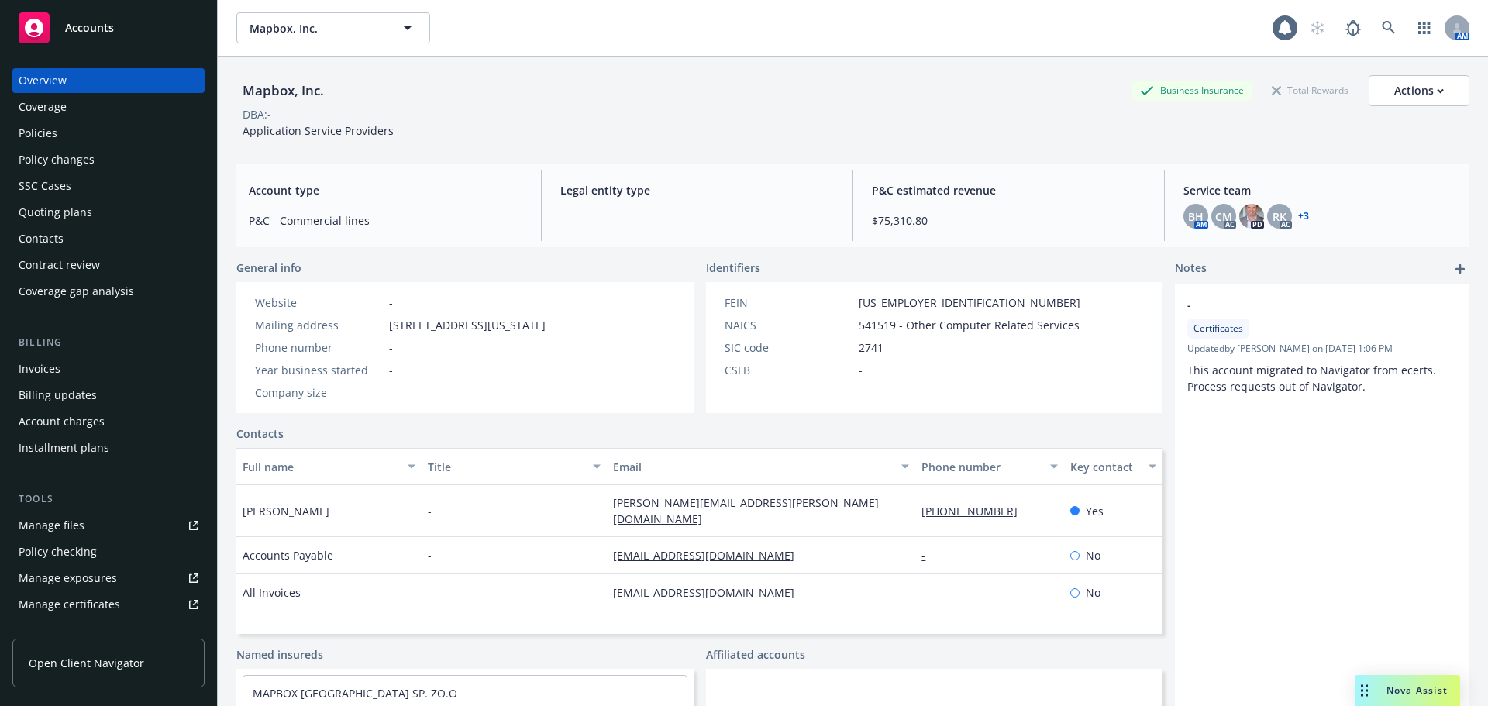
click at [79, 136] on div "Policies" at bounding box center [109, 133] width 180 height 25
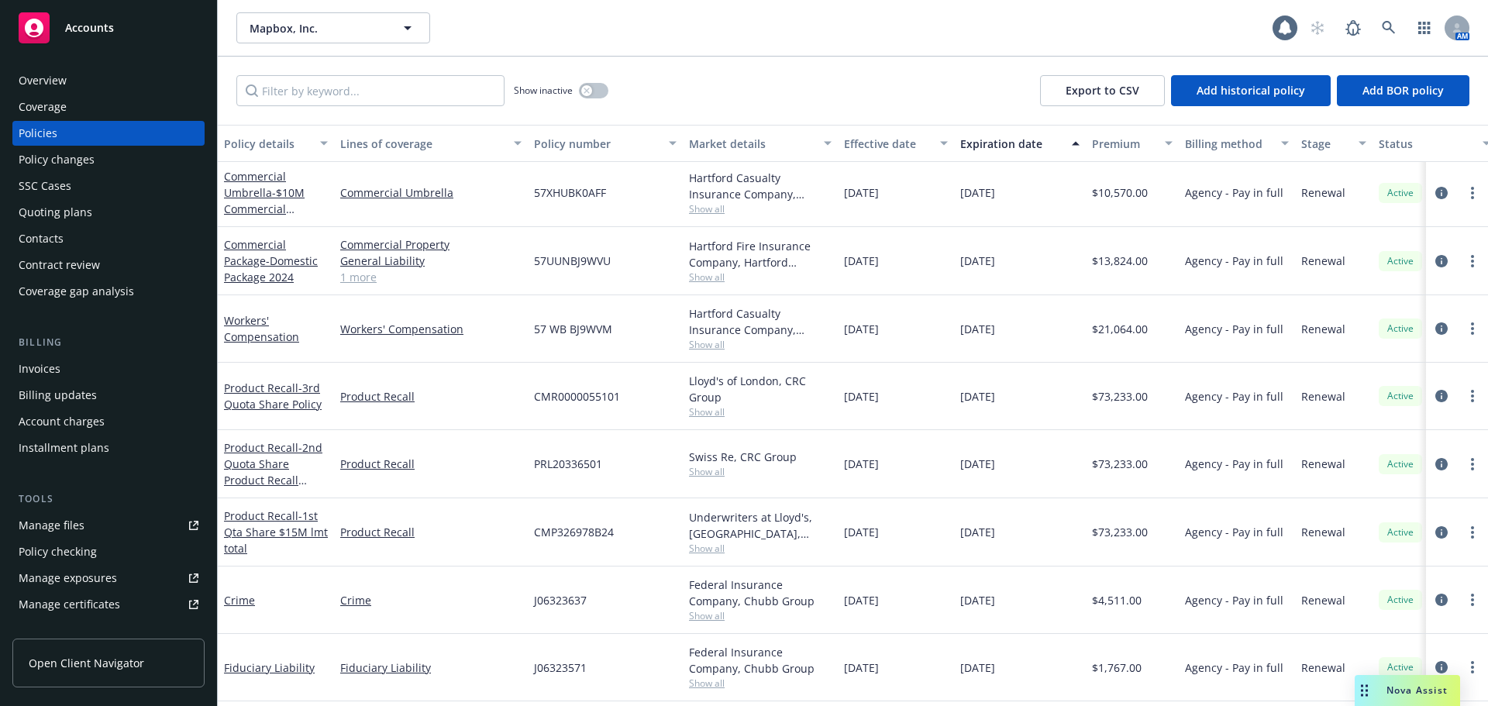
scroll to position [400, 0]
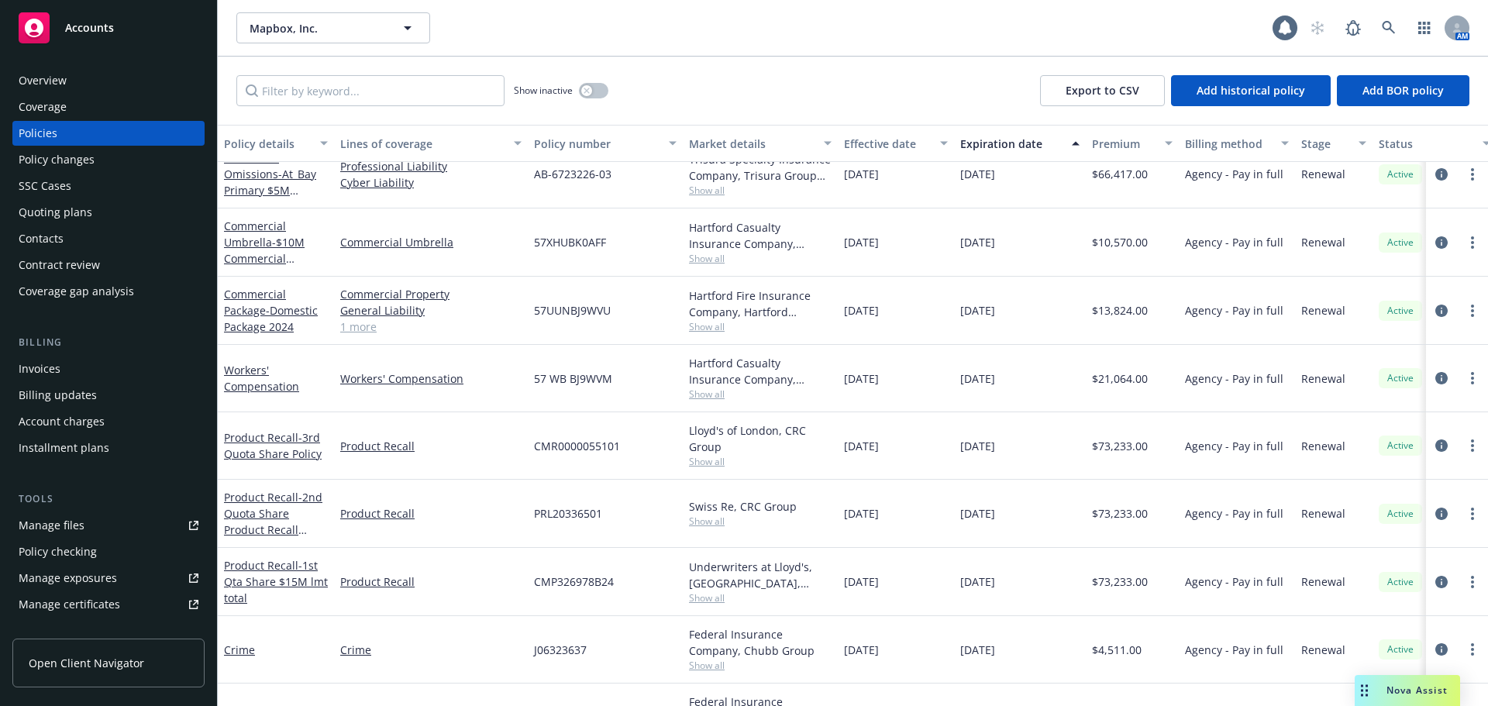
click at [157, 26] on div "Accounts" at bounding box center [109, 27] width 180 height 31
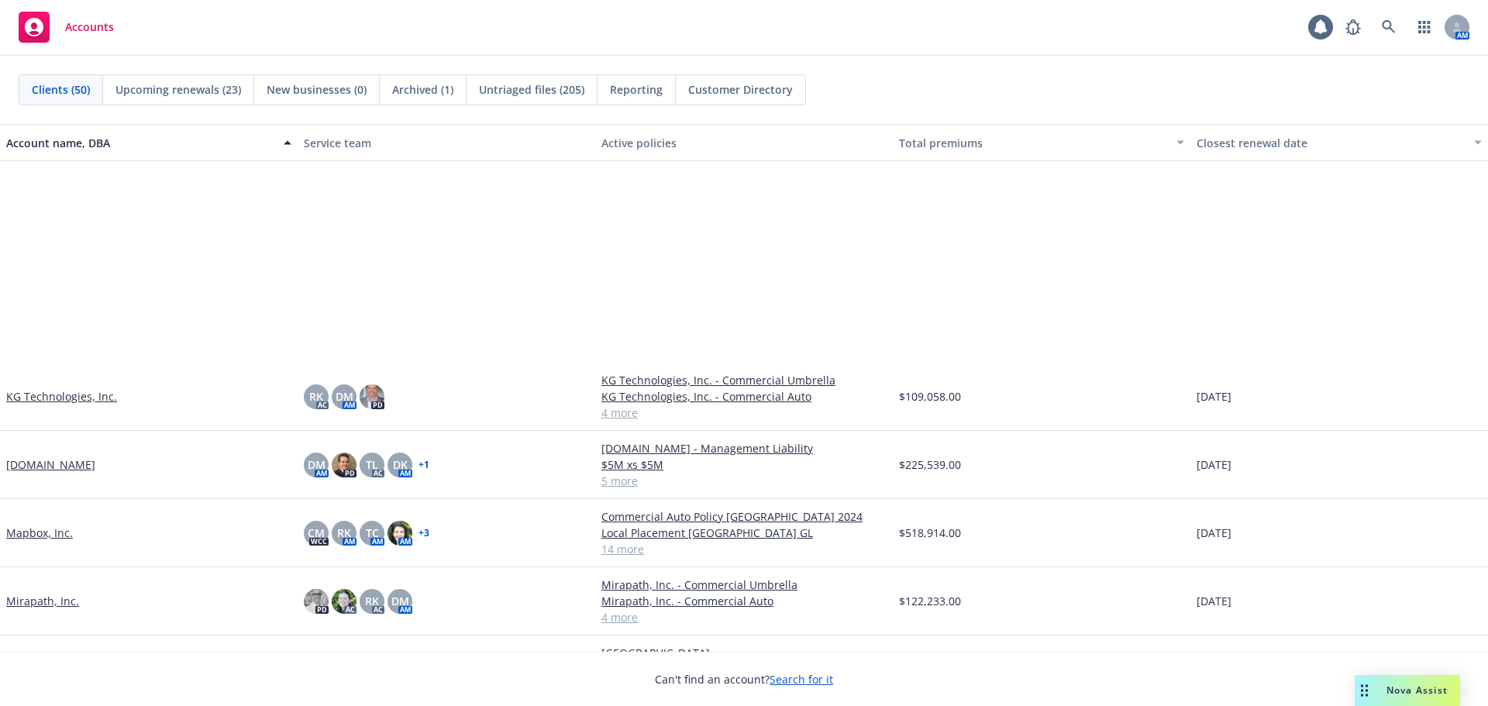
scroll to position [1473, 0]
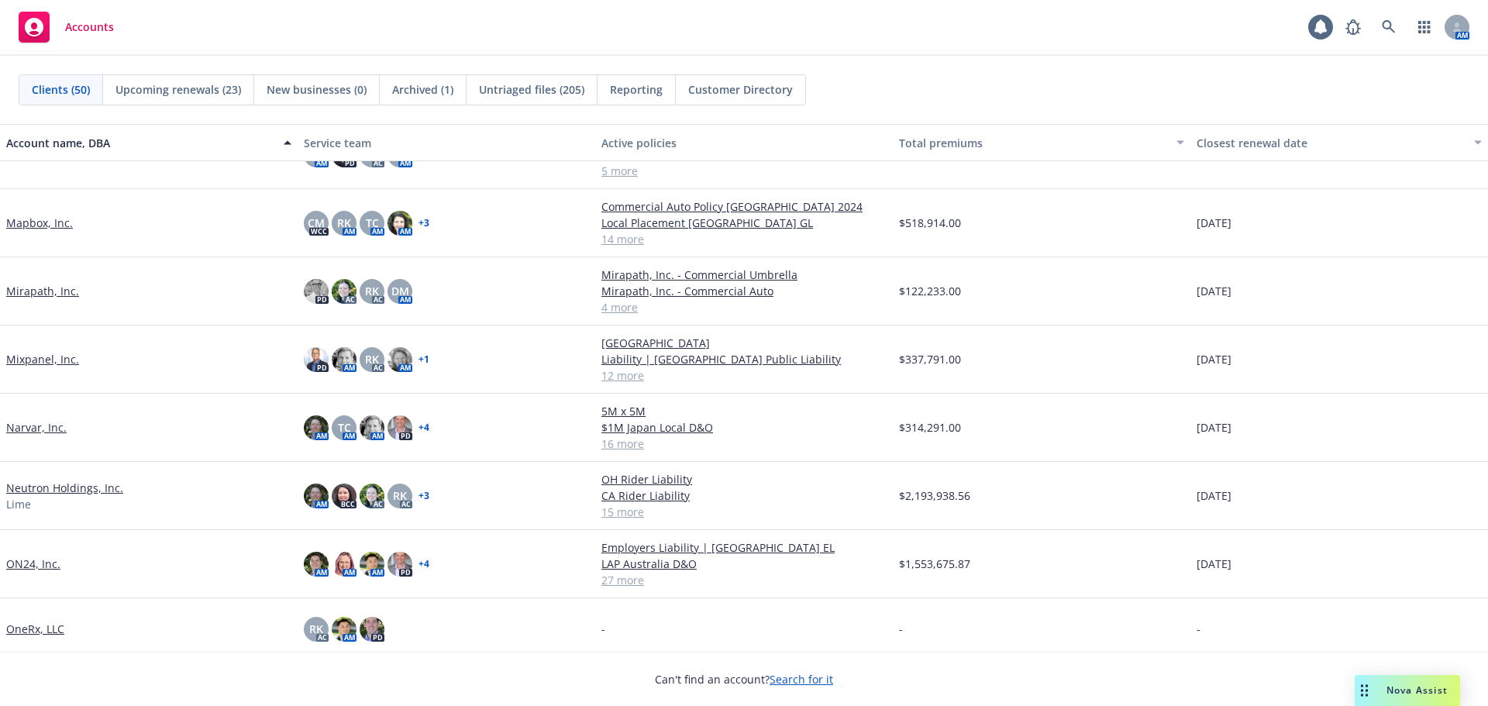
click at [57, 222] on link "Mapbox, Inc." at bounding box center [39, 223] width 67 height 16
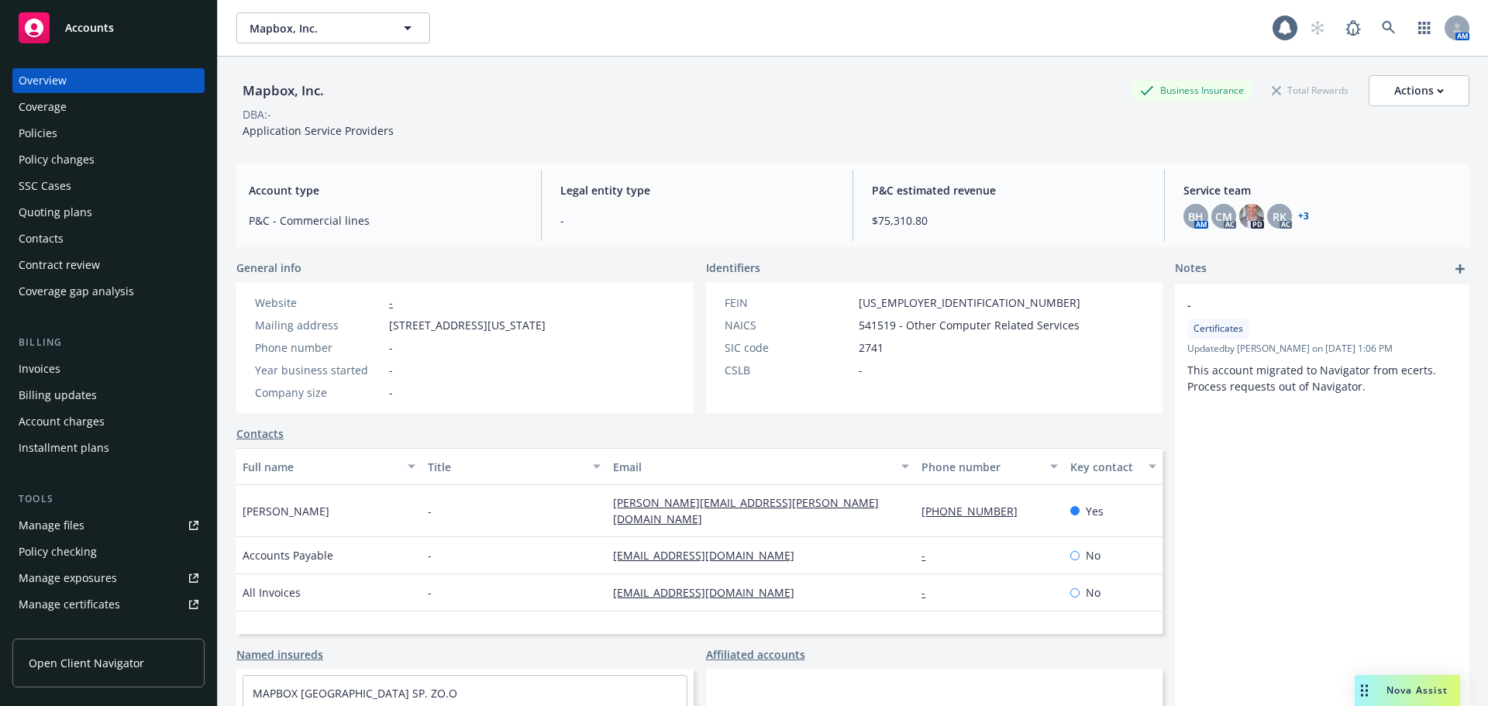
click at [88, 531] on link "Manage files" at bounding box center [108, 525] width 192 height 25
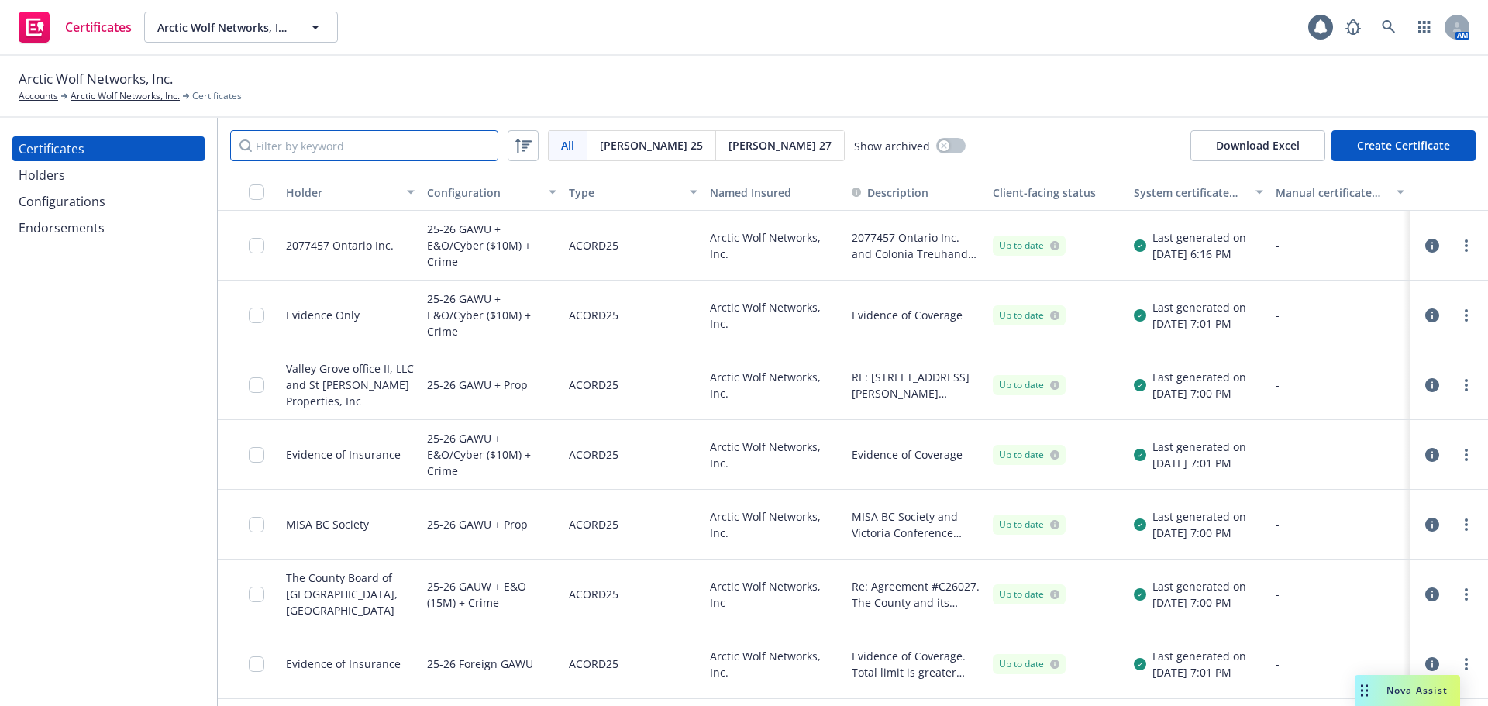
click at [366, 144] on input "Filter by keyword" at bounding box center [364, 145] width 268 height 31
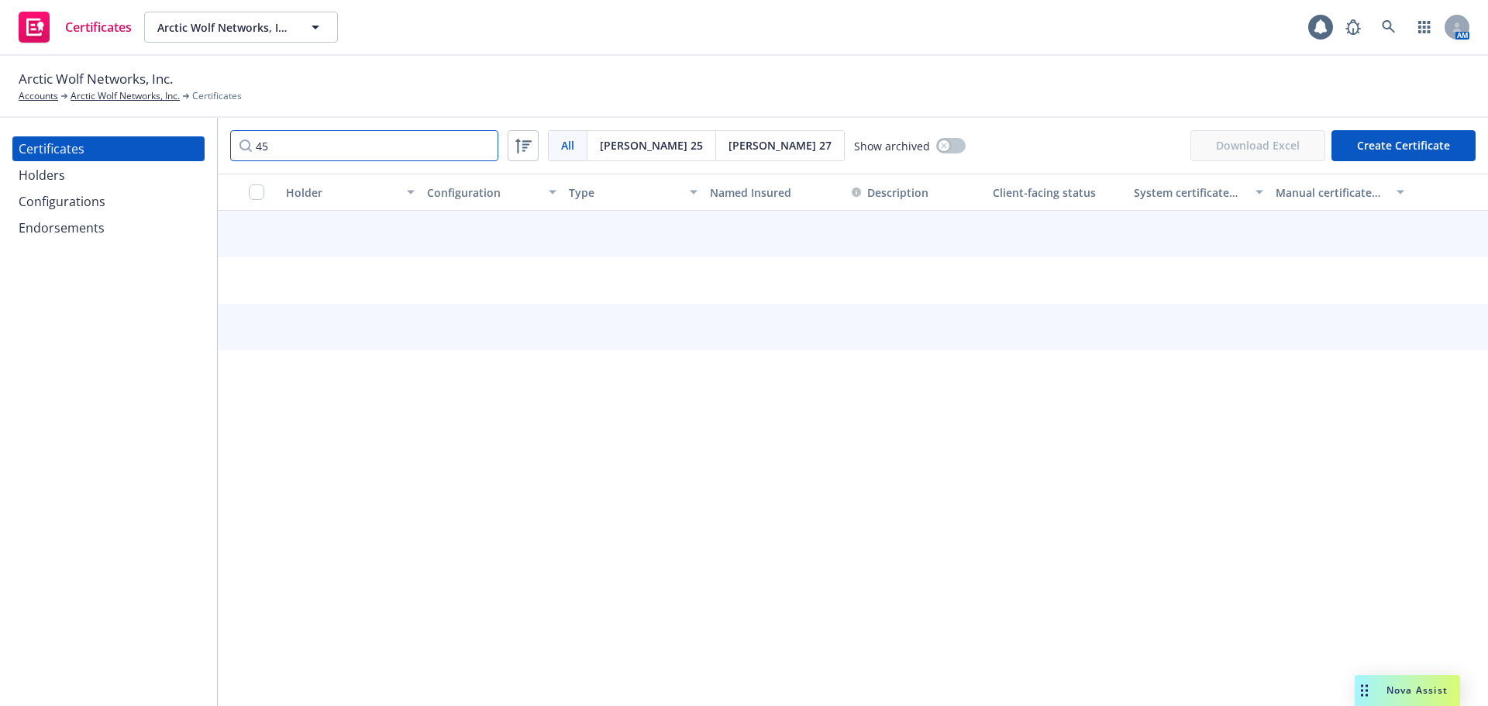
type input "455"
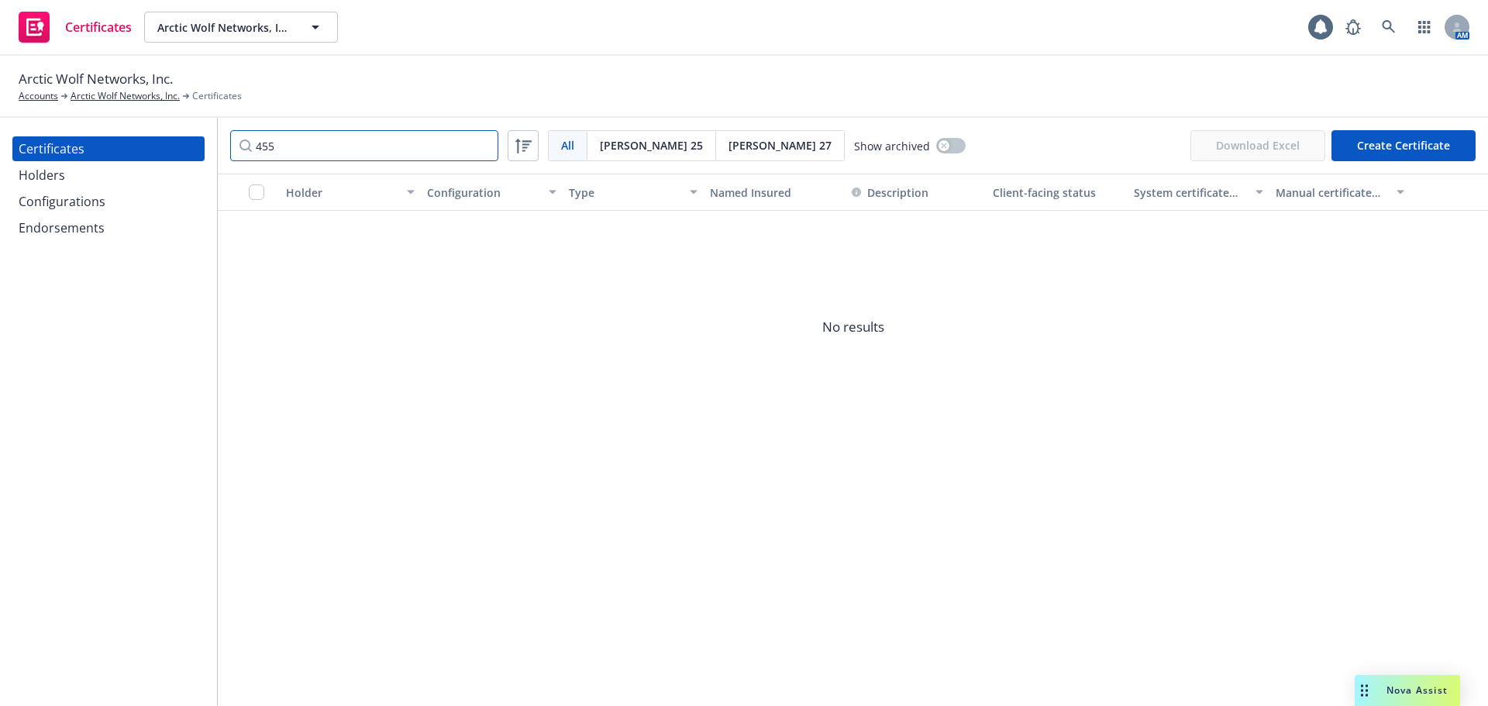
drag, startPoint x: 281, startPoint y: 150, endPoint x: 202, endPoint y: 151, distance: 79.1
click at [202, 151] on div "Certificates Holders Configurations Endorsements 455 All All [PERSON_NAME] 25 […" at bounding box center [744, 412] width 1488 height 588
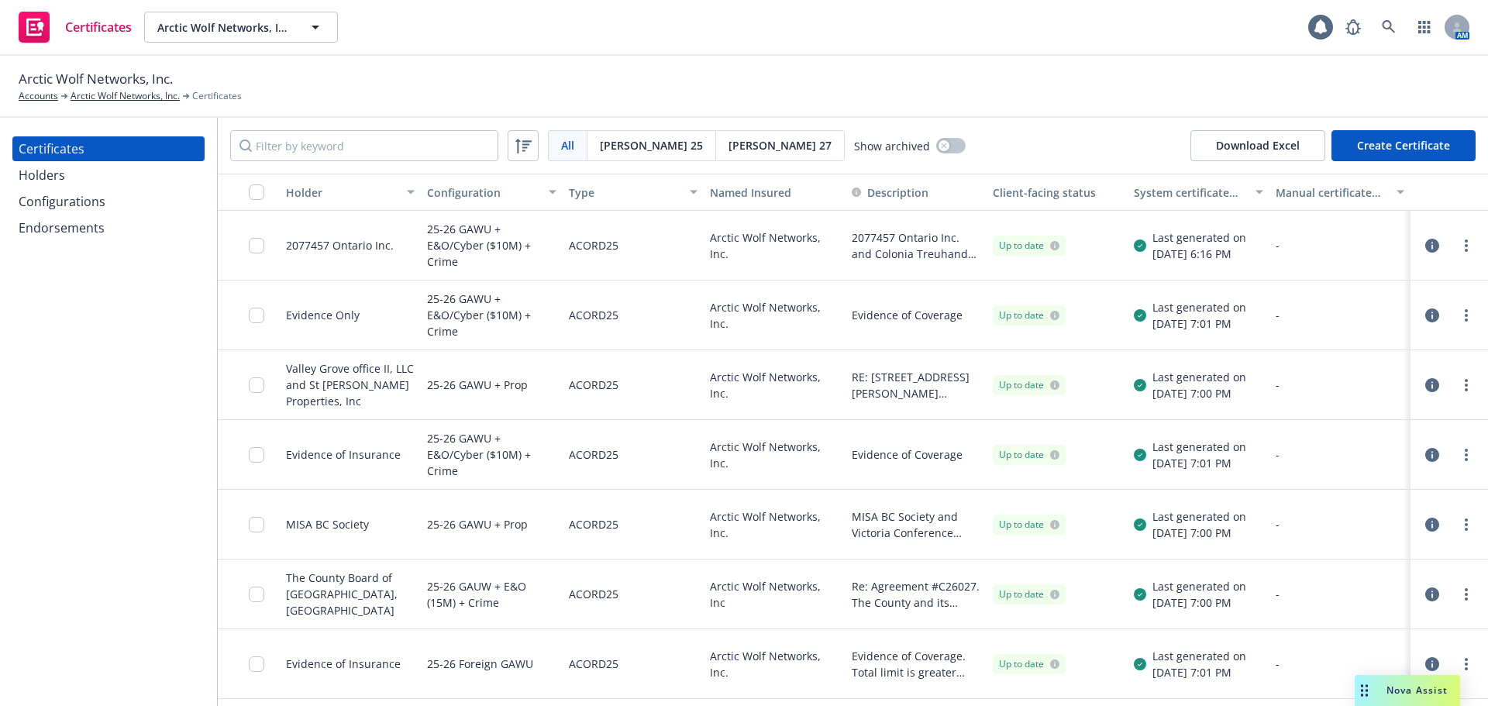
click at [129, 176] on div "Holders" at bounding box center [109, 175] width 180 height 25
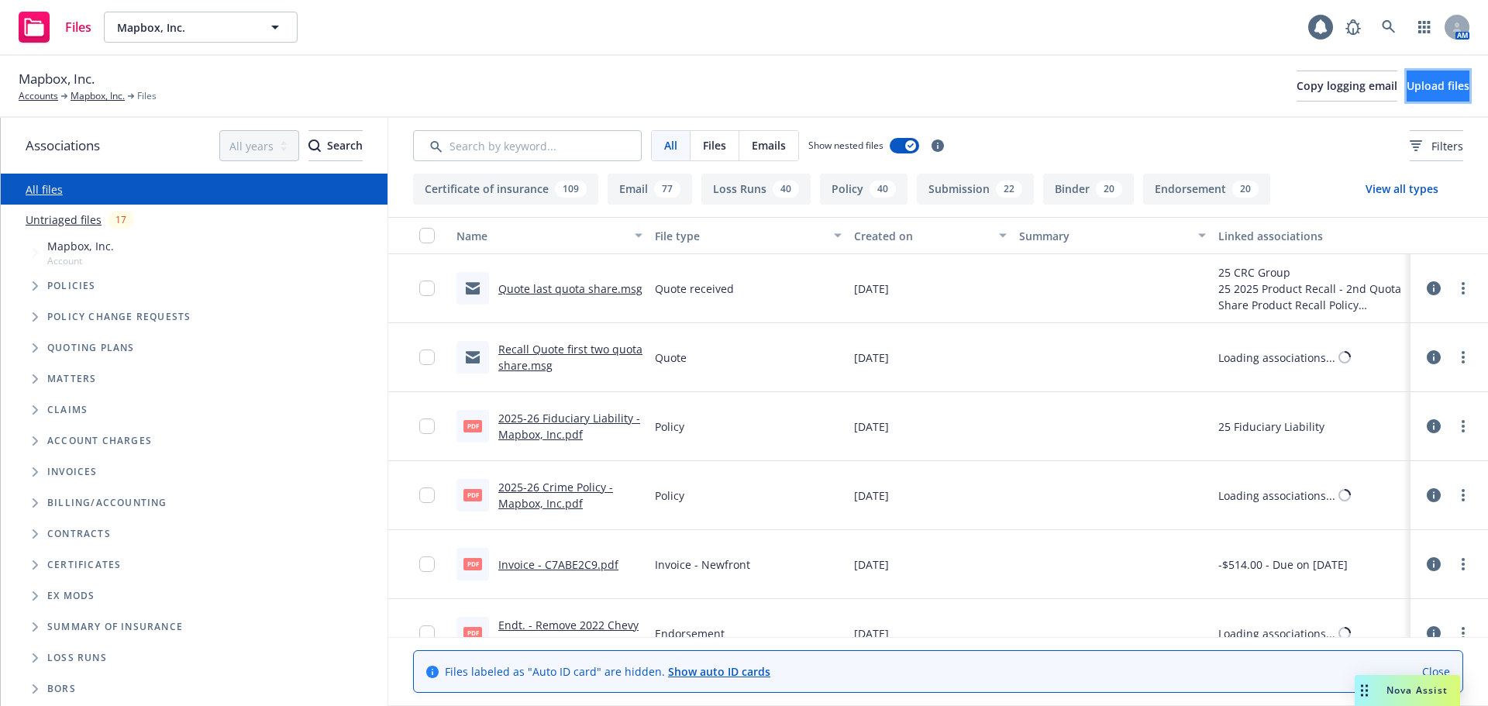
click at [1407, 83] on span "Upload files" at bounding box center [1438, 85] width 63 height 15
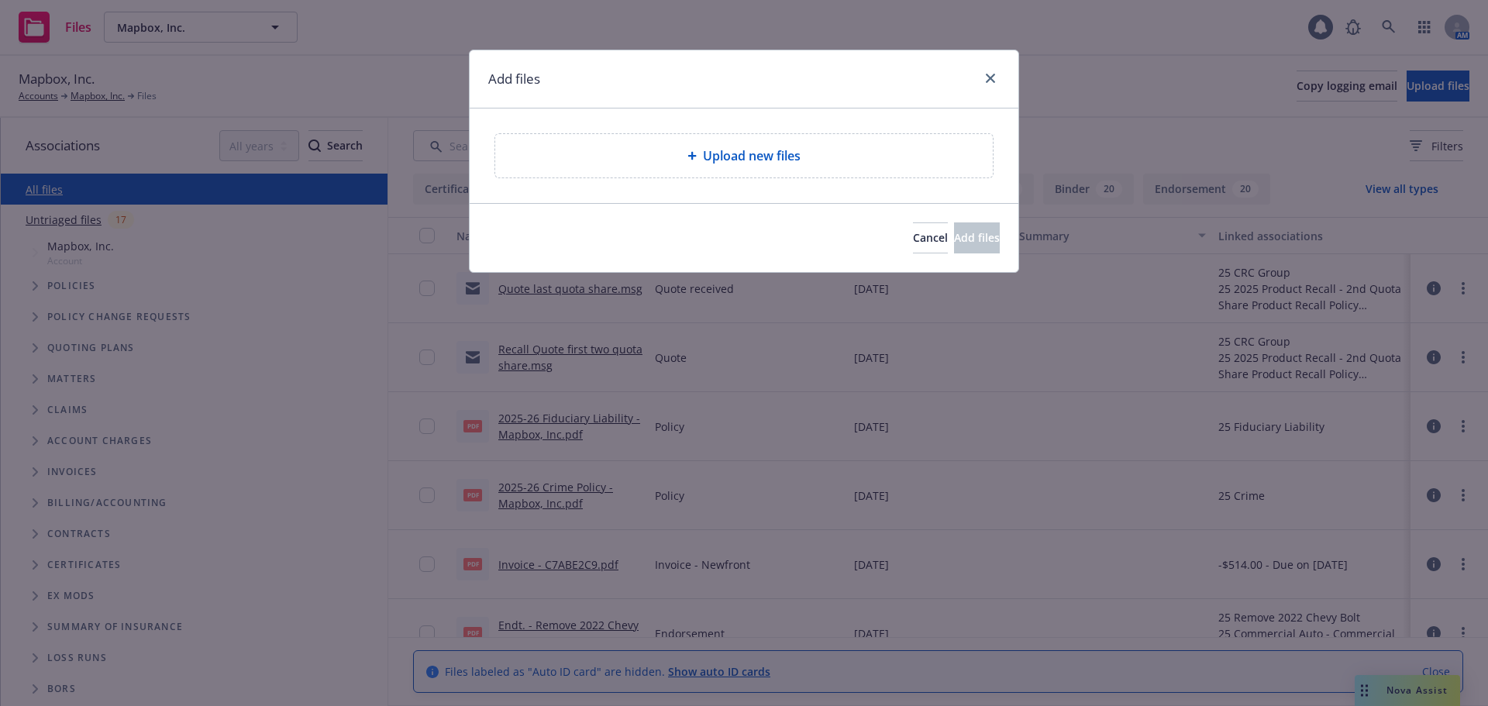
click at [818, 156] on div "Upload new files" at bounding box center [744, 155] width 473 height 19
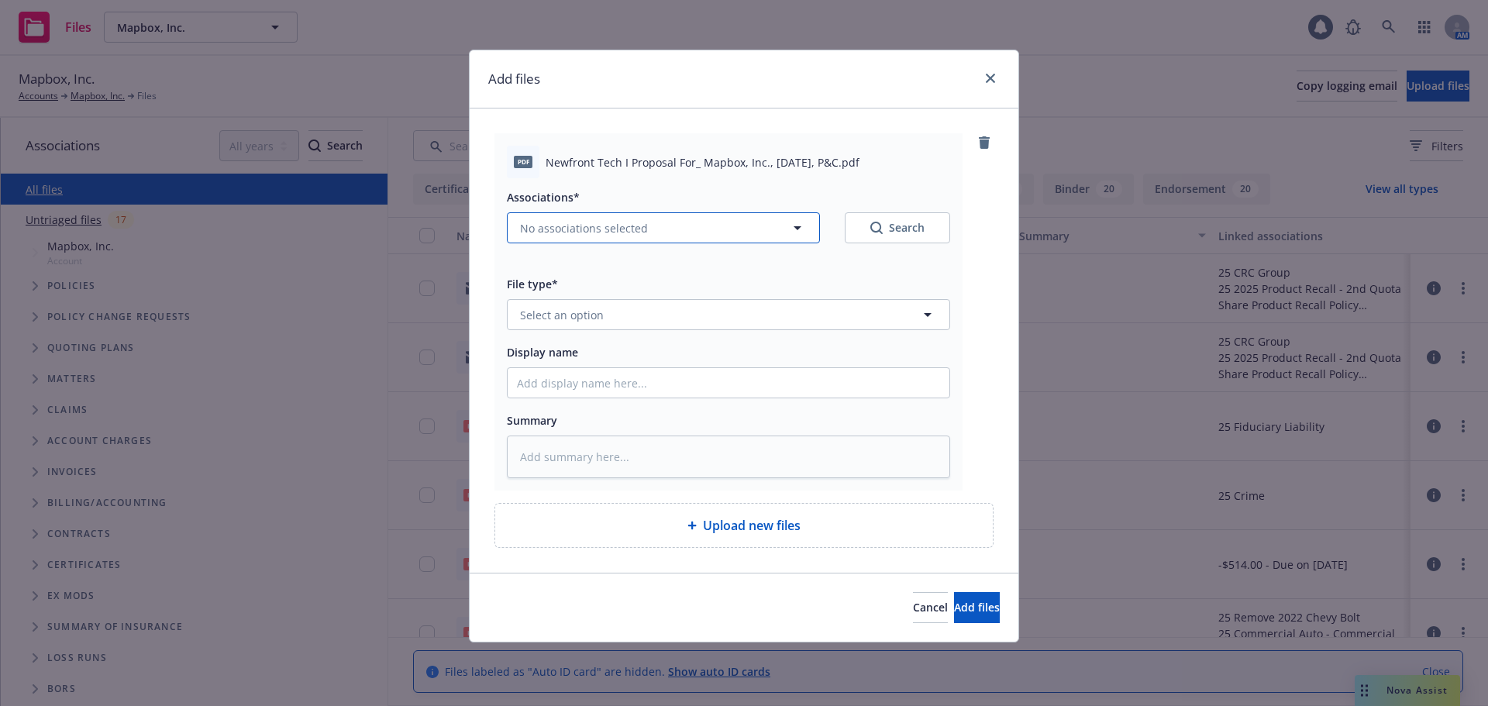
click at [659, 230] on button "No associations selected" at bounding box center [663, 227] width 313 height 31
type textarea "x"
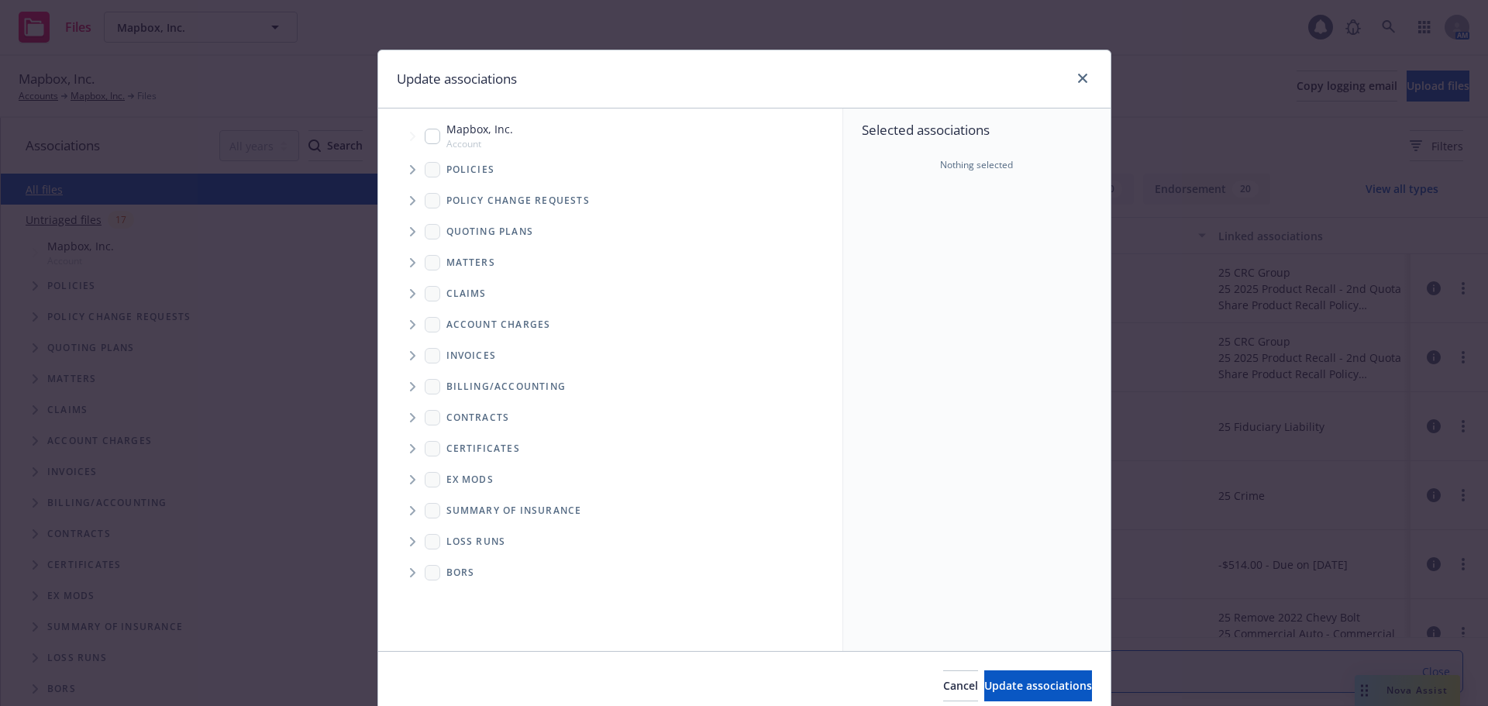
click at [410, 231] on icon "Tree Example" at bounding box center [412, 231] width 5 height 9
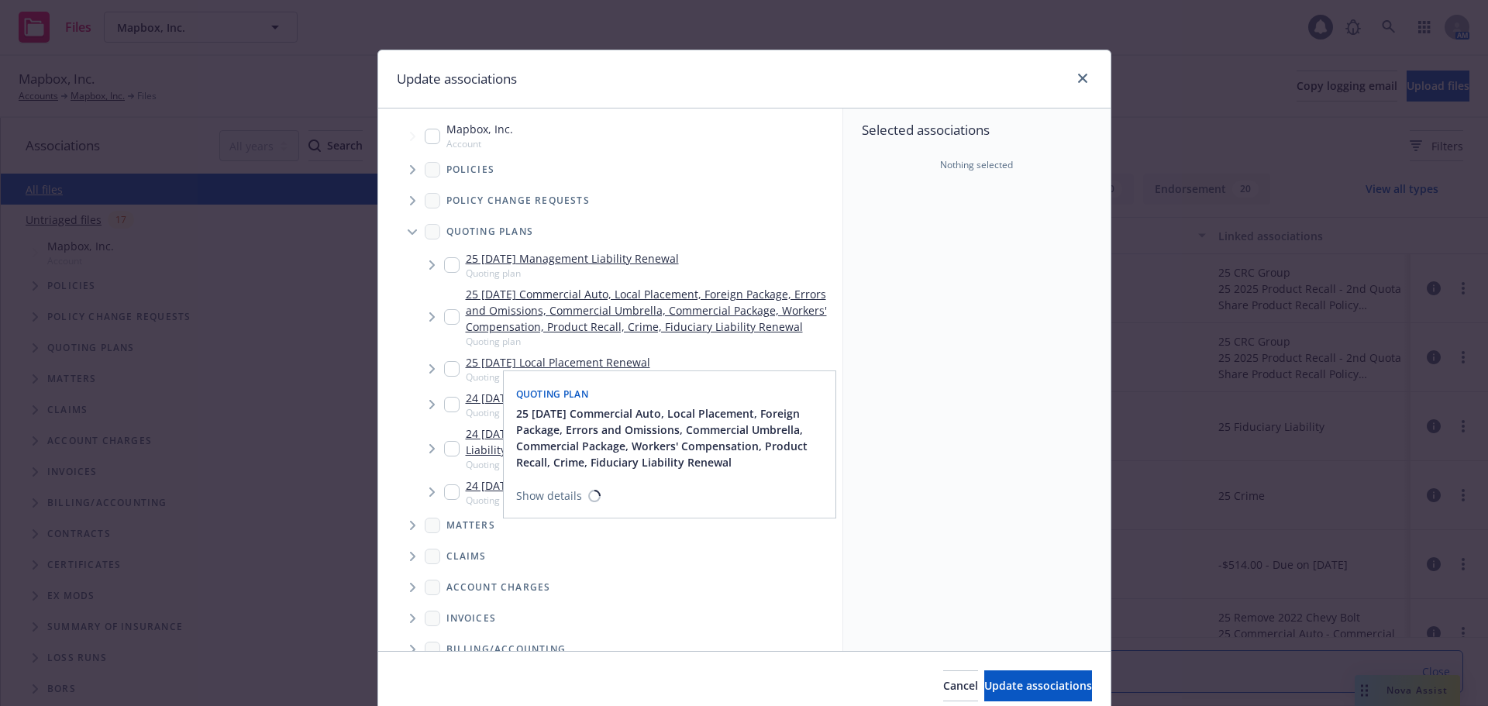
click at [444, 325] on input "Tree Example" at bounding box center [452, 317] width 16 height 16
checkbox input "true"
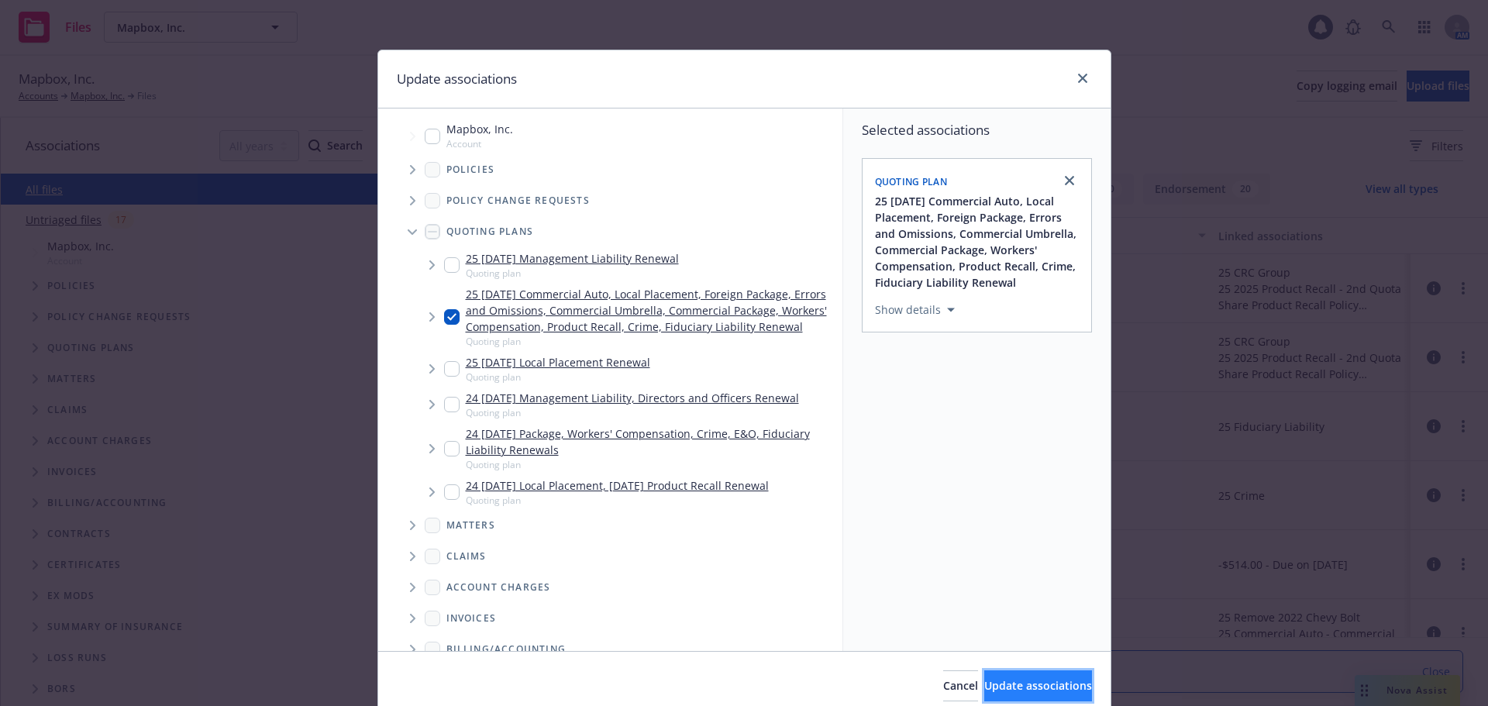
click at [1019, 687] on span "Update associations" at bounding box center [1038, 685] width 108 height 15
type textarea "x"
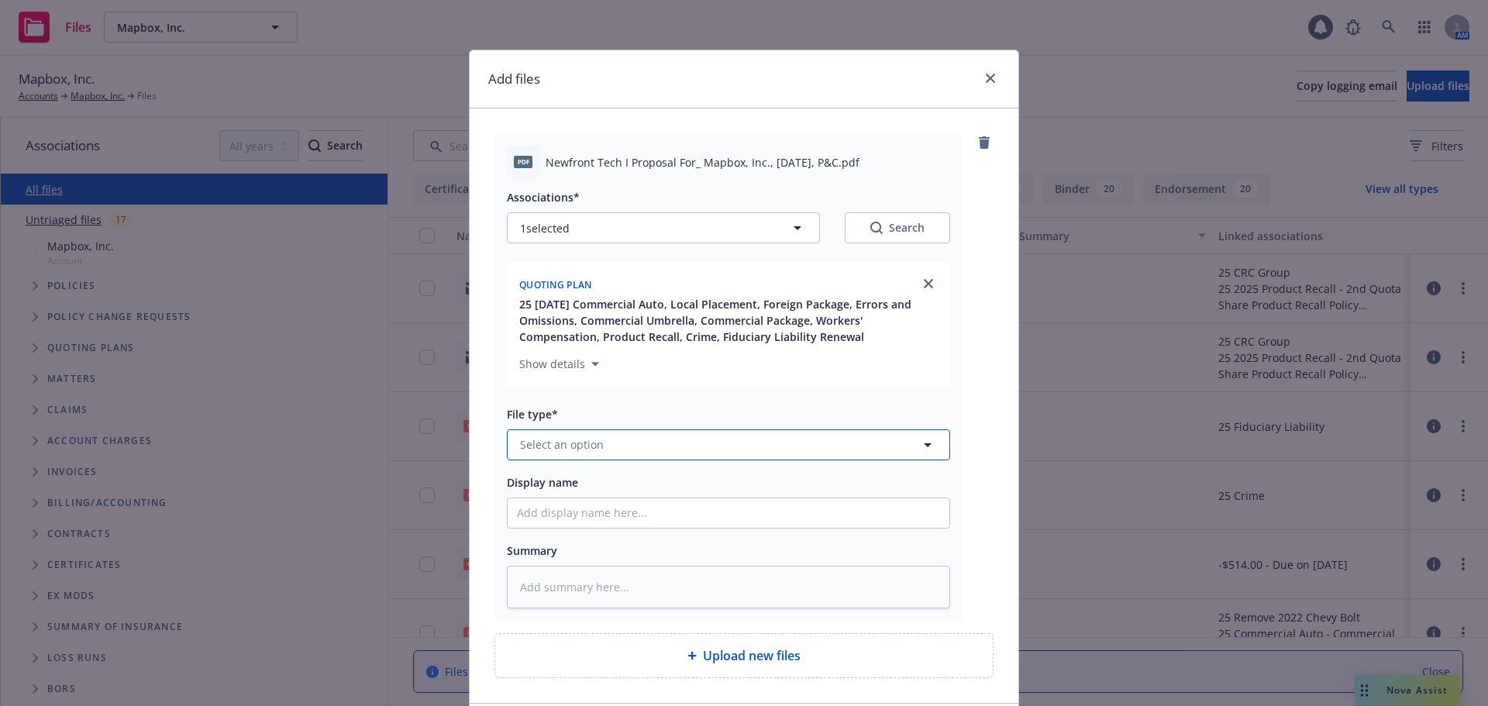
click at [689, 450] on button "Select an option" at bounding box center [728, 444] width 443 height 31
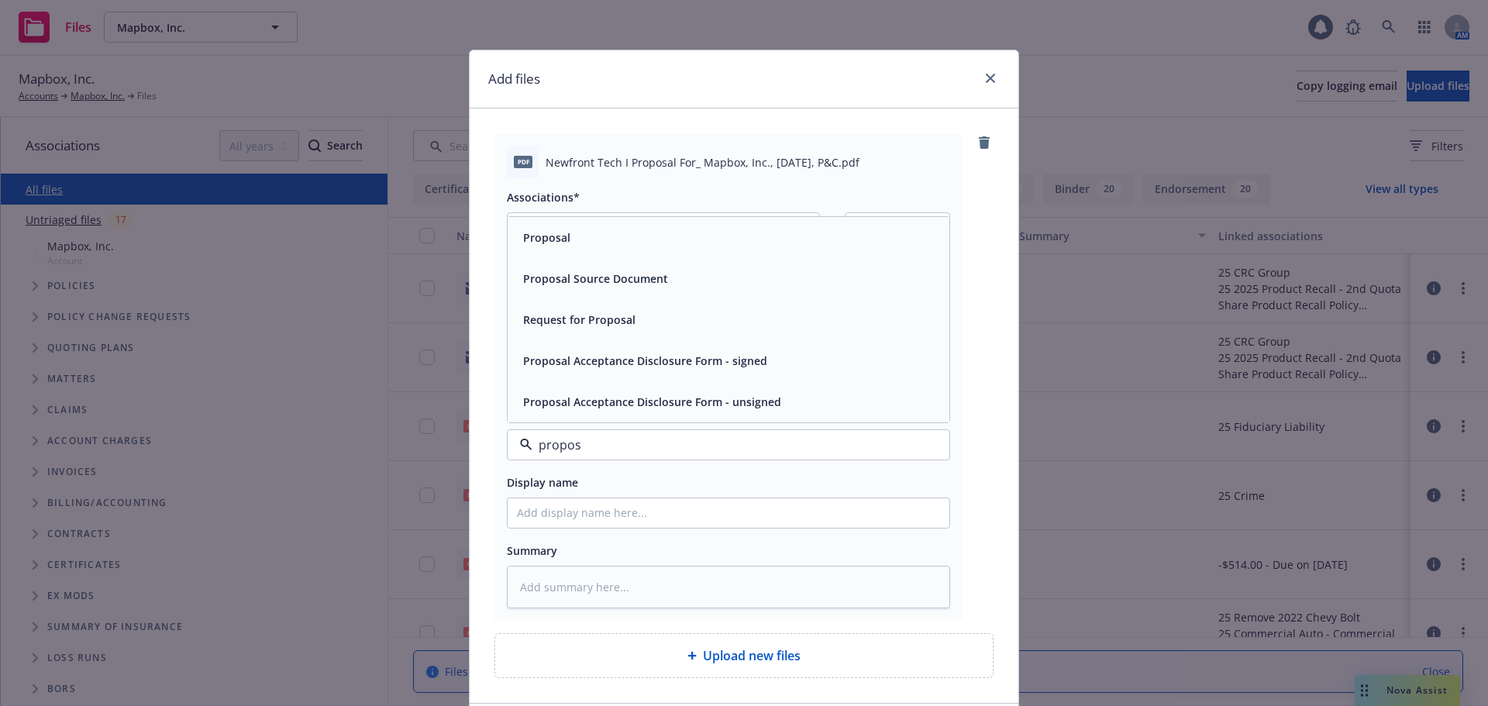
type input "proposa"
click at [533, 241] on span "Proposal" at bounding box center [546, 237] width 47 height 16
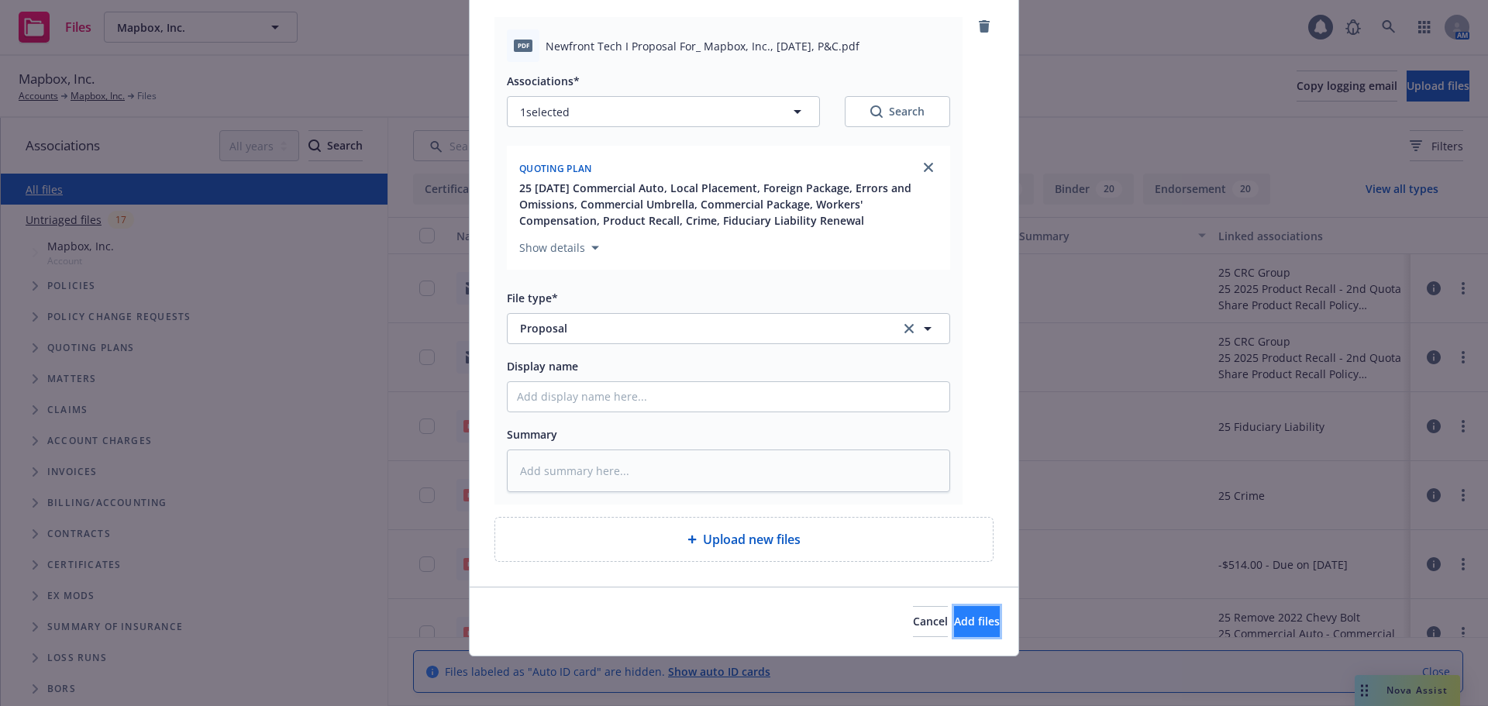
click at [958, 615] on span "Add files" at bounding box center [977, 621] width 46 height 15
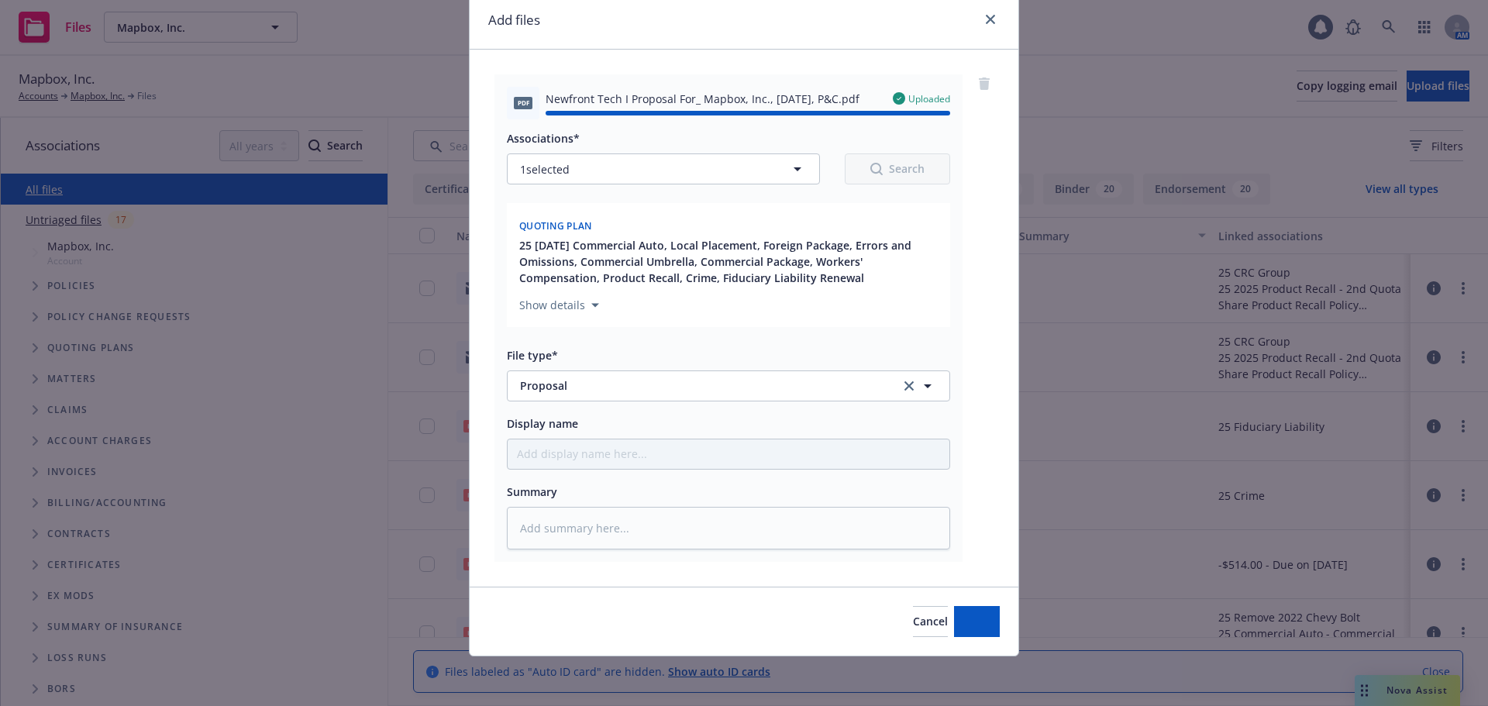
type textarea "x"
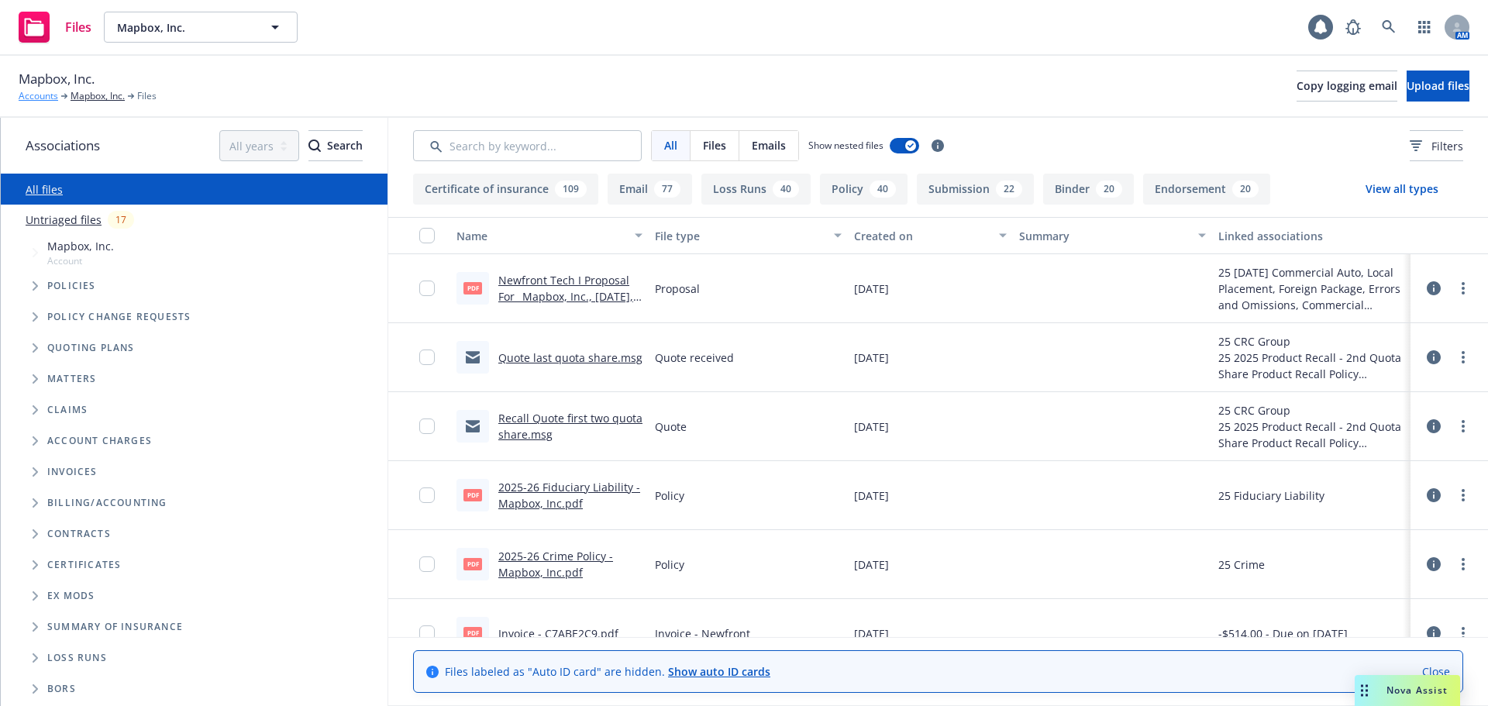
click at [35, 98] on link "Accounts" at bounding box center [39, 96] width 40 height 14
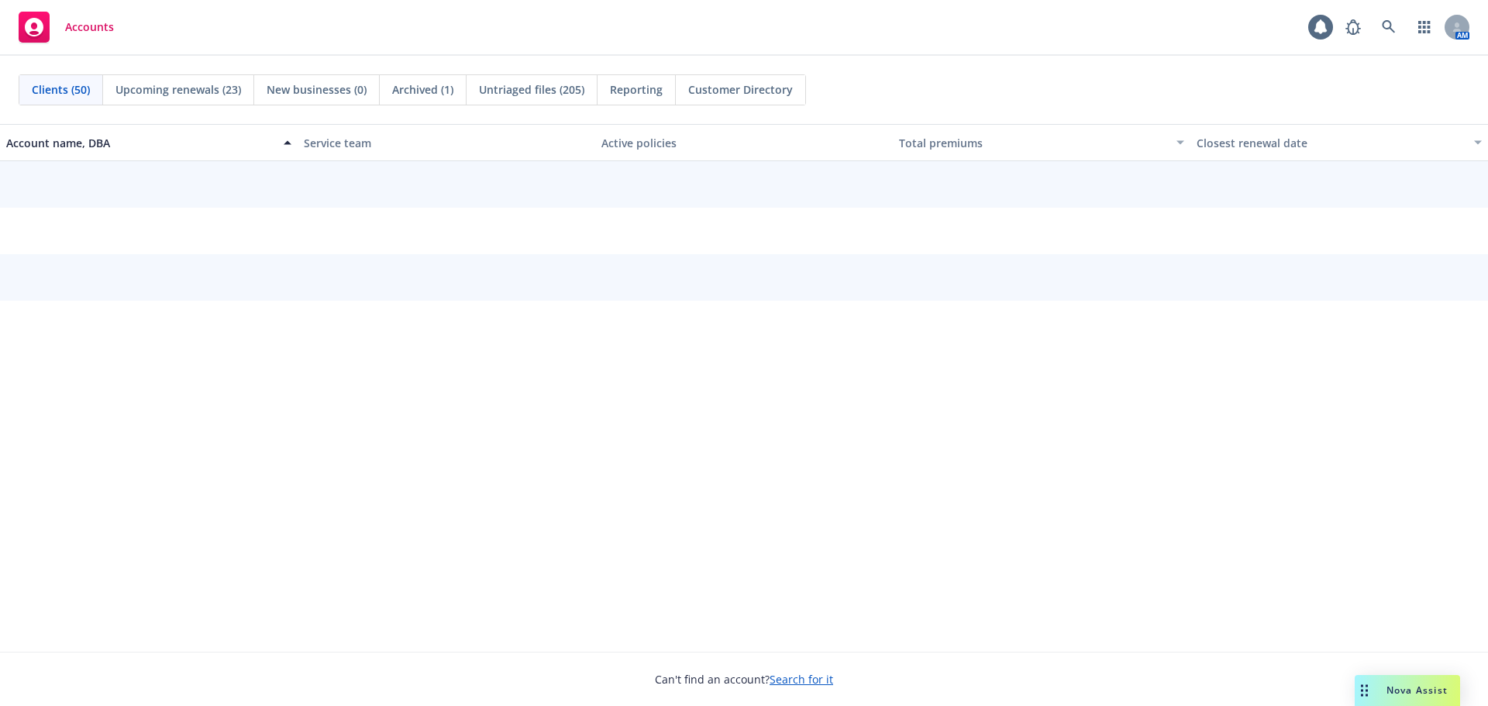
click at [36, 25] on rect at bounding box center [34, 27] width 31 height 31
